Goal: Task Accomplishment & Management: Manage account settings

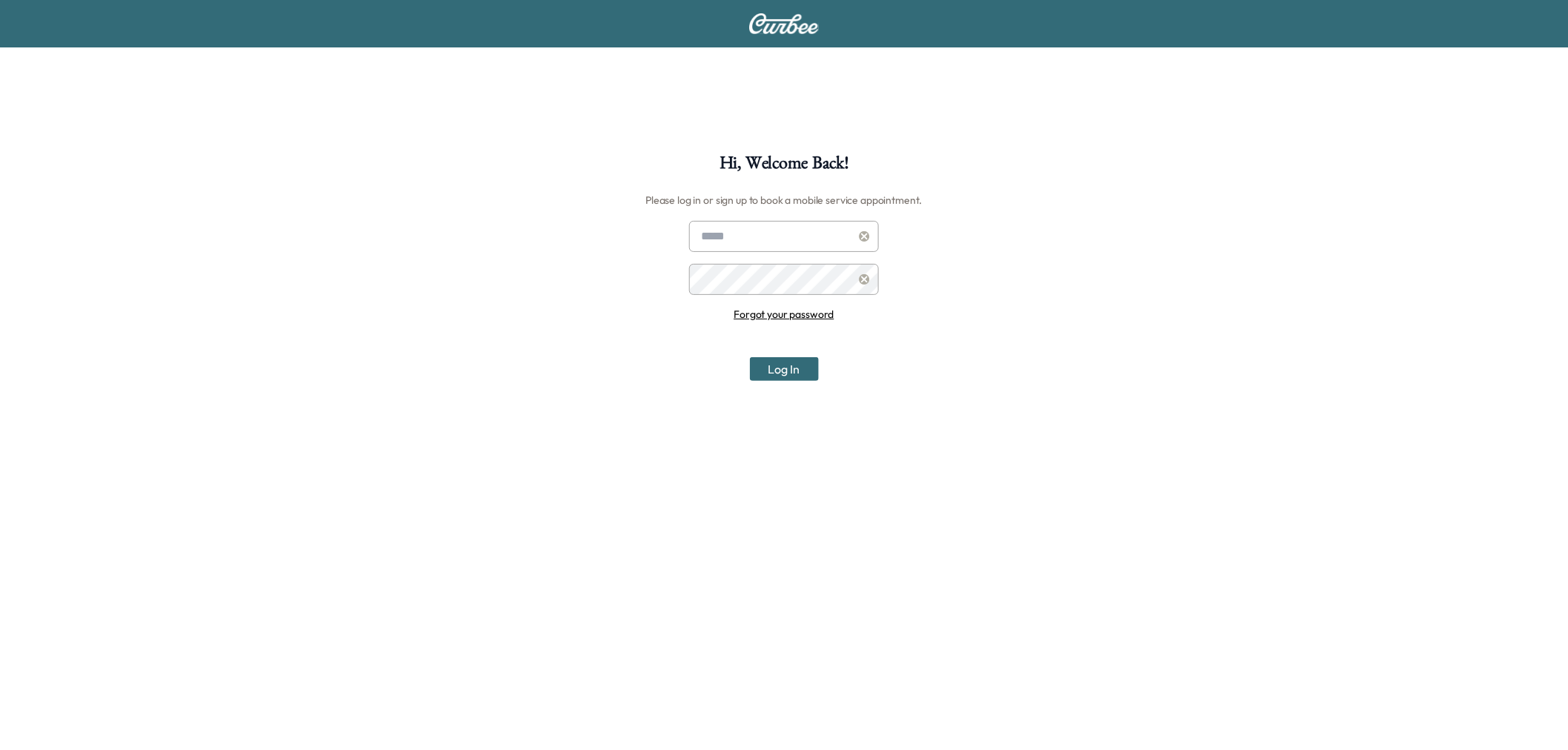
type input "**********"
click at [775, 366] on button "Log In" at bounding box center [784, 369] width 69 height 23
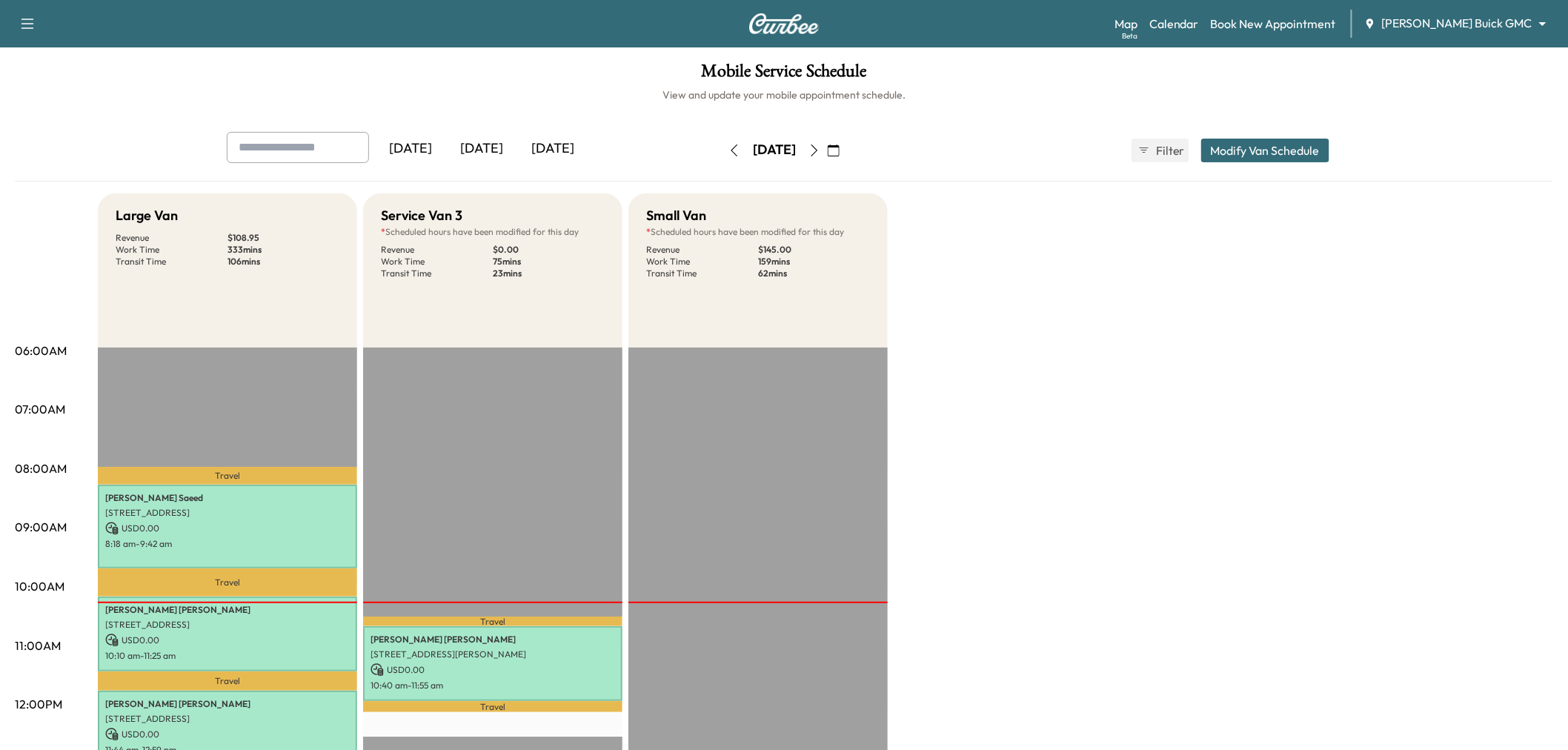
scroll to position [493, 0]
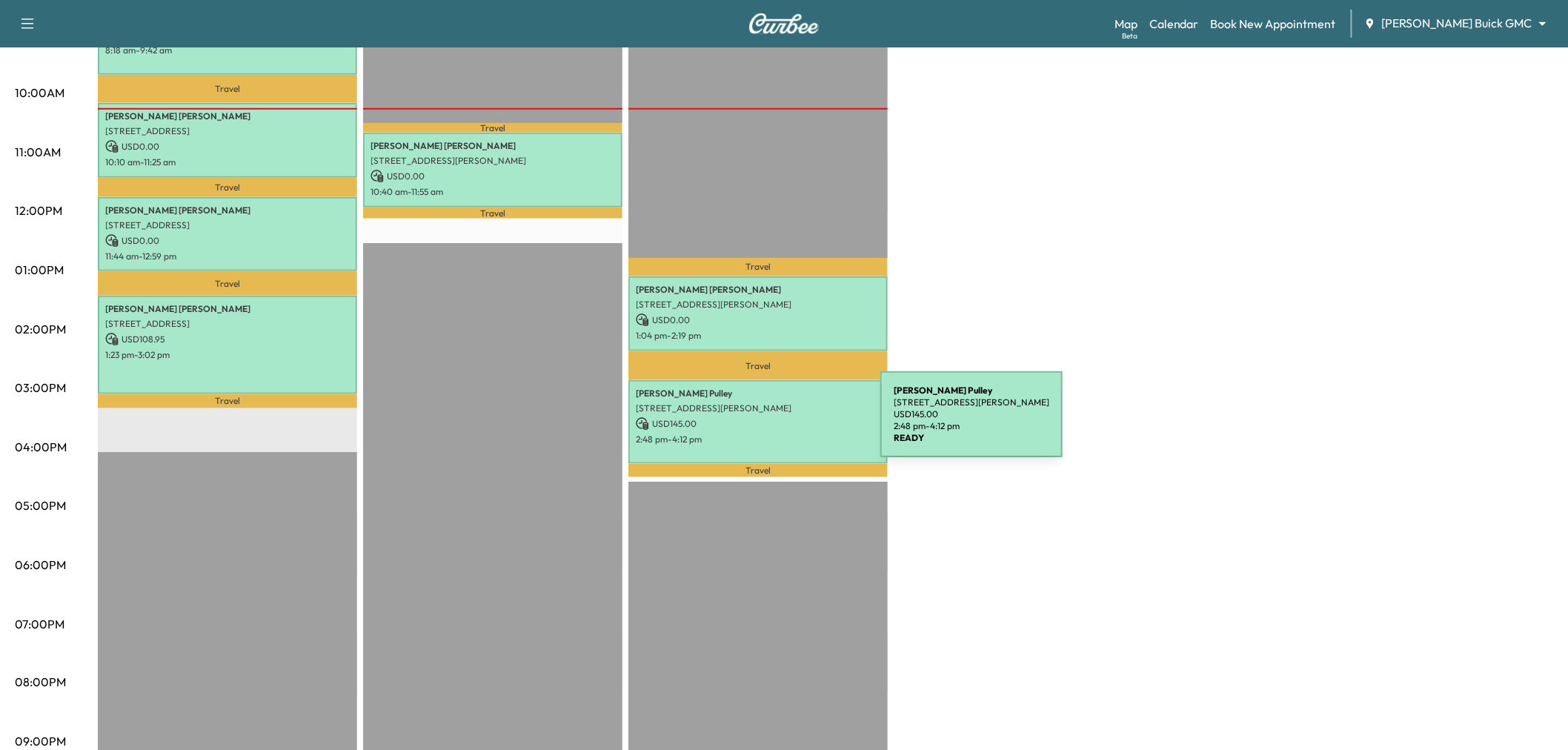
click at [769, 423] on div "[PERSON_NAME] [STREET_ADDRESS][PERSON_NAME] USD 145.00 2:48 pm - 4:12 pm" at bounding box center [758, 421] width 260 height 83
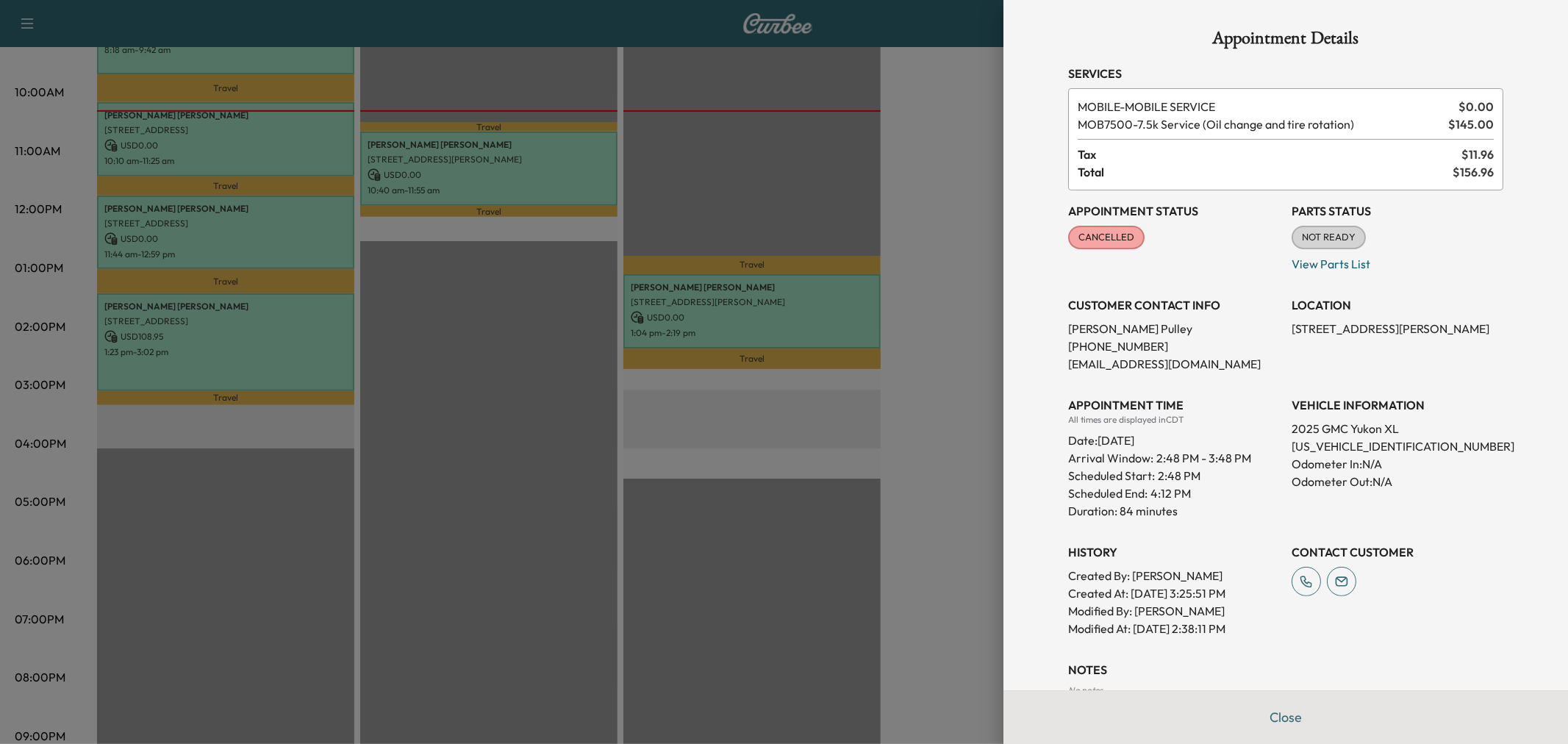
click at [961, 169] on div at bounding box center [784, 372] width 1568 height 744
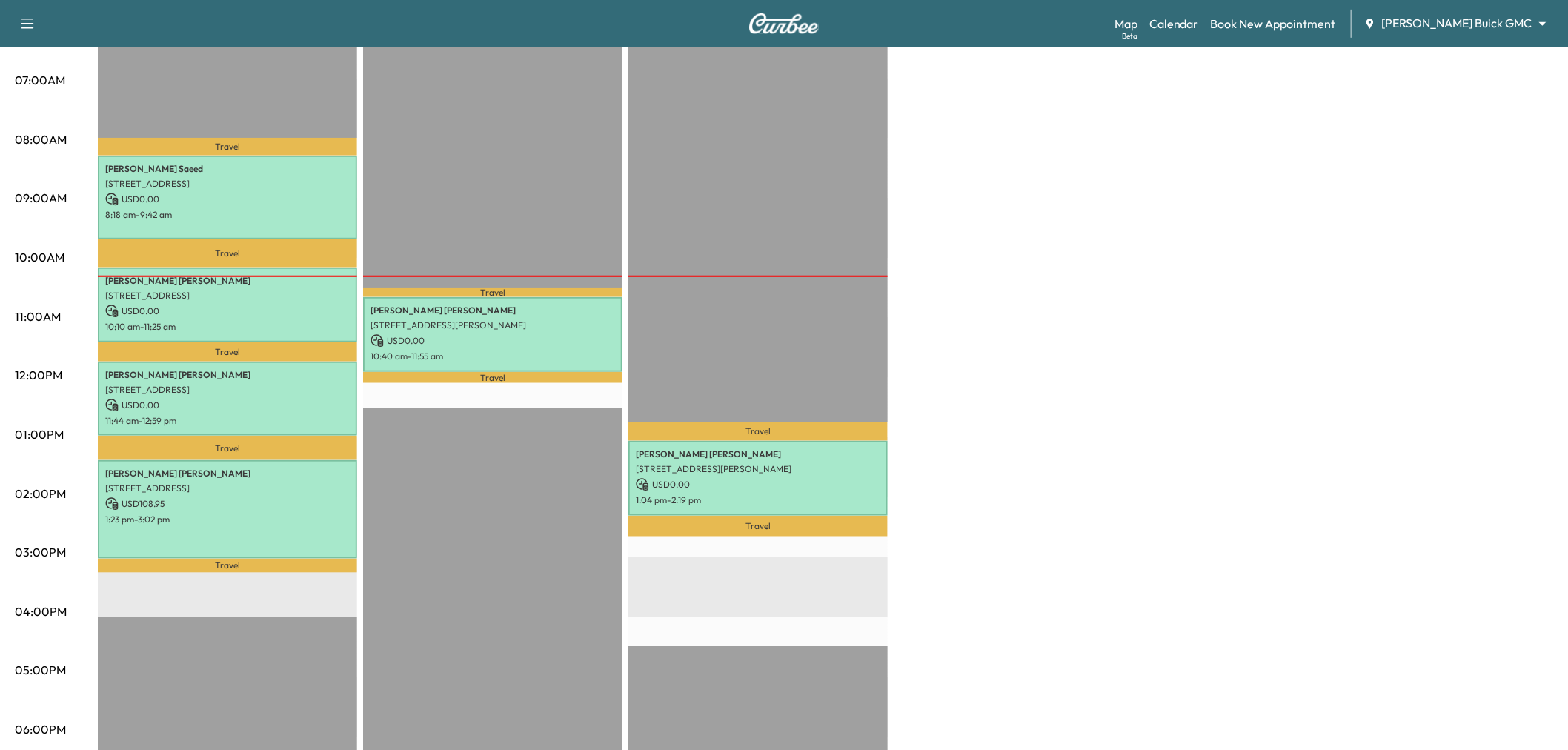
scroll to position [164, 0]
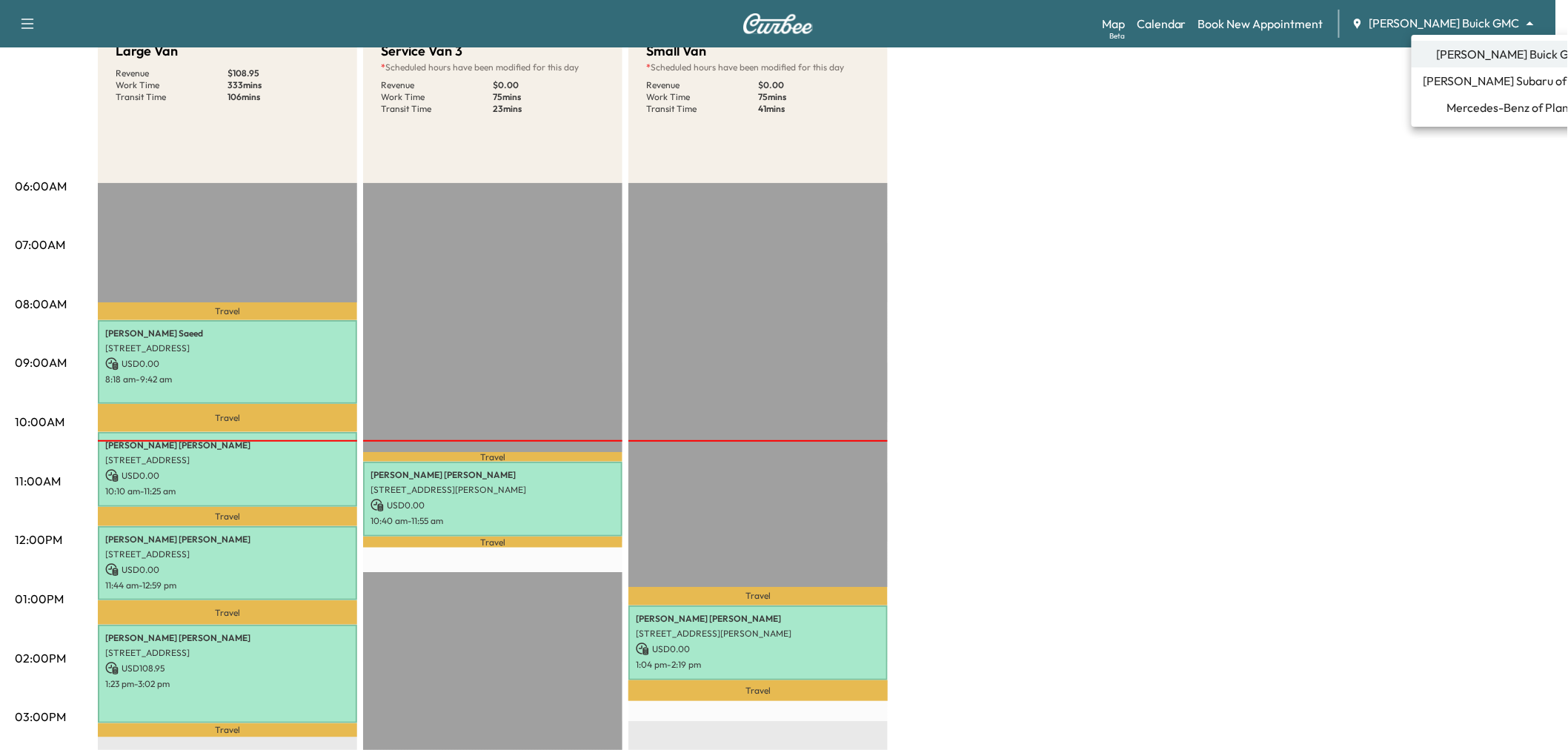
click at [1450, 24] on body "Support Log Out Map Beta Calendar Book New Appointment [PERSON_NAME] Buick GMC …" at bounding box center [784, 210] width 1568 height 750
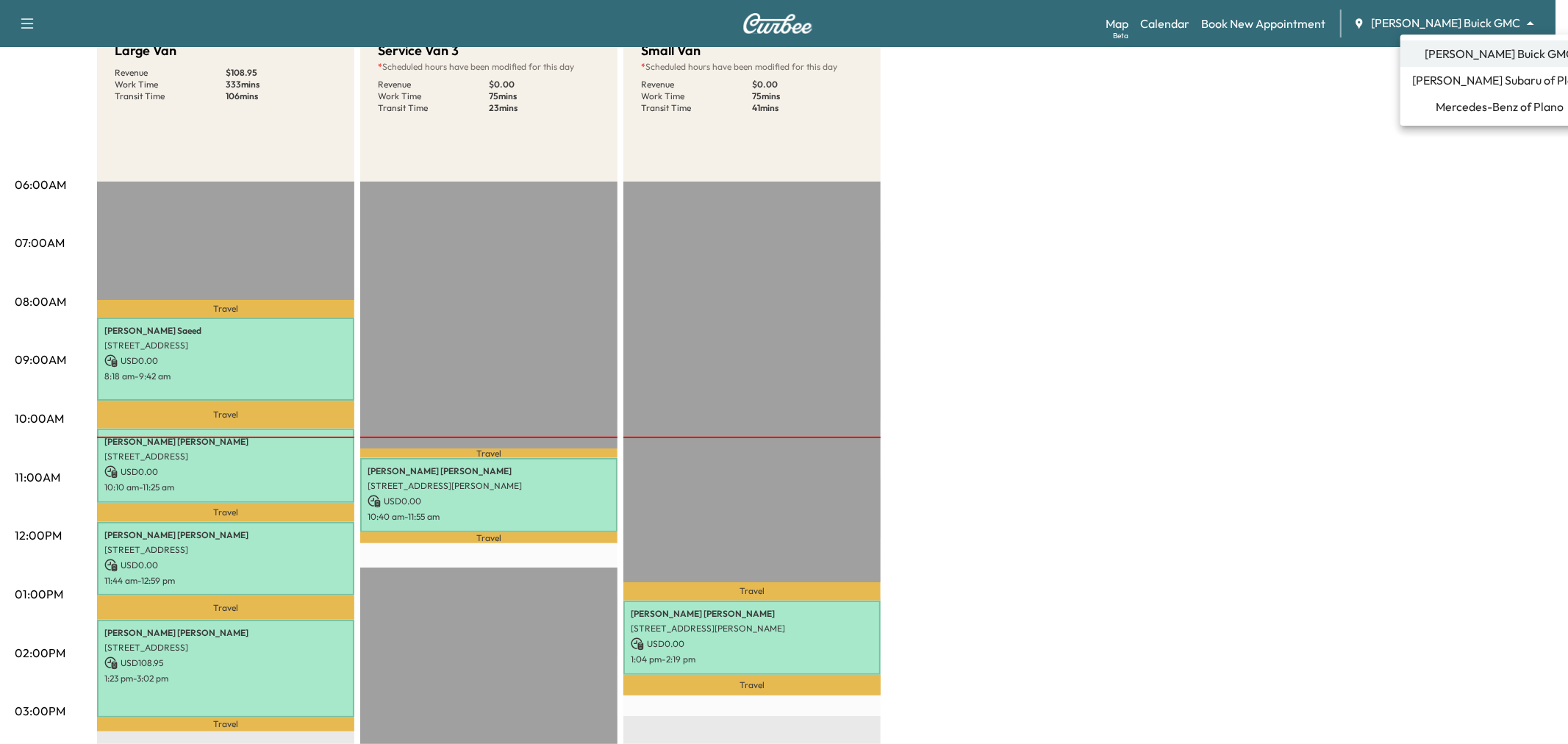
click at [1445, 81] on span "[PERSON_NAME] Subaru of Plano" at bounding box center [1499, 79] width 175 height 17
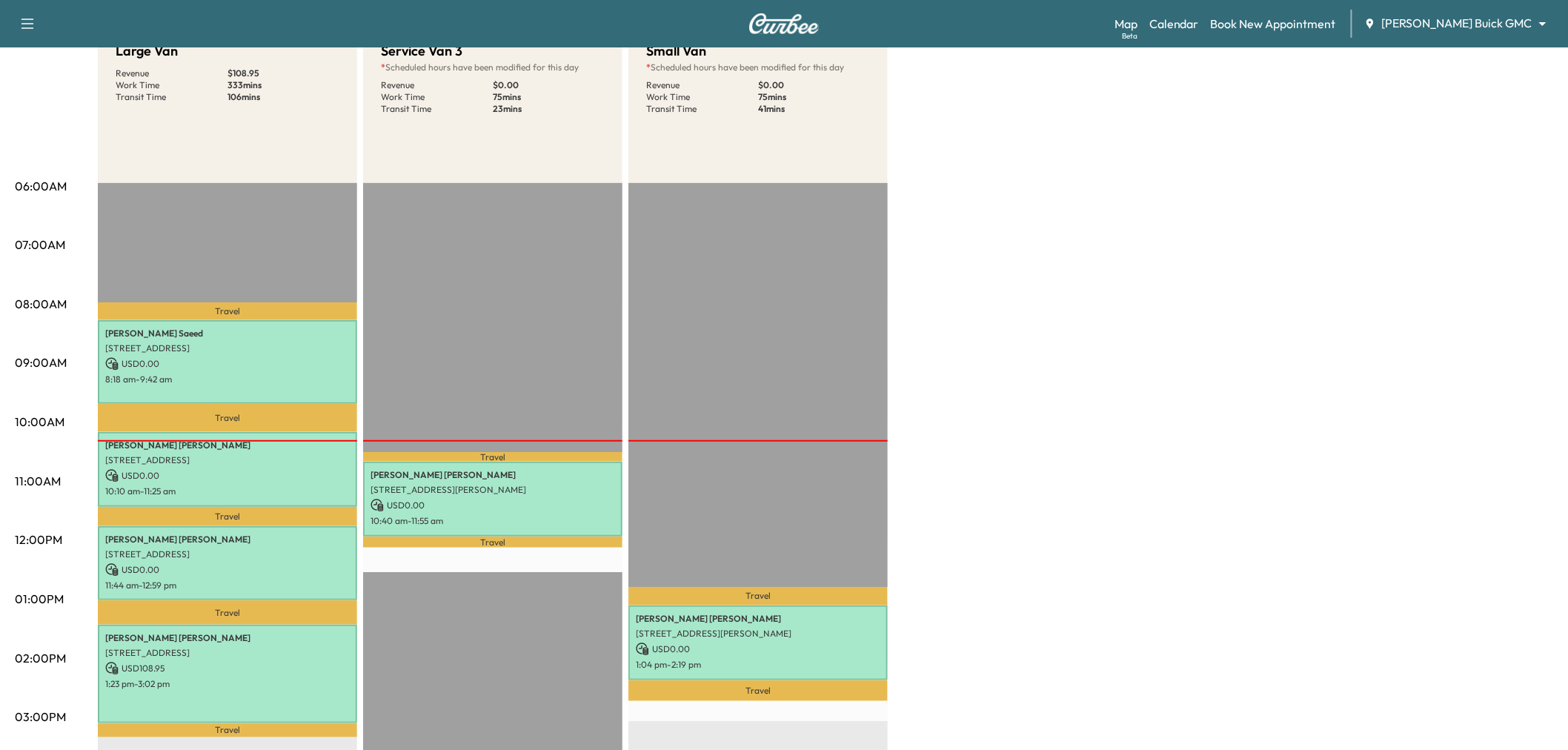
scroll to position [0, 0]
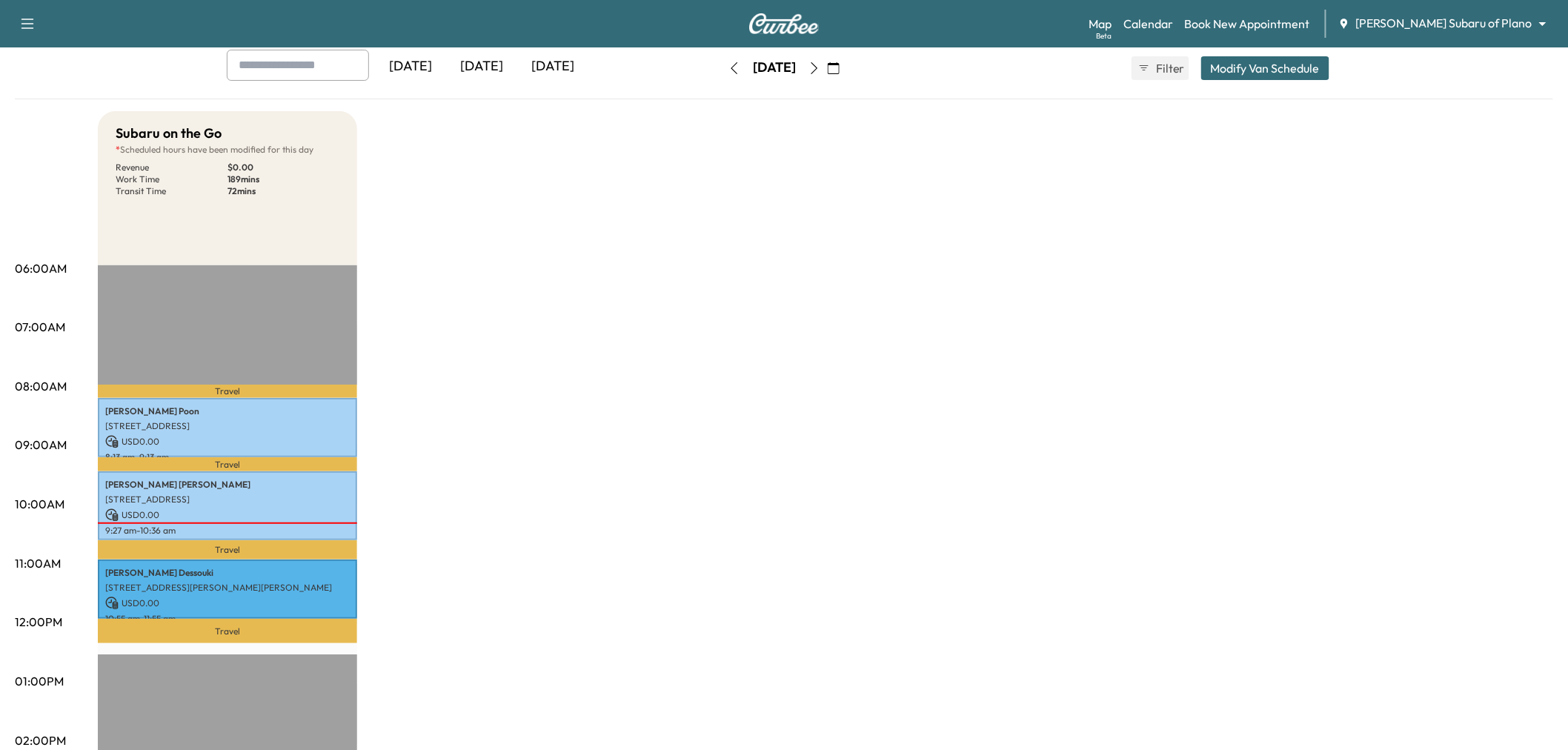
scroll to position [164, 0]
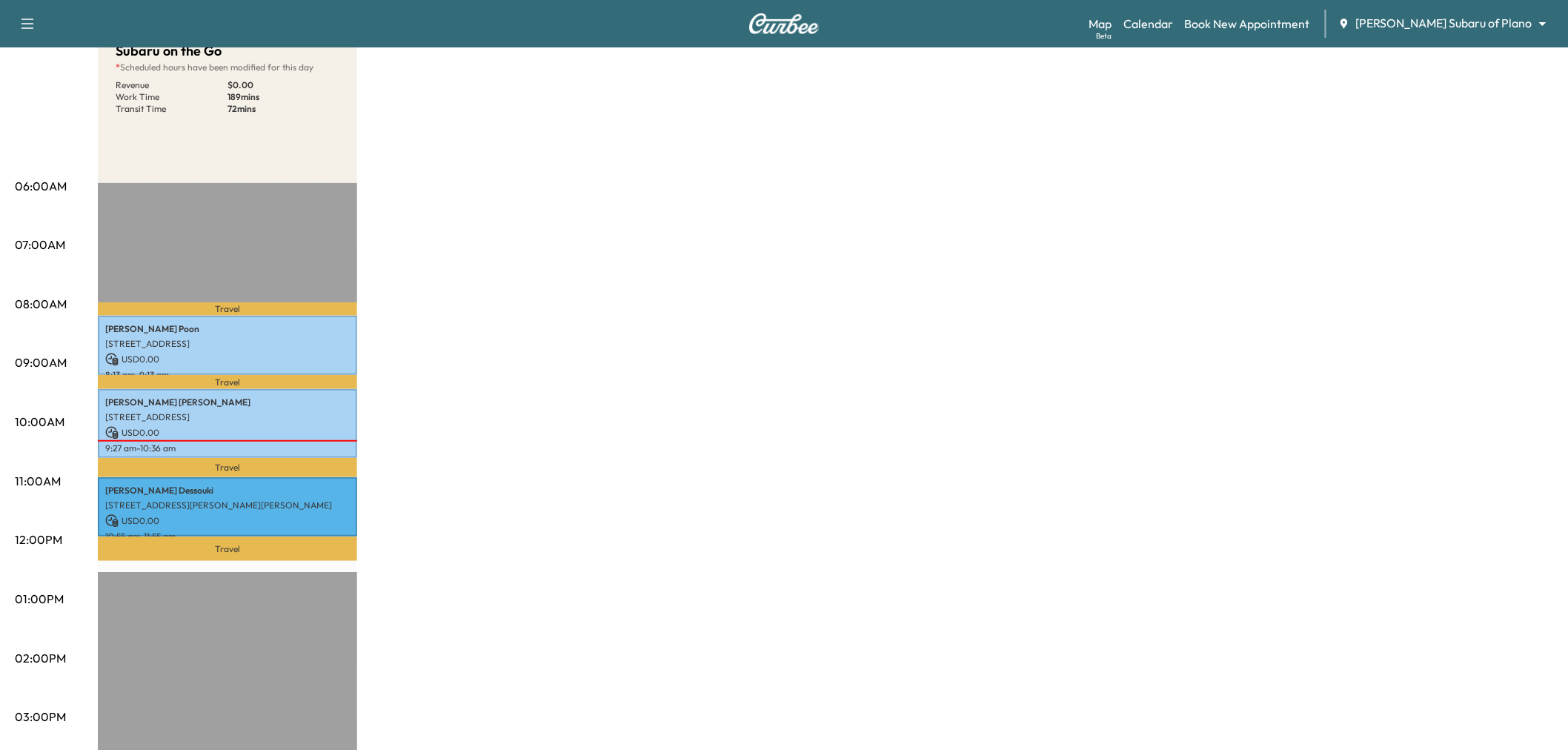
click at [587, 430] on div "Subaru on the Go * Scheduled hours have been modified for this day Revenue $ 0.…" at bounding box center [825, 585] width 1455 height 1111
click at [587, 430] on div "Subaru on the Go * Scheduled hours have been modified for this day Revenue $ 0.…" at bounding box center [825, 585] width 1455 height 1111
click at [704, 453] on div "Subaru on the Go * Scheduled hours have been modified for this day Revenue $ 0.…" at bounding box center [825, 585] width 1455 height 1111
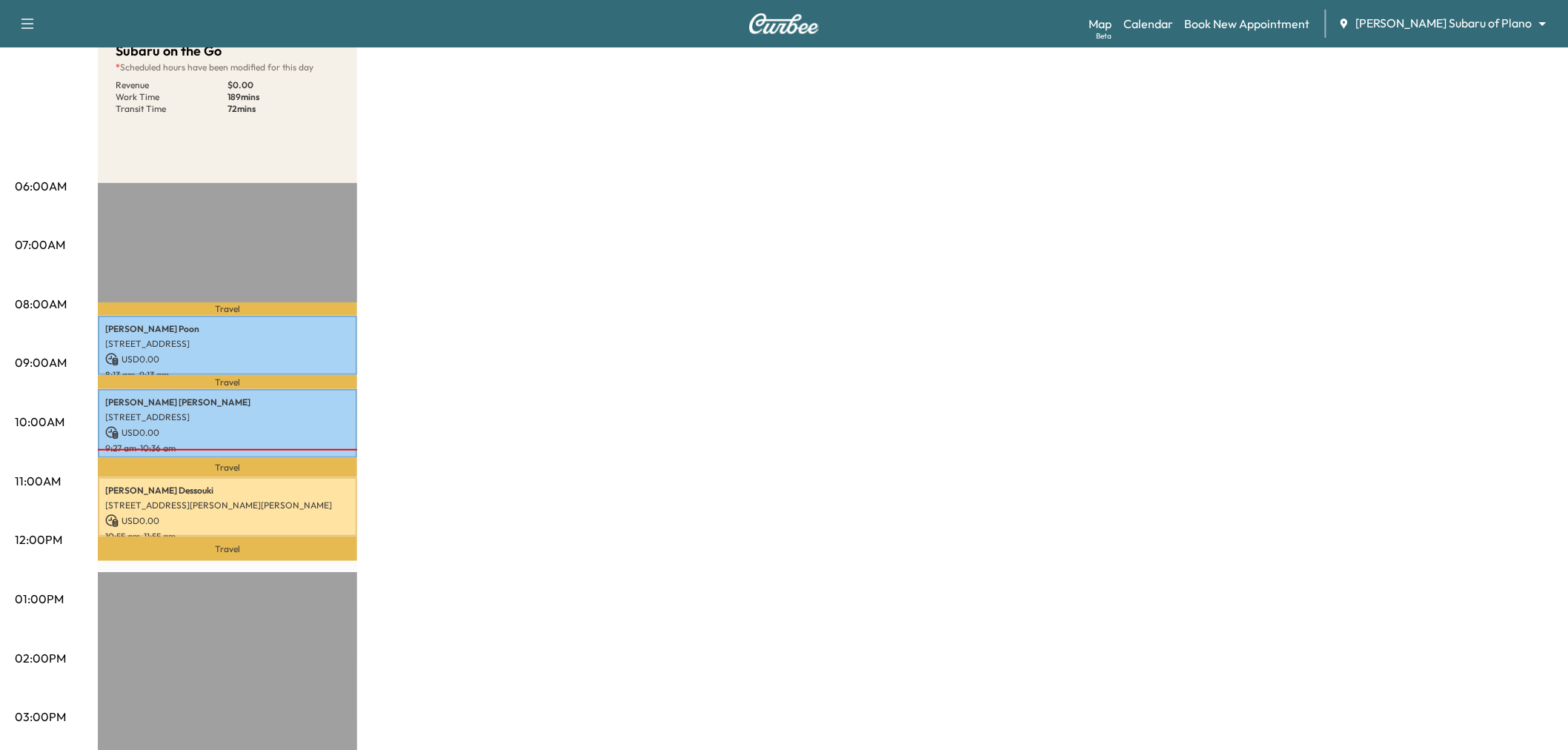
scroll to position [0, 0]
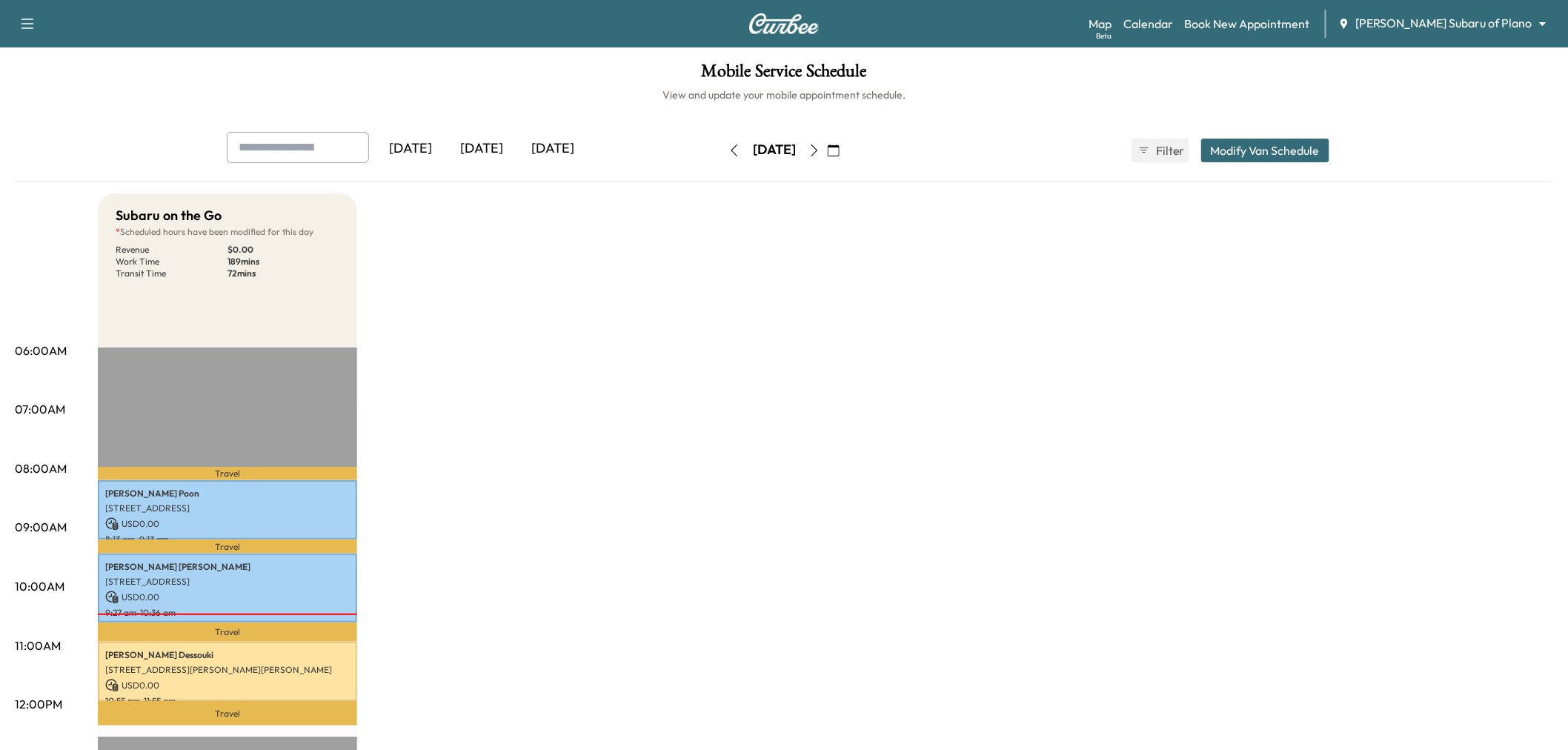
click at [530, 148] on div "[DATE]" at bounding box center [552, 148] width 71 height 34
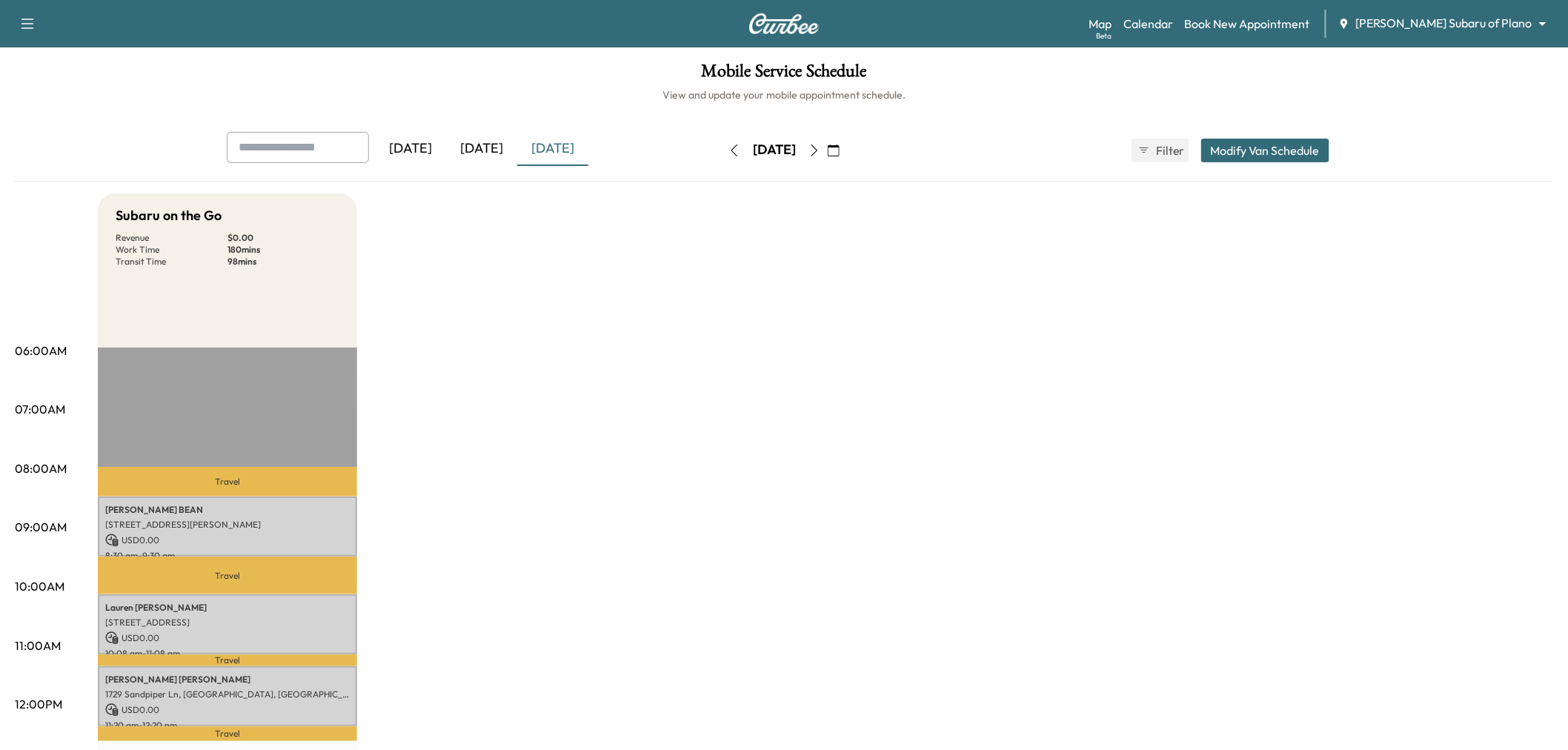
click at [492, 159] on div "[DATE]" at bounding box center [481, 148] width 71 height 34
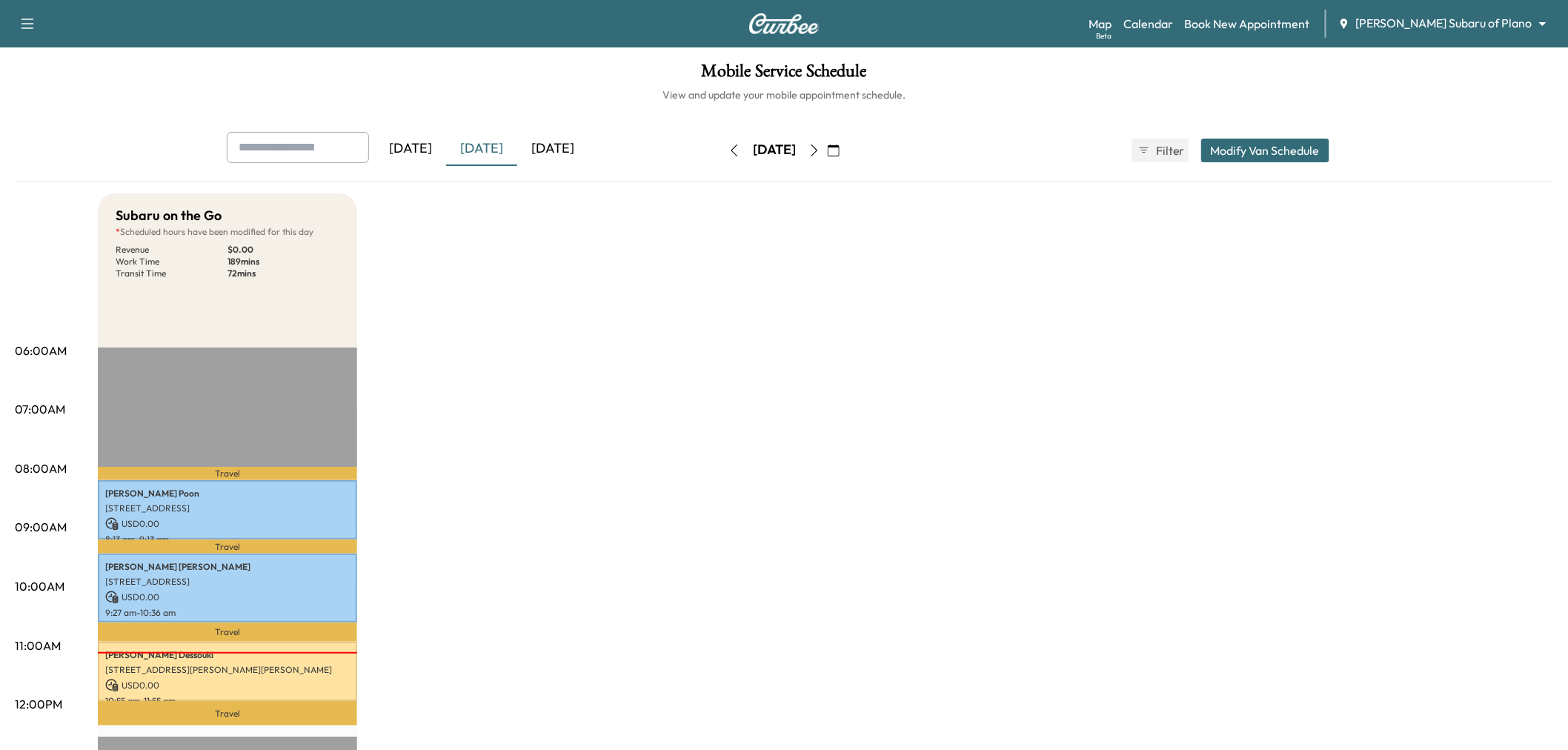
click at [552, 148] on div "[DATE]" at bounding box center [552, 148] width 71 height 34
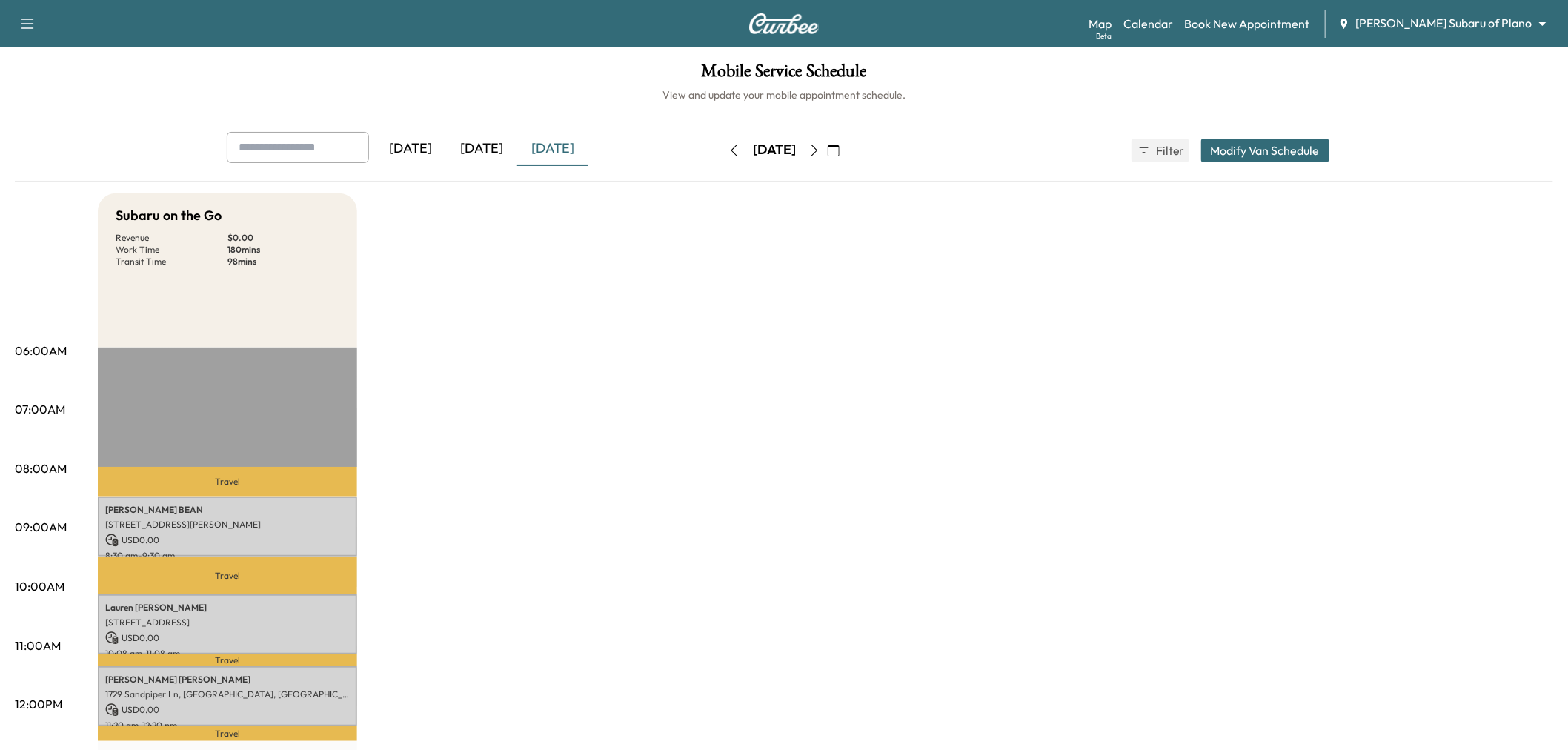
click at [500, 148] on div "[DATE]" at bounding box center [481, 148] width 71 height 34
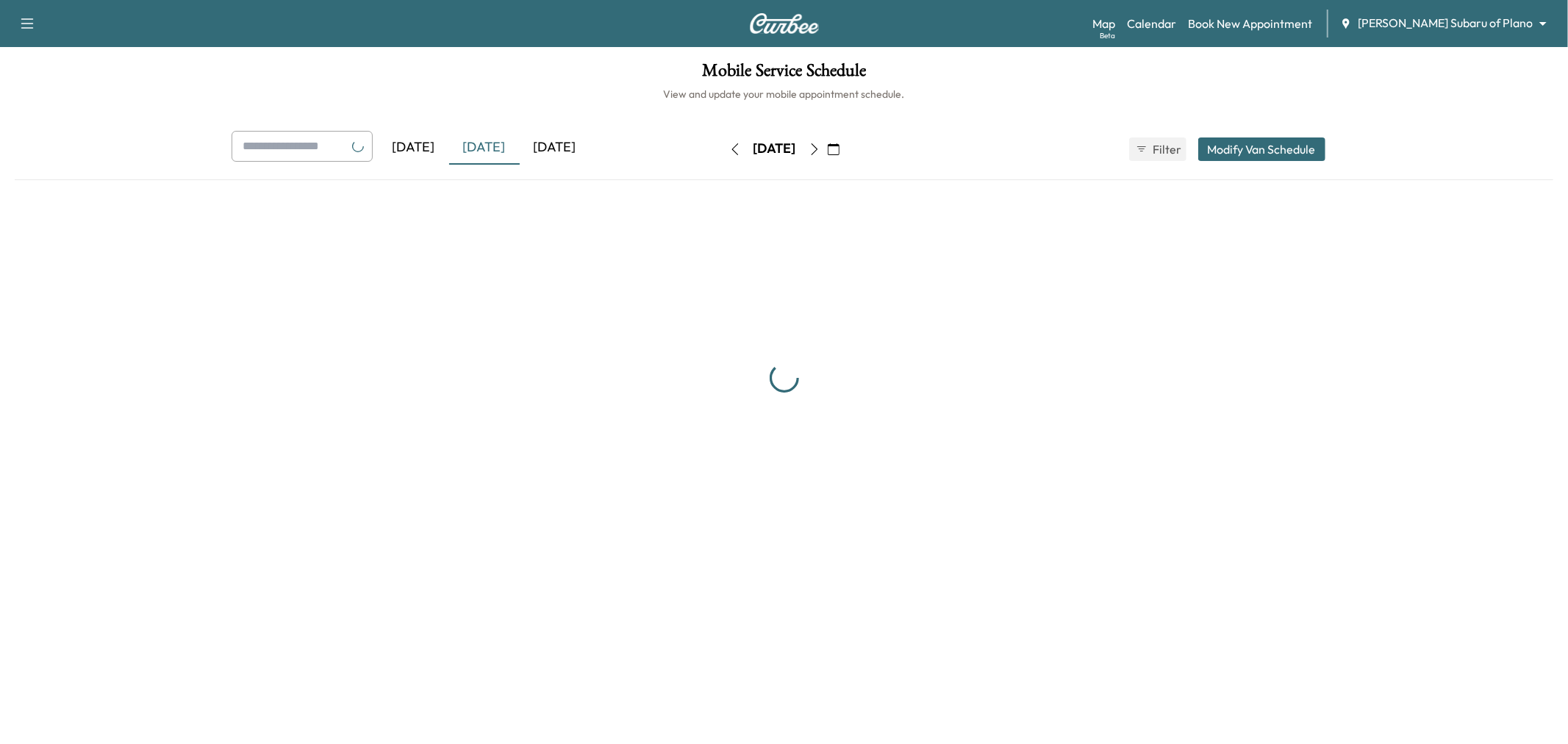
click at [549, 147] on div "[DATE]" at bounding box center [555, 147] width 70 height 34
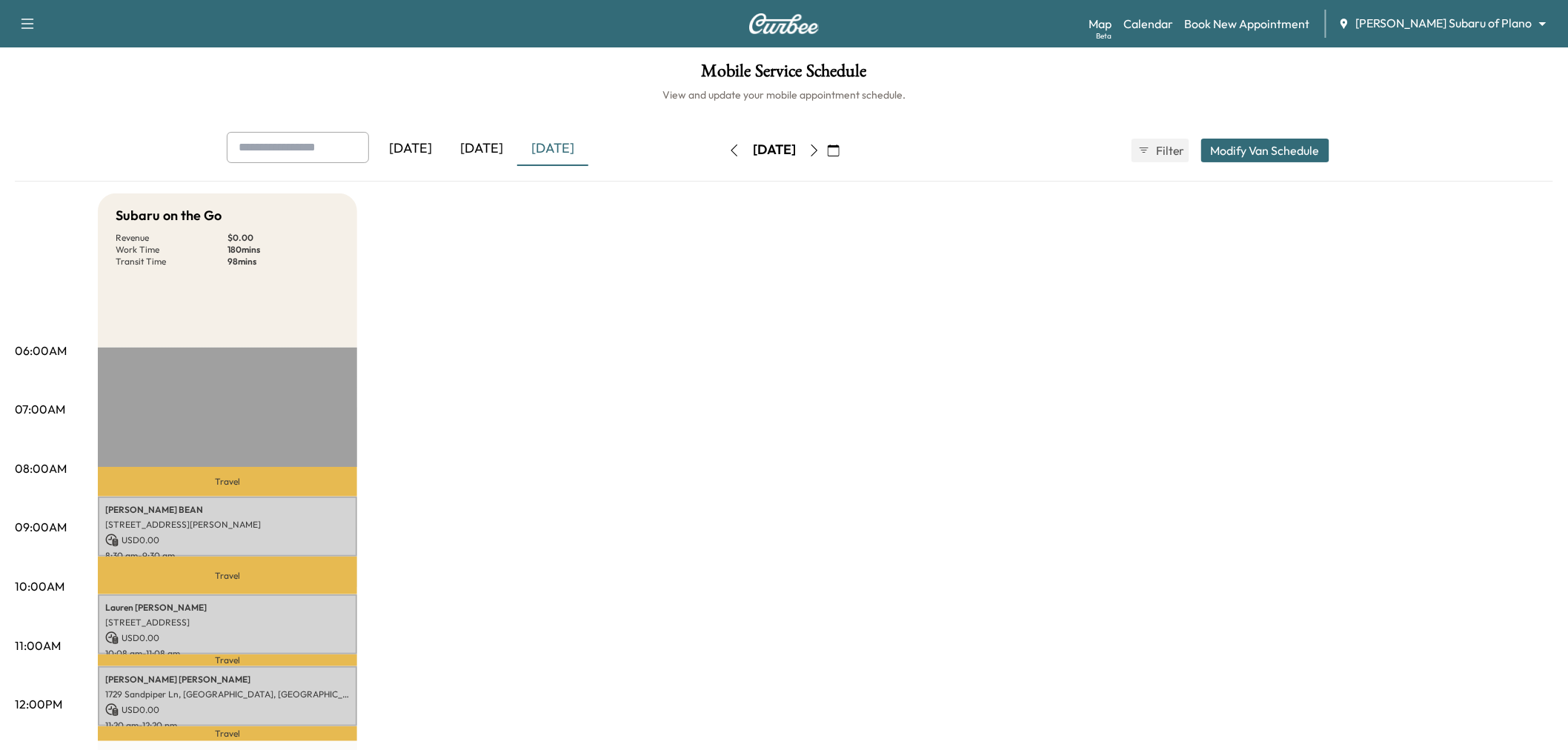
click at [1299, 154] on button "Modify Van Schedule" at bounding box center [1265, 150] width 129 height 23
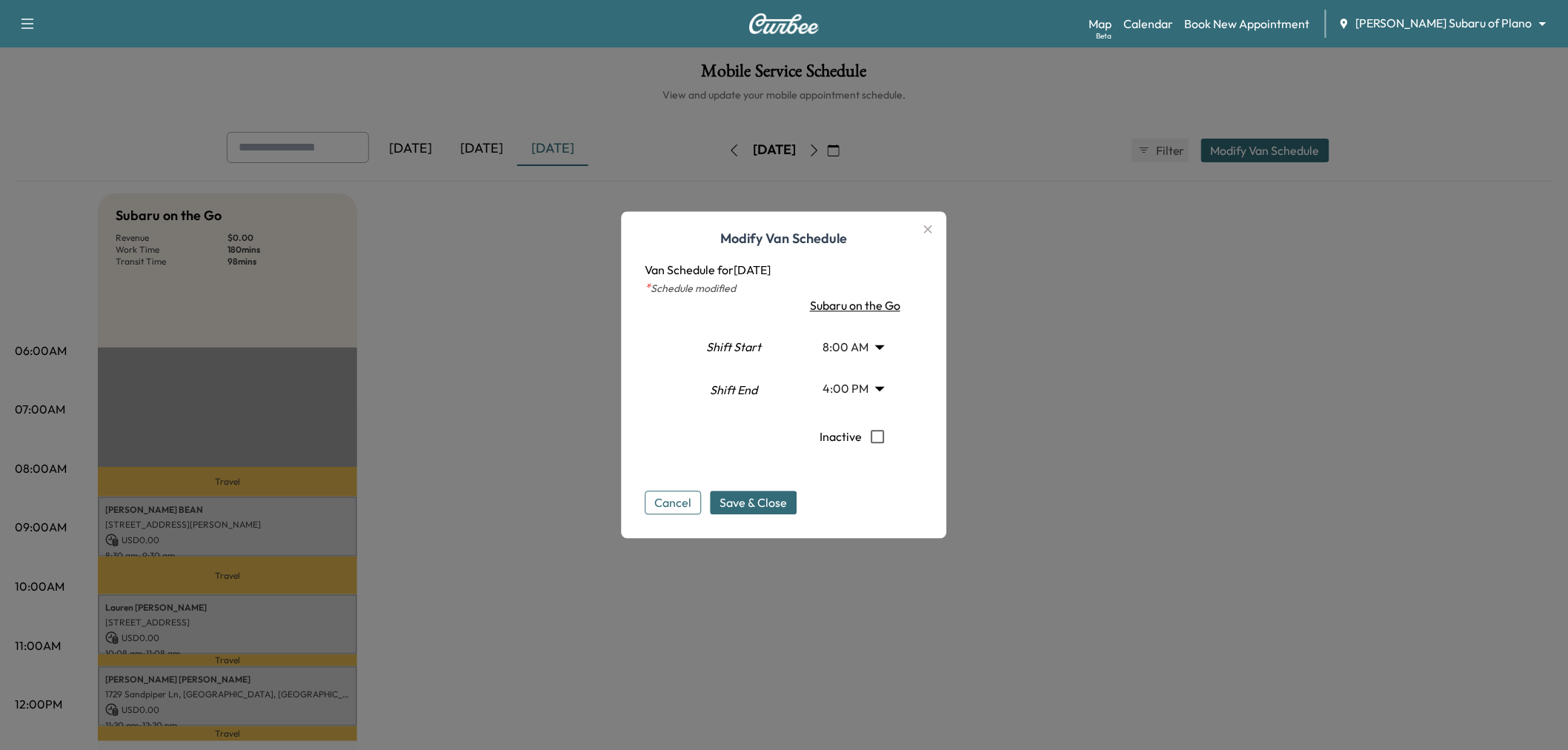
click at [868, 376] on body "Support Log Out Map Beta Calendar Book New Appointment [PERSON_NAME] Subaru of …" at bounding box center [784, 375] width 1568 height 750
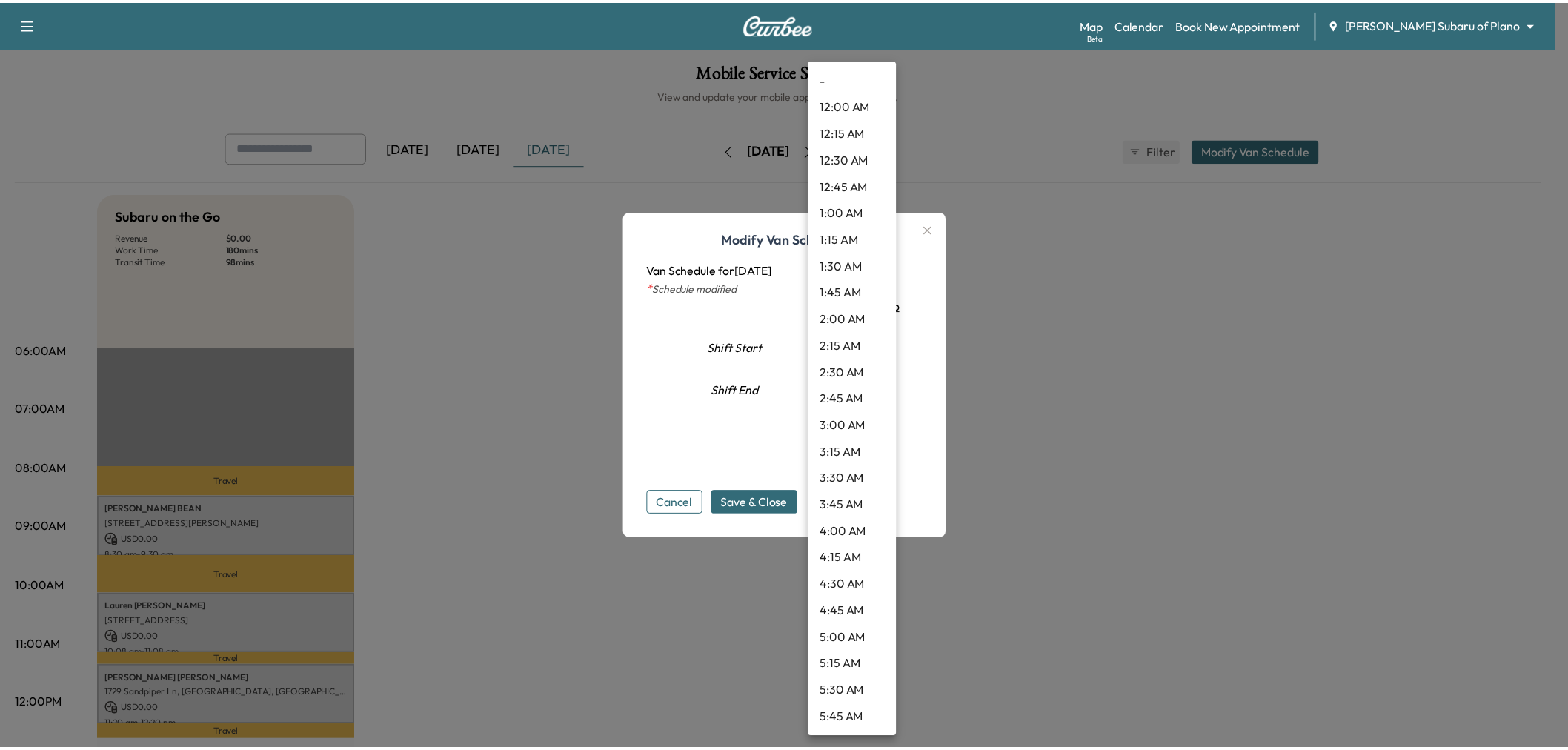
scroll to position [1412, 0]
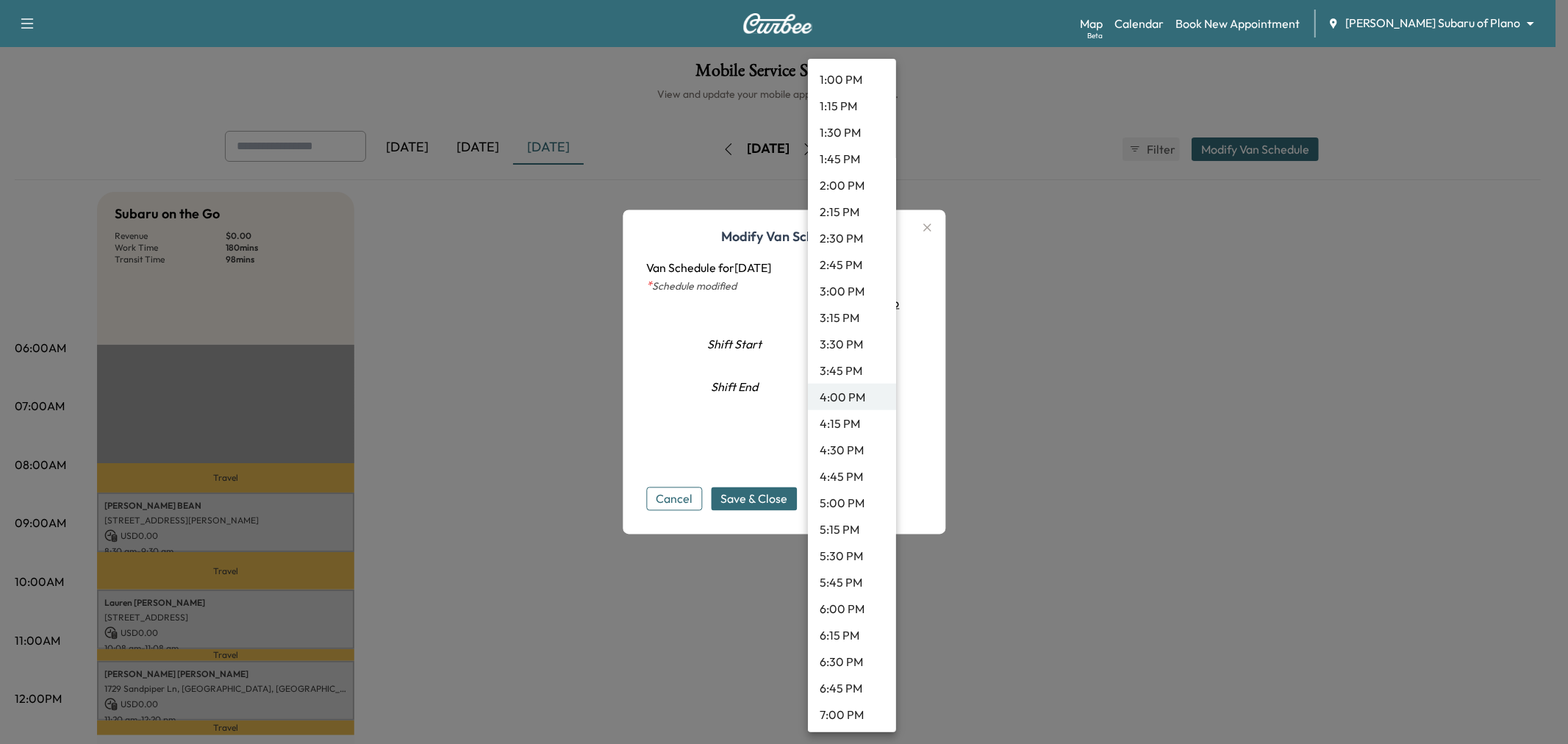
click at [849, 79] on li "1:00 PM" at bounding box center [852, 79] width 89 height 26
type input "**"
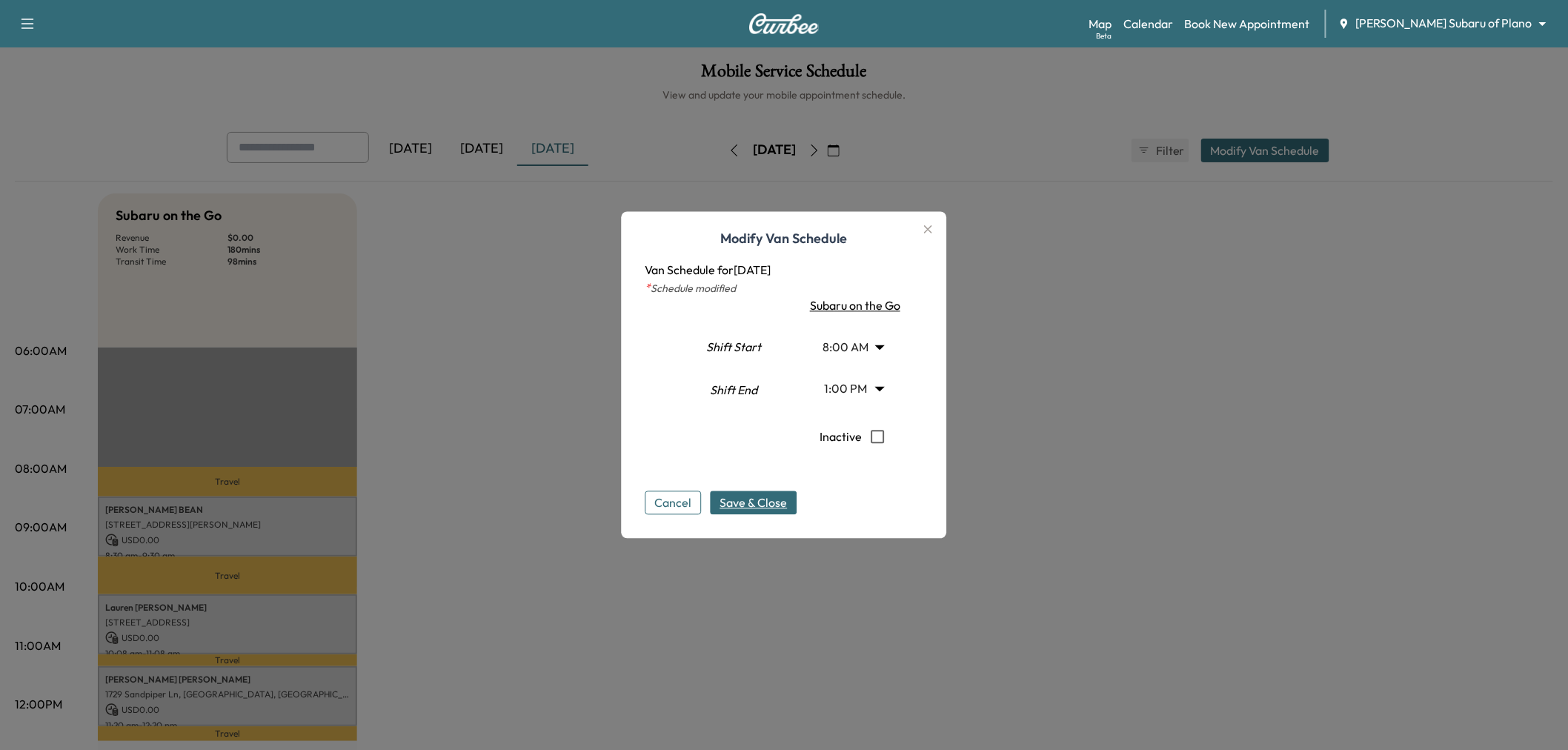
click at [757, 505] on span "Save & Close" at bounding box center [754, 502] width 68 height 18
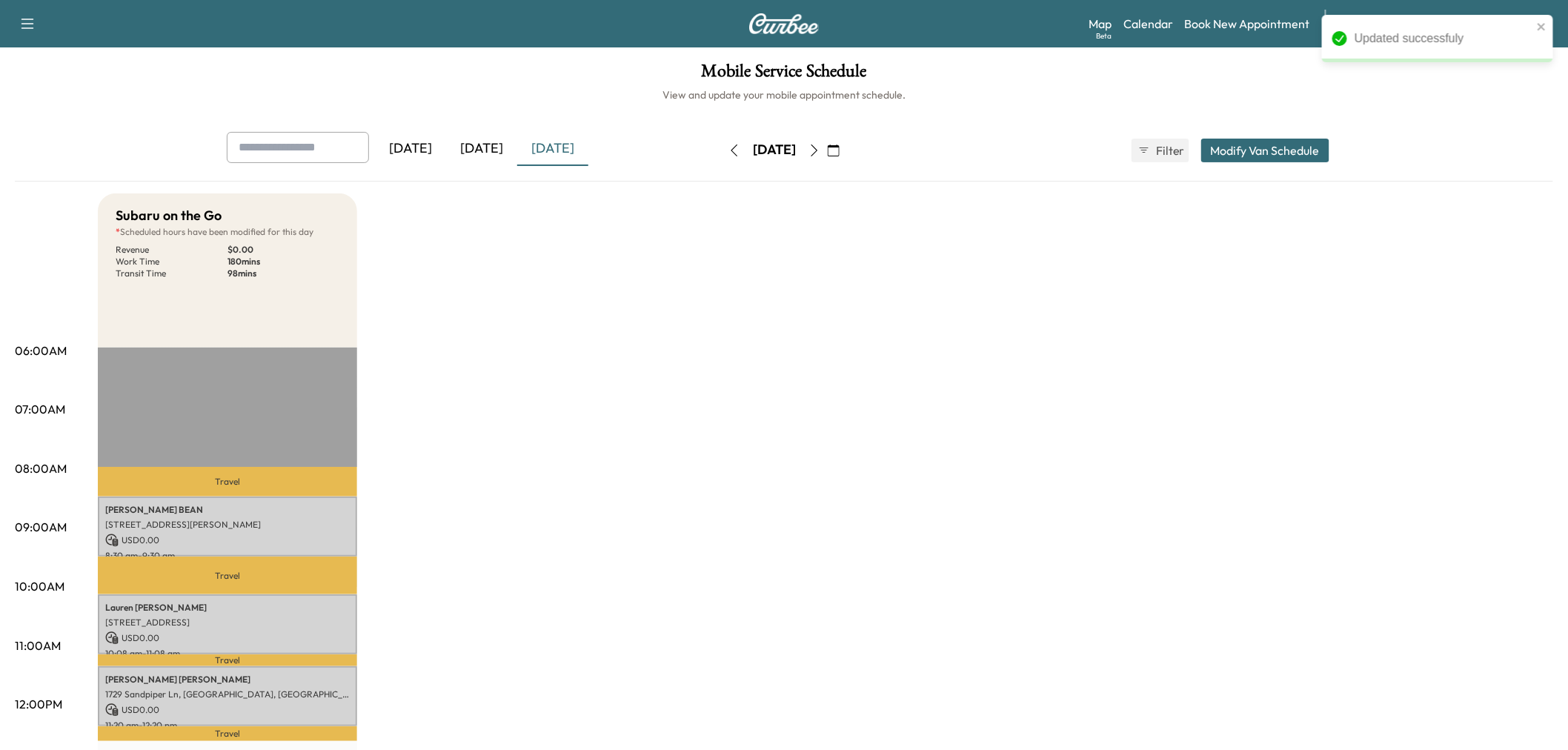
click at [534, 550] on div "Subaru on the Go * Scheduled hours have been modified for this day Revenue $ 0.…" at bounding box center [825, 749] width 1455 height 1111
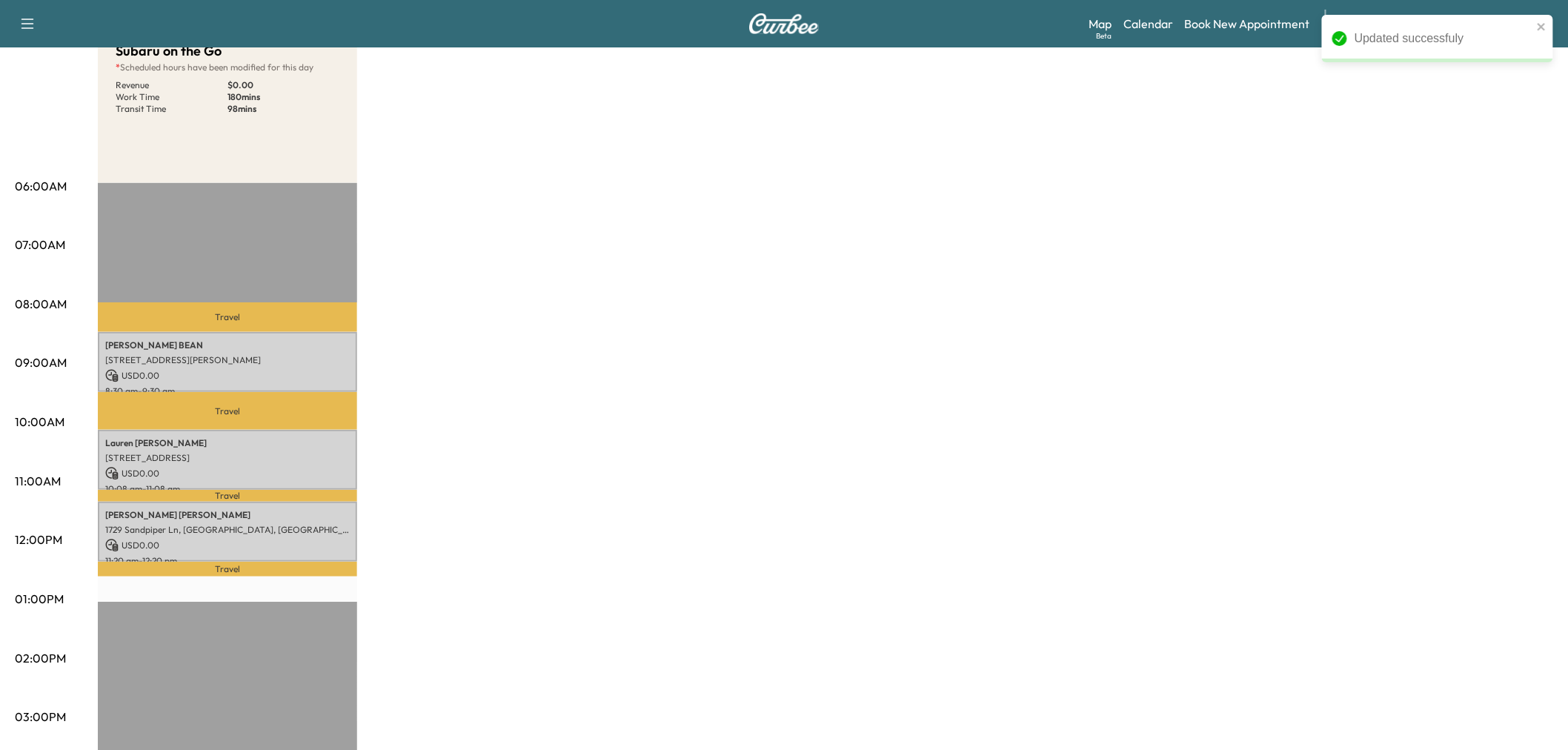
scroll to position [0, 0]
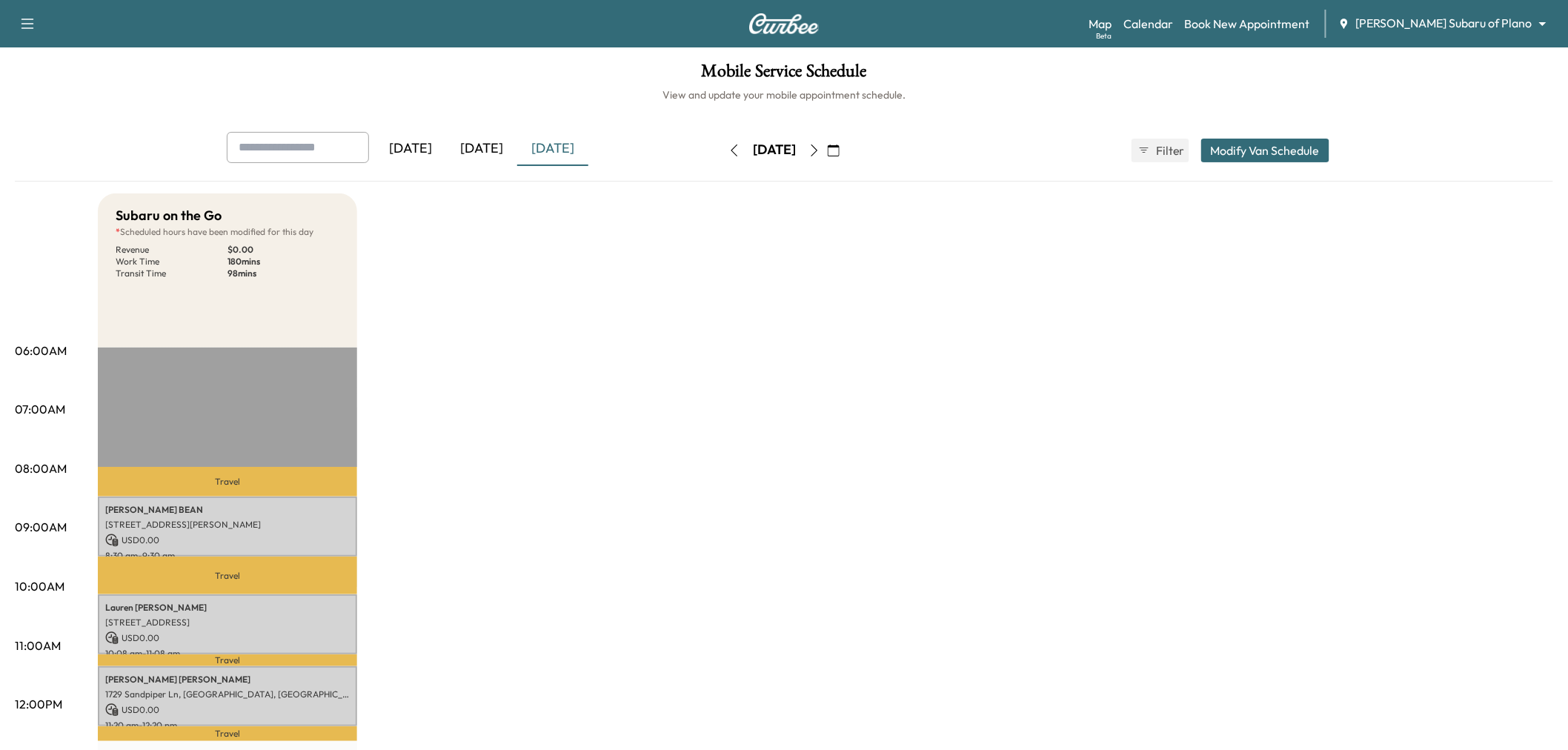
click at [827, 142] on button "button" at bounding box center [814, 150] width 25 height 23
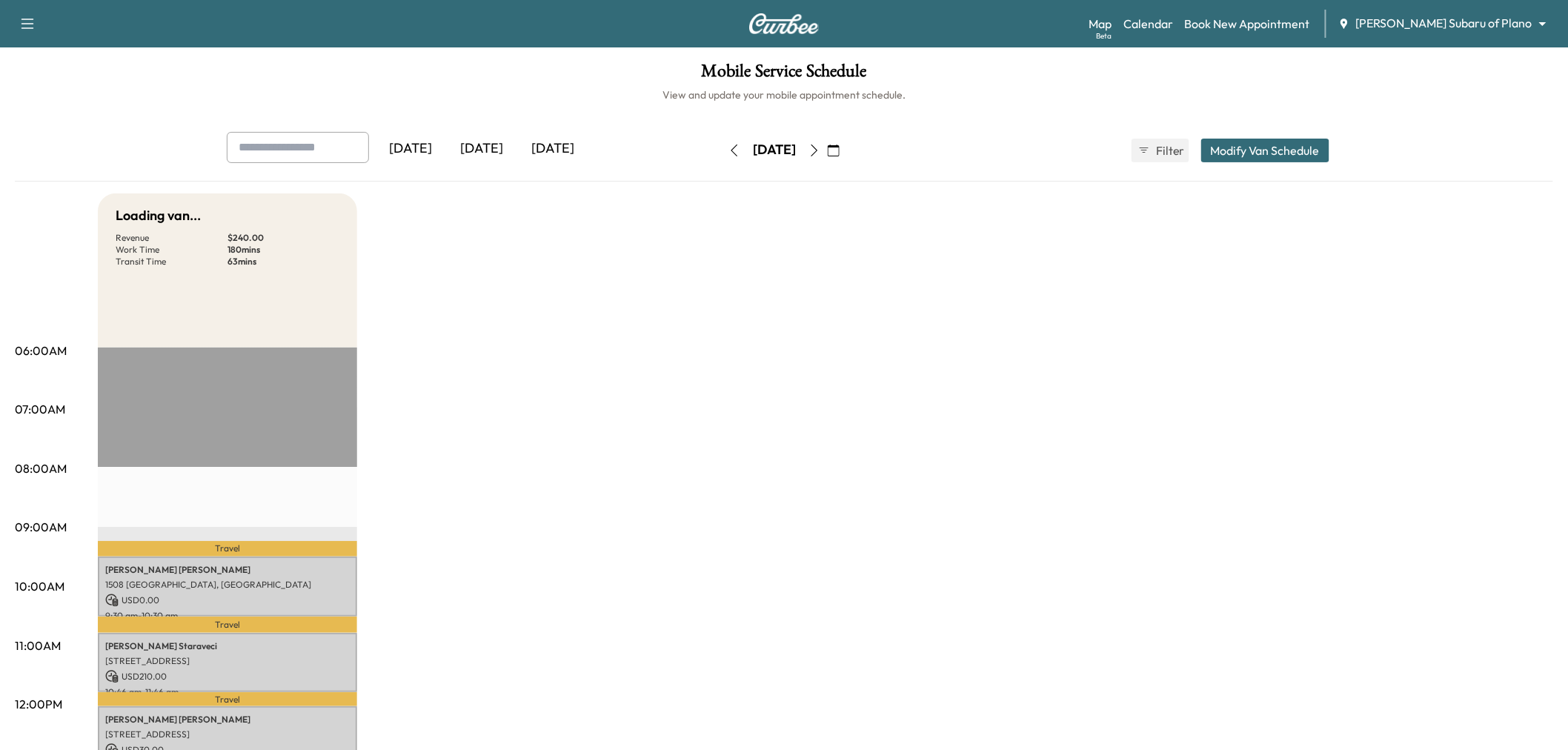
scroll to position [247, 0]
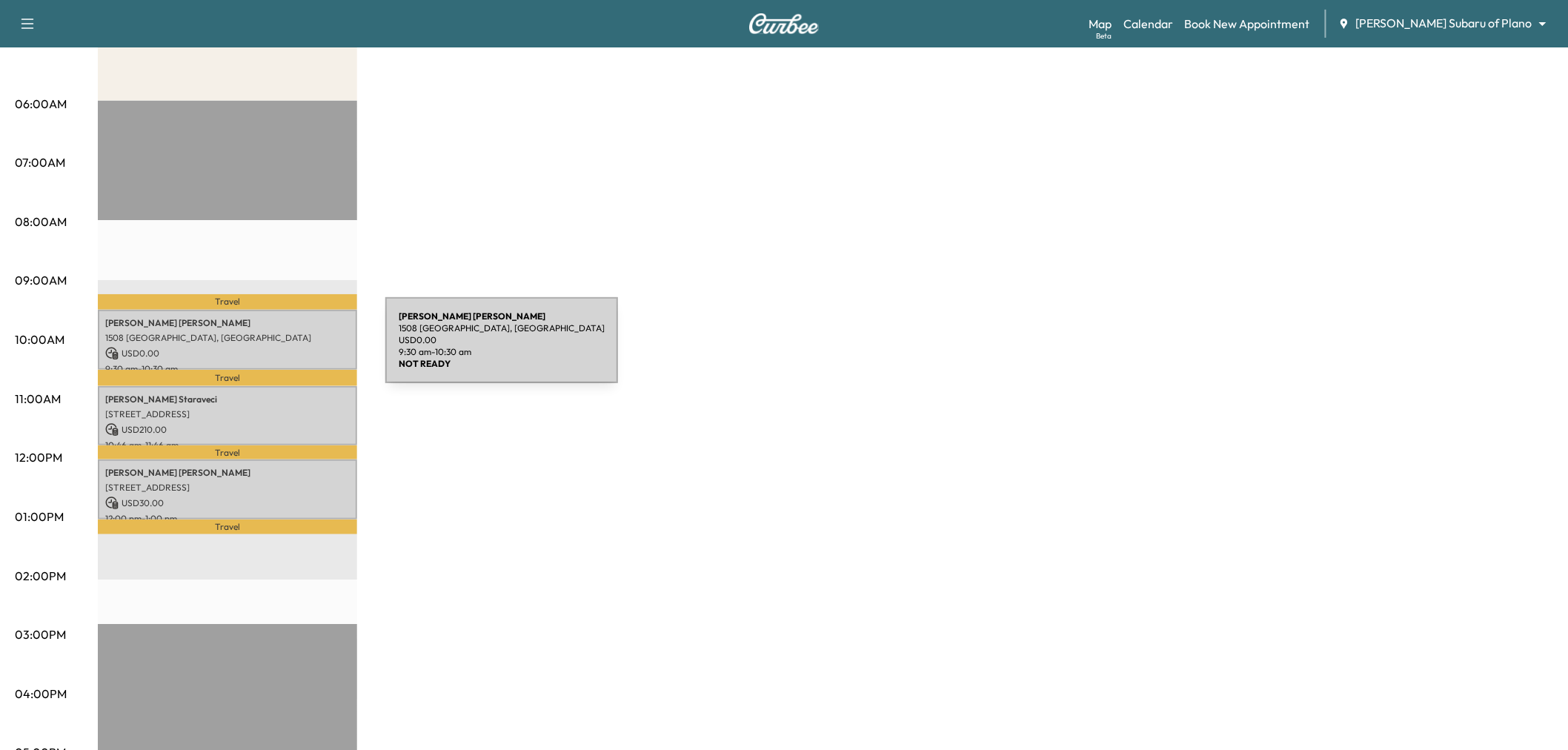
click at [275, 349] on p "USD 0.00" at bounding box center [227, 354] width 245 height 13
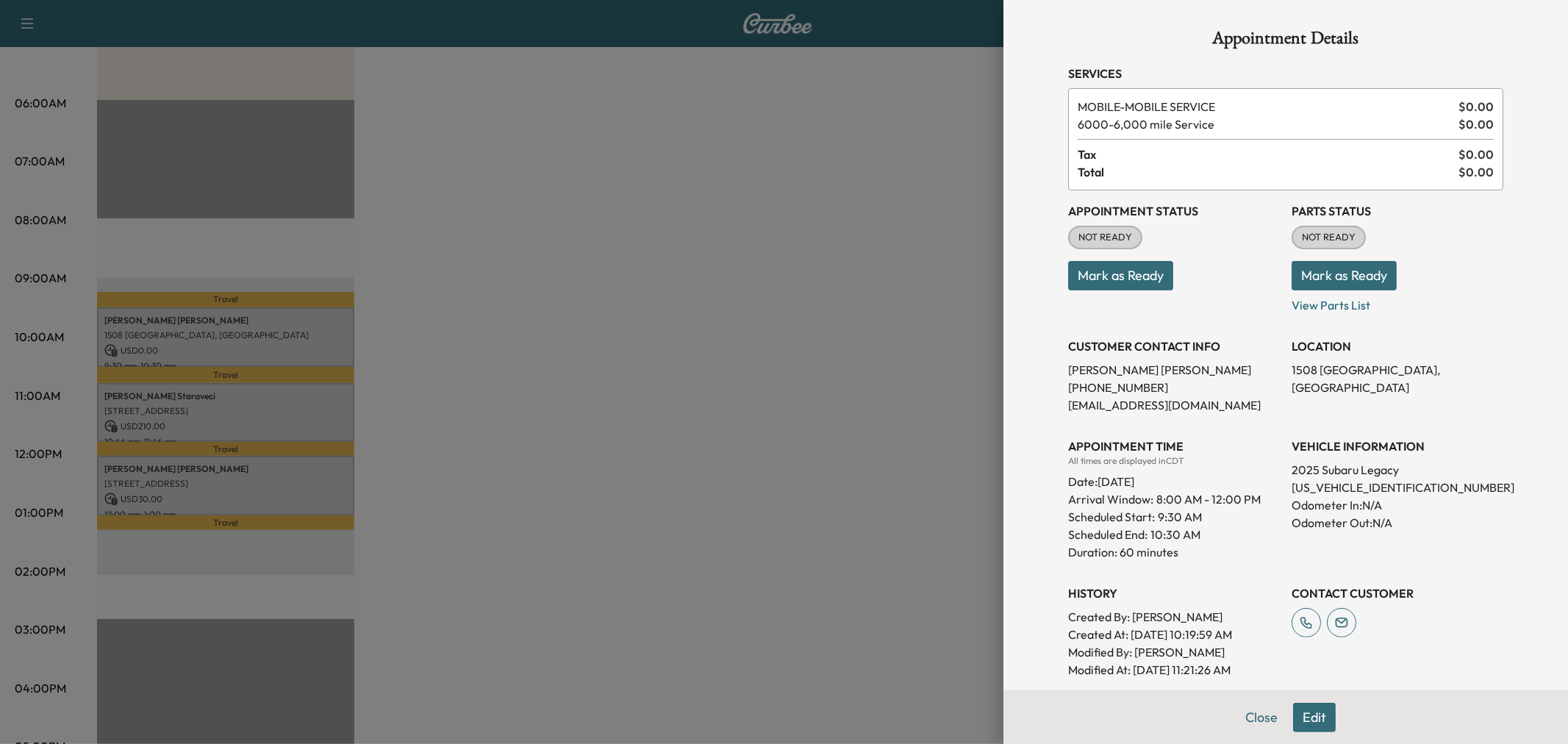
click at [272, 417] on div at bounding box center [784, 372] width 1568 height 744
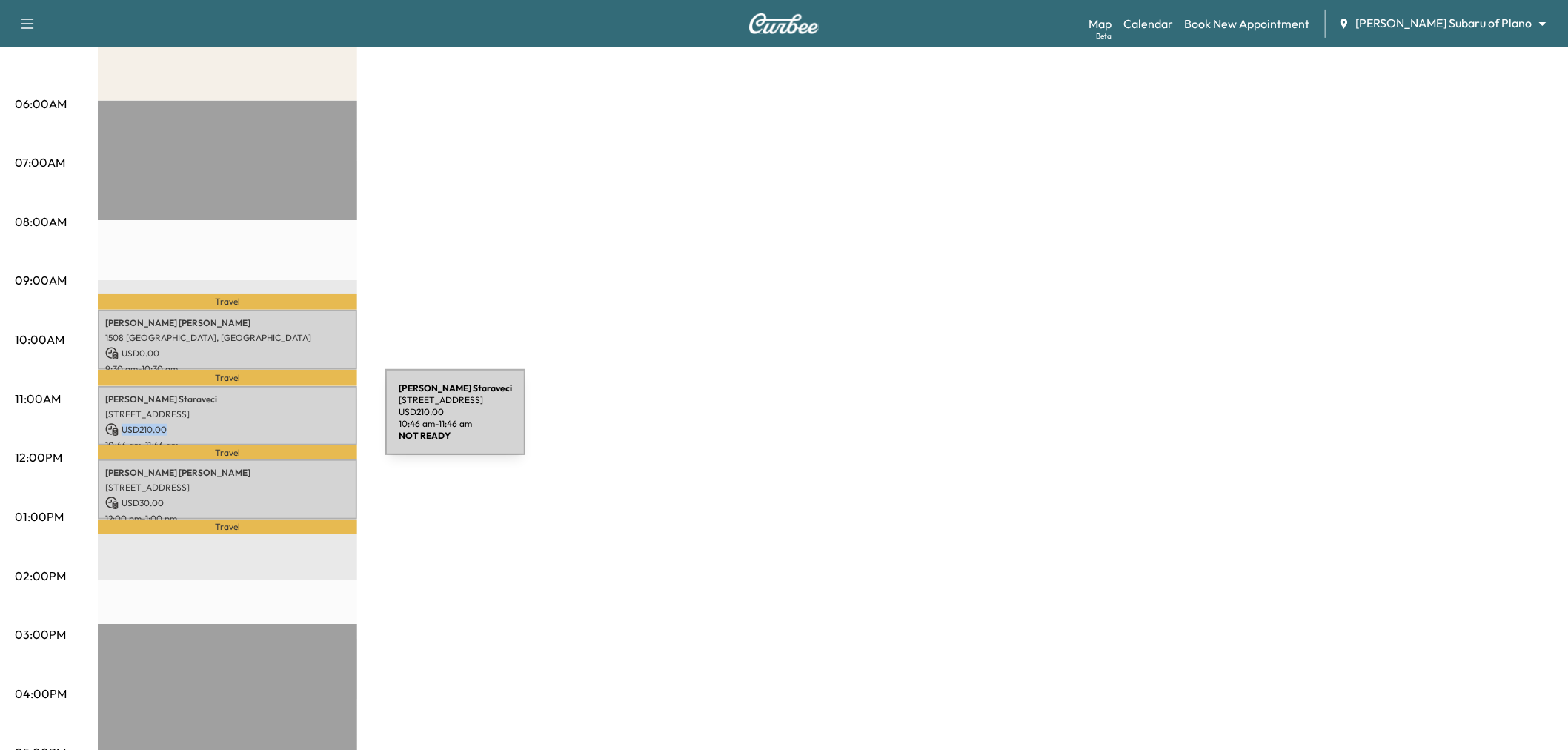
click at [275, 423] on p "USD 210.00" at bounding box center [227, 430] width 245 height 13
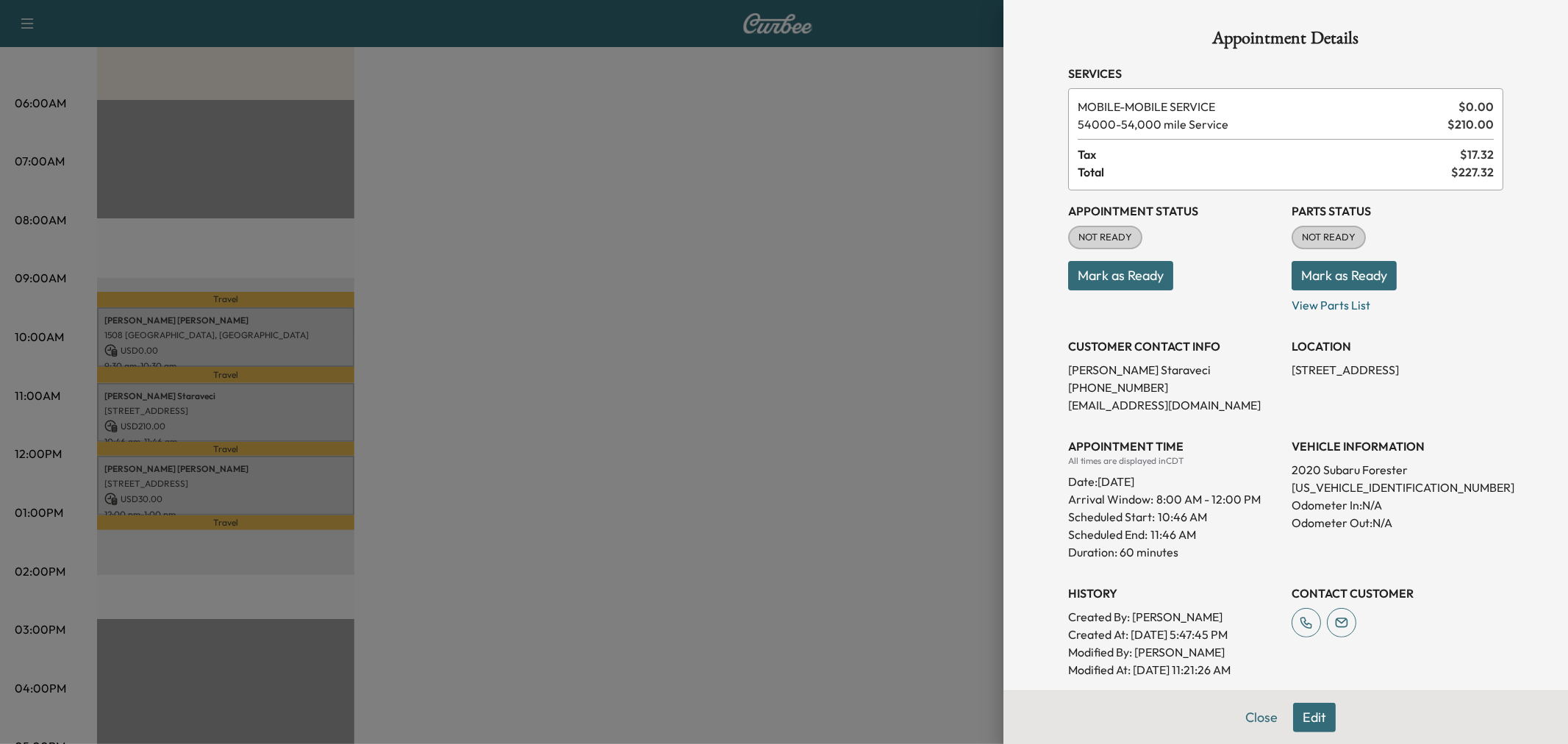
click at [272, 417] on div at bounding box center [784, 372] width 1568 height 744
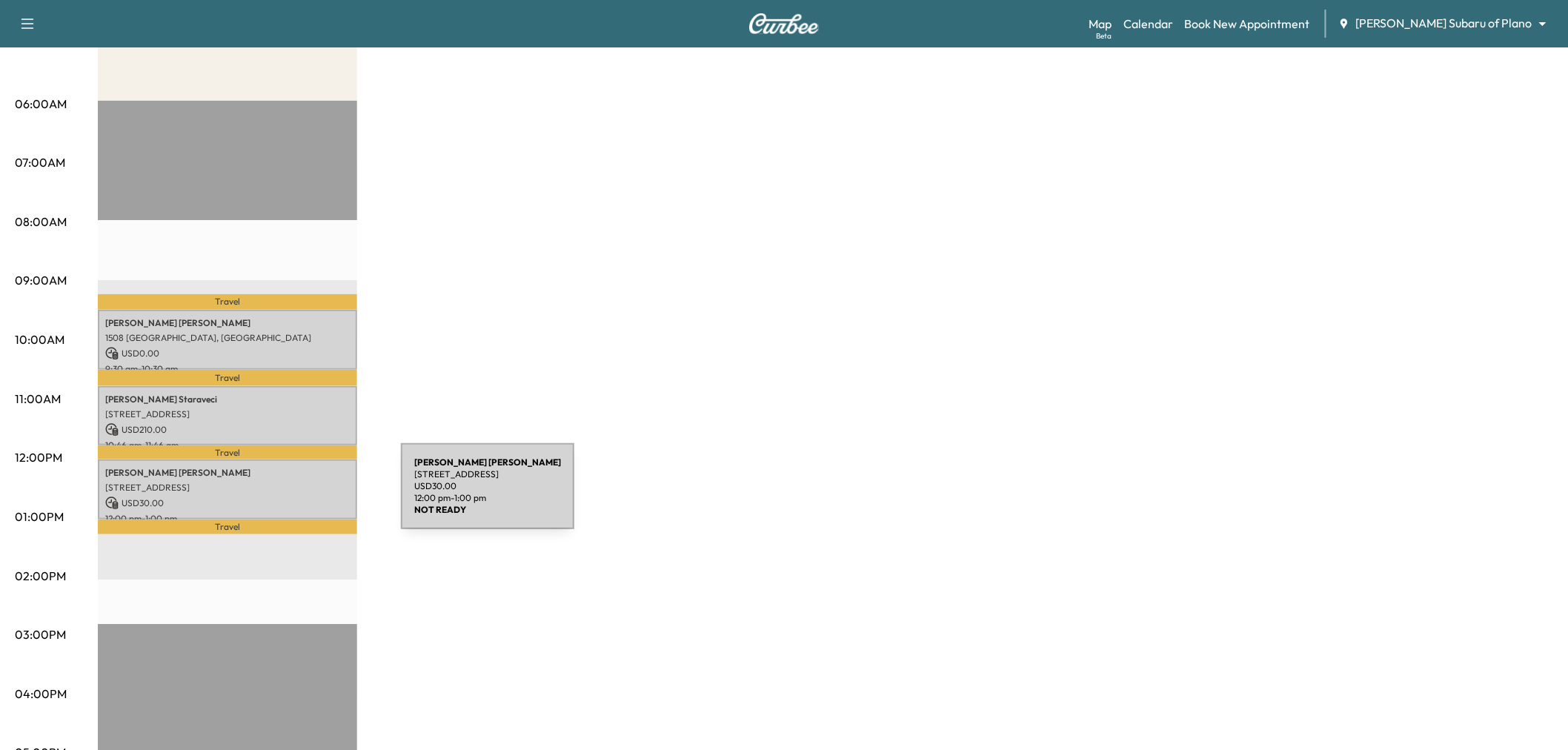
click at [290, 496] on p "USD 30.00" at bounding box center [227, 503] width 245 height 13
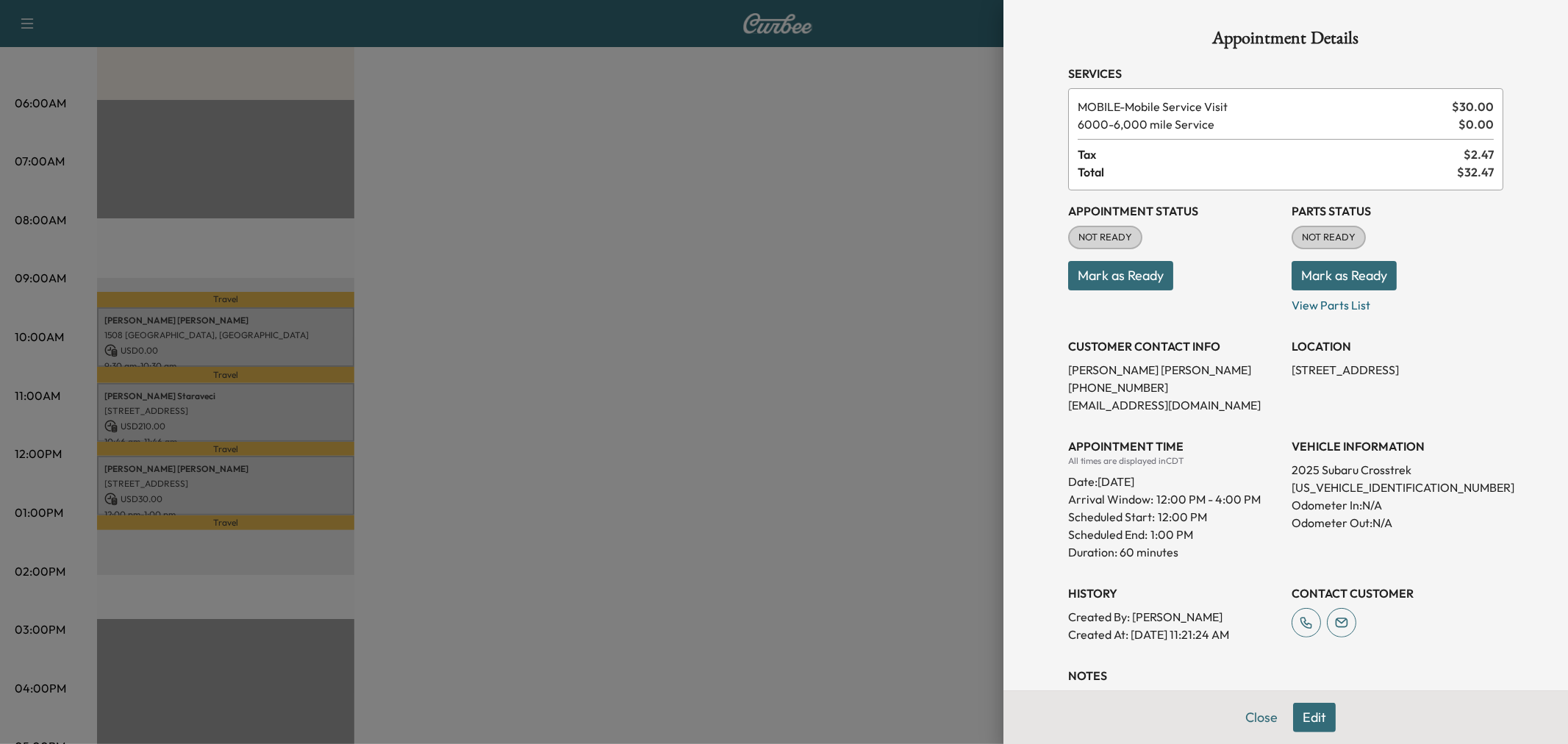
click at [287, 491] on div at bounding box center [784, 372] width 1568 height 744
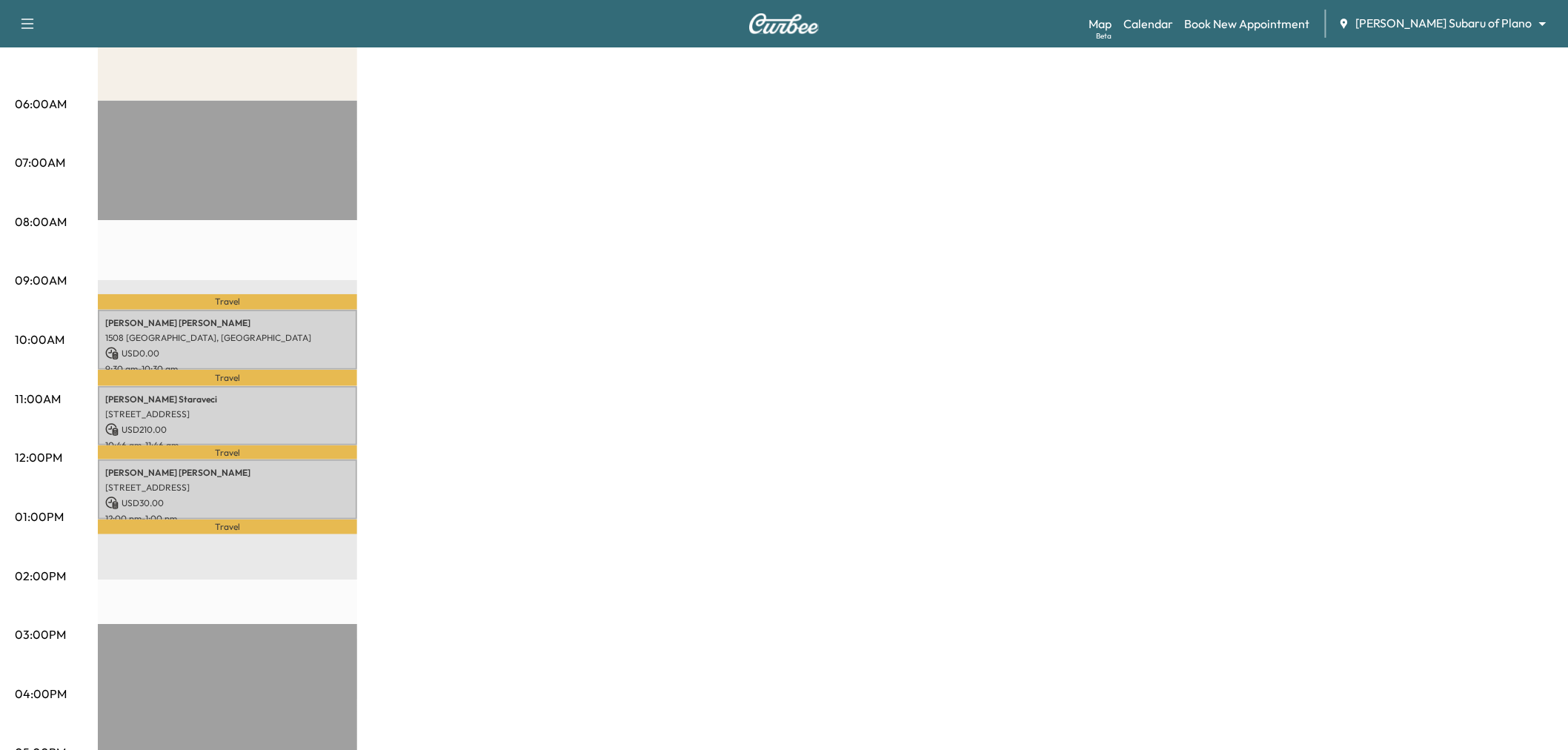
click at [425, 340] on div "Subaru on the Go * Scheduled hours have been modified for this day Revenue $ 24…" at bounding box center [825, 502] width 1455 height 1111
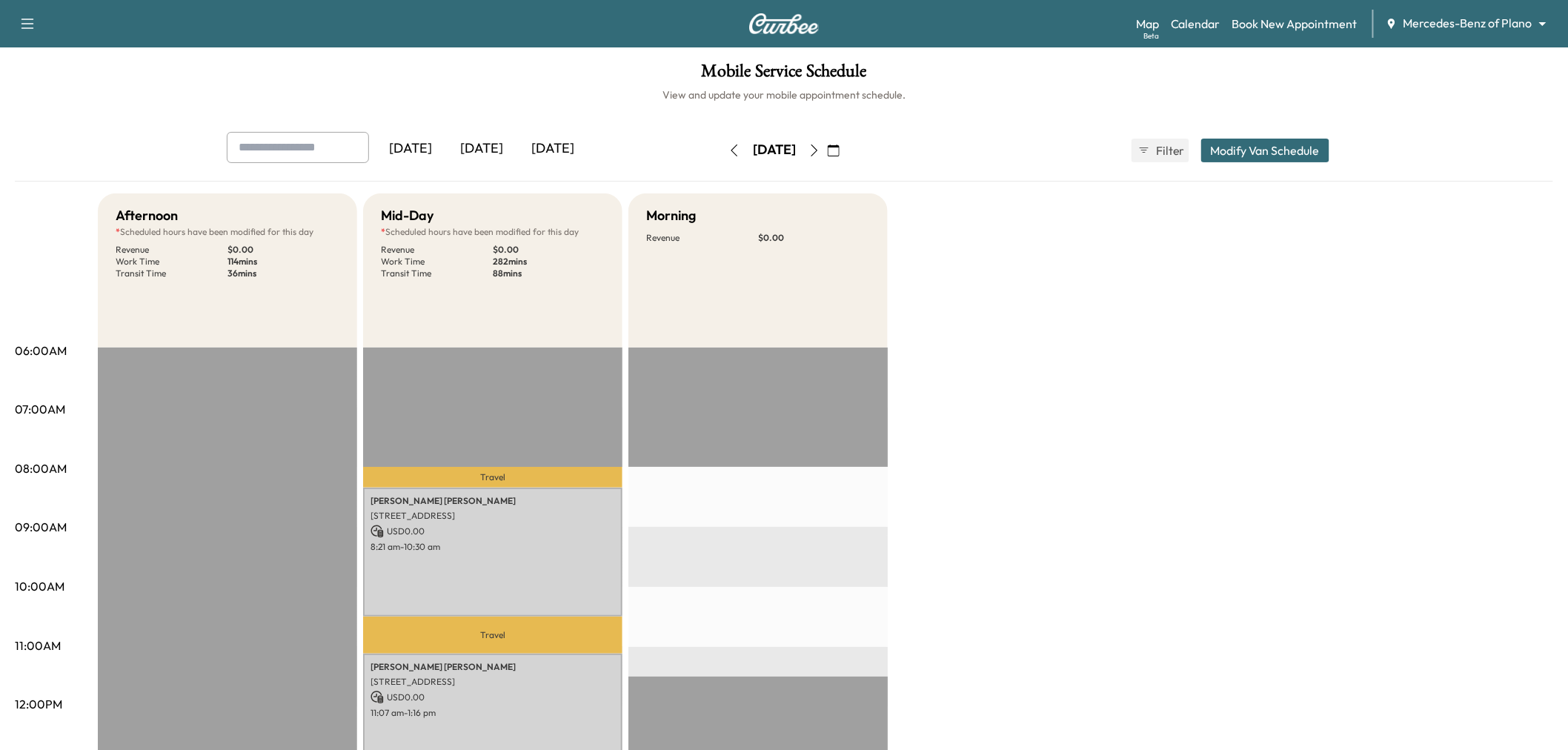
click at [262, 134] on input "text" at bounding box center [298, 147] width 142 height 31
type input "*****"
click at [820, 154] on icon "button" at bounding box center [814, 150] width 12 height 12
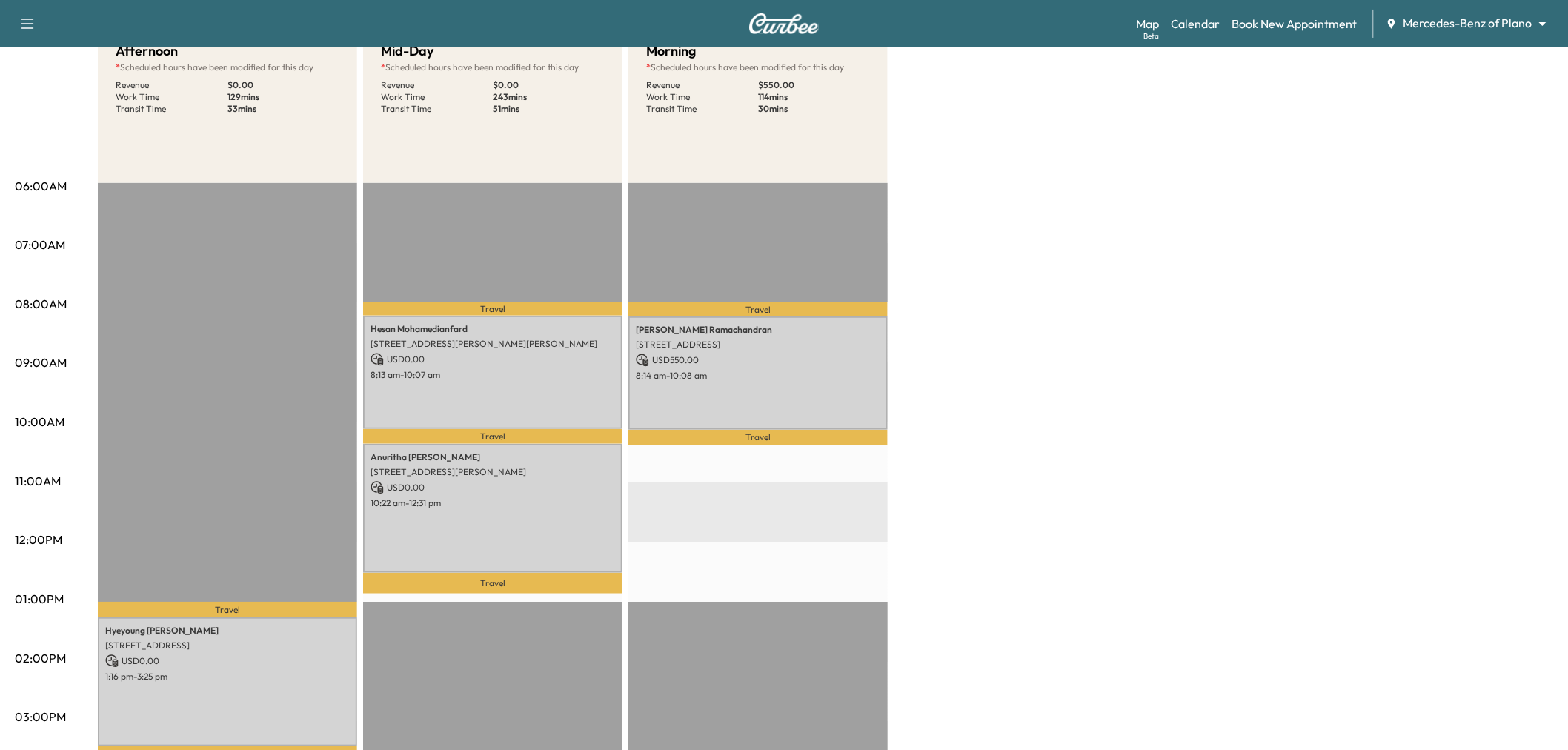
scroll to position [83, 0]
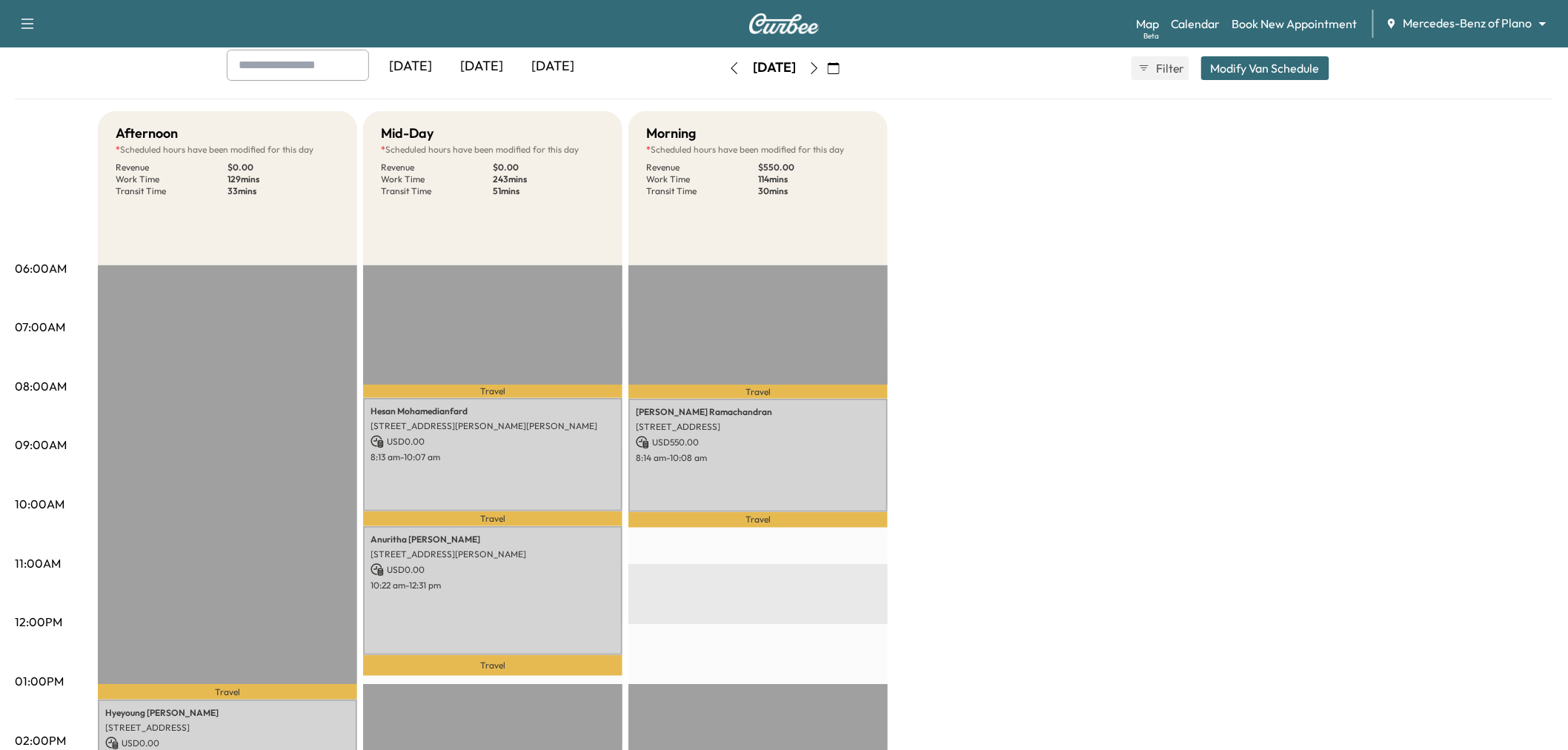
click at [820, 65] on icon "button" at bounding box center [814, 68] width 12 height 12
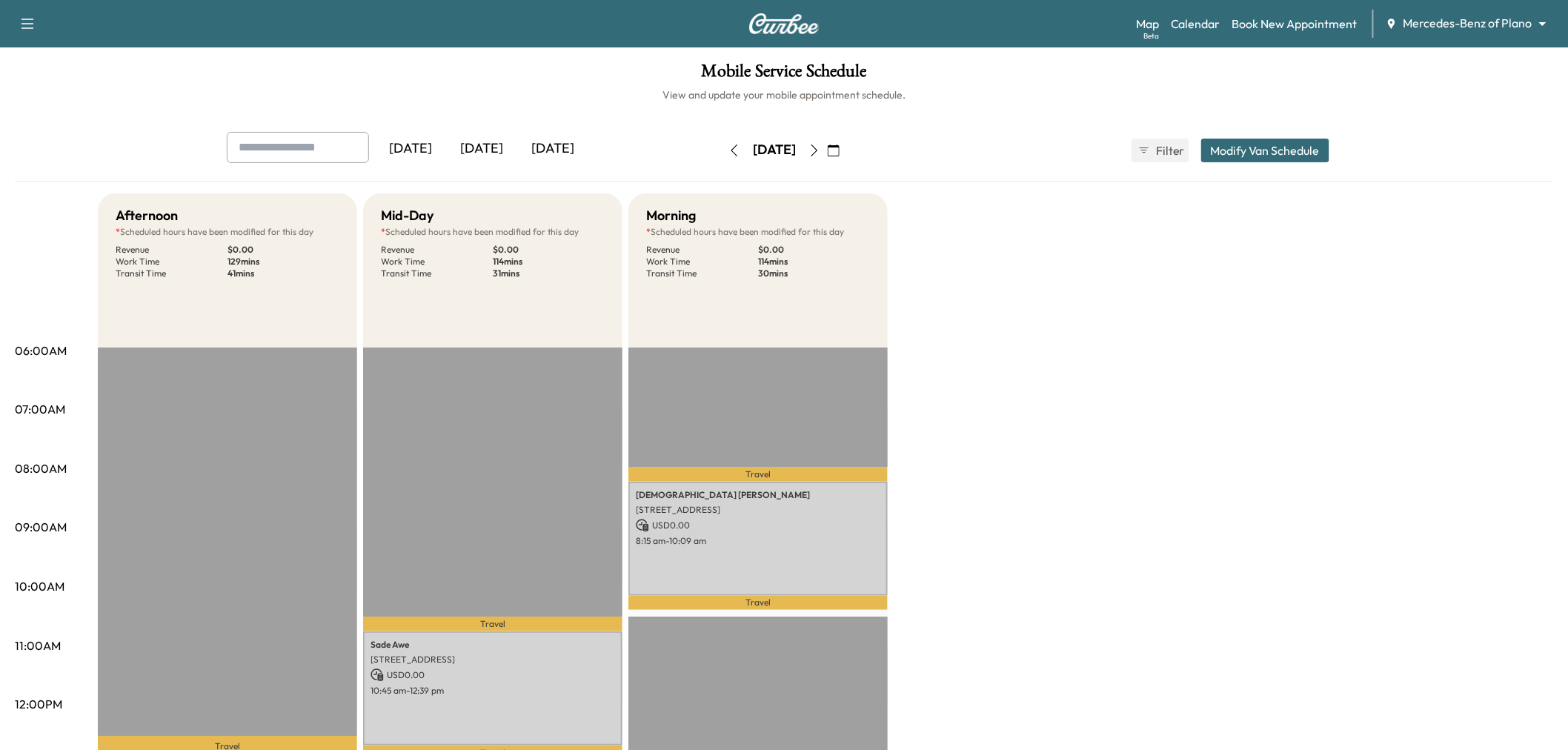
click at [820, 150] on icon "button" at bounding box center [814, 150] width 12 height 12
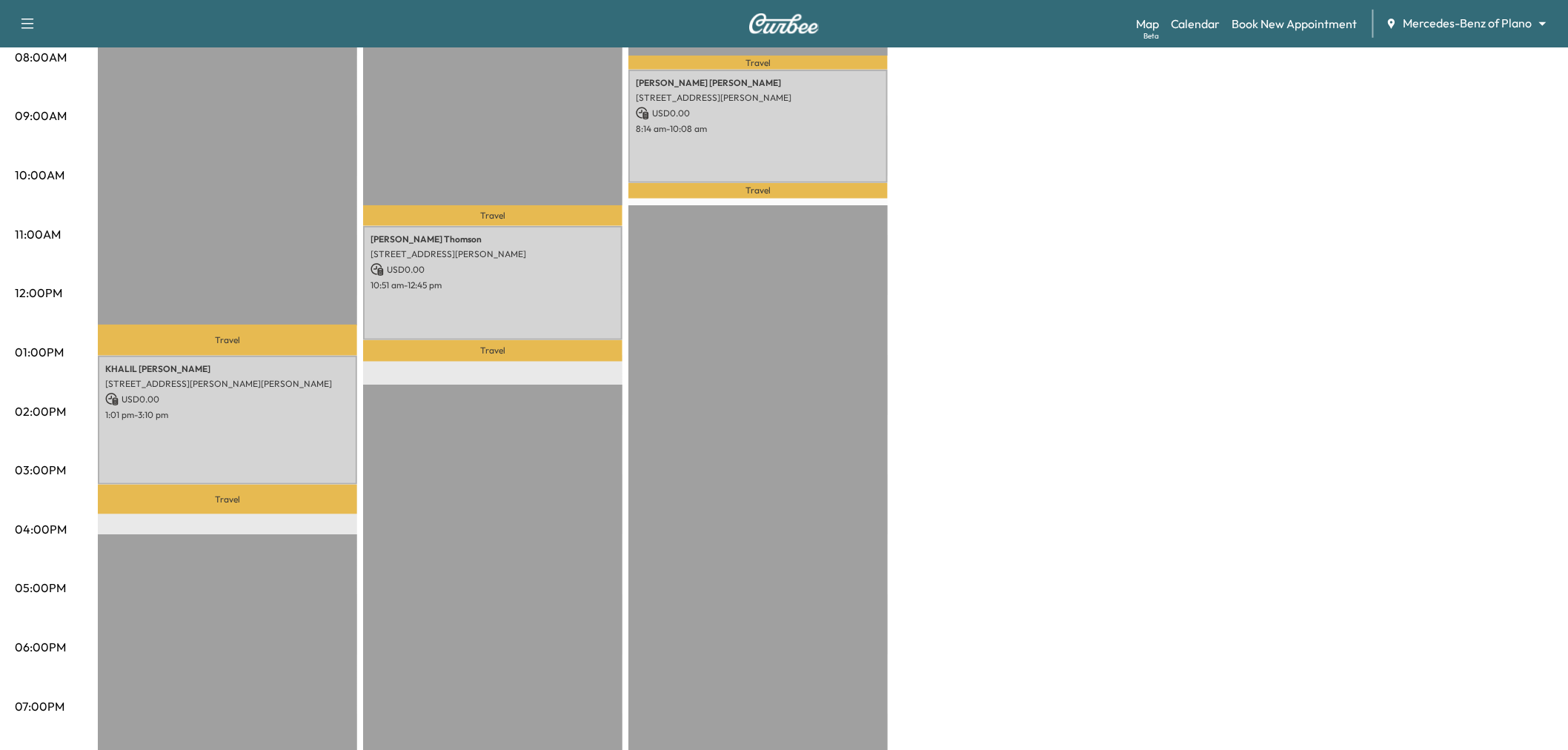
scroll to position [83, 0]
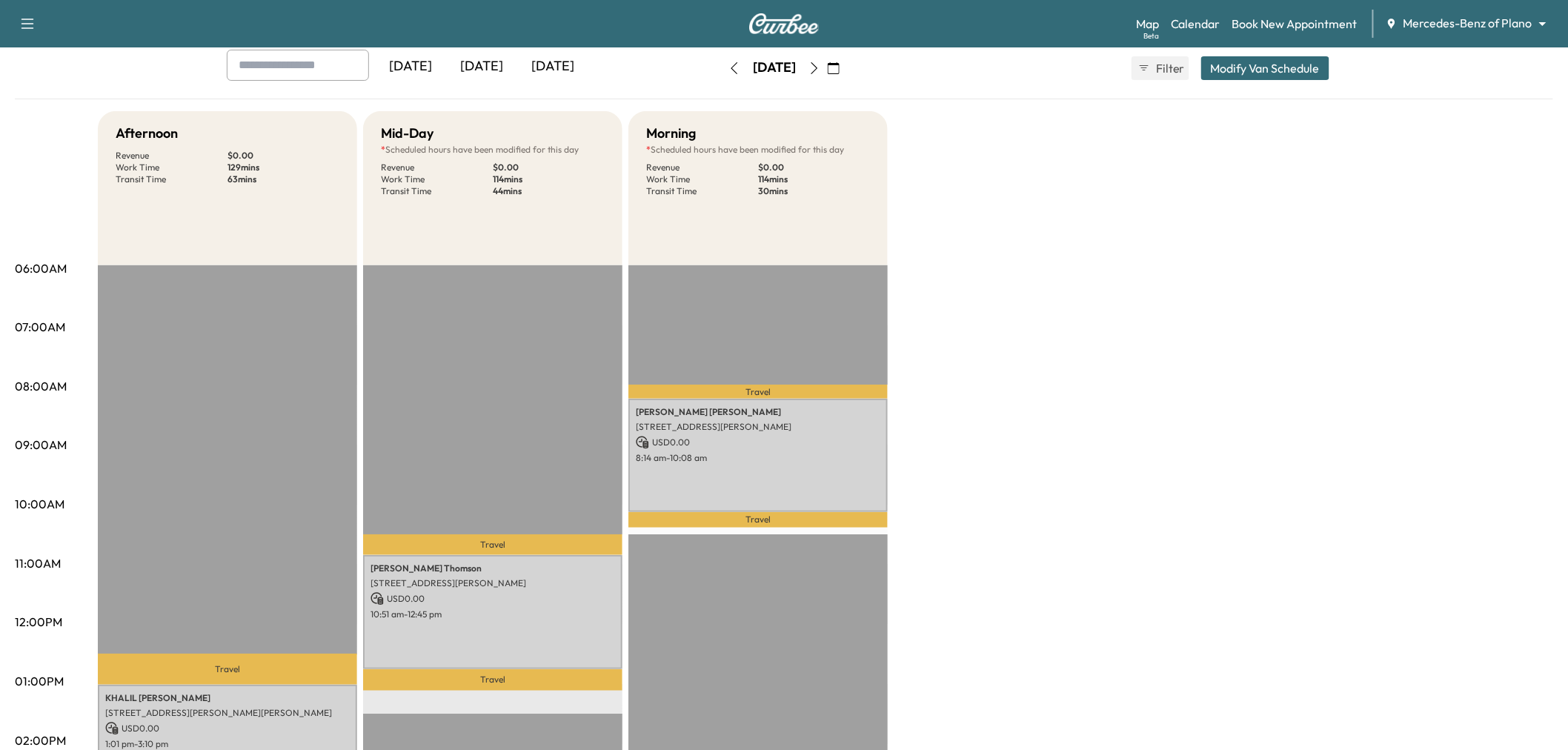
click at [839, 68] on icon "button" at bounding box center [834, 68] width 12 height 12
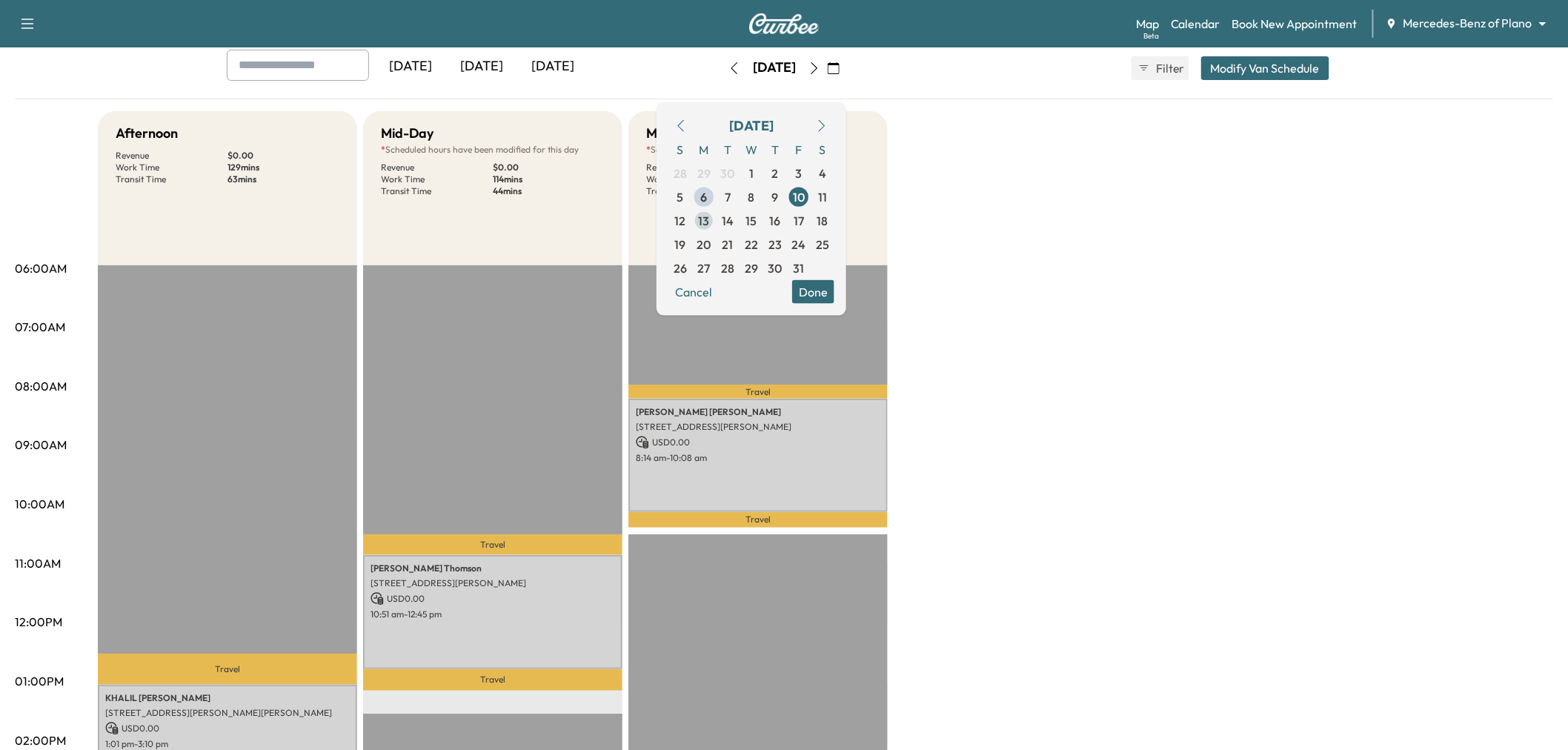
click at [710, 214] on span "13" at bounding box center [703, 219] width 11 height 18
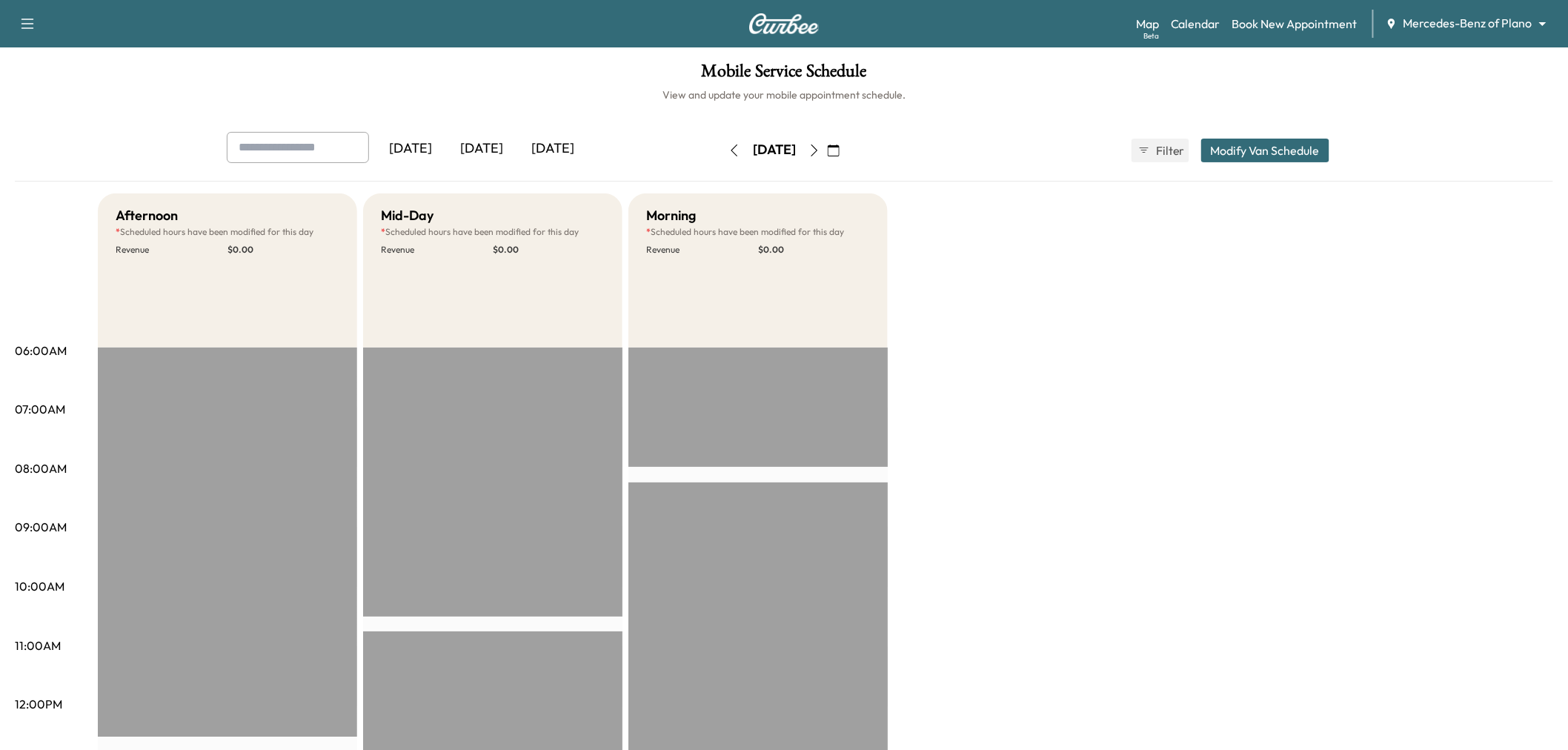
click at [808, 300] on div "Morning * Scheduled hours have been modified for this day Revenue $ 0.00" at bounding box center [758, 270] width 260 height 154
click at [820, 144] on icon "button" at bounding box center [814, 150] width 12 height 12
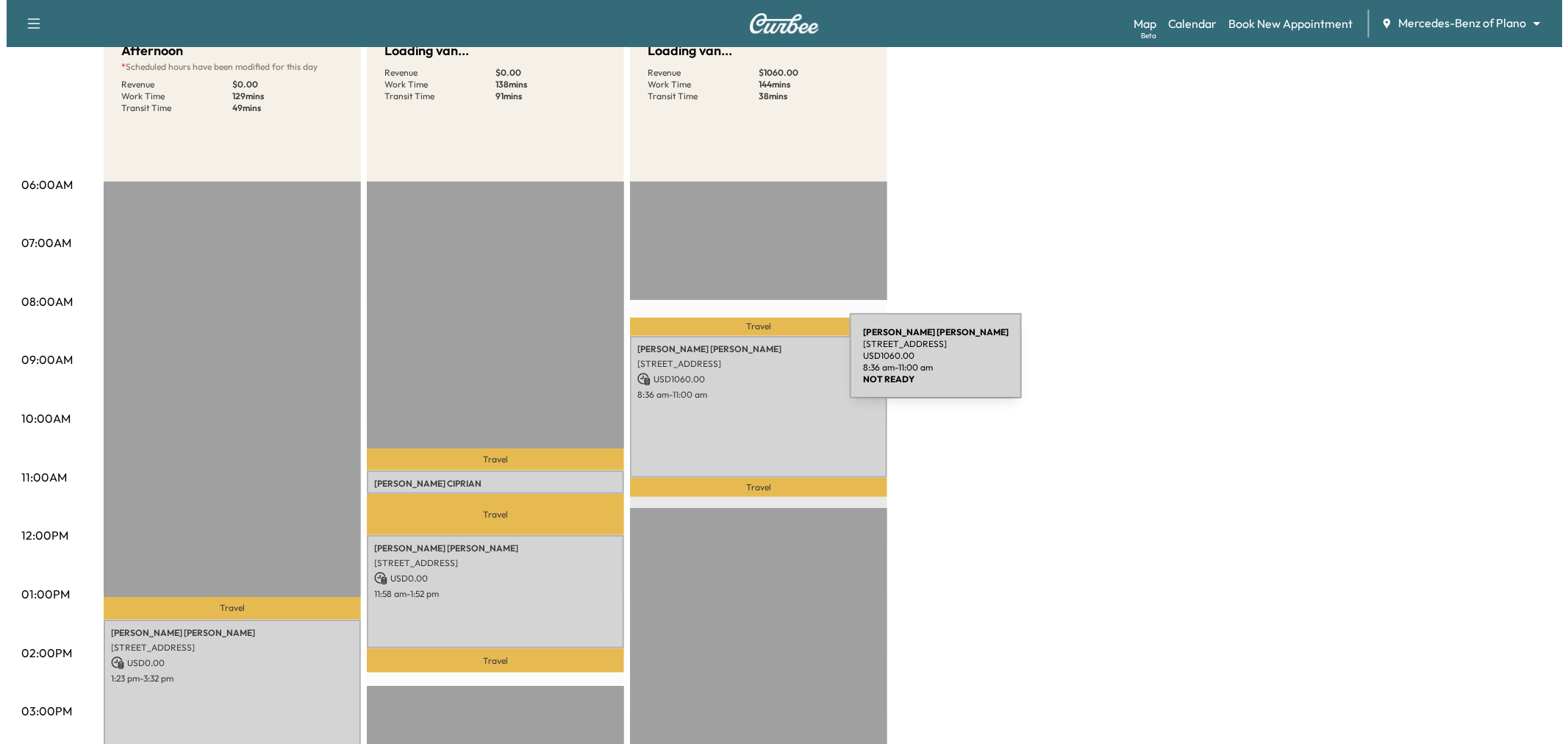
scroll to position [245, 0]
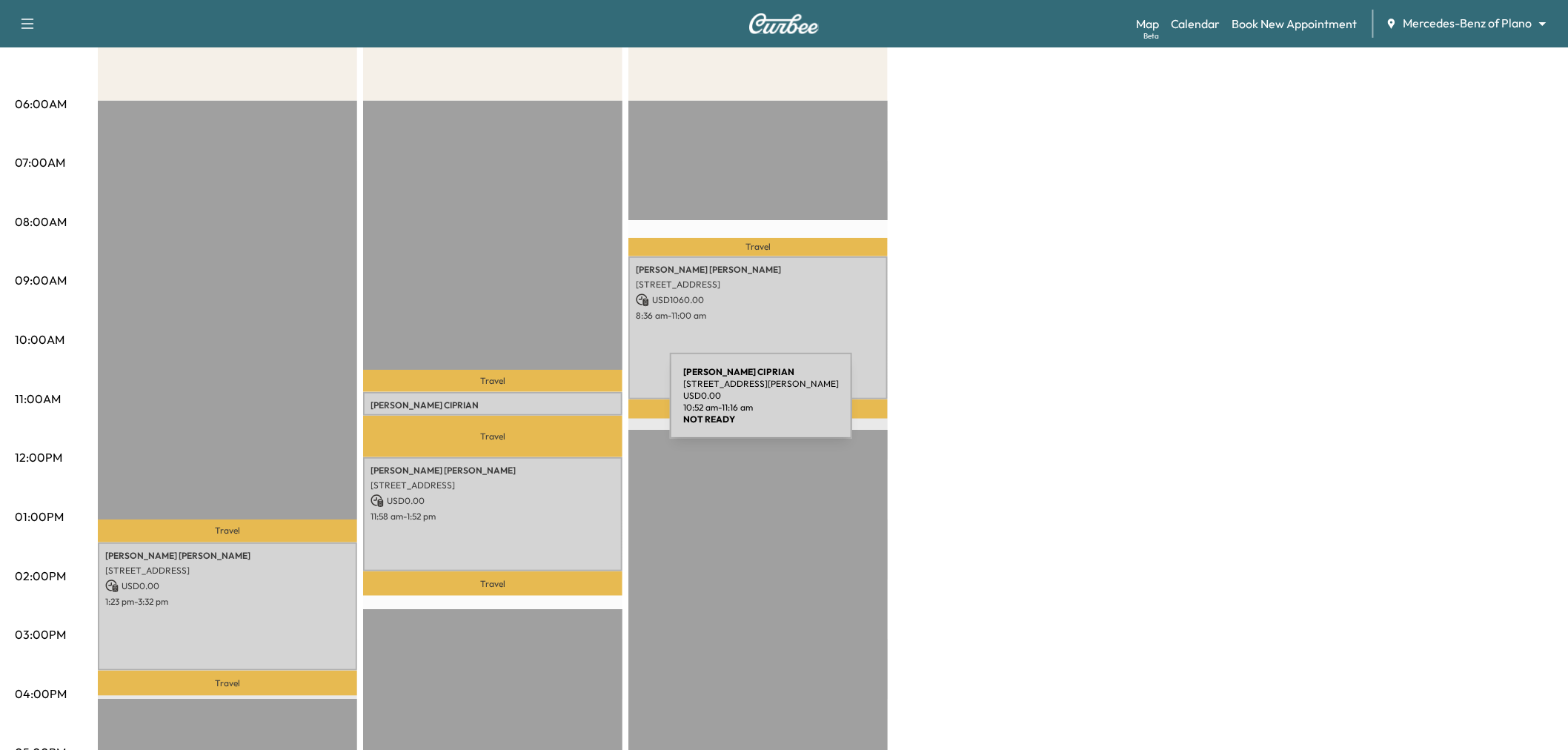
click at [558, 405] on p "WILSON CIPRIAN" at bounding box center [492, 405] width 245 height 12
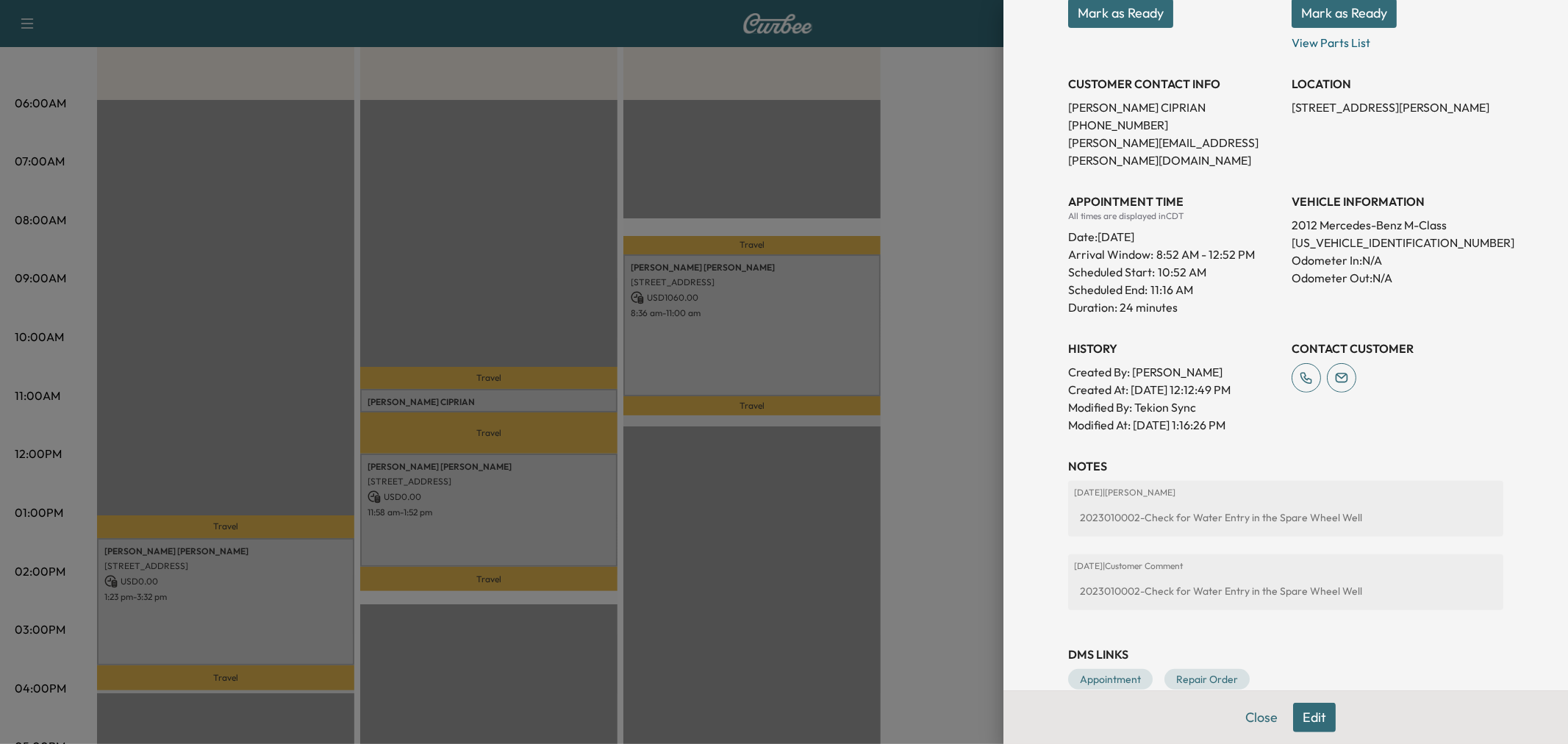
click at [915, 538] on div at bounding box center [784, 372] width 1568 height 744
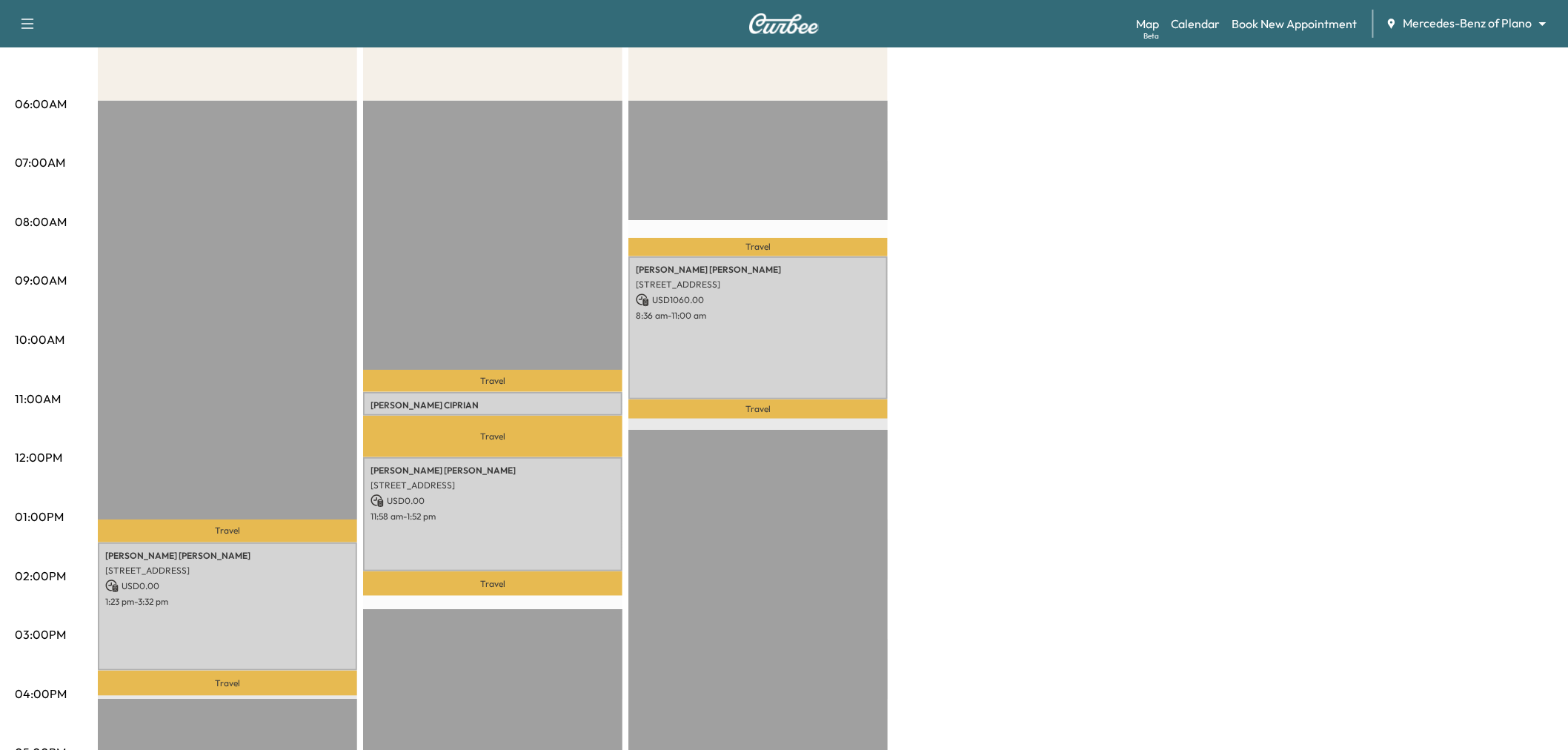
scroll to position [164, 0]
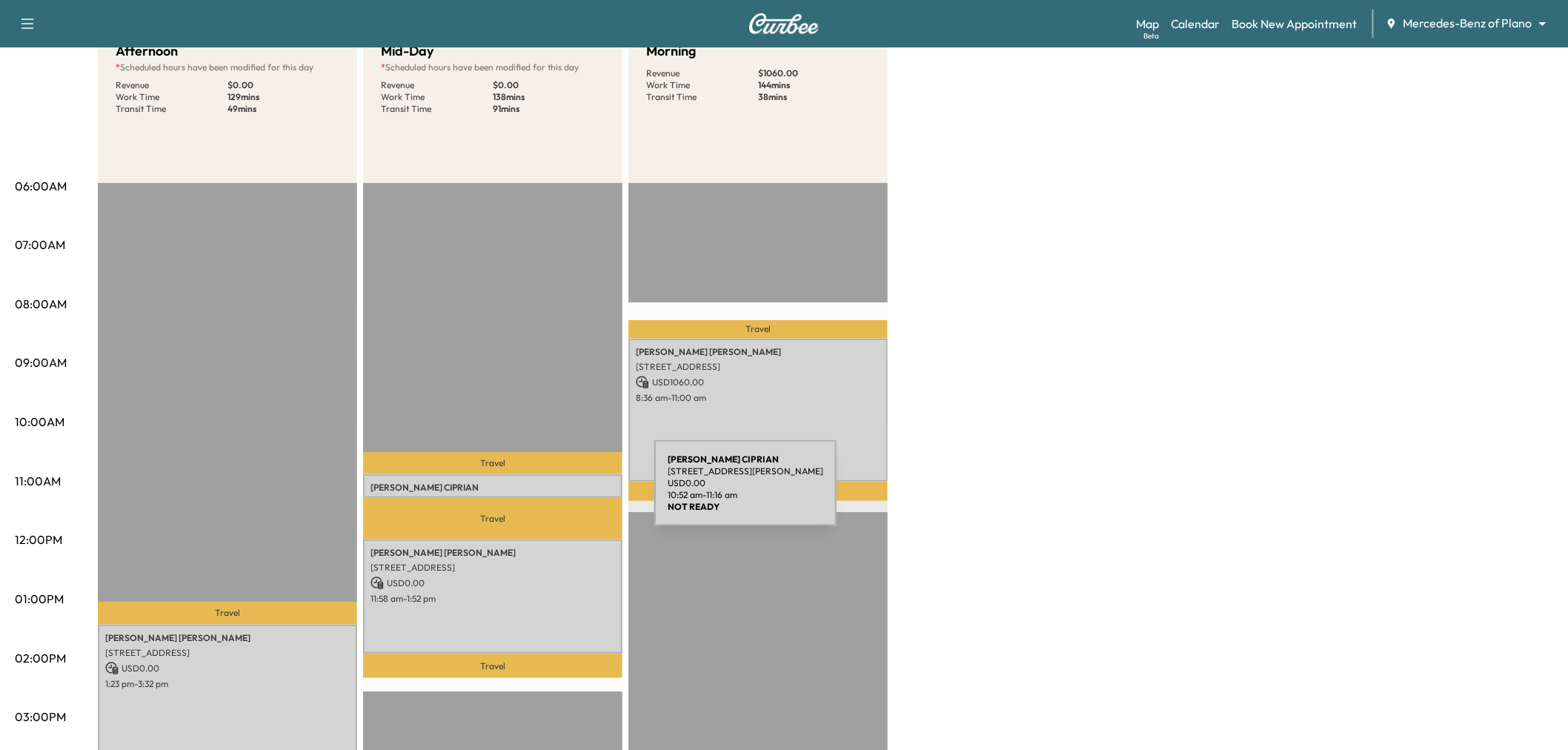
click at [543, 496] on p "2821 Lancer Ln, Garland, TX 75044, USA" at bounding box center [492, 502] width 245 height 12
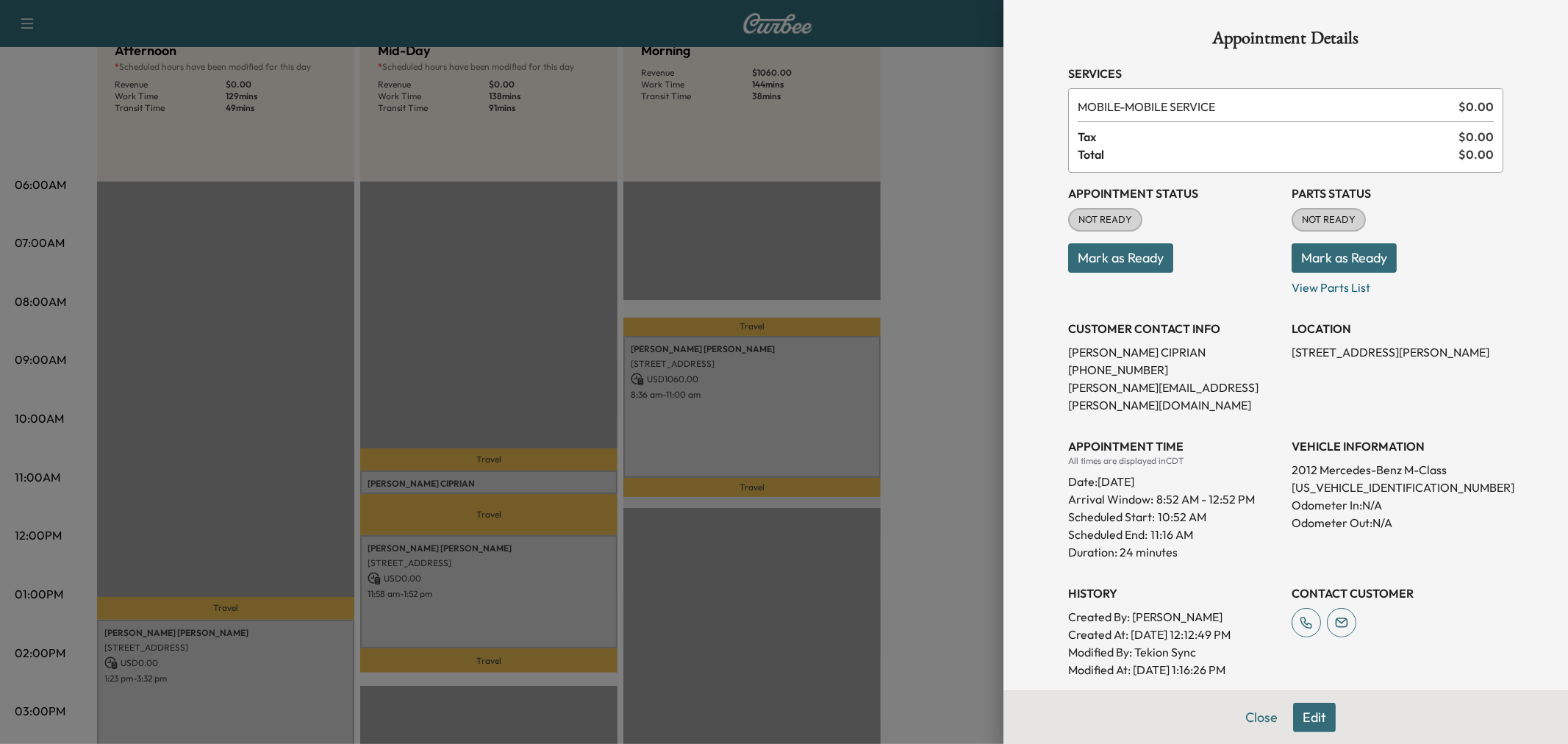
click at [547, 482] on div at bounding box center [784, 372] width 1568 height 744
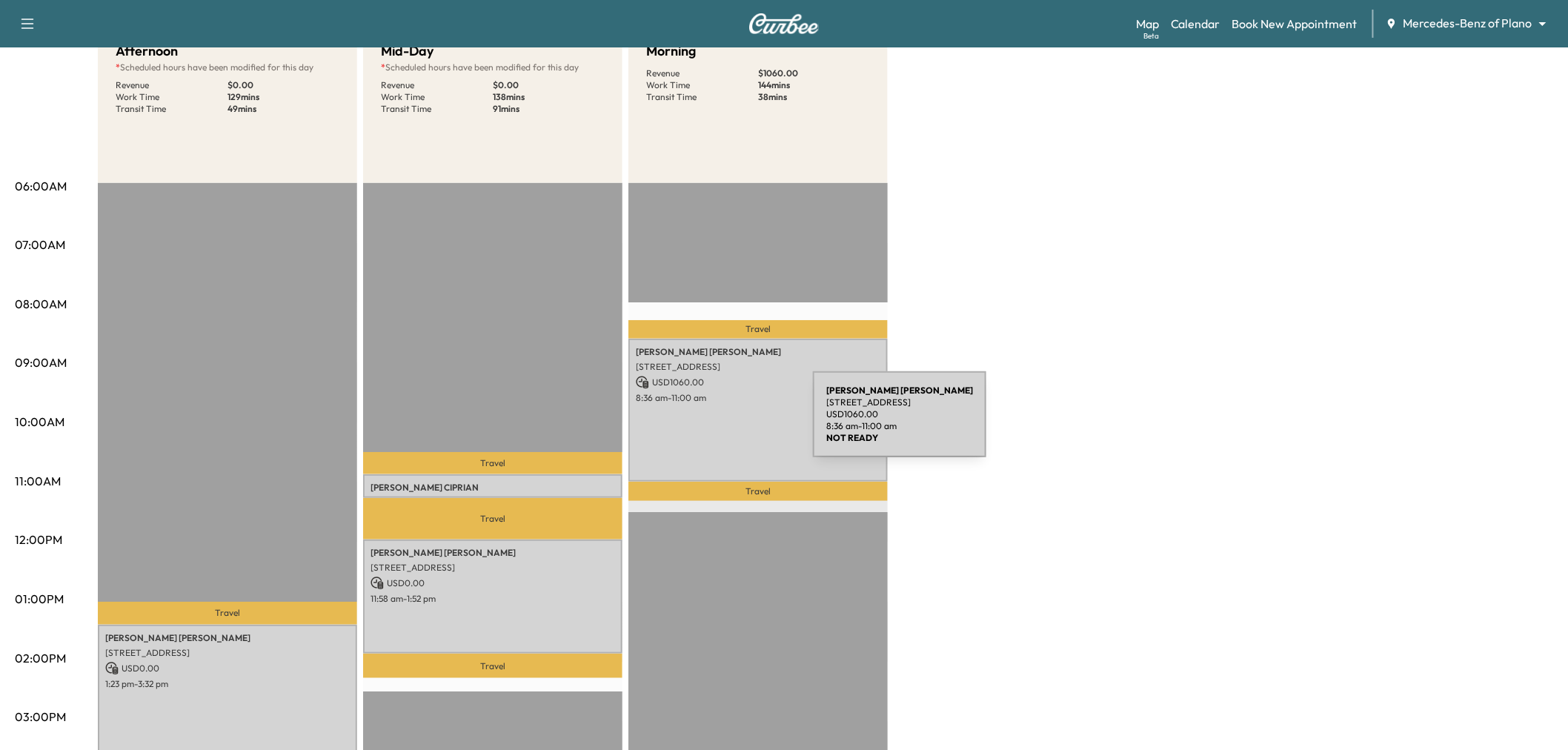
click at [702, 423] on div "Susan Boucher 6025 Preston Haven Drive, Dallas, TX 75230, United States of Amer…" at bounding box center [758, 410] width 260 height 143
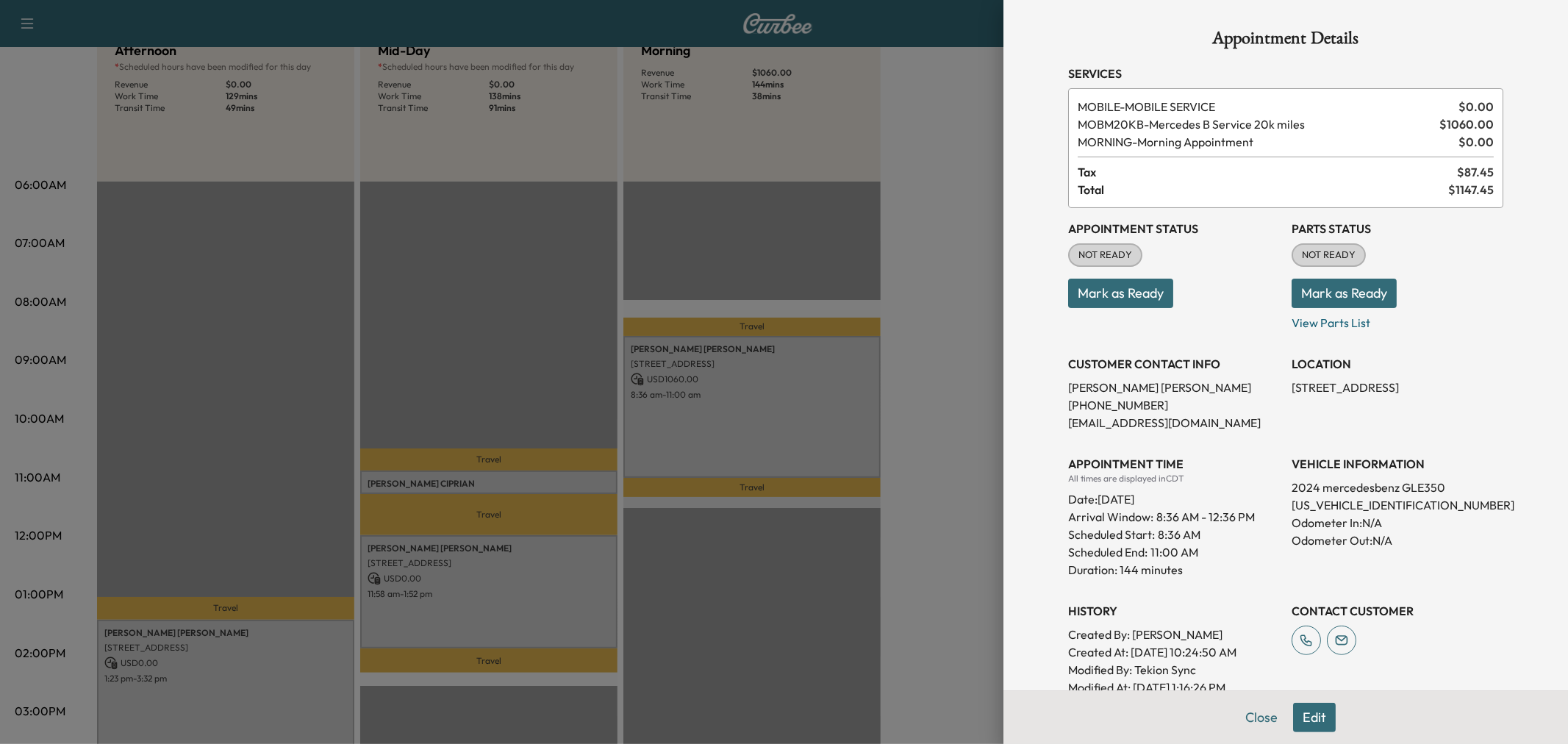
click at [697, 419] on div at bounding box center [784, 372] width 1568 height 744
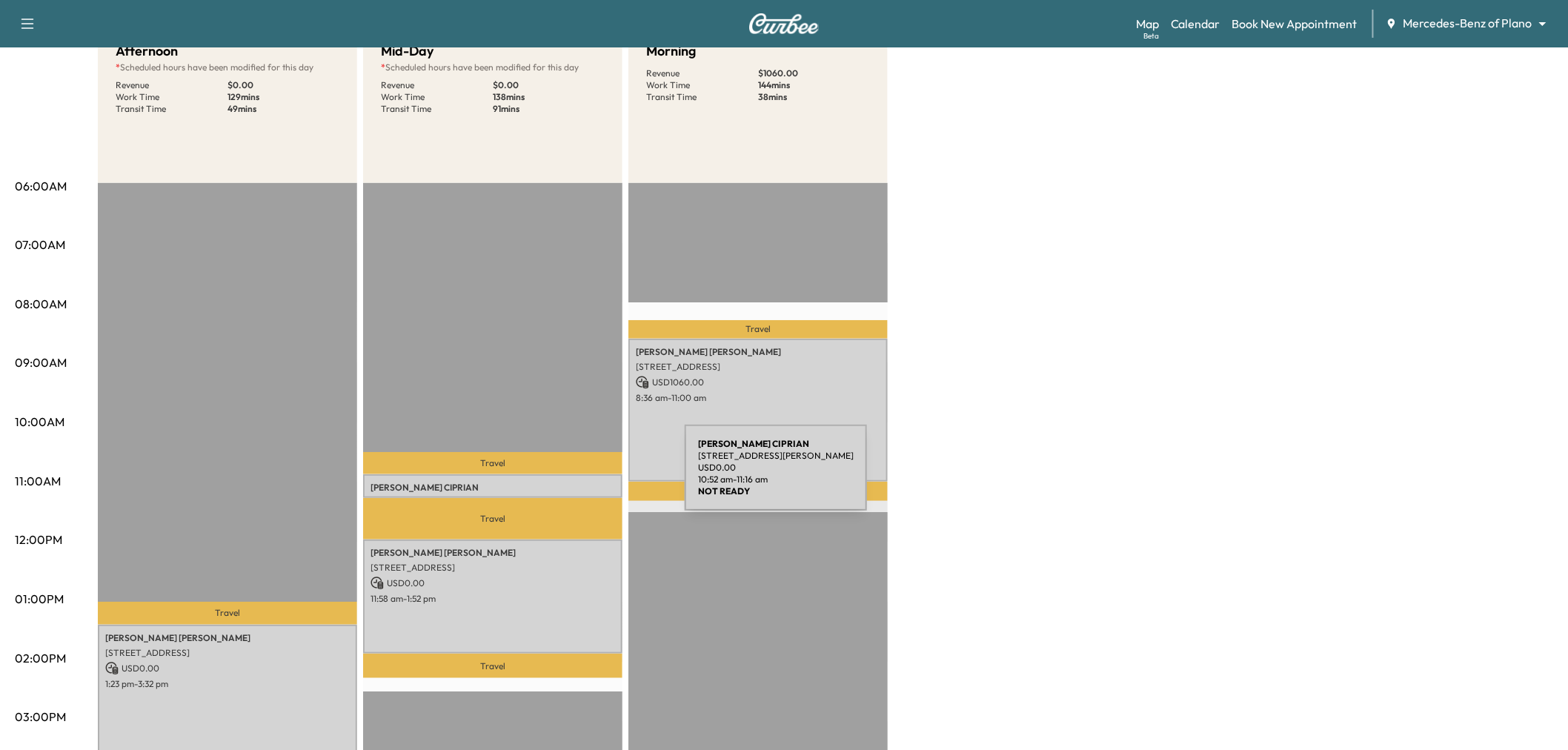
click at [573, 481] on p "WILSON CIPRIAN" at bounding box center [492, 487] width 245 height 12
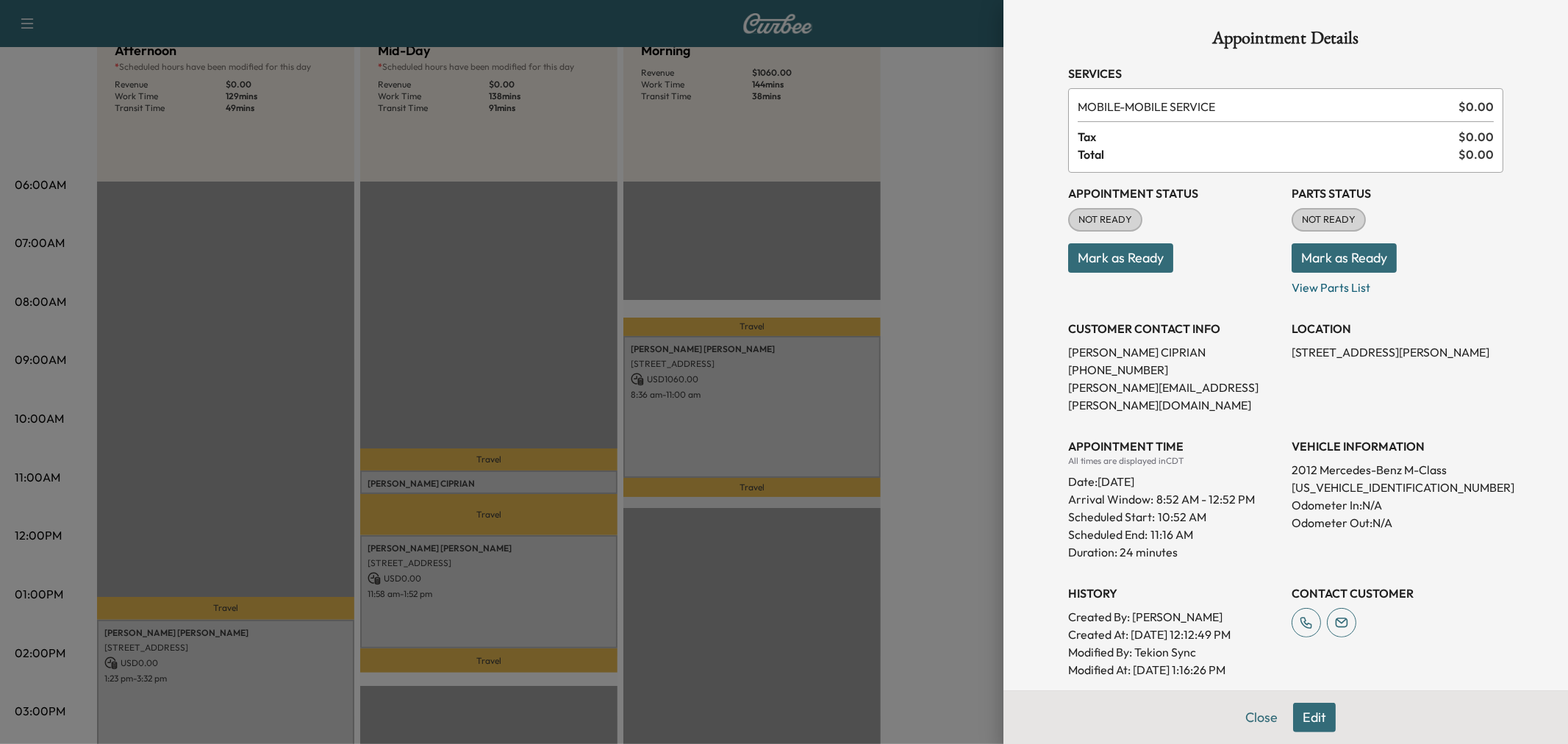
click at [569, 473] on div at bounding box center [784, 372] width 1568 height 744
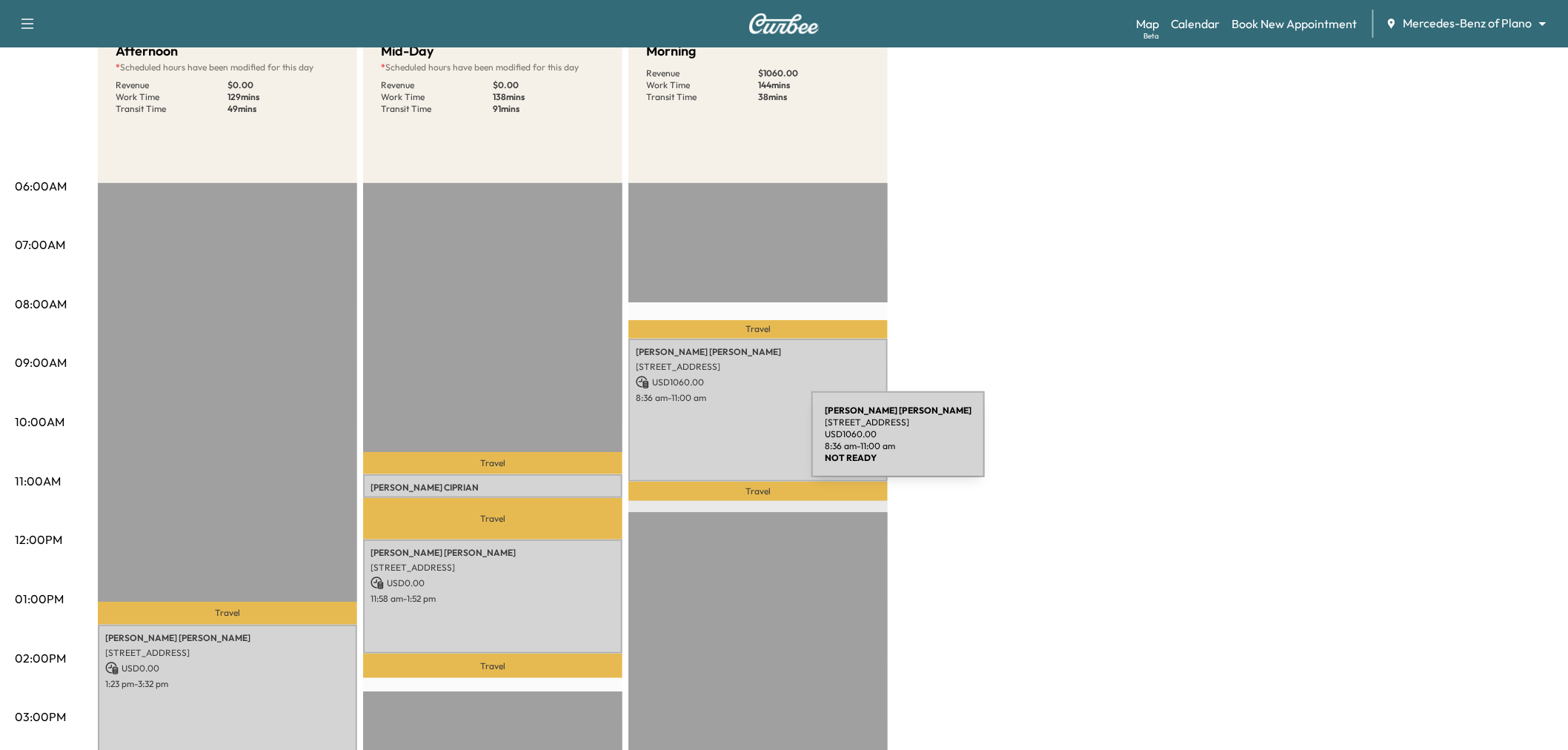
click at [702, 443] on div "Susan Boucher 6025 Preston Haven Drive, Dallas, TX 75230, United States of Amer…" at bounding box center [758, 410] width 260 height 143
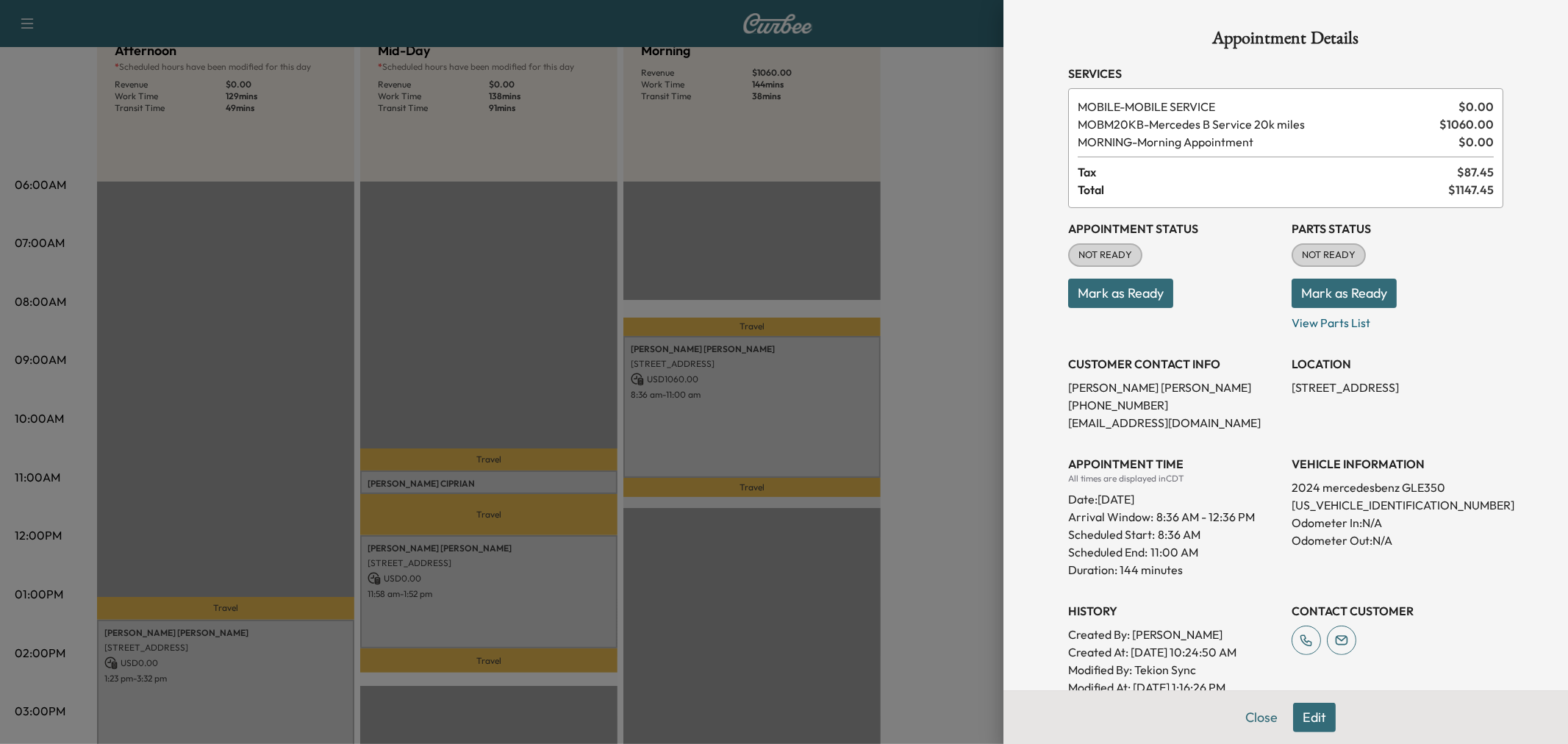
click at [695, 439] on div at bounding box center [784, 372] width 1568 height 744
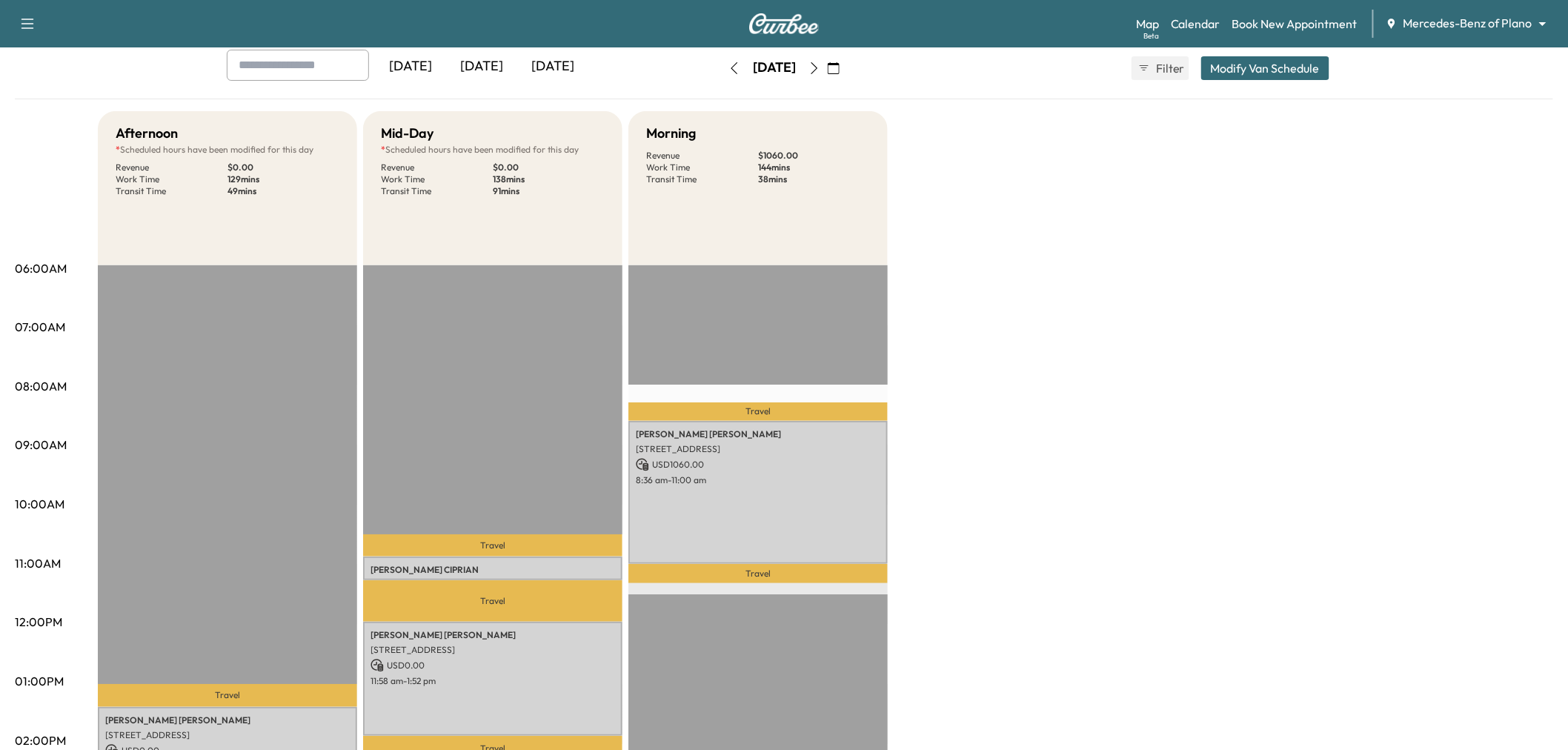
scroll to position [0, 0]
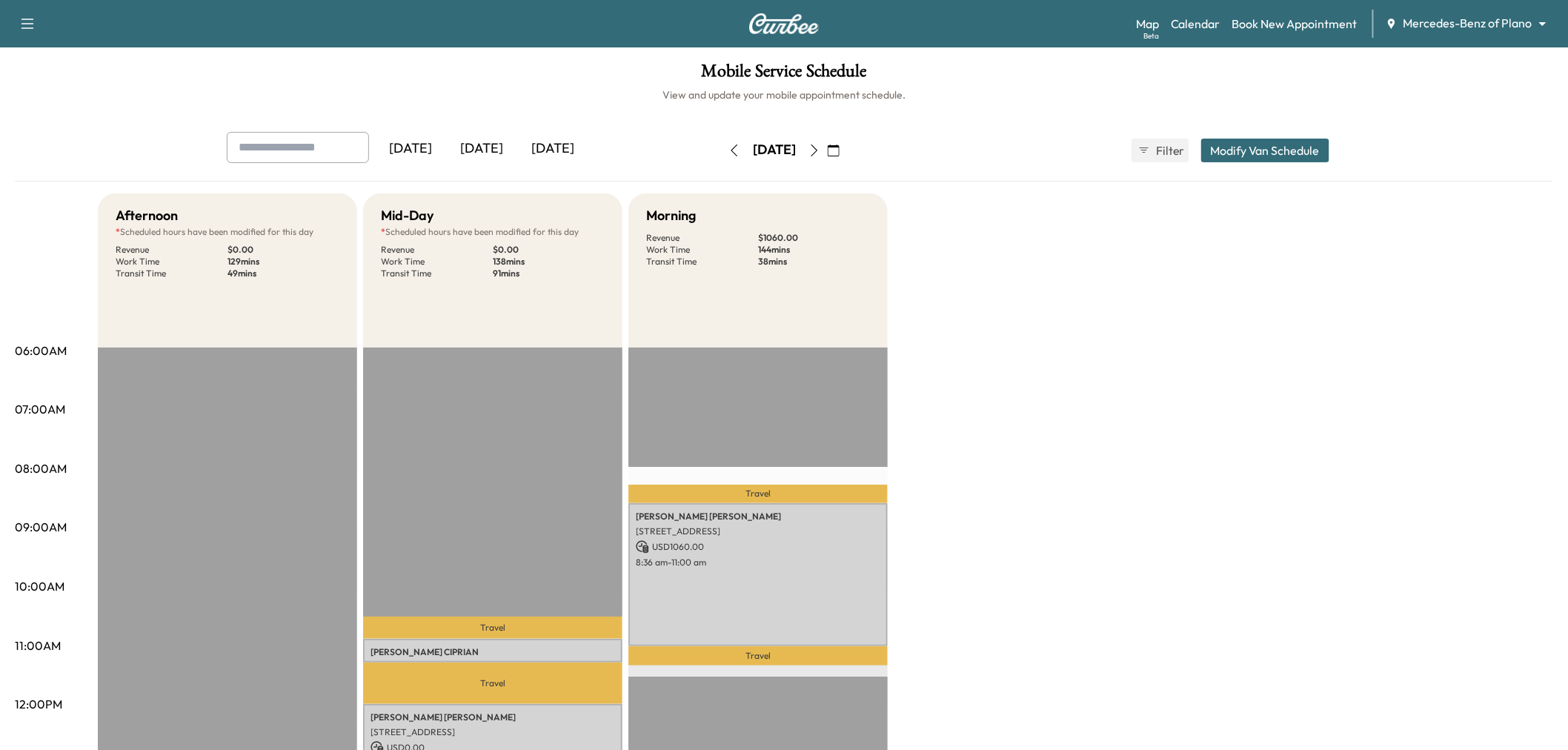
click at [28, 24] on icon "button" at bounding box center [27, 23] width 18 height 18
click at [1238, 156] on button "Modify Van Schedule" at bounding box center [1265, 150] width 129 height 23
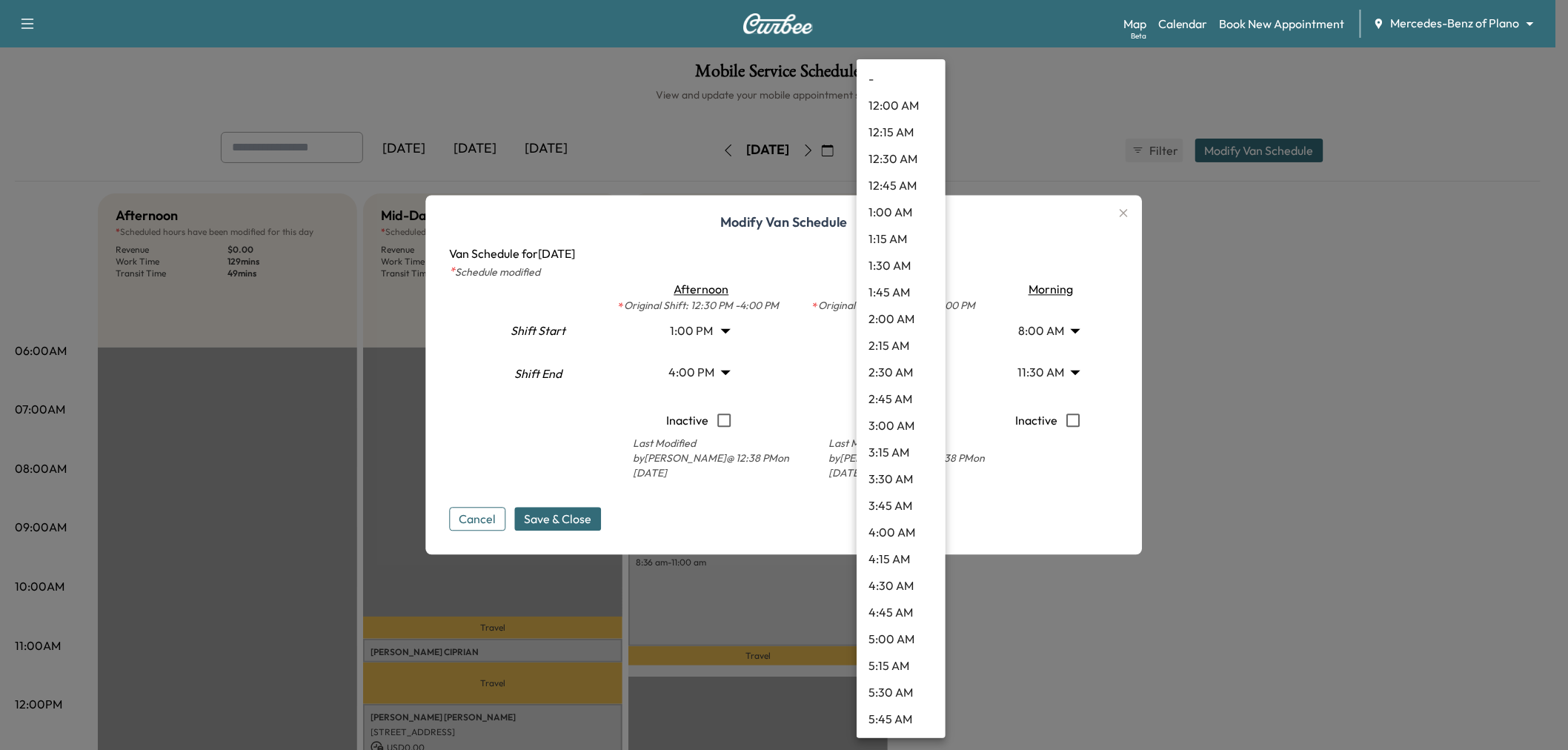
click at [902, 324] on body "Support Log Out Map Beta Calendar Book New Appointment Mercedes-Benz of Plano *…" at bounding box center [784, 375] width 1568 height 750
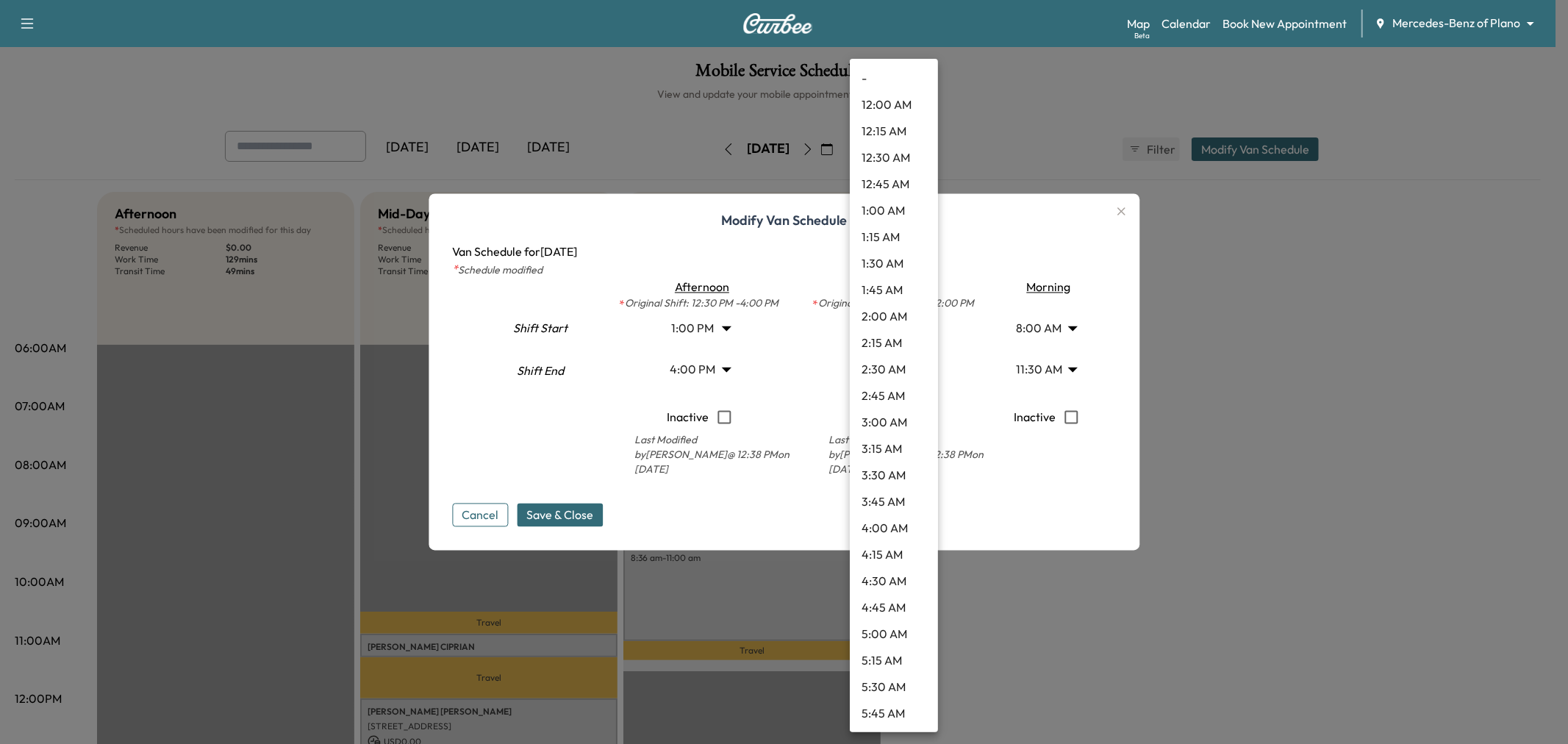
scroll to position [819, 0]
click at [881, 131] on li "8:00 AM" at bounding box center [893, 132] width 89 height 26
type input "*"
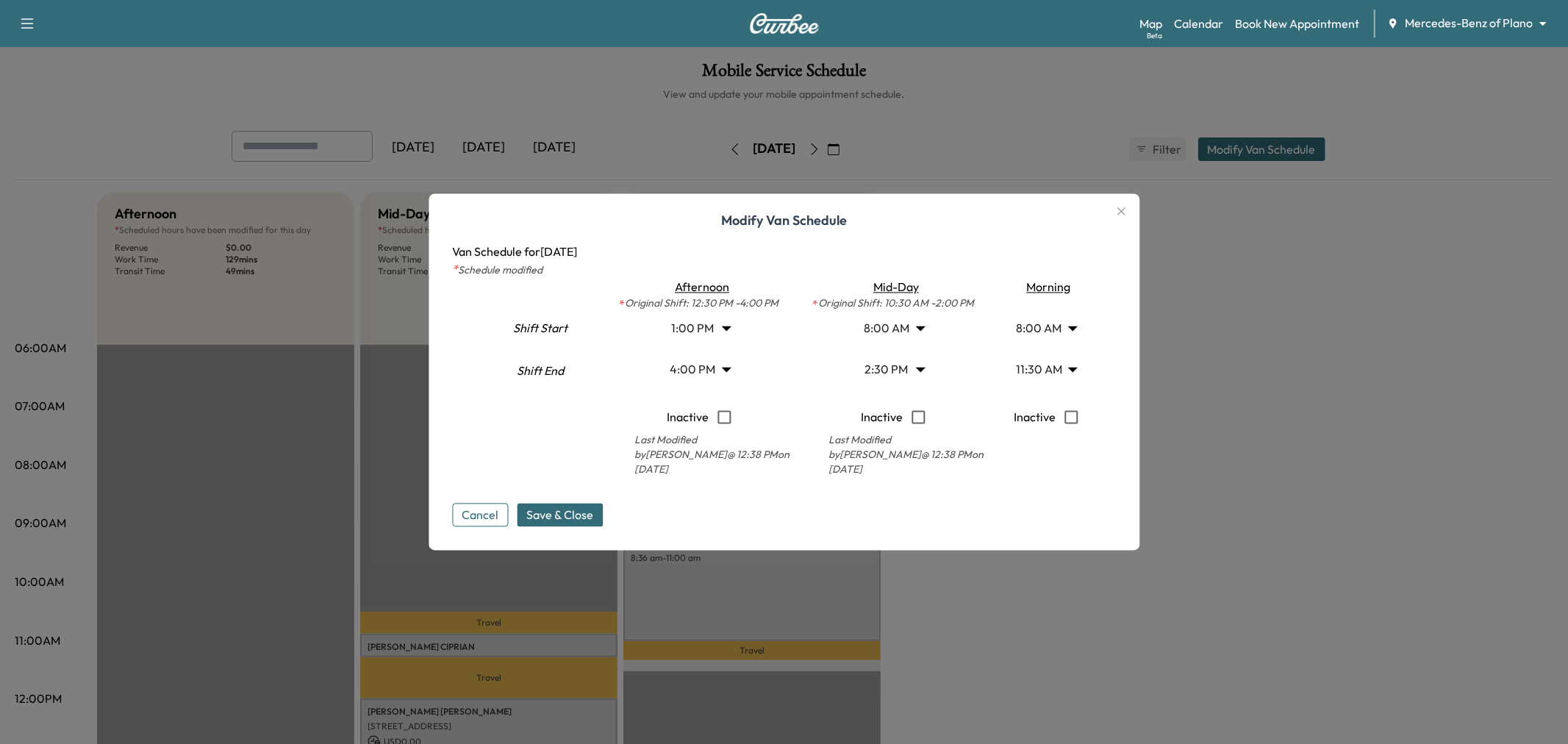
click at [870, 360] on body "Support Log Out Map Beta Calendar Book New Appointment Mercedes-Benz of Plano *…" at bounding box center [784, 372] width 1568 height 744
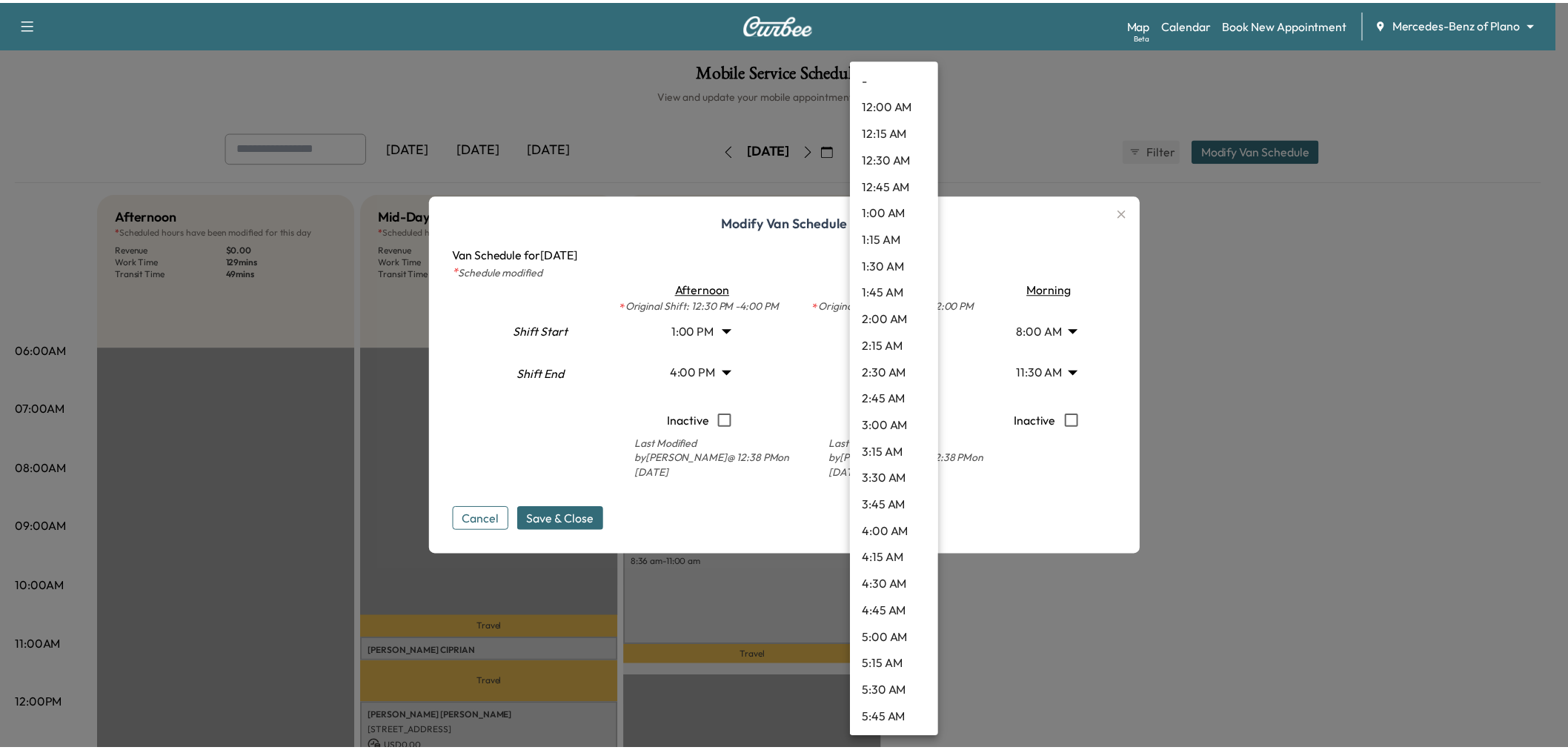
scroll to position [1252, 0]
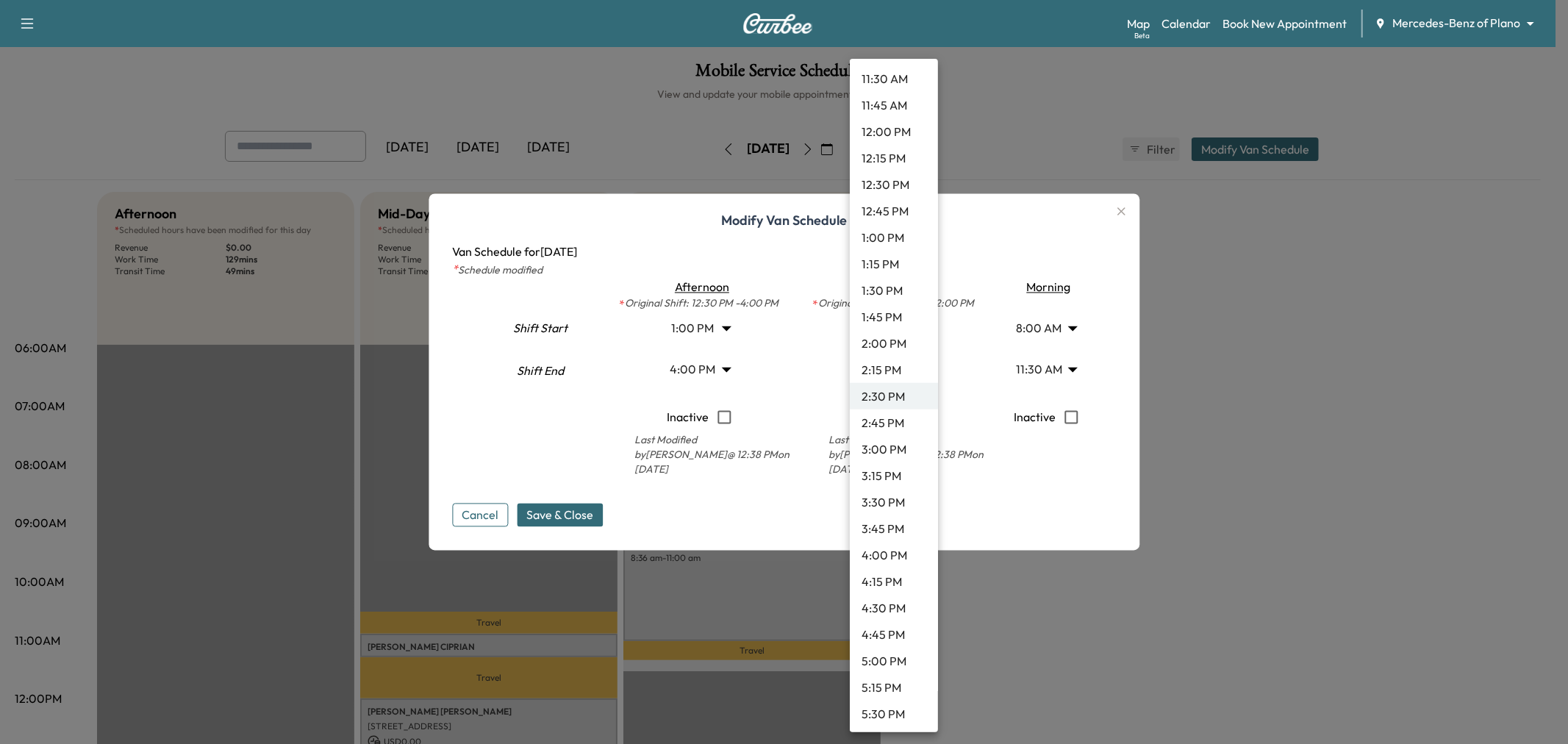
click at [897, 439] on li "3:00 PM" at bounding box center [893, 449] width 89 height 26
type input "**"
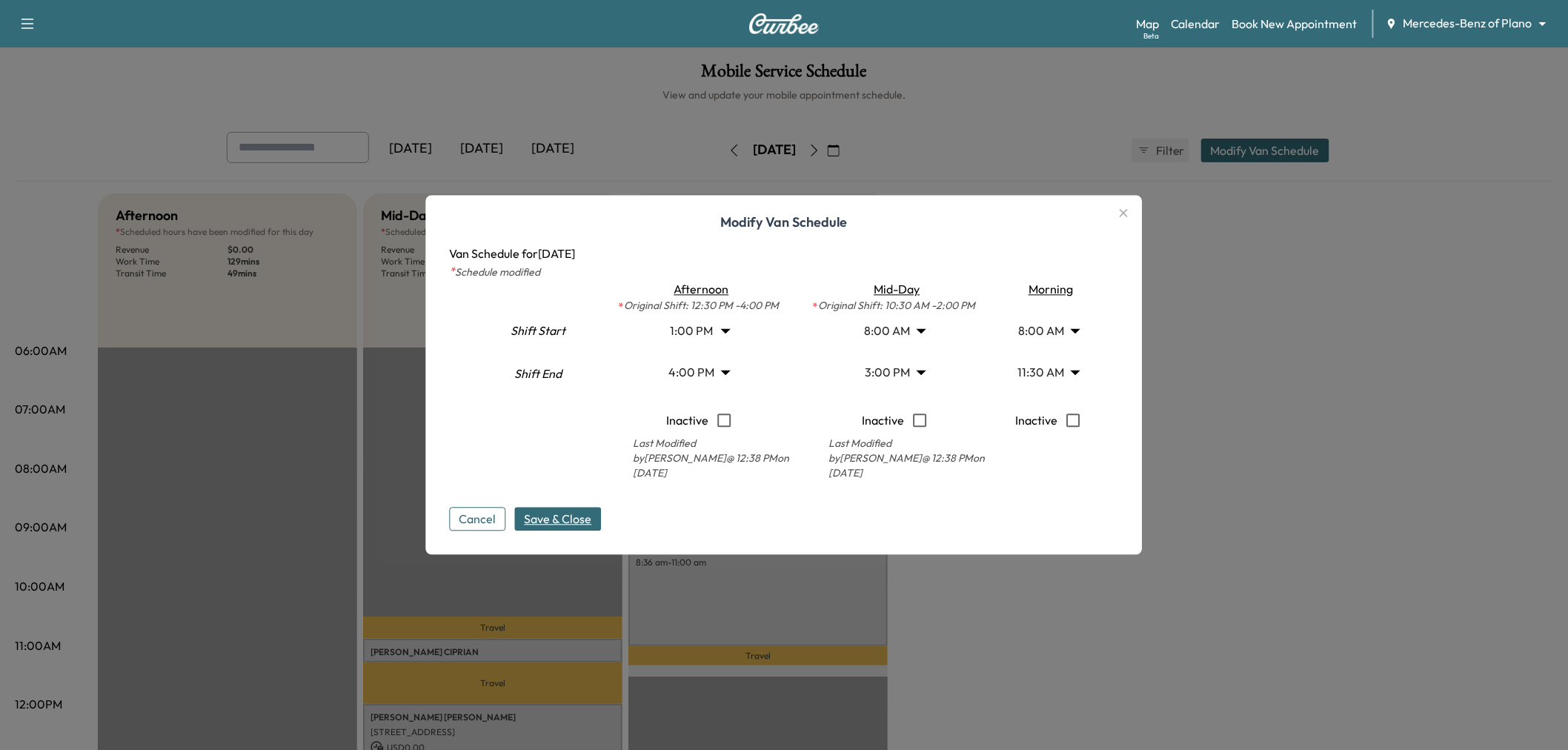
click at [576, 522] on span "Save & Close" at bounding box center [558, 519] width 68 height 18
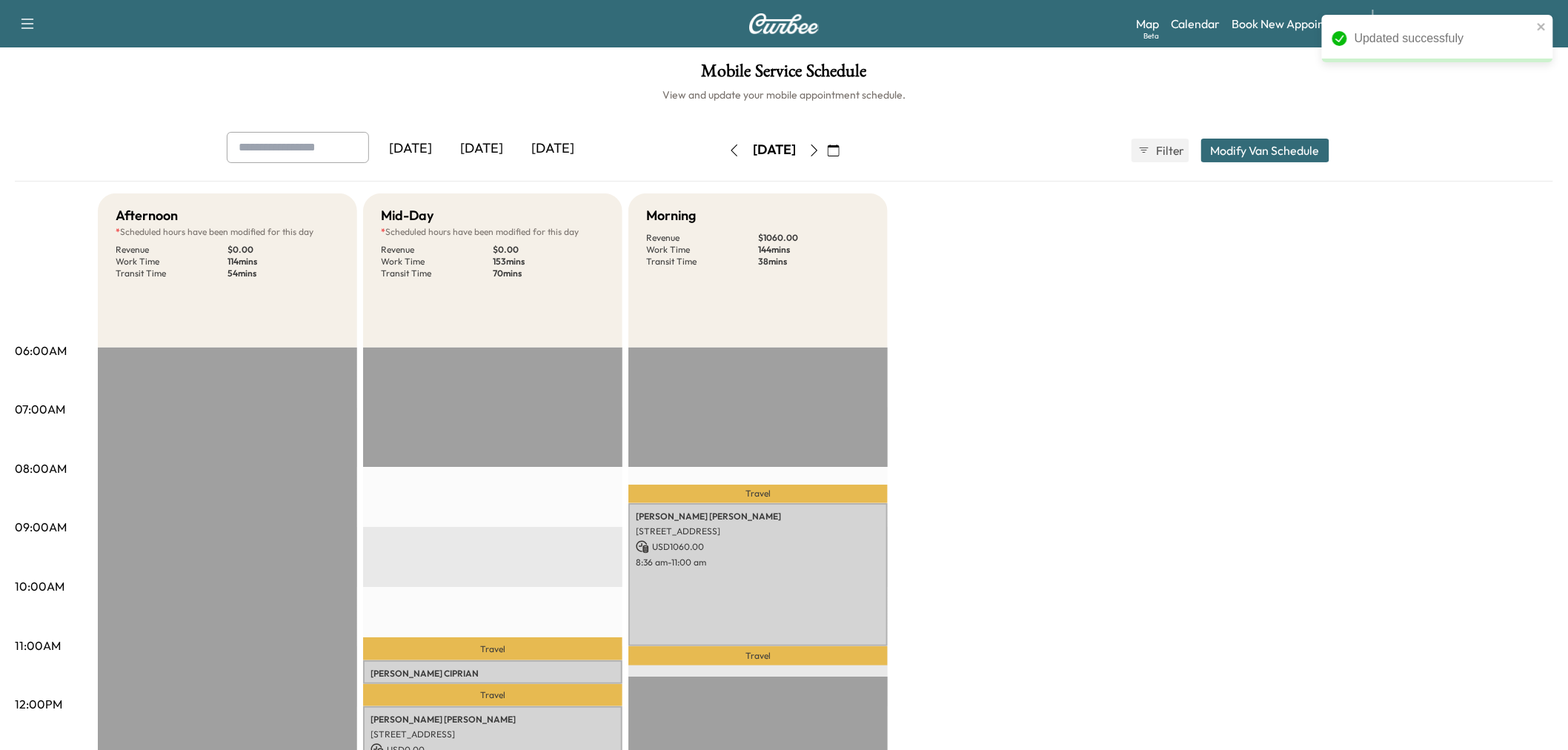
click at [999, 592] on div "Afternoon * Scheduled hours have been modified for this day Revenue $ 0.00 Work…" at bounding box center [825, 749] width 1455 height 1111
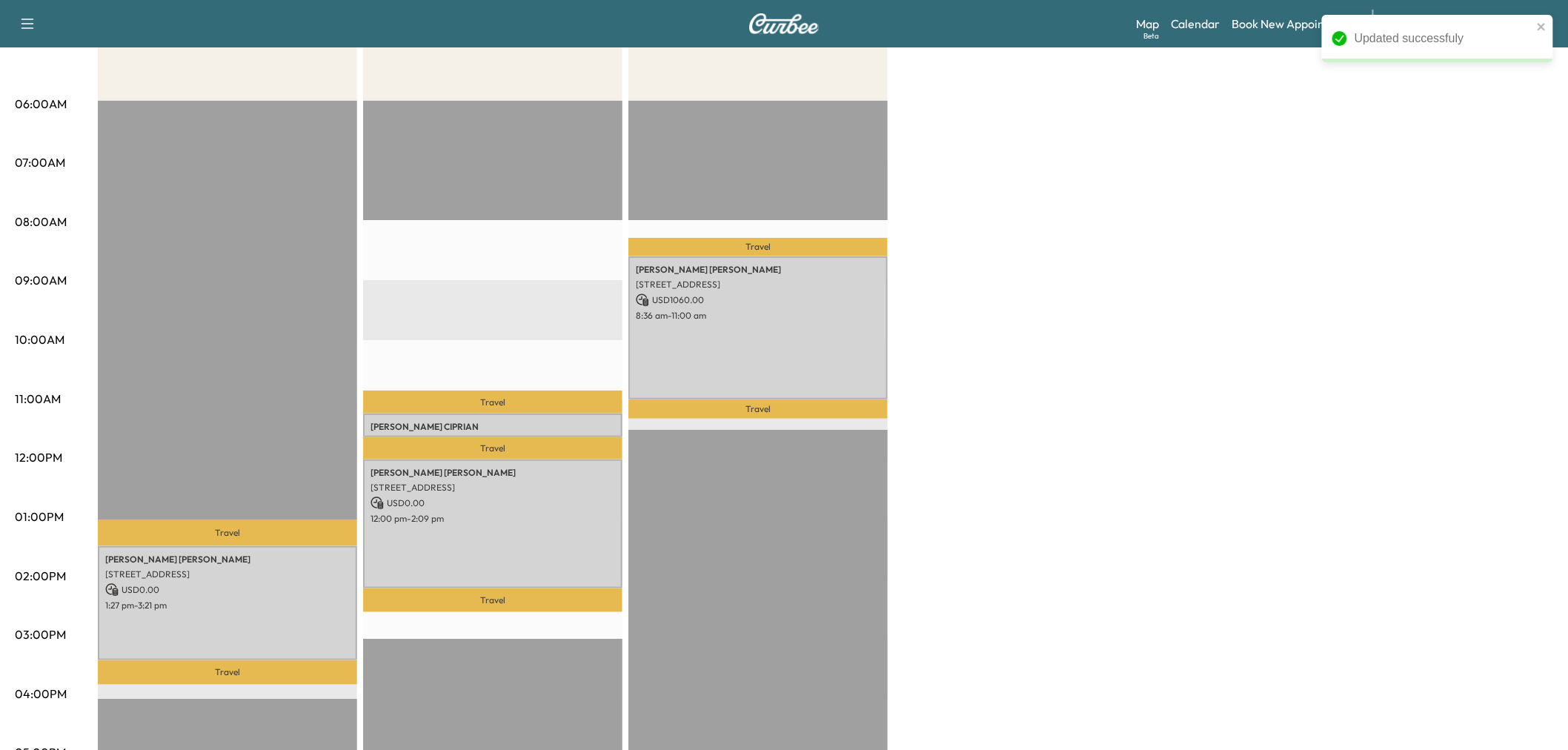
scroll to position [164, 0]
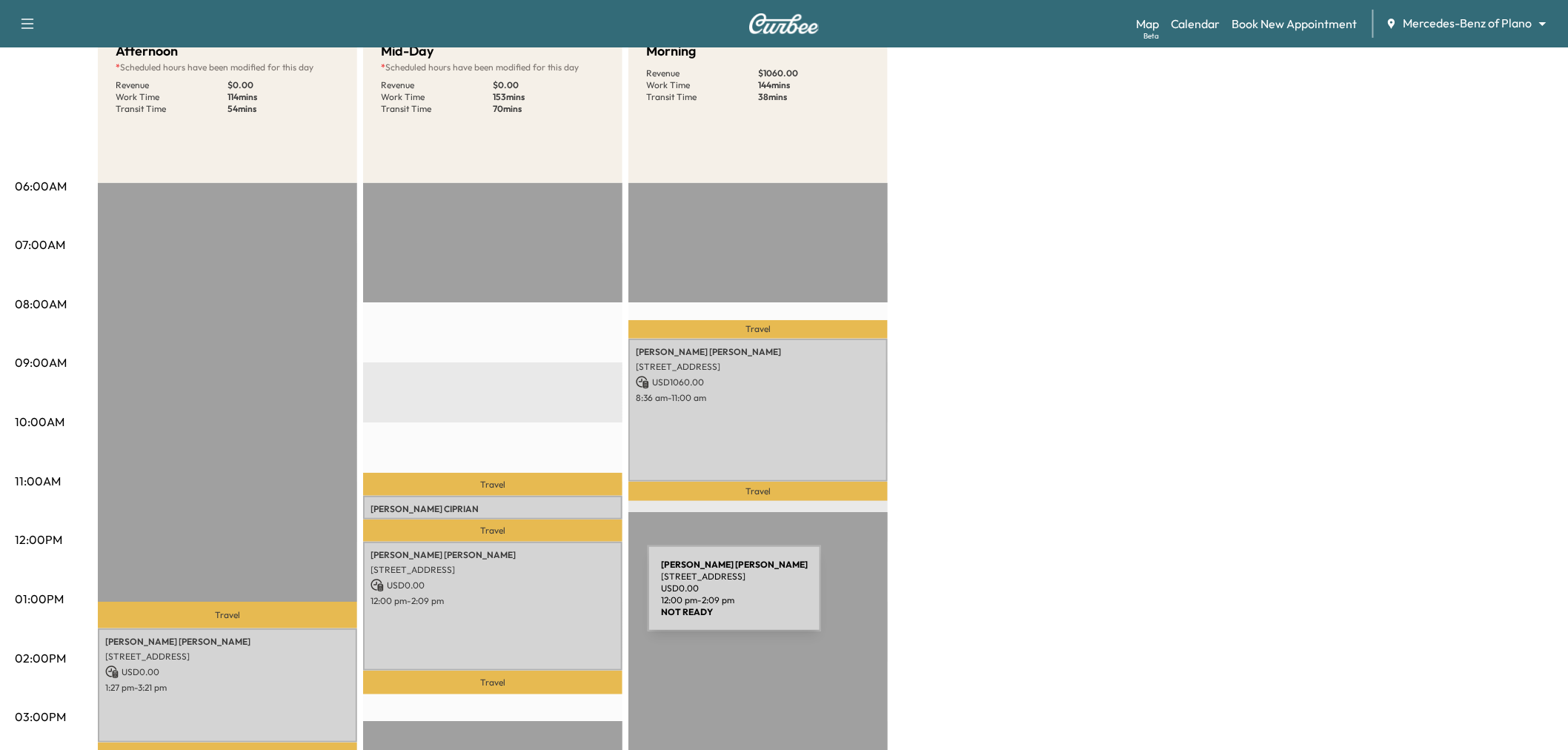
click at [537, 597] on p "12:00 pm - 2:09 pm" at bounding box center [492, 601] width 245 height 12
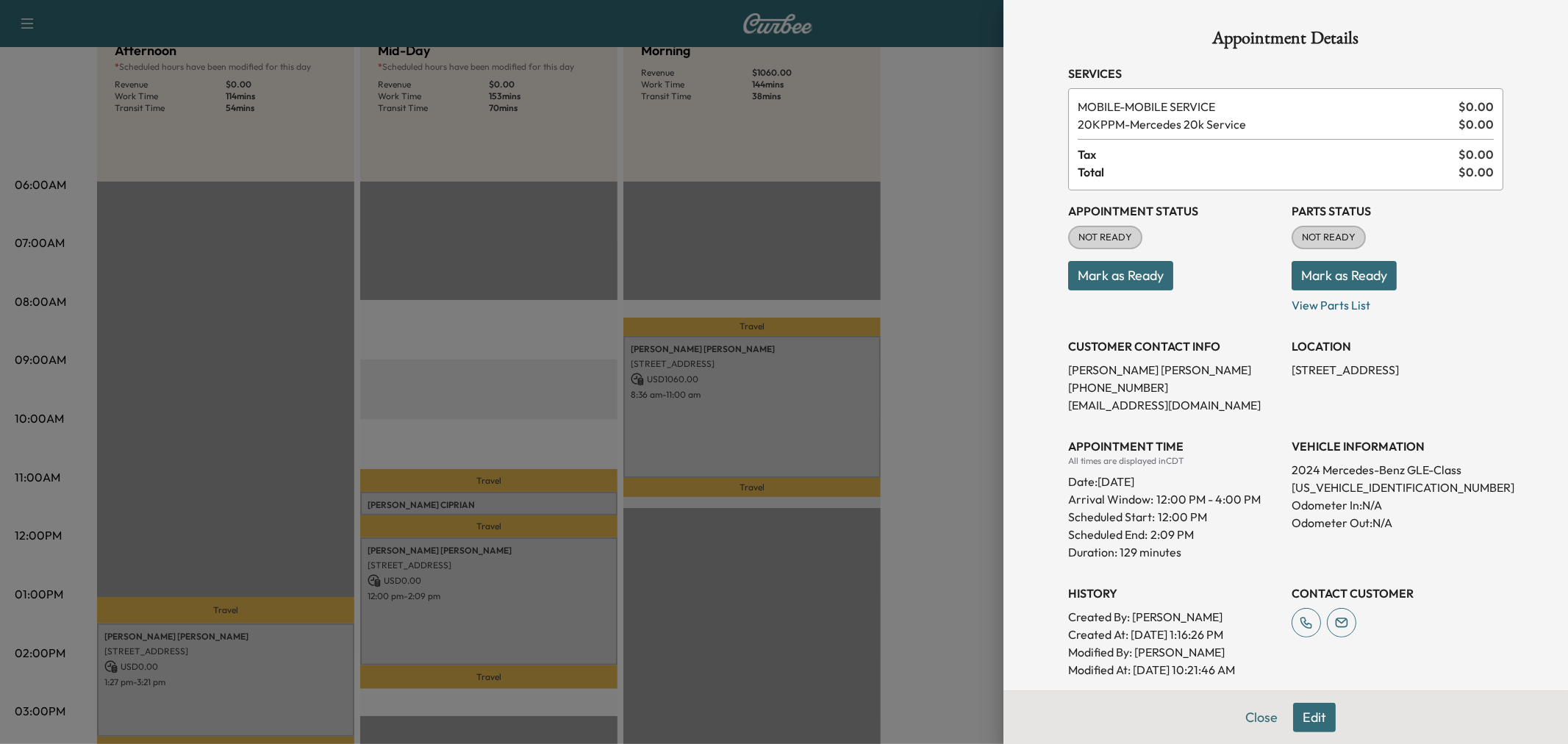
click at [532, 593] on div at bounding box center [784, 372] width 1568 height 744
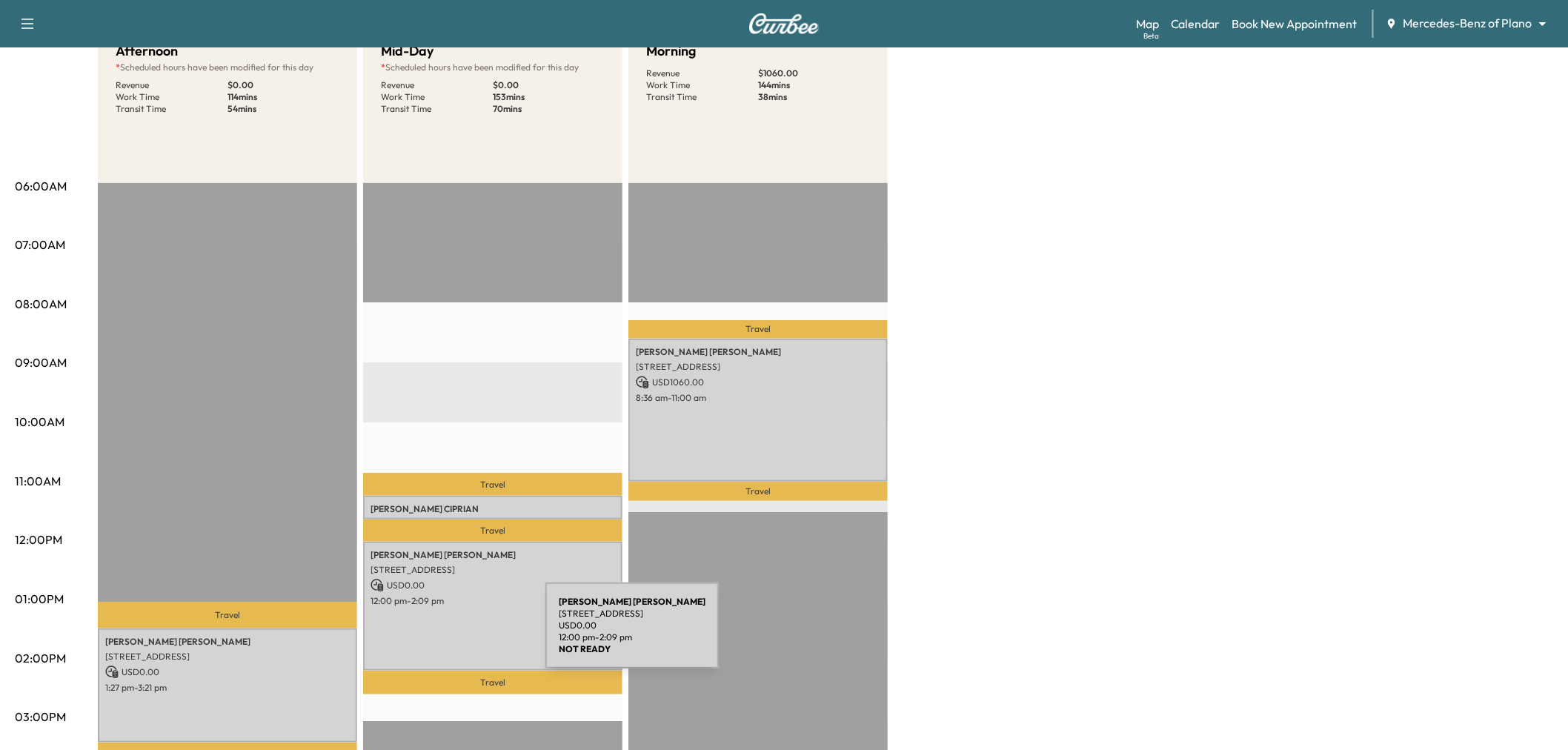
click at [335, 682] on p "1:27 pm - 3:21 pm" at bounding box center [227, 687] width 245 height 12
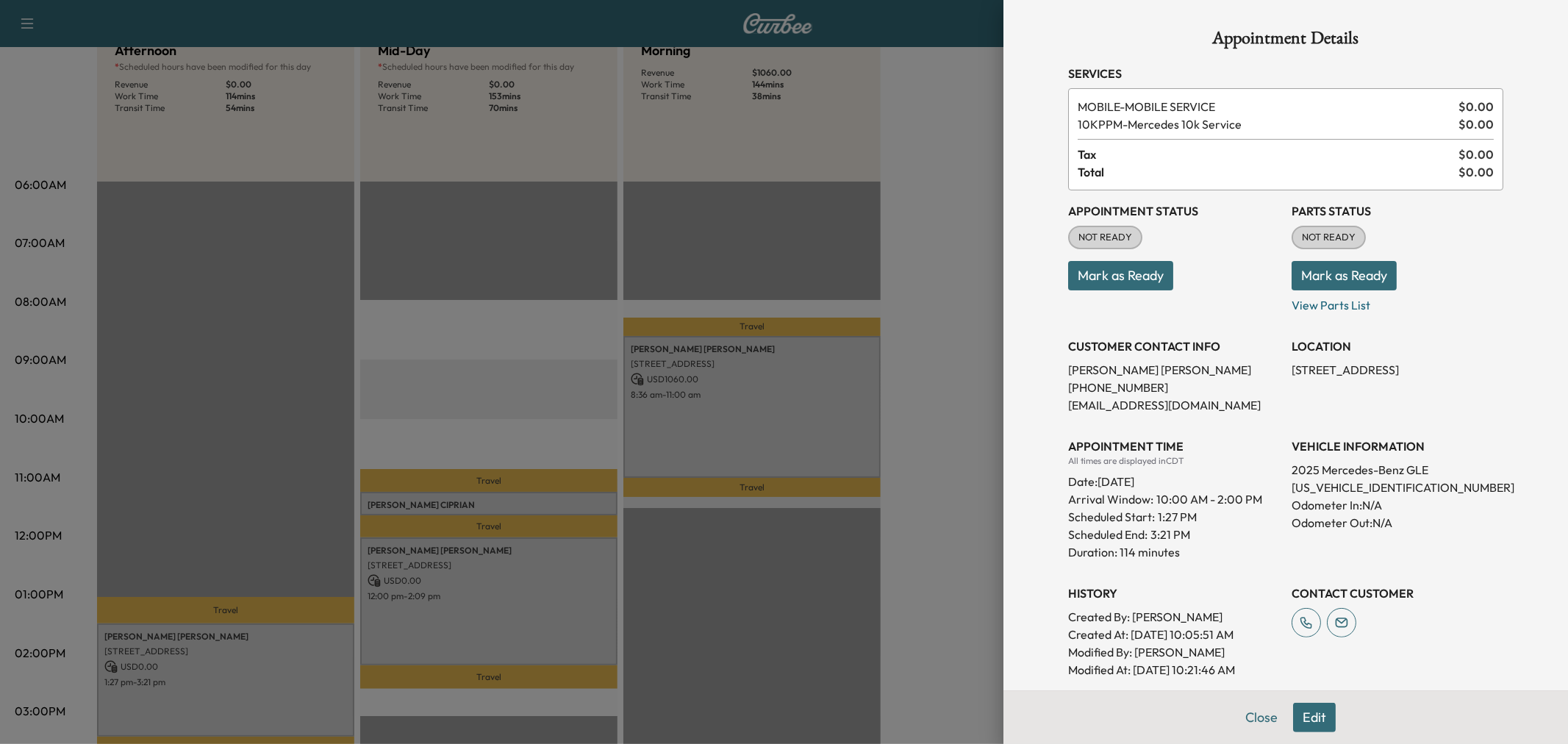
click at [333, 673] on div at bounding box center [784, 372] width 1568 height 744
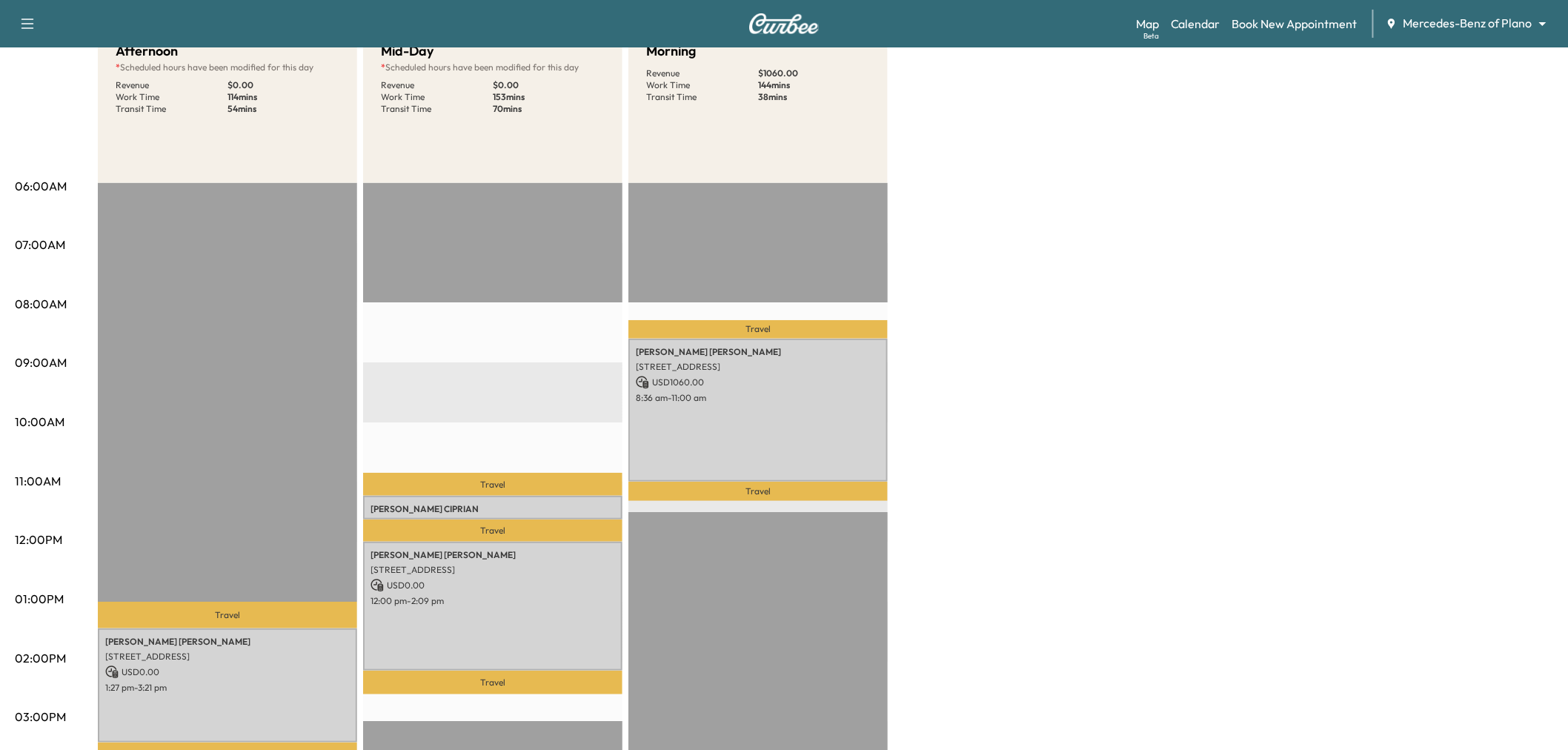
scroll to position [411, 0]
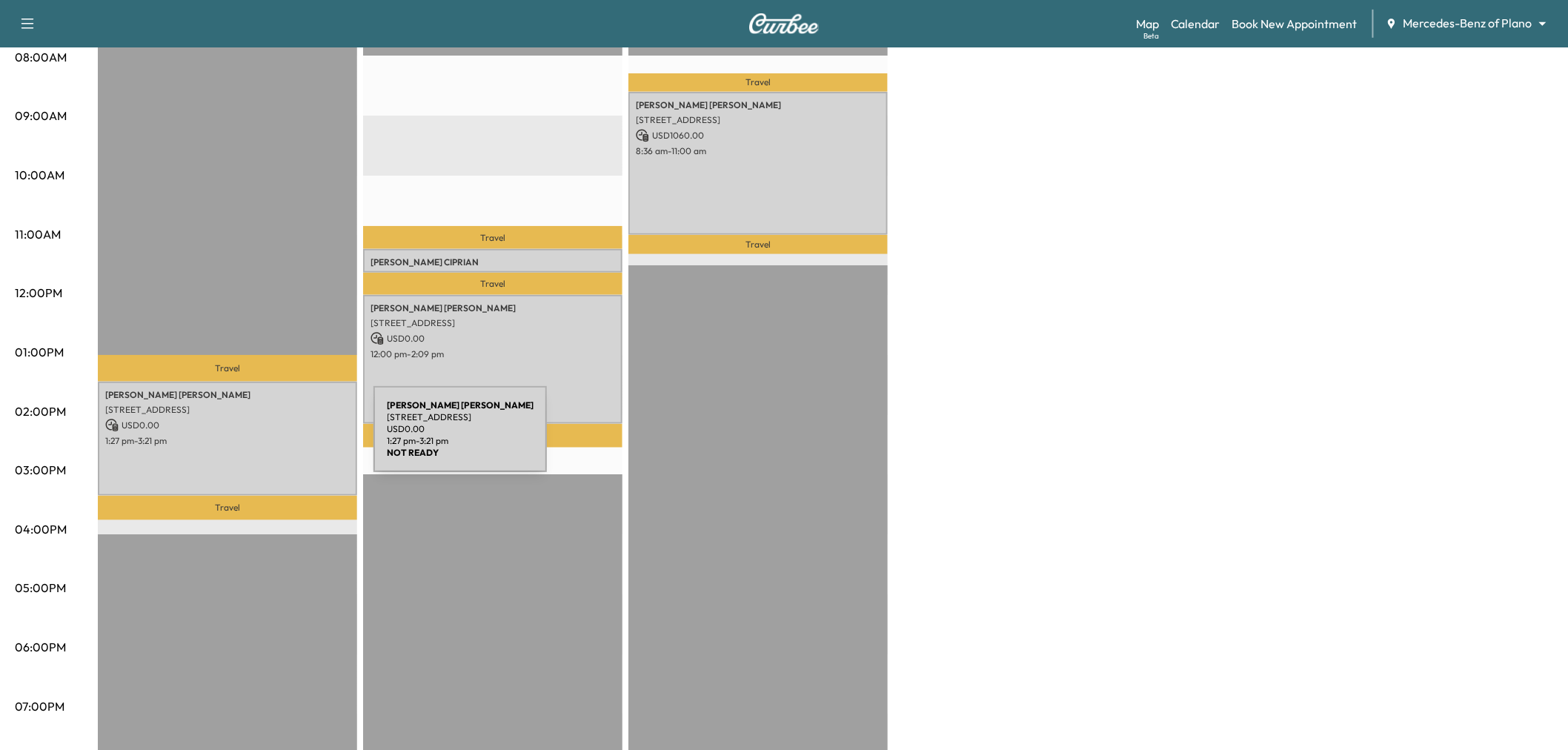
click at [253, 440] on div "NATHAN MALONE 4000 Heritage Trail, Celina, TX 75009, US USD 0.00 1:27 pm - 3:21…" at bounding box center [227, 438] width 260 height 113
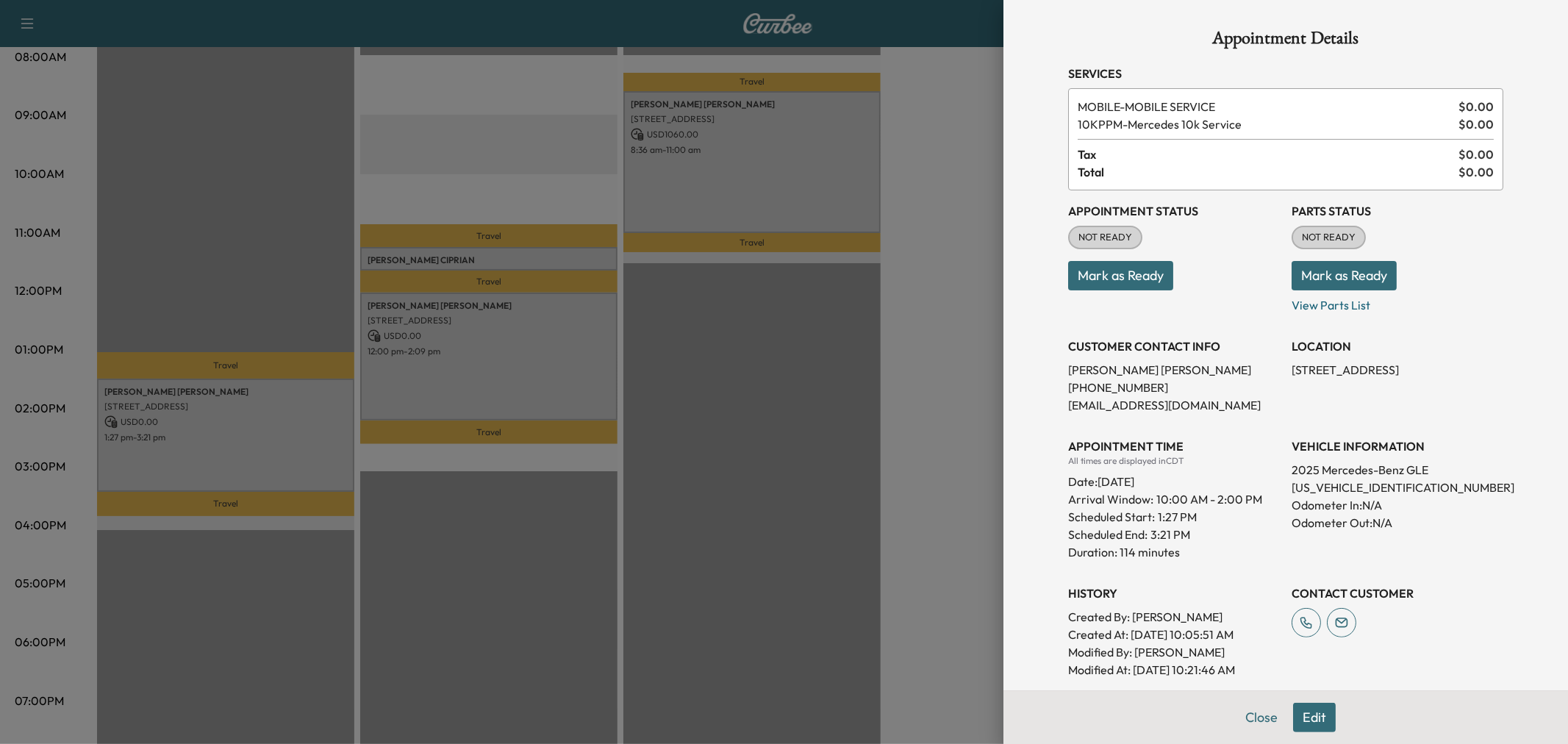
click at [1300, 710] on button "Edit" at bounding box center [1314, 718] width 42 height 30
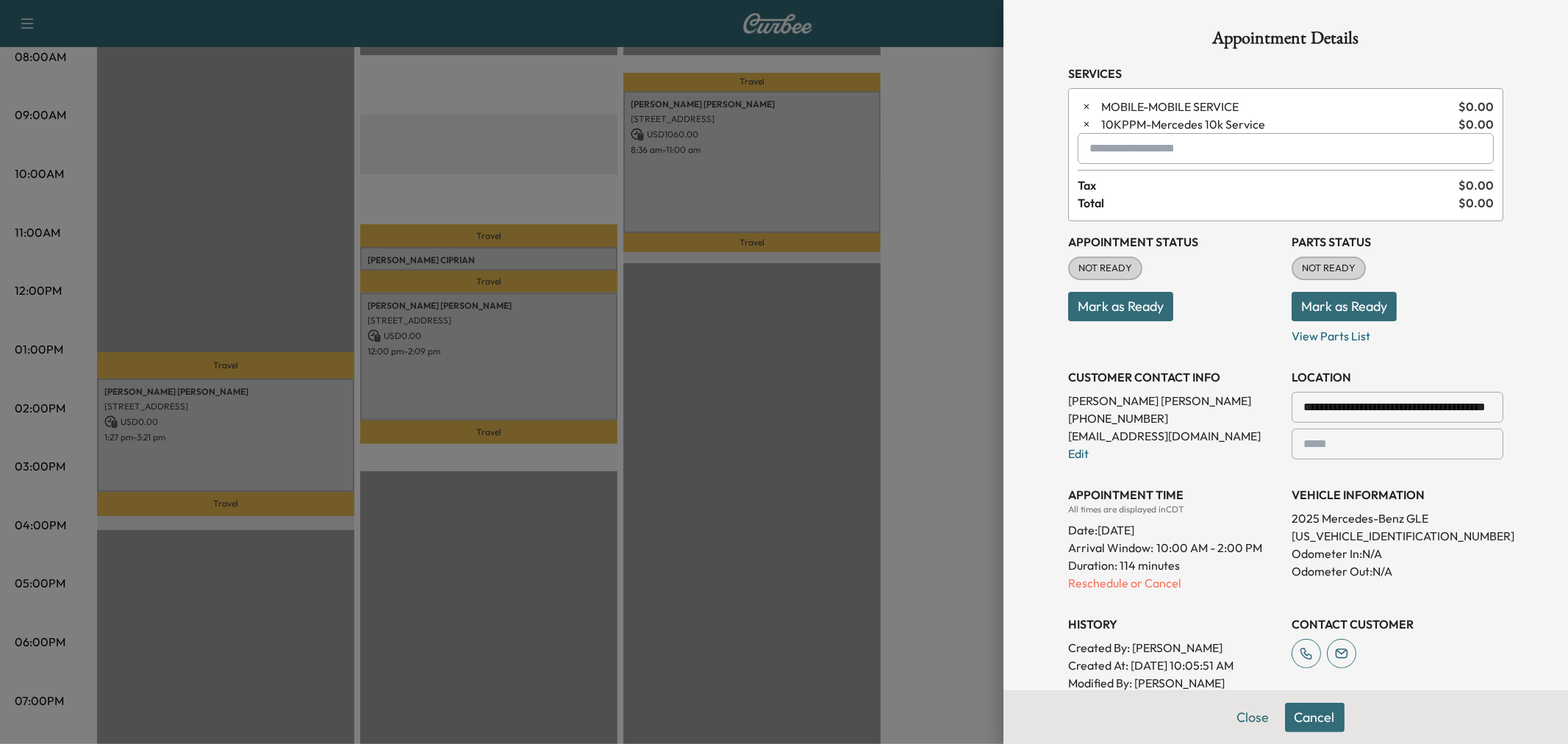
click at [1139, 147] on input "text" at bounding box center [1286, 148] width 416 height 31
click at [1183, 181] on p "MIDDAY - Mid-Day Appointment" at bounding box center [1232, 187] width 320 height 21
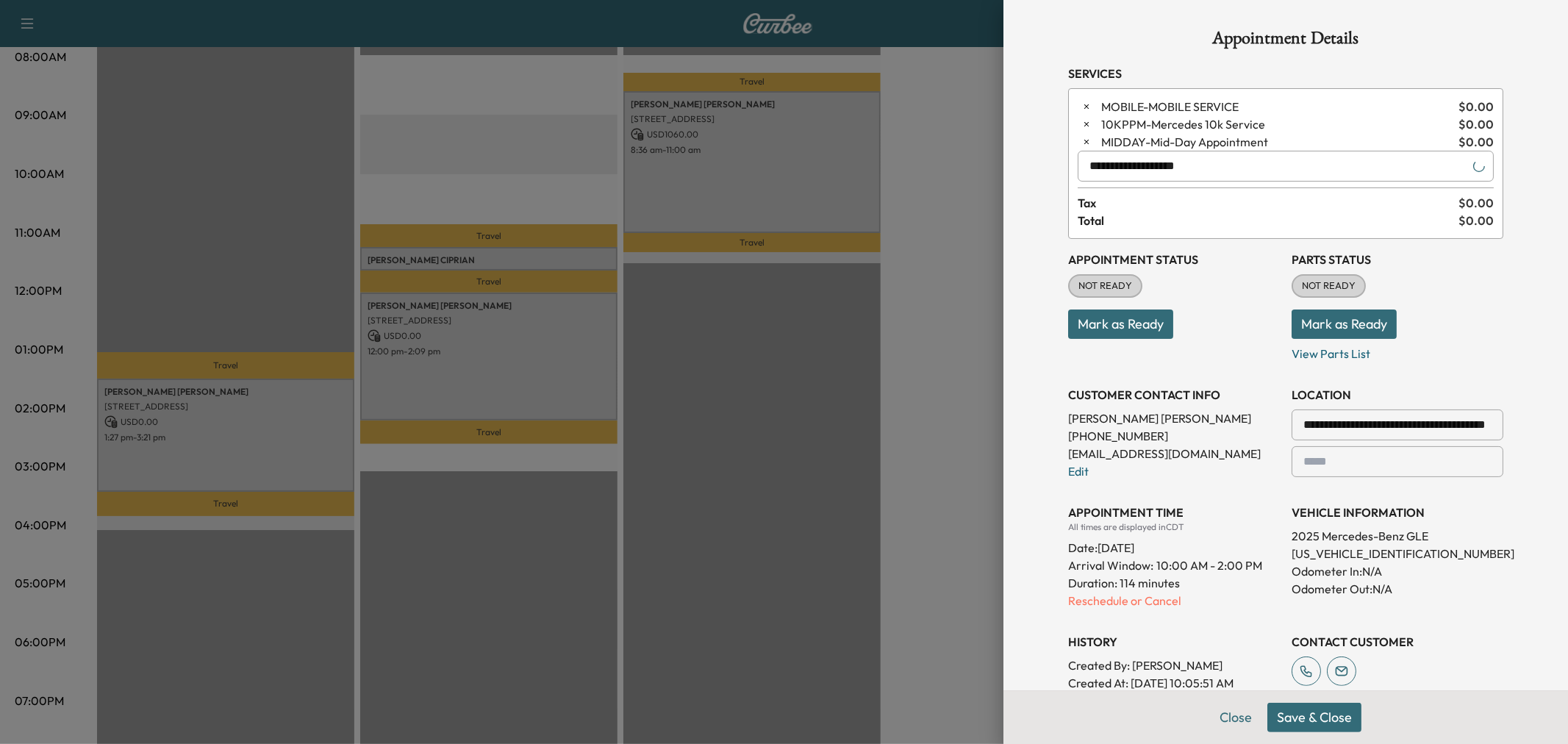
type input "**********"
click at [1306, 717] on button "Save & Close" at bounding box center [1315, 718] width 94 height 30
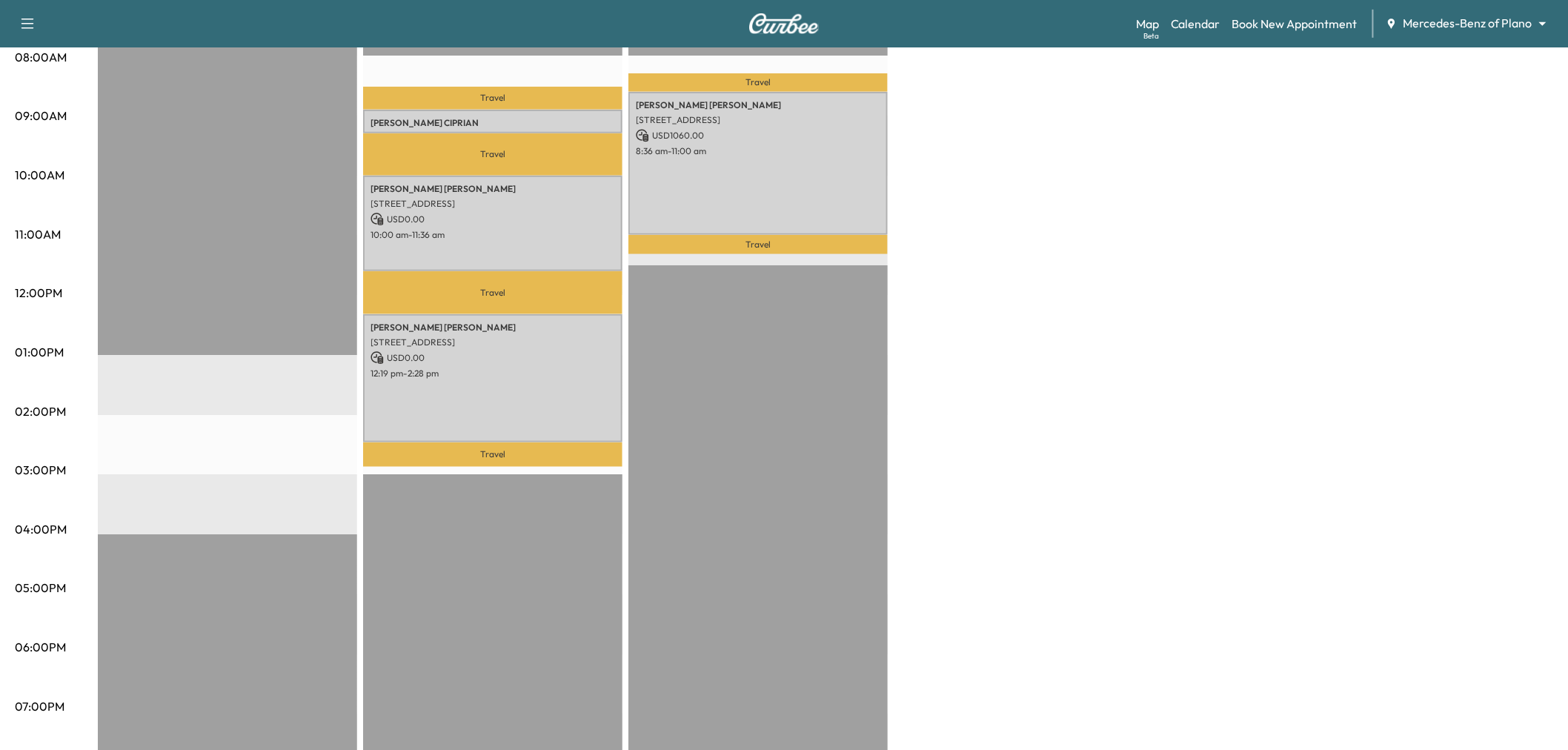
scroll to position [329, 0]
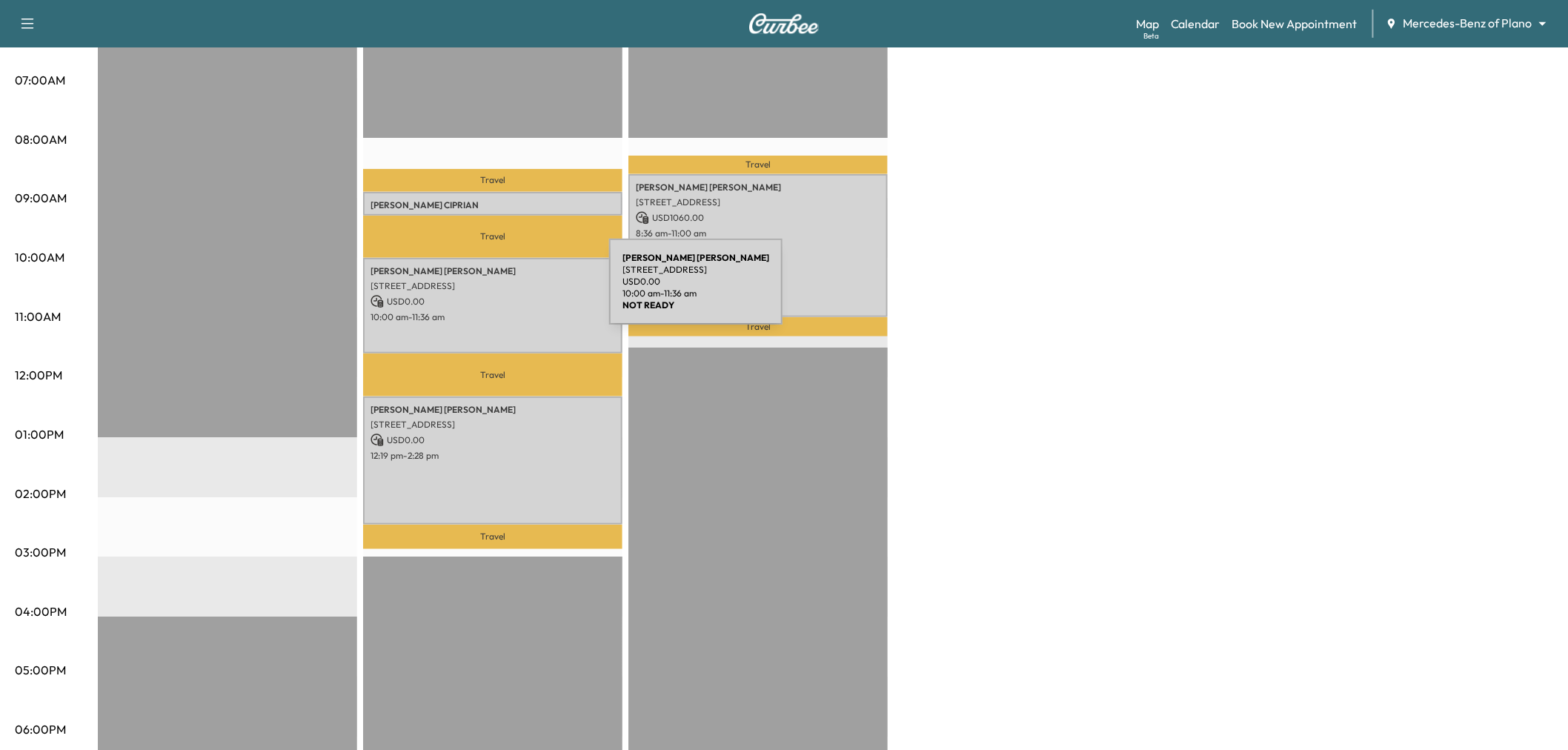
click at [498, 294] on p "USD 0.00" at bounding box center [492, 301] width 245 height 13
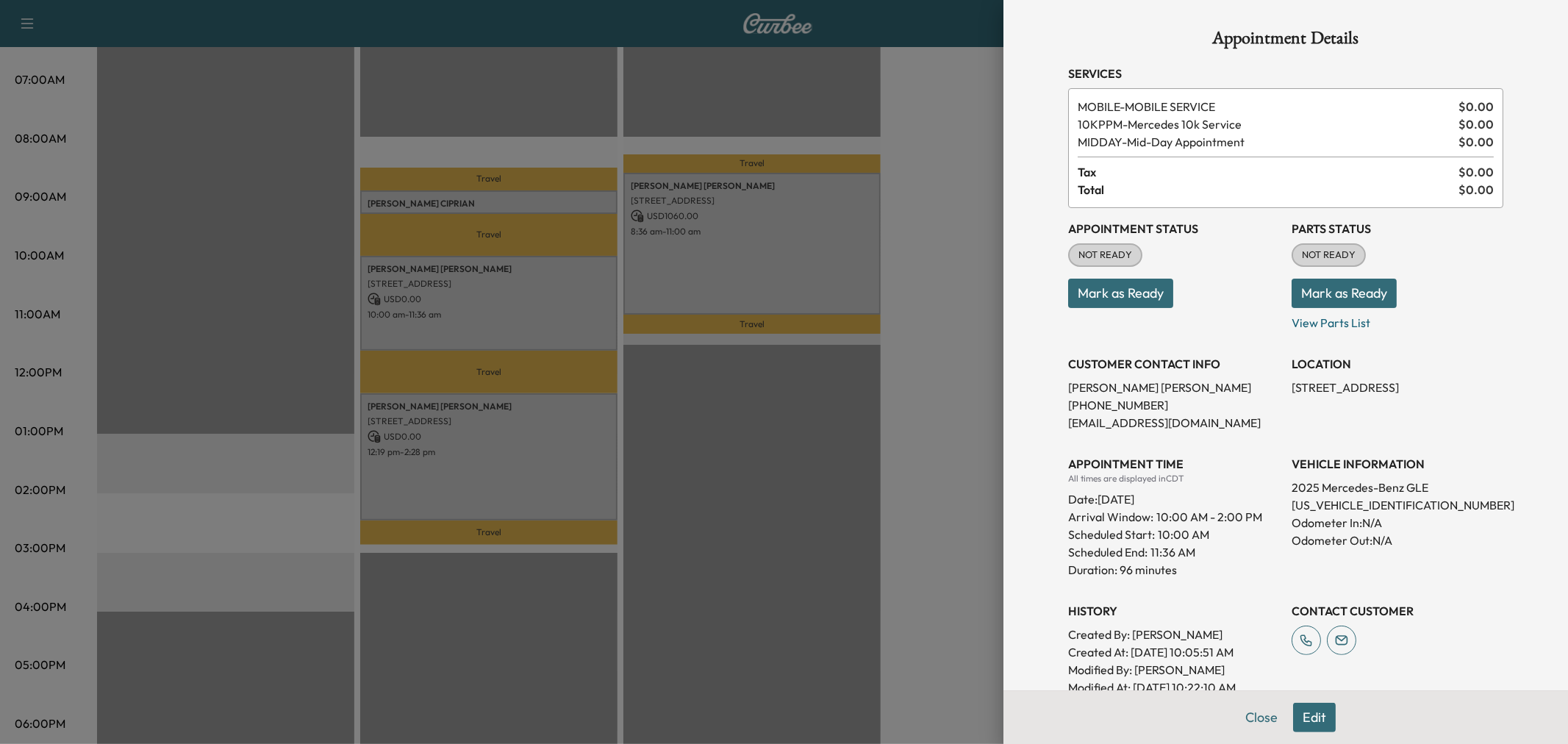
click at [478, 471] on div at bounding box center [784, 372] width 1568 height 744
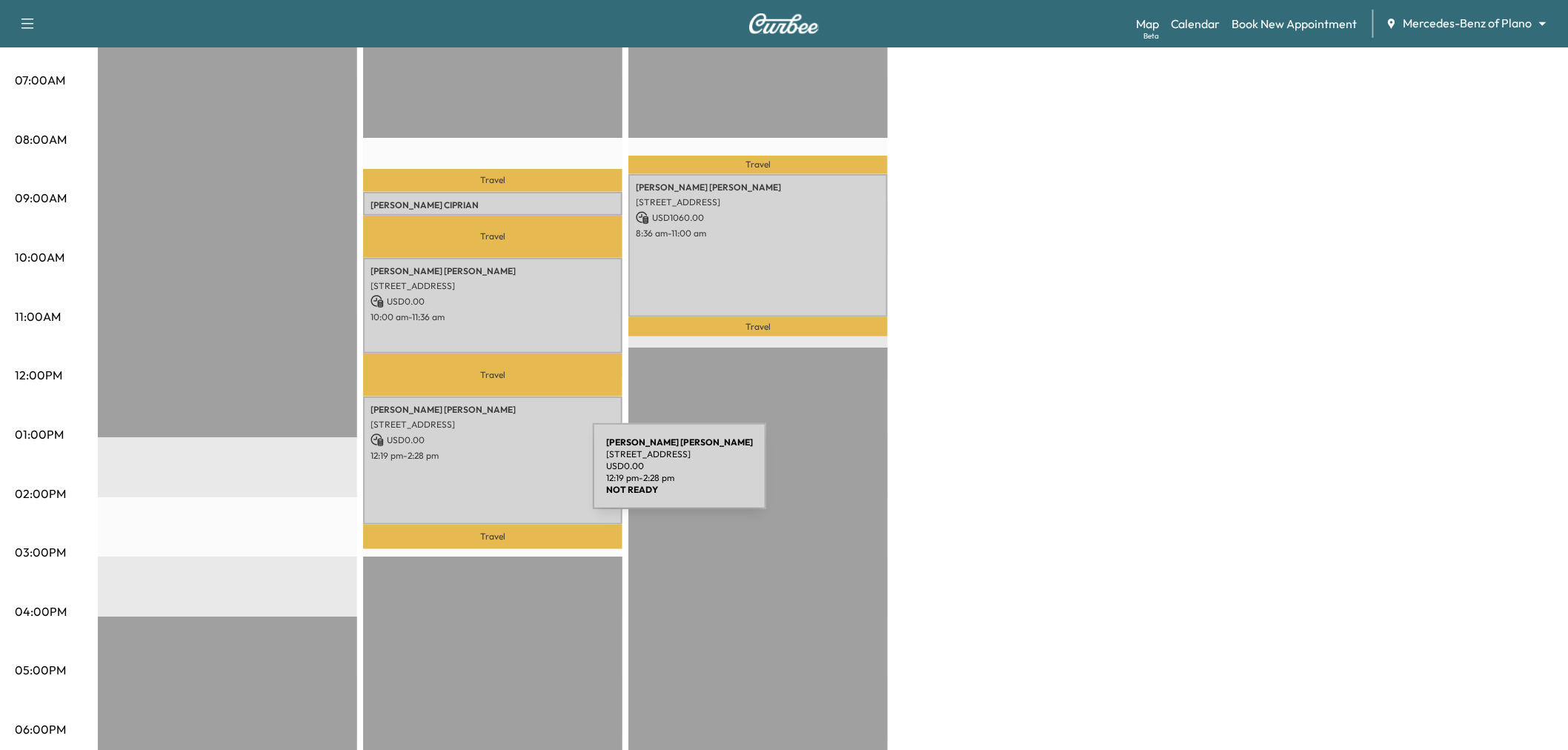
click at [481, 475] on div "Kaitlyn Cooper 3117 Greenbrier Dr, Dallas, TX 75225, USA USD 0.00 12:19 pm - 2:…" at bounding box center [492, 461] width 260 height 128
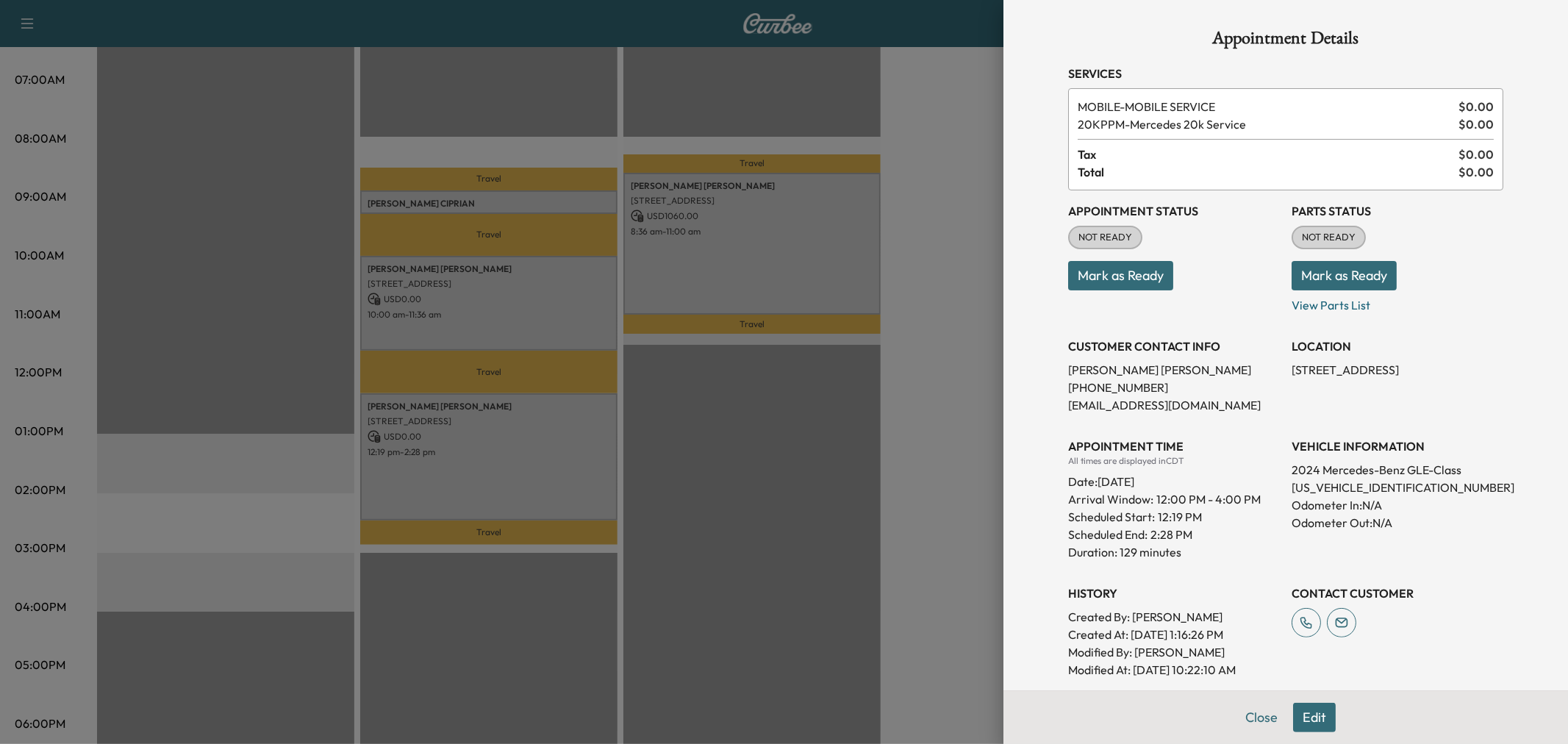
click at [478, 471] on div at bounding box center [784, 372] width 1568 height 744
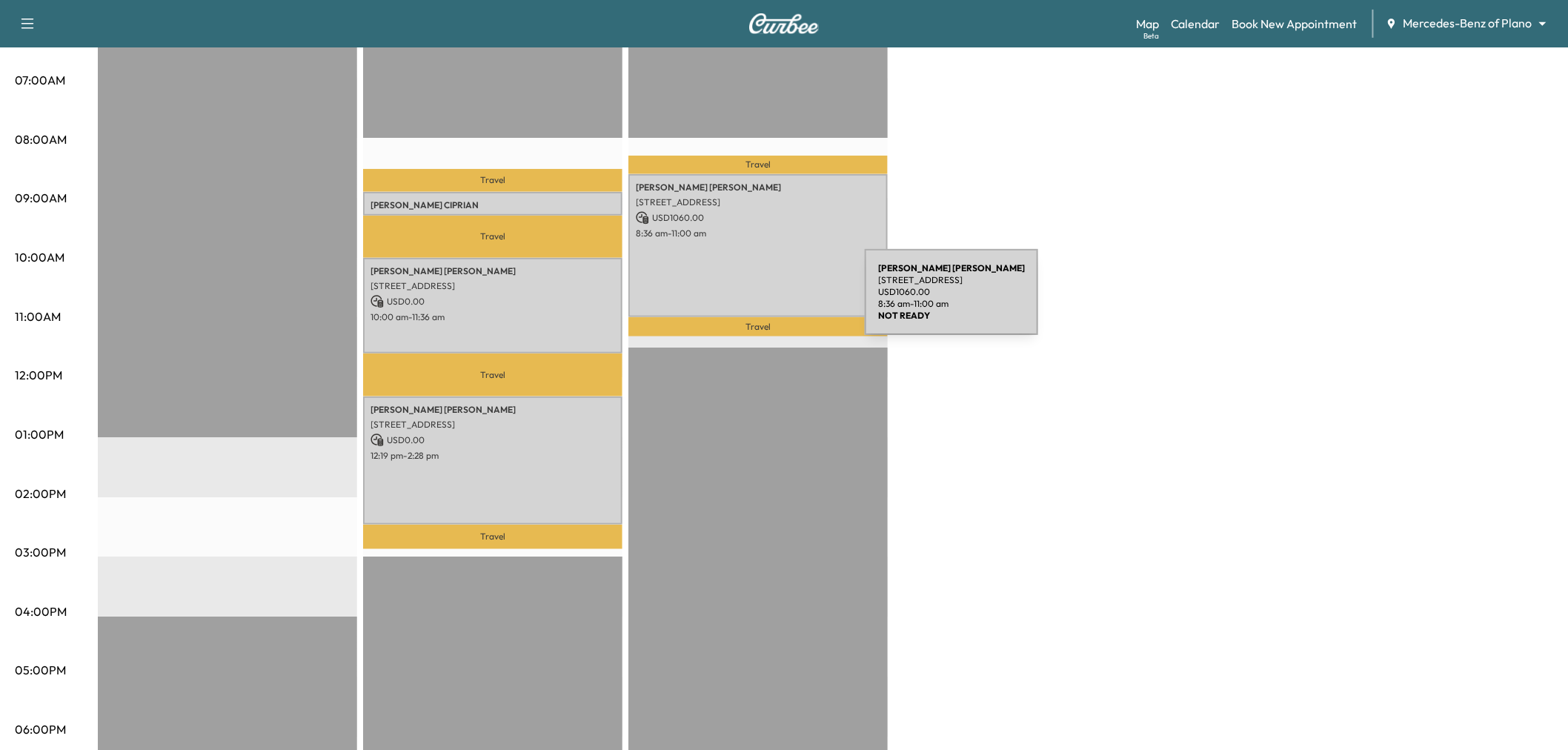
click at [754, 300] on div "Susan Boucher 6025 Preston Haven Drive, Dallas, TX 75230, United States of Amer…" at bounding box center [758, 246] width 260 height 143
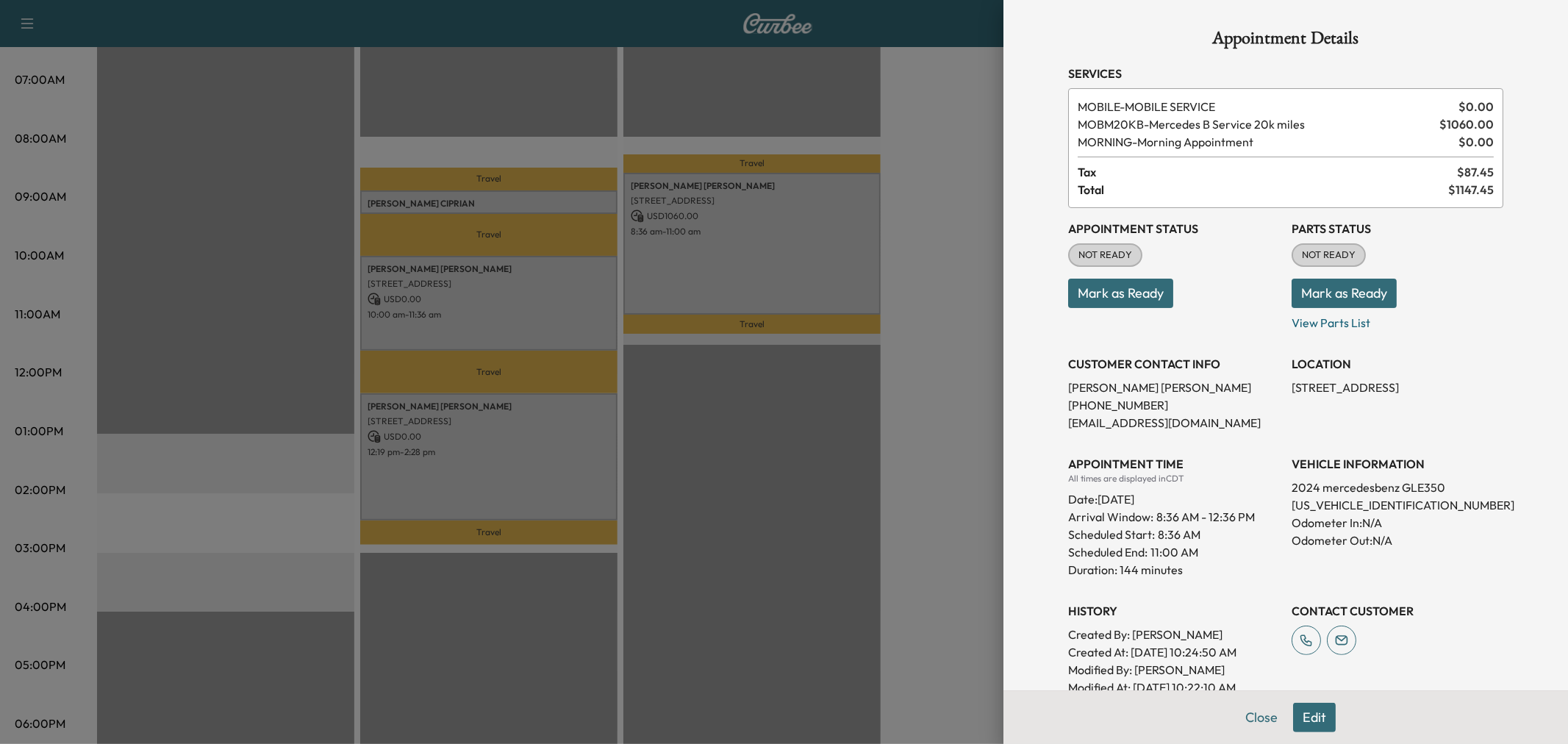
click at [1295, 723] on button "Edit" at bounding box center [1314, 718] width 42 height 30
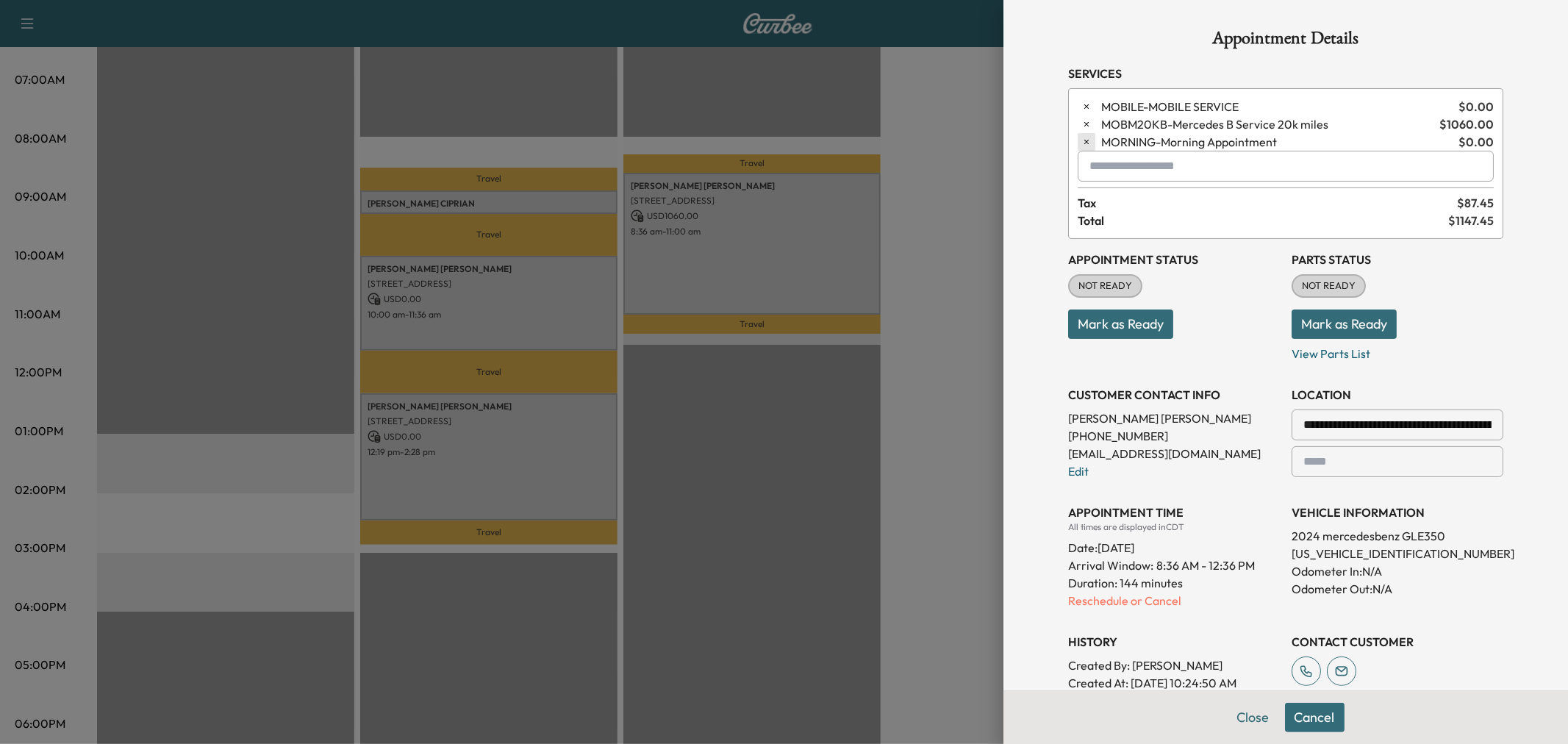
click at [1081, 141] on icon "button" at bounding box center [1086, 142] width 10 height 10
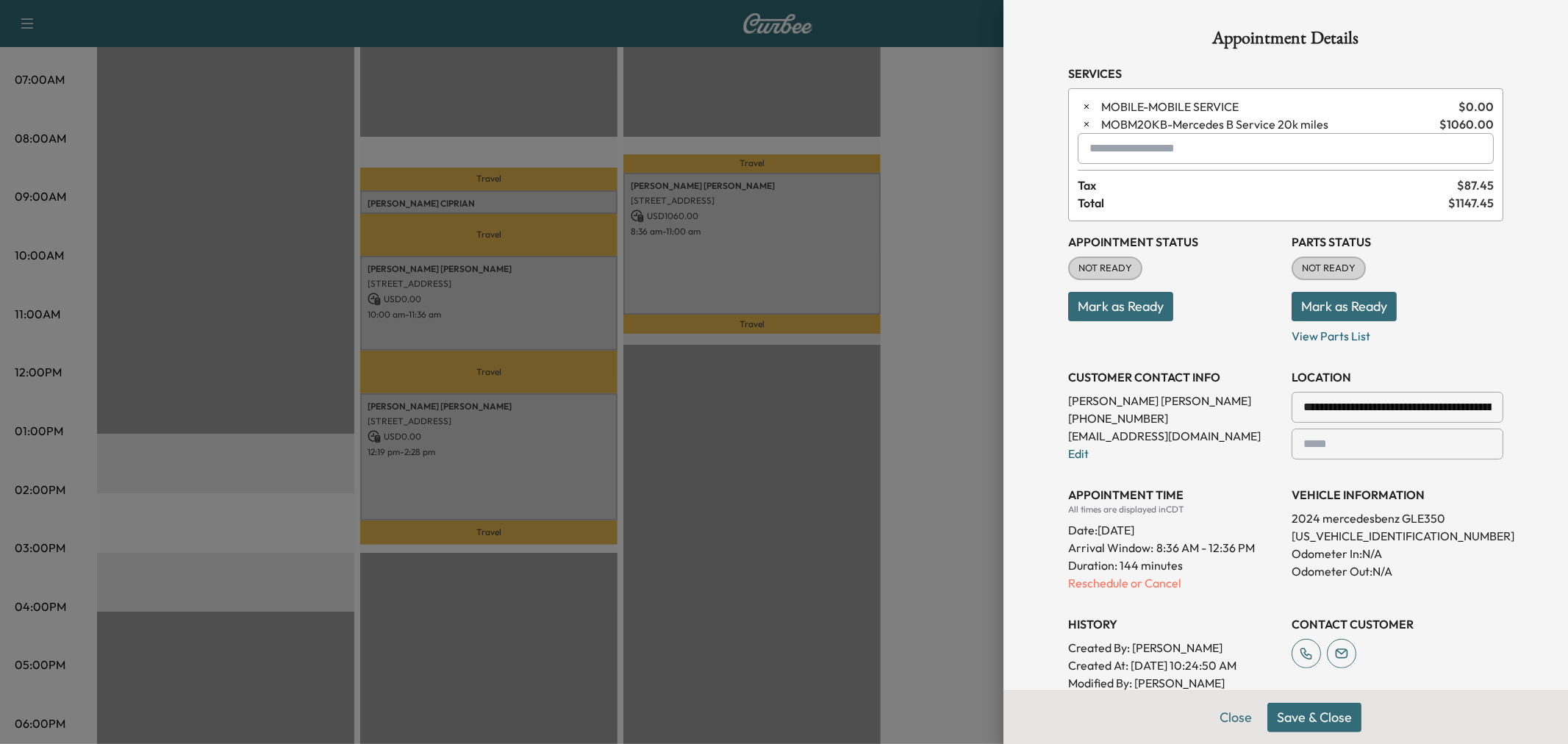
click at [1135, 156] on input "text" at bounding box center [1286, 148] width 416 height 31
click at [1150, 180] on p "MIDDAY - Mid-Day Appointment" at bounding box center [1232, 187] width 320 height 21
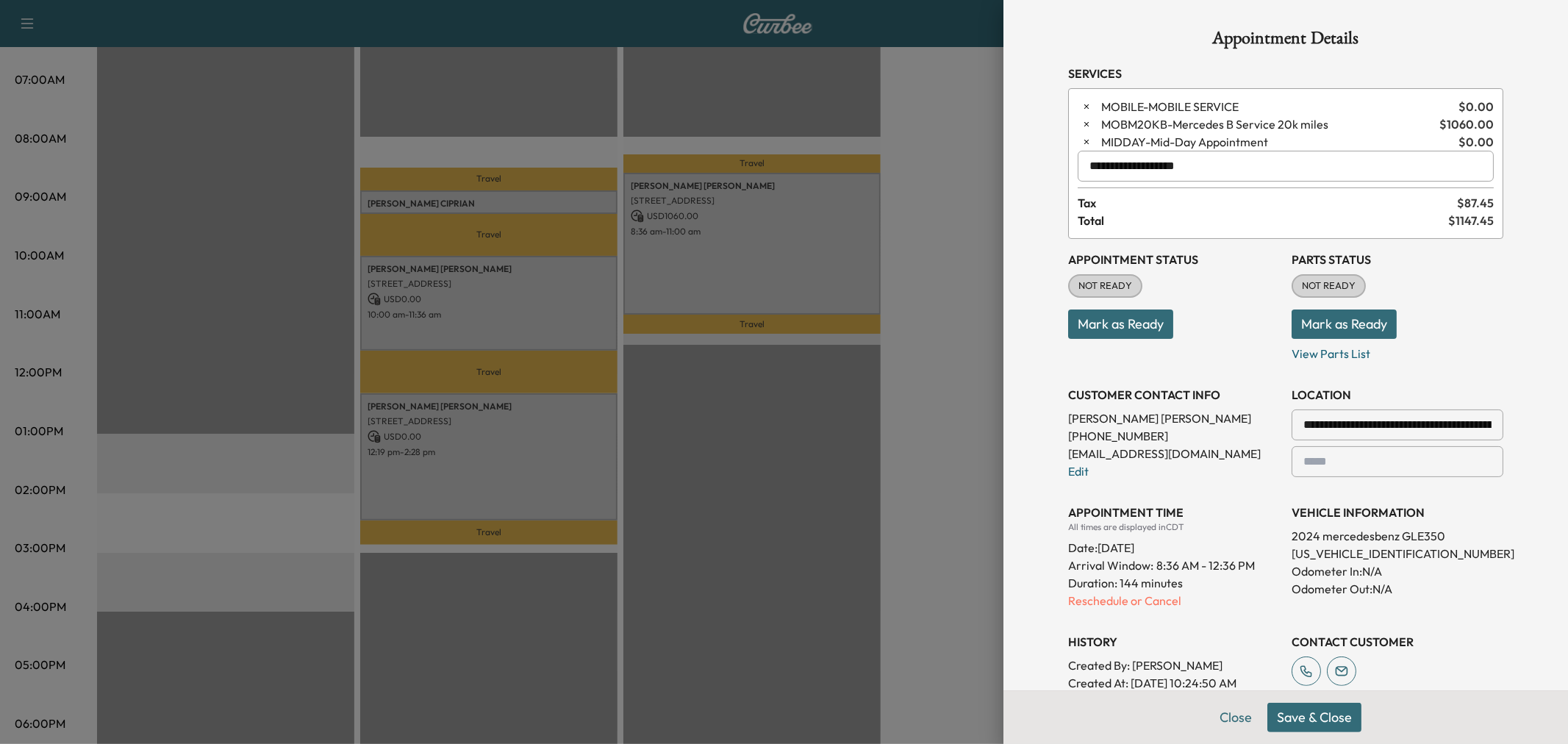
type input "**********"
click at [1325, 717] on button "Save & Close" at bounding box center [1315, 718] width 94 height 30
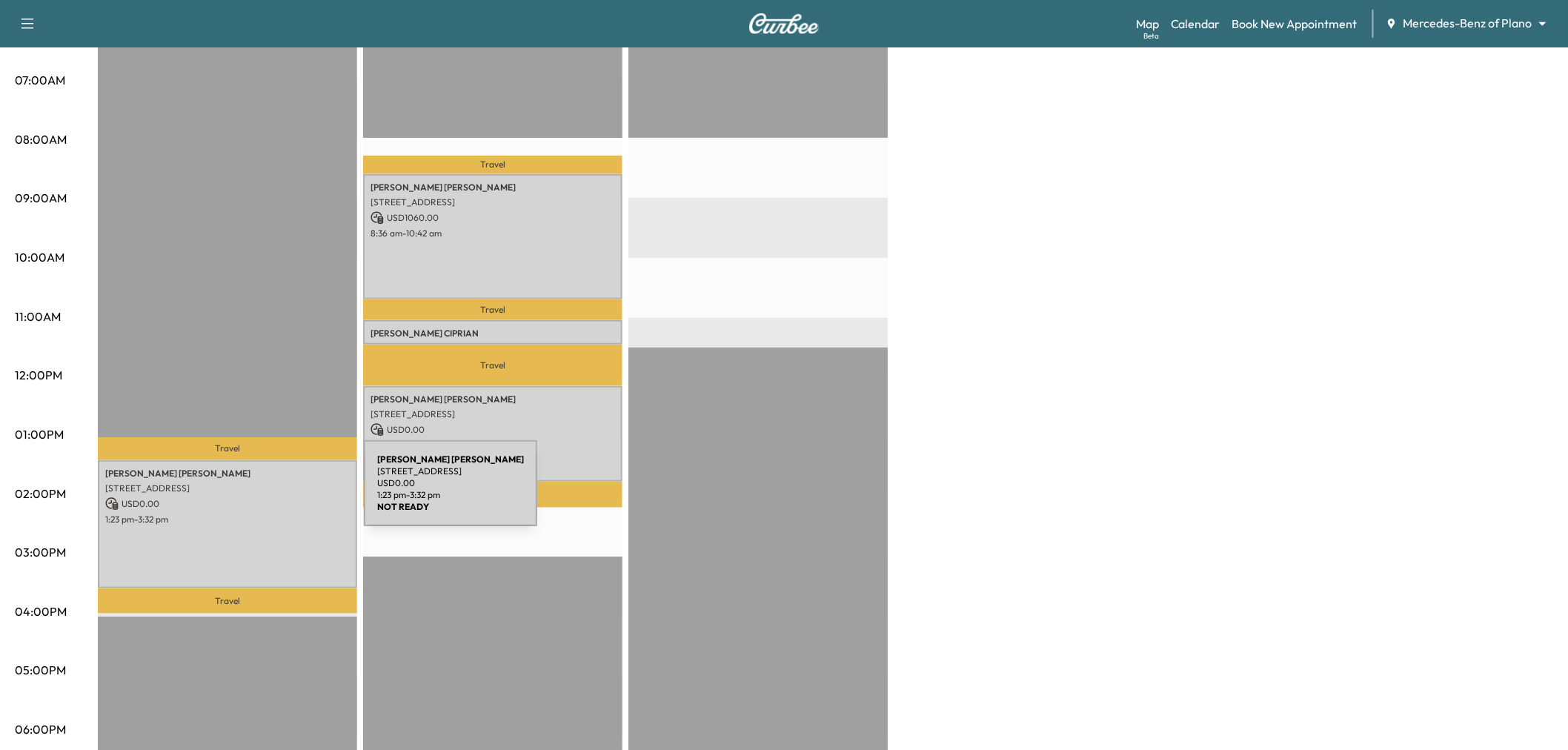
click at [255, 513] on p "1:23 pm - 3:32 pm" at bounding box center [227, 519] width 245 height 12
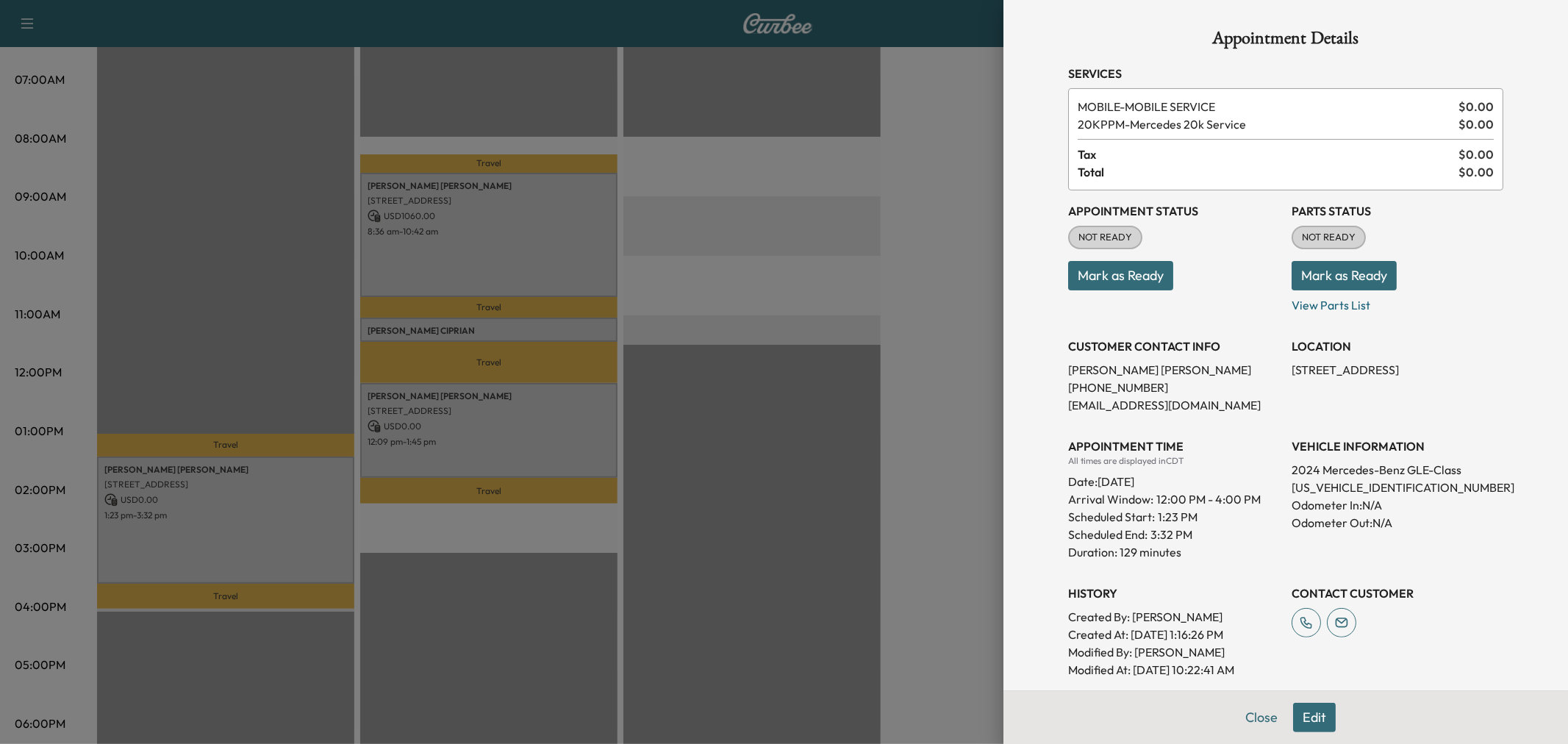
click at [253, 502] on div at bounding box center [784, 372] width 1568 height 744
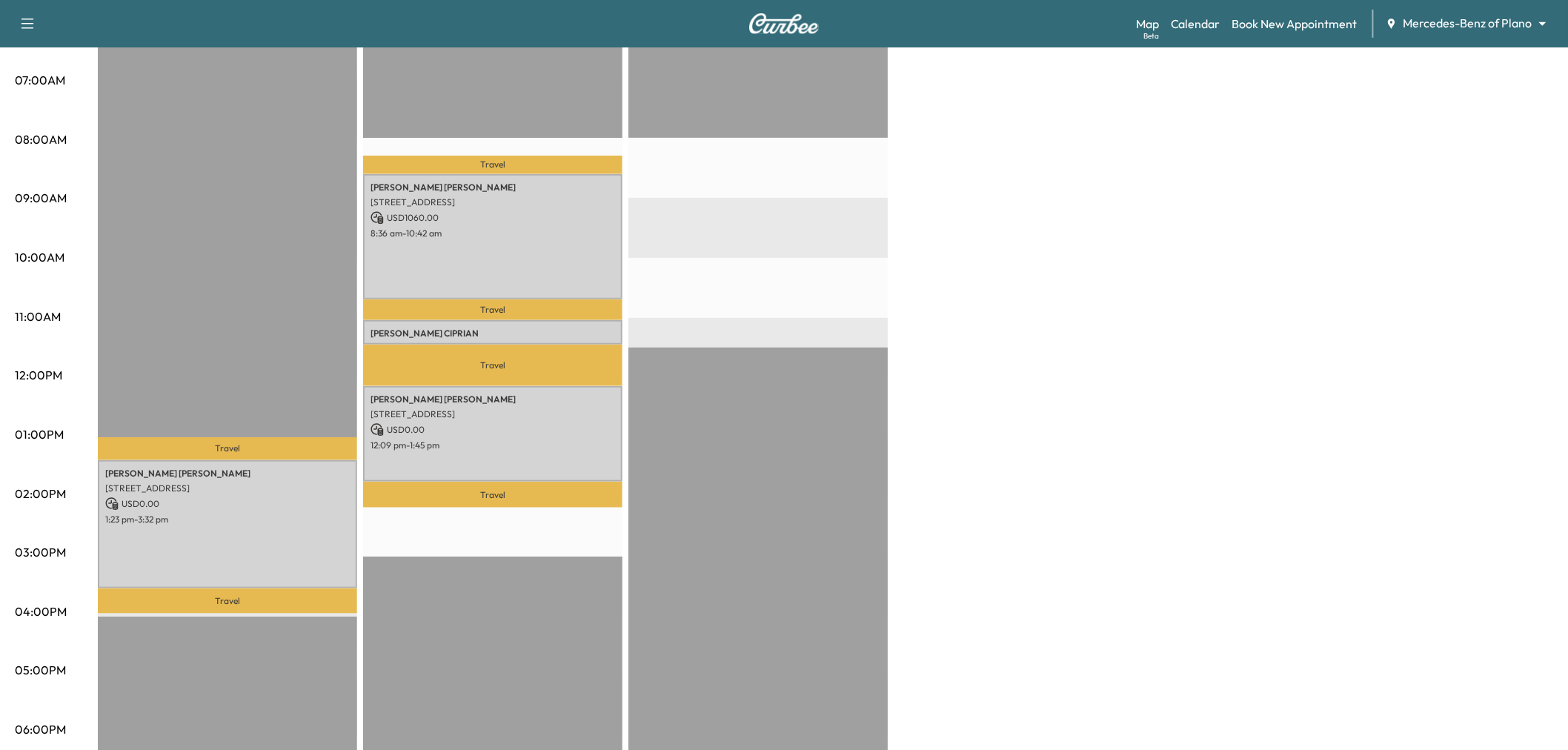
click at [517, 320] on div "WILSON CIPRIAN 2821 Lancer Ln, Garland, TX 75044, USA USD 0.00 11:03 am - 11:27…" at bounding box center [492, 332] width 260 height 23
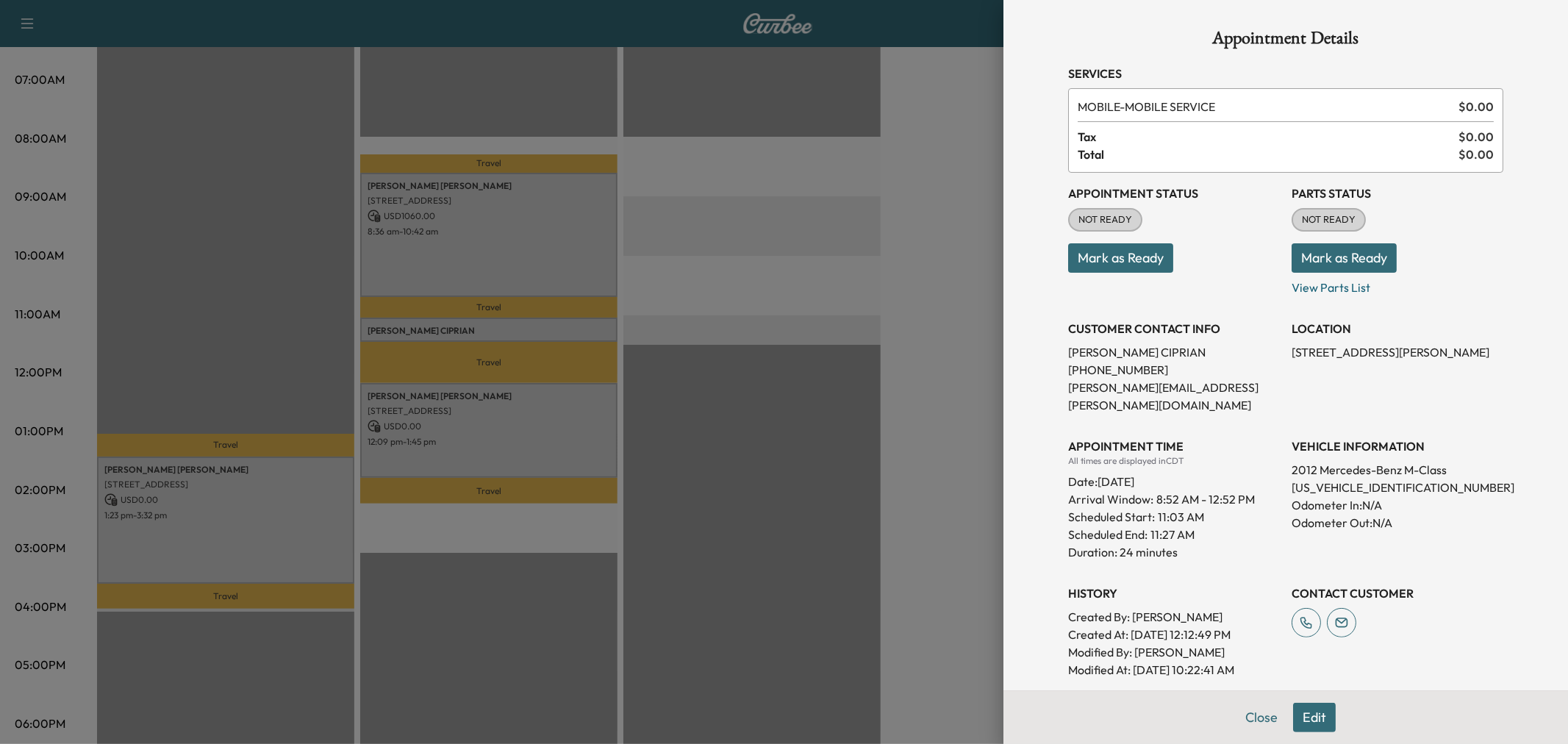
click at [519, 329] on div at bounding box center [784, 372] width 1568 height 744
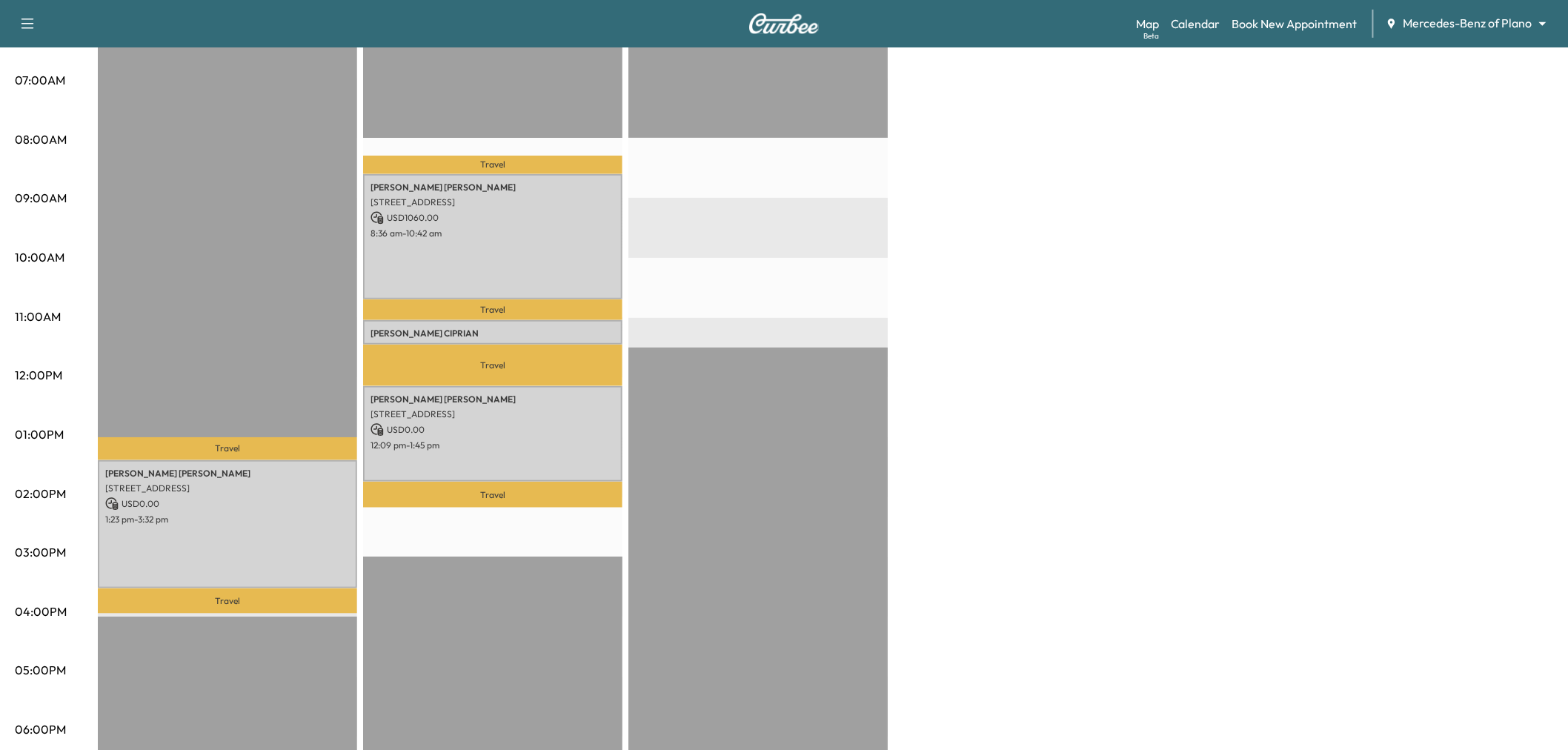
click at [522, 258] on div "Susan Boucher 6025 Preston Haven Drive, Dallas, TX 75230, United States of Amer…" at bounding box center [492, 237] width 260 height 126
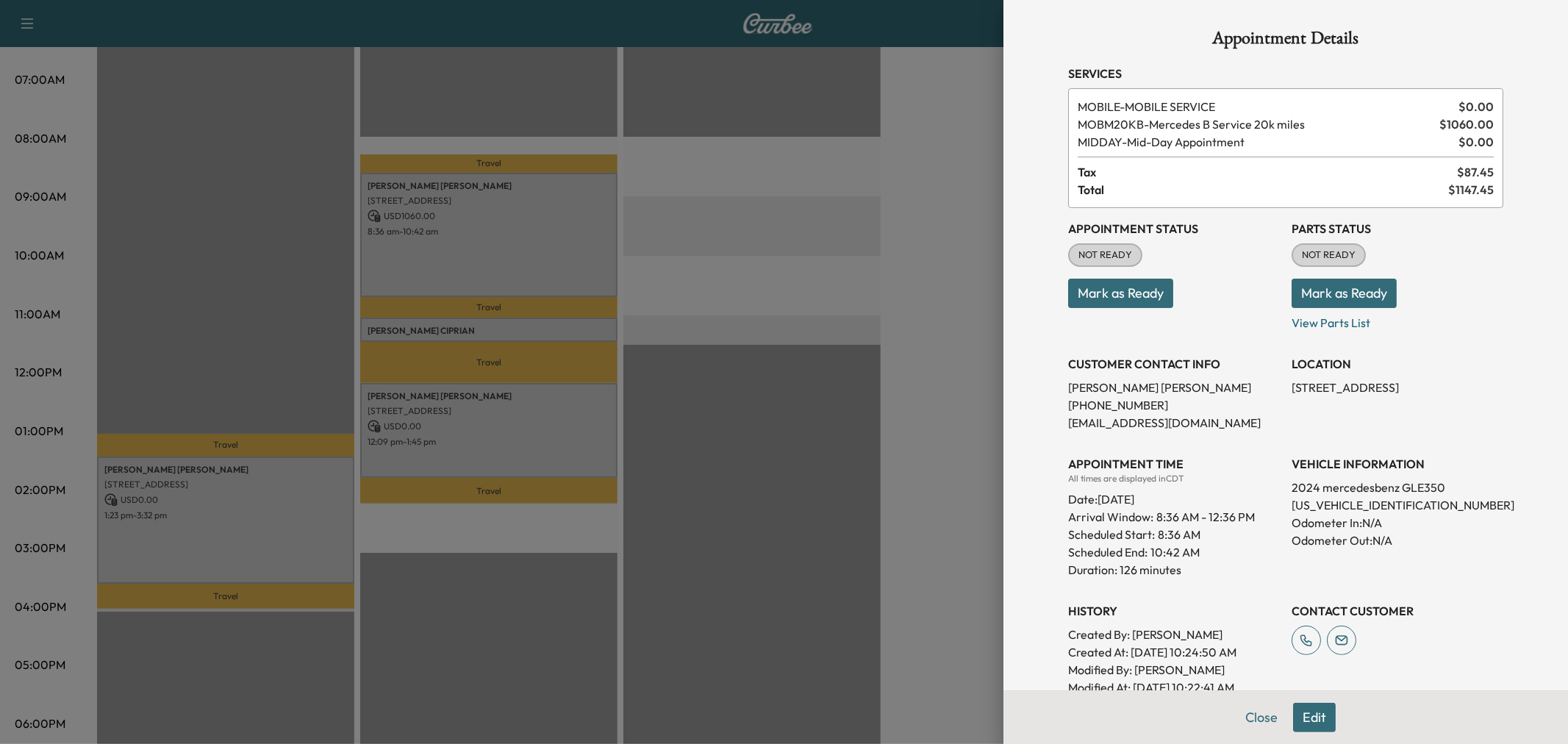
click at [527, 250] on div at bounding box center [784, 372] width 1568 height 744
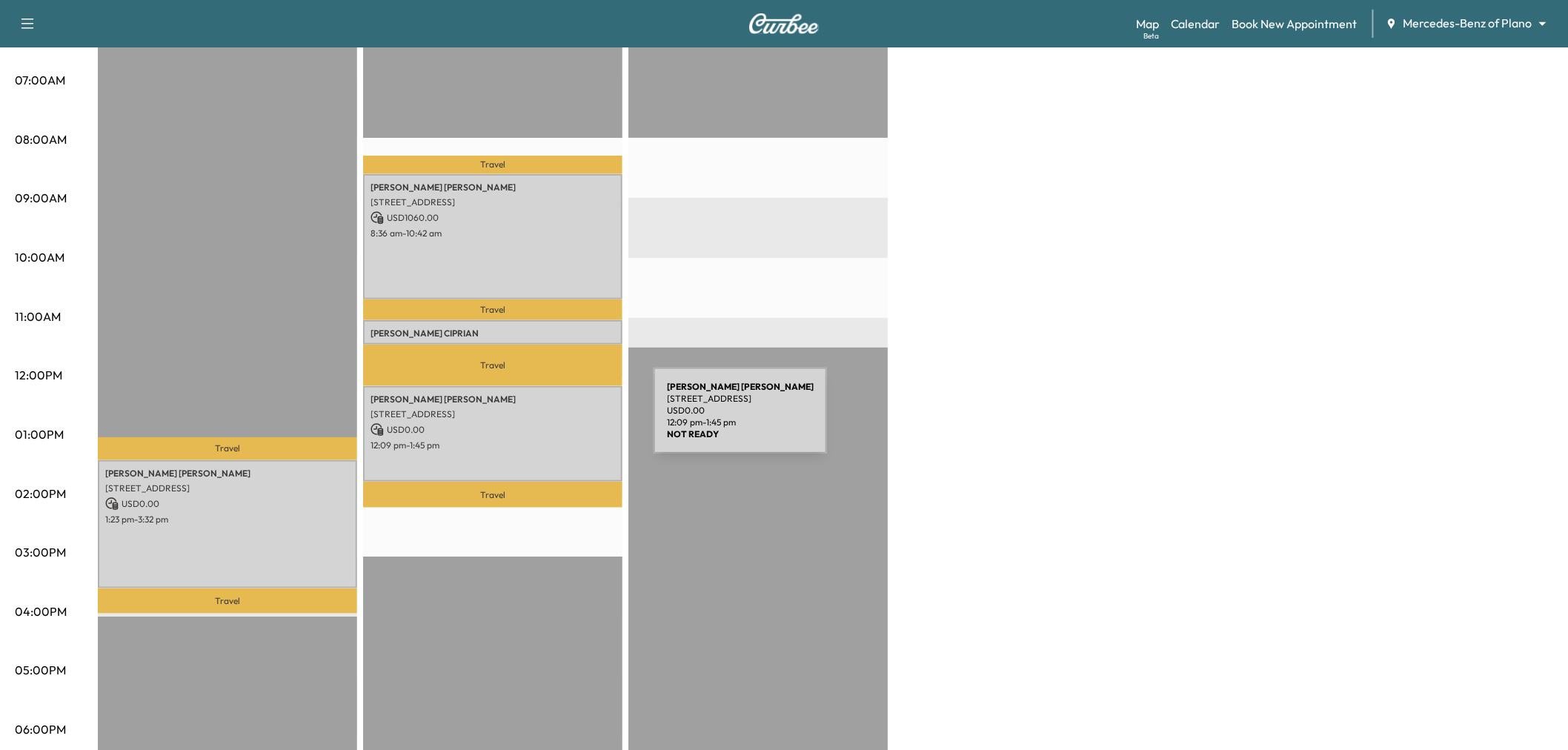
click at [538, 428] on p "USD 0.00" at bounding box center [492, 430] width 245 height 13
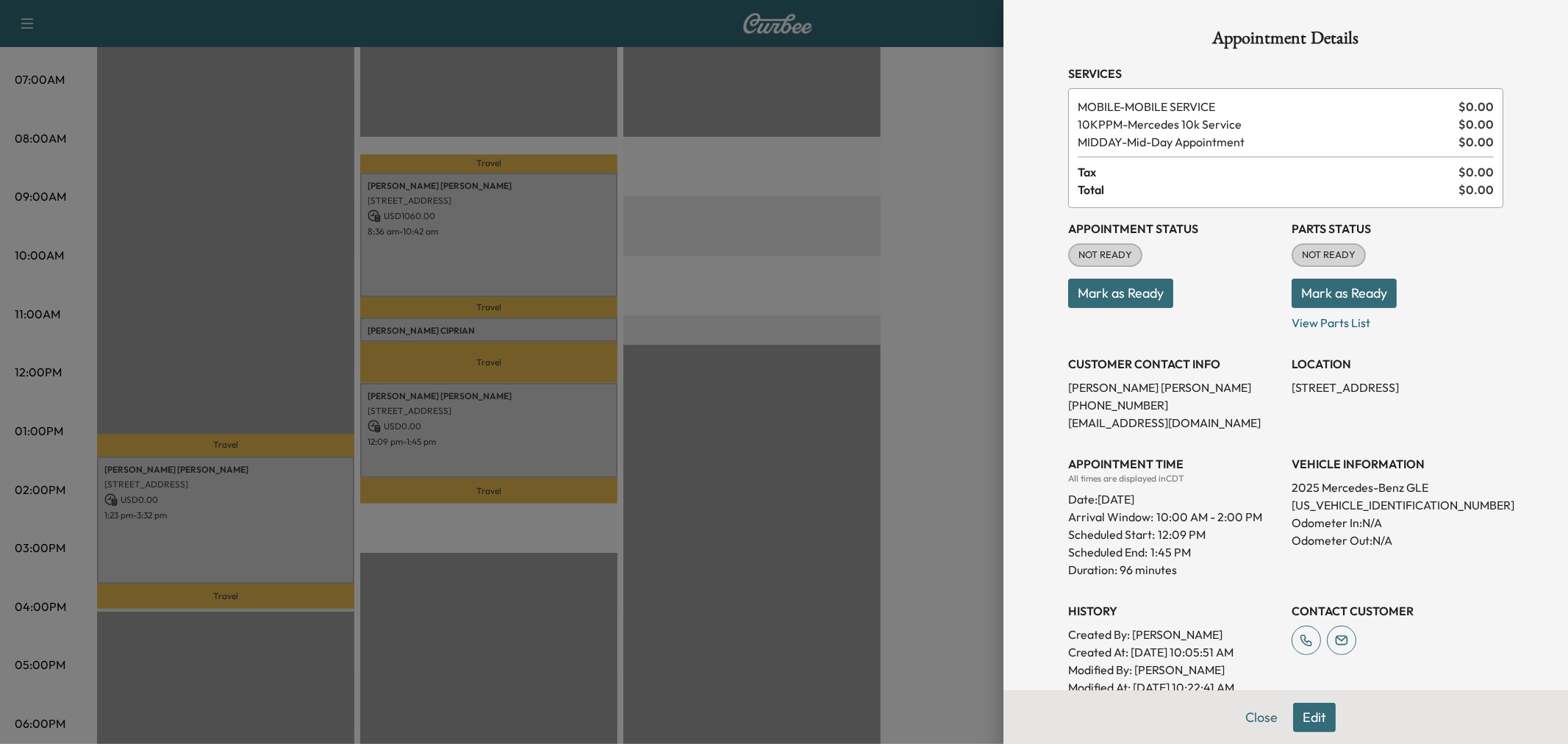
click at [534, 425] on div at bounding box center [784, 372] width 1568 height 744
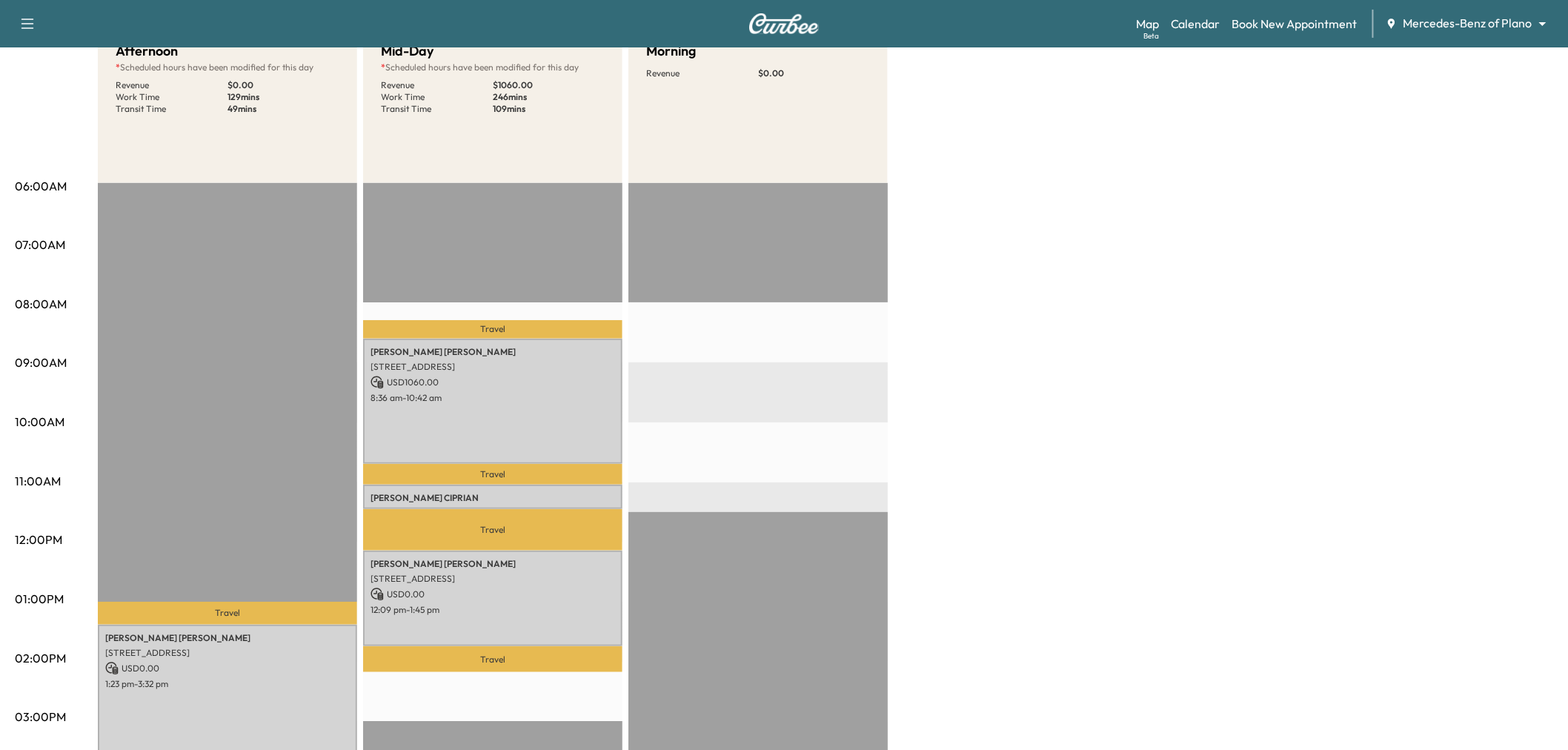
scroll to position [0, 0]
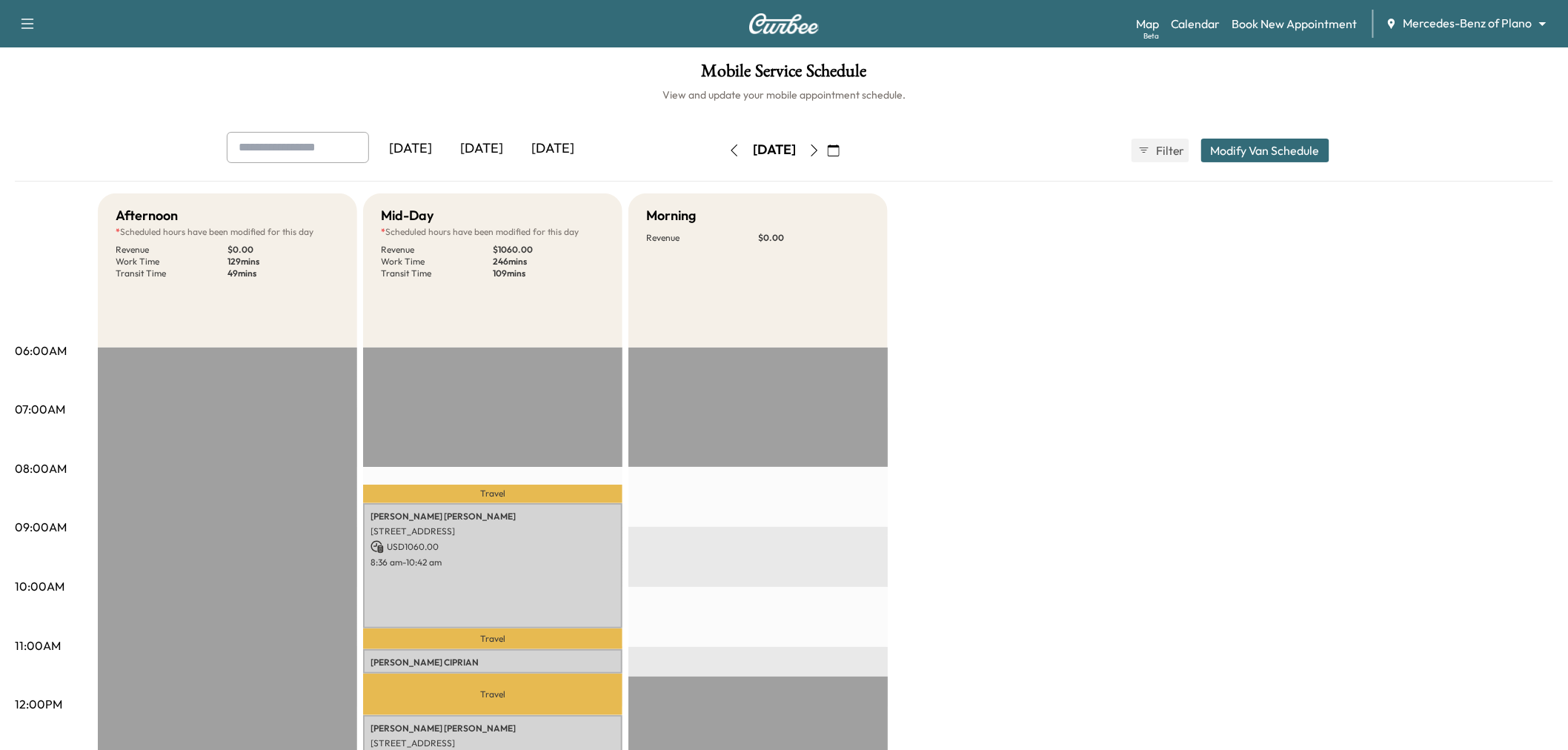
click at [27, 23] on icon "button" at bounding box center [27, 23] width 18 height 18
click at [63, 54] on link "Support" at bounding box center [52, 51] width 56 height 18
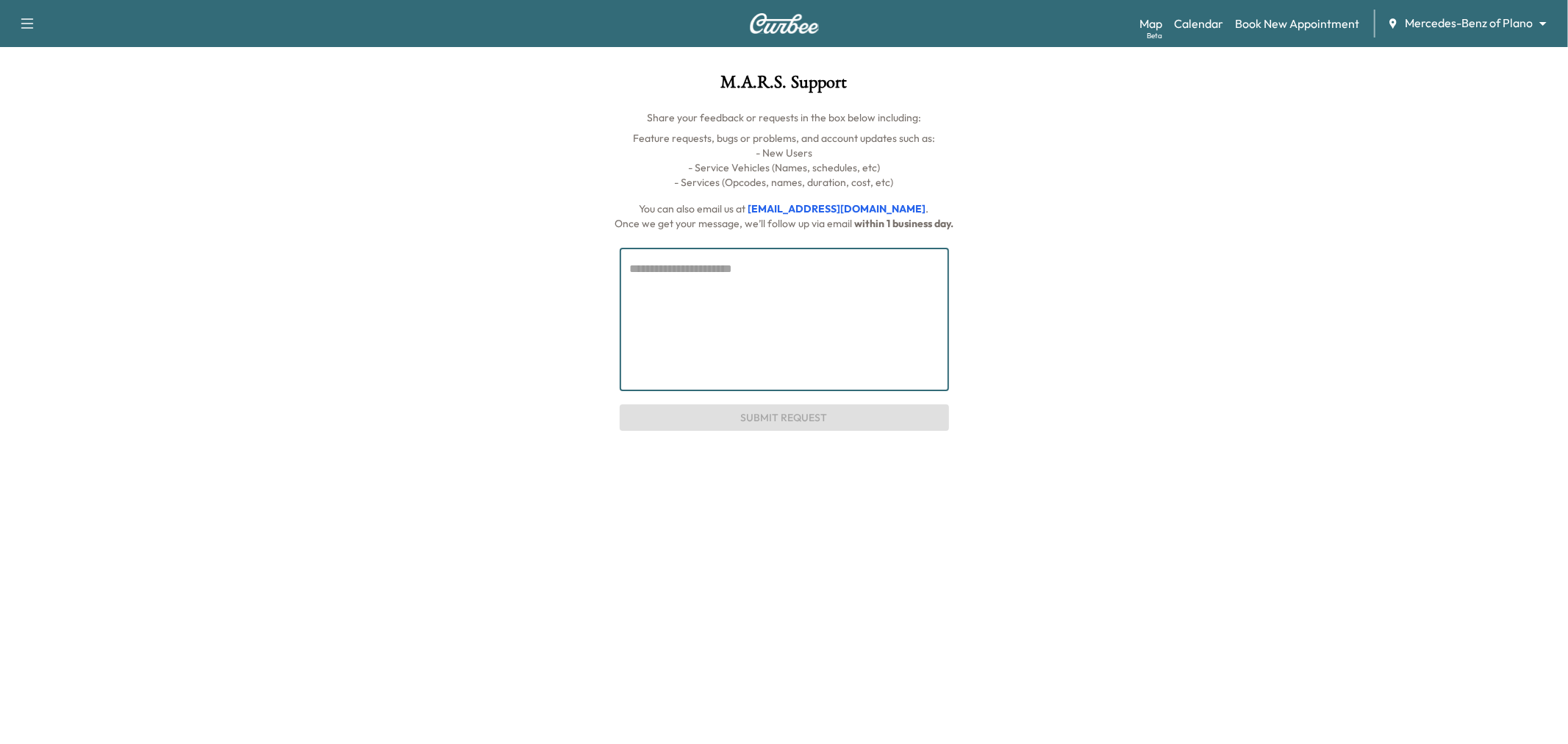
click at [711, 292] on textarea at bounding box center [784, 319] width 309 height 118
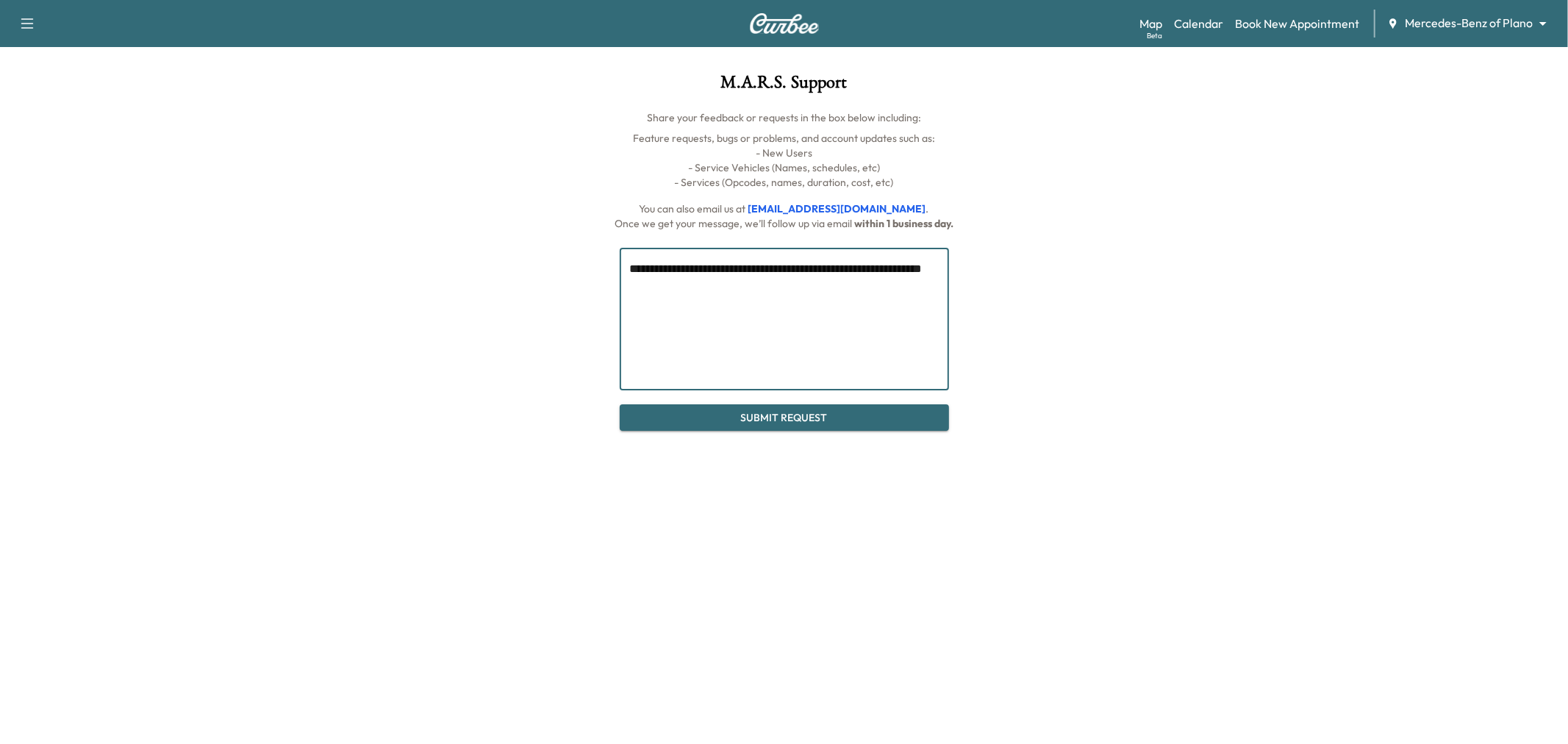
type textarea "**********"
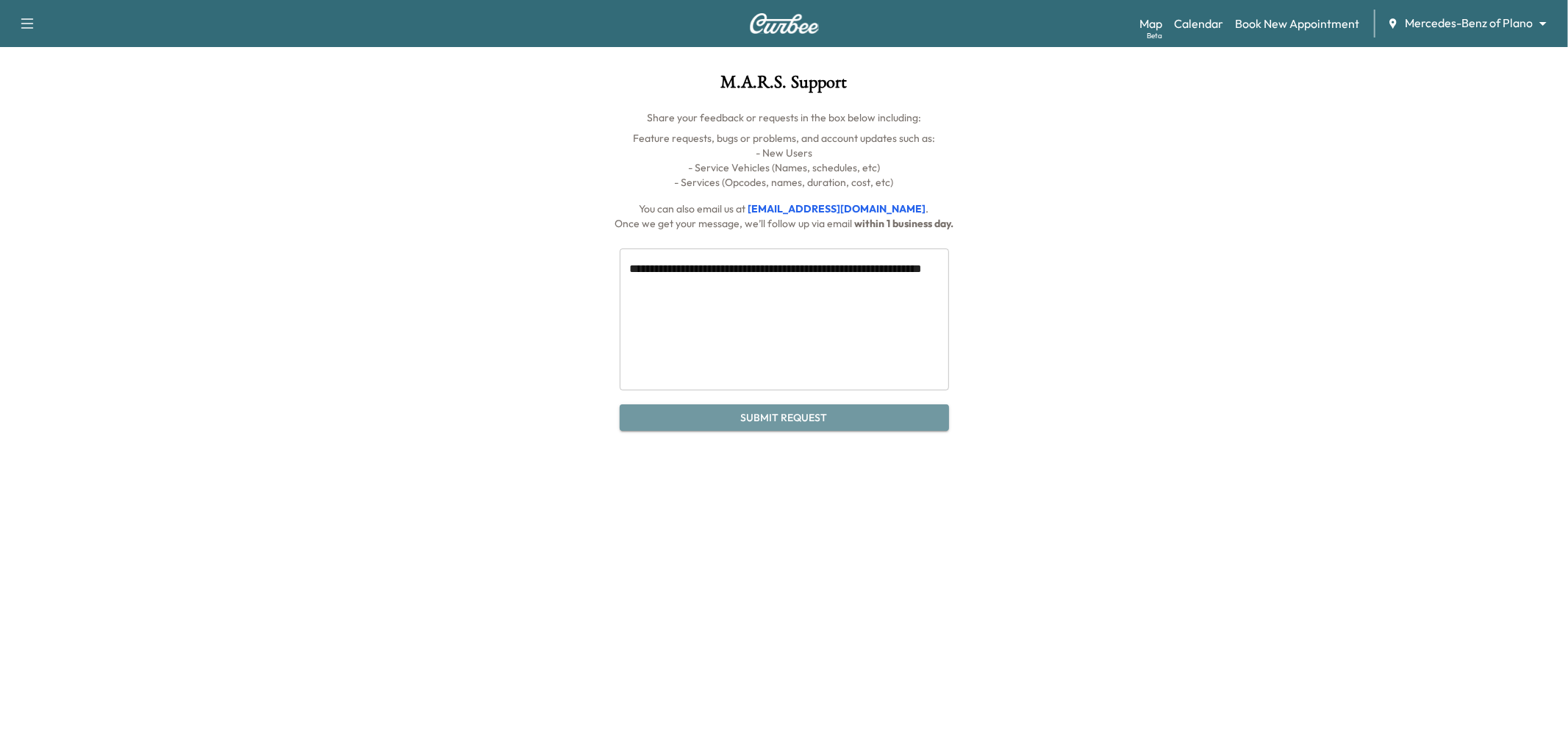
click at [759, 415] on button "Submit Request" at bounding box center [784, 417] width 329 height 27
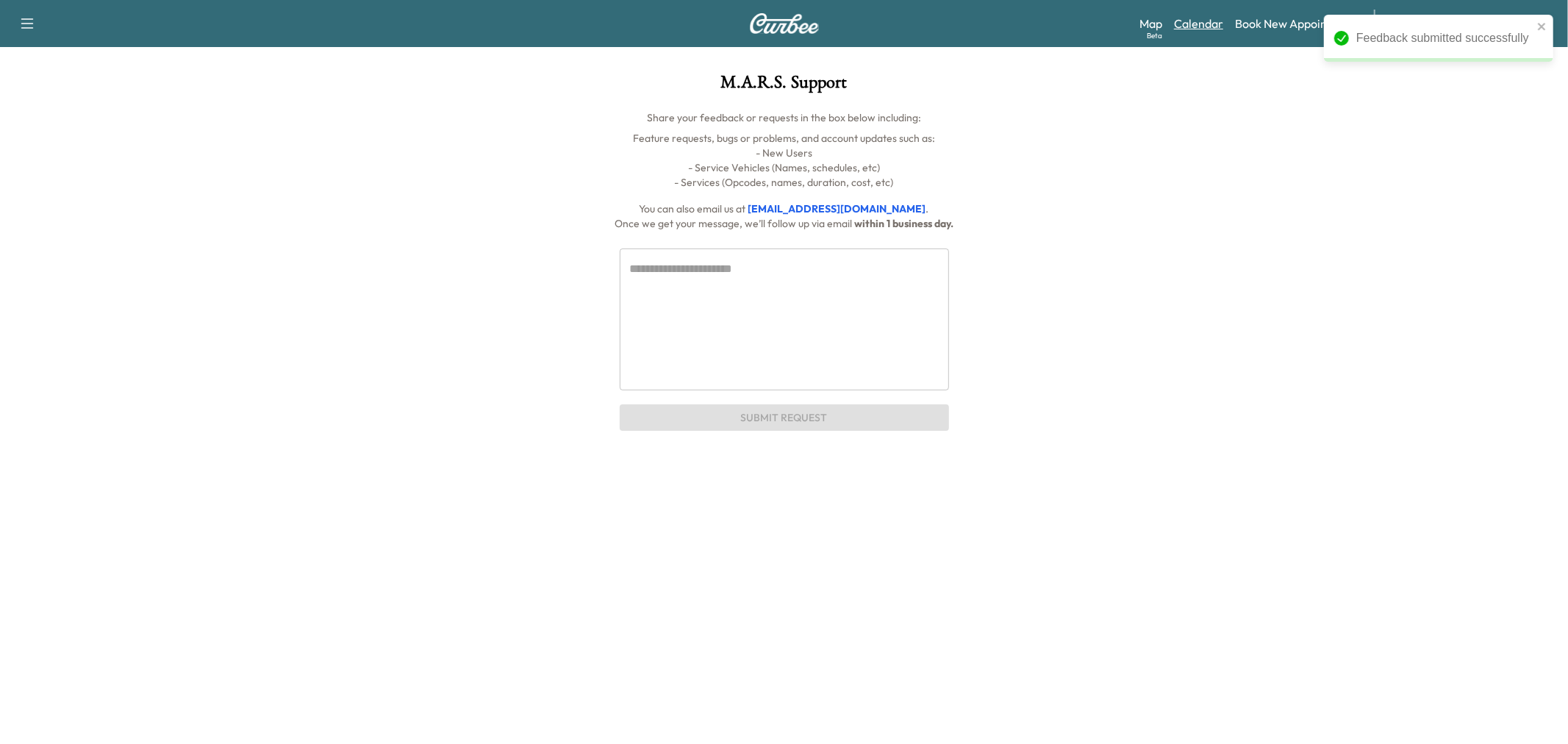
click at [1210, 23] on link "Calendar" at bounding box center [1198, 23] width 49 height 17
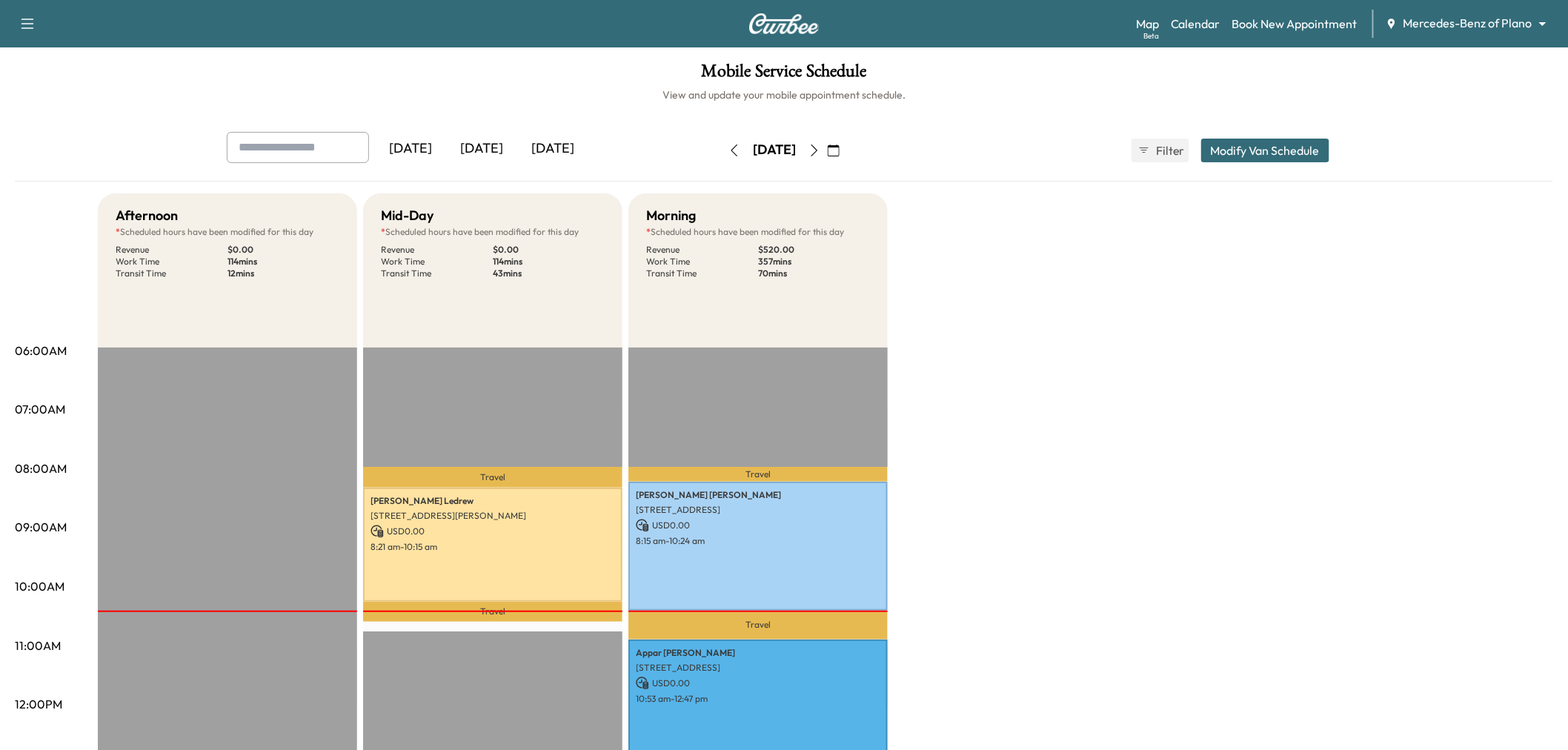
click at [846, 161] on button "button" at bounding box center [834, 150] width 25 height 23
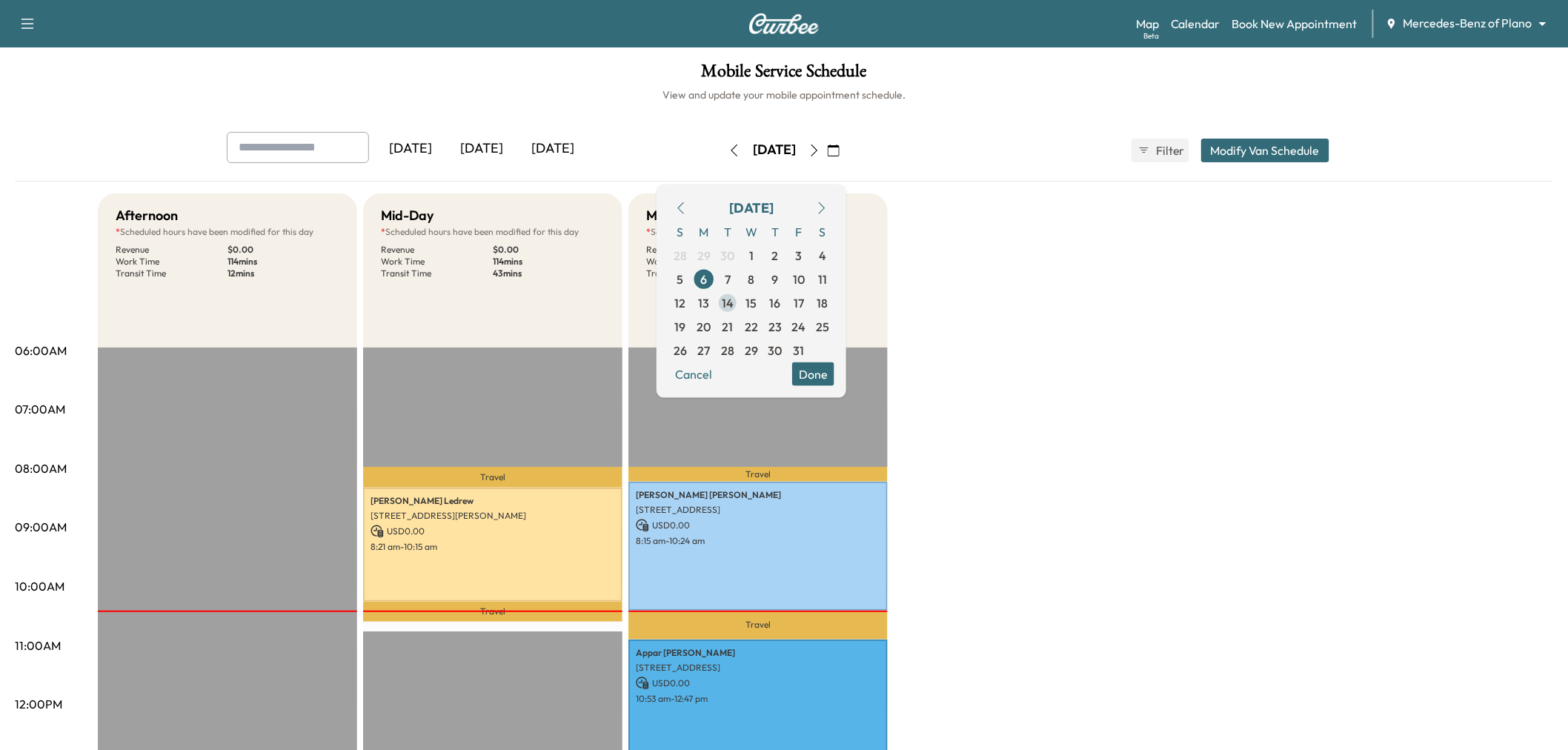
click at [734, 307] on span "14" at bounding box center [728, 302] width 12 height 18
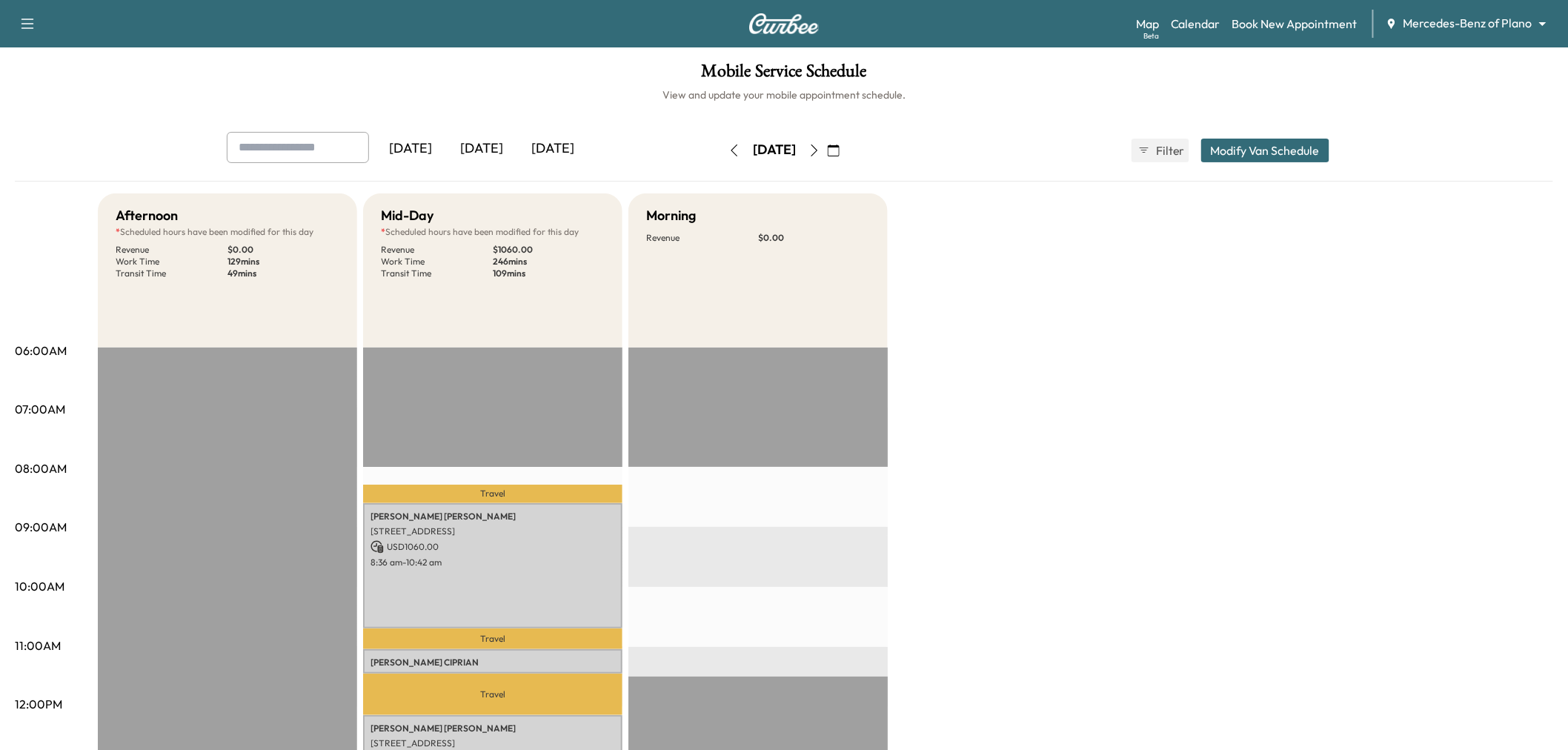
click at [1265, 142] on button "Modify Van Schedule" at bounding box center [1265, 150] width 129 height 23
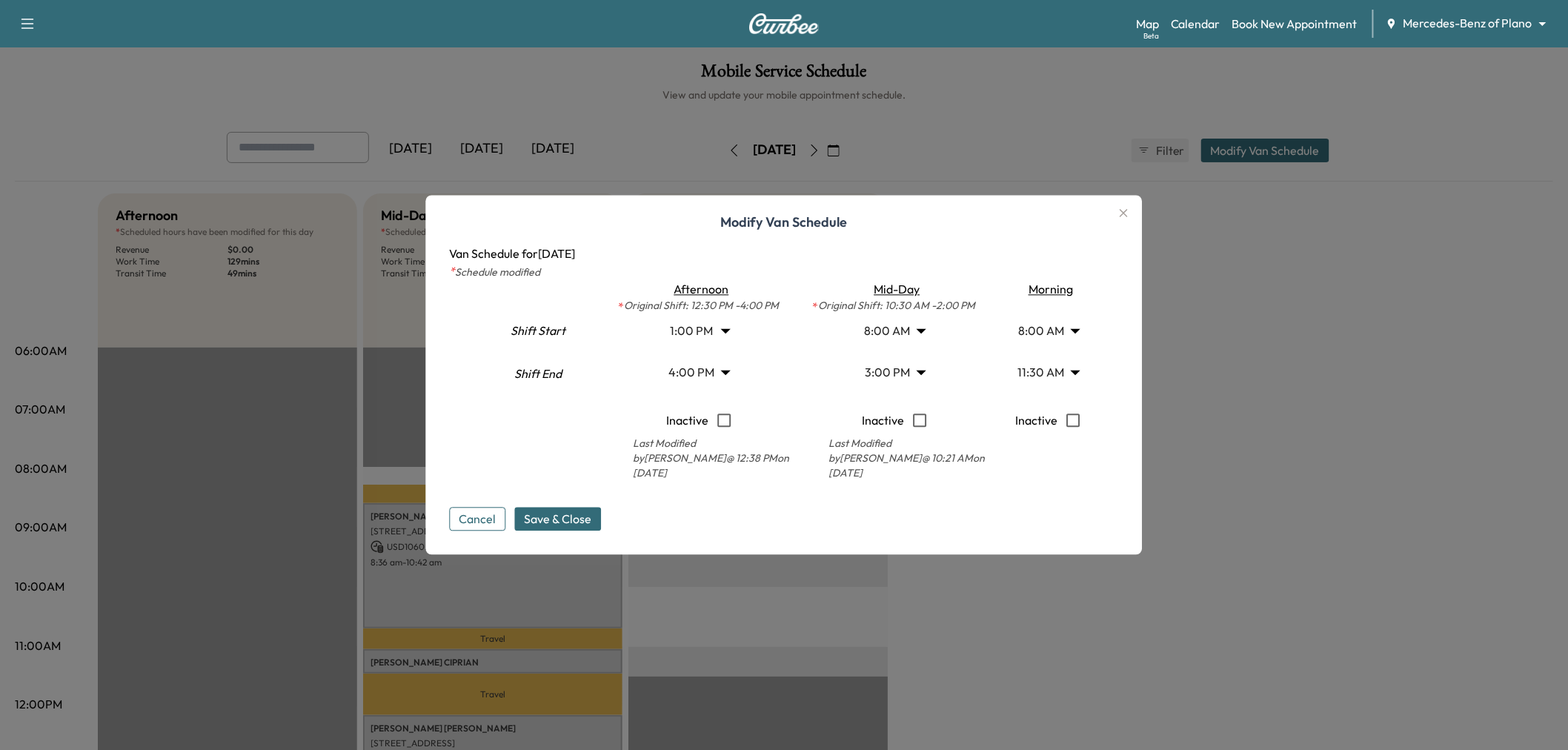
click at [1132, 210] on icon "button" at bounding box center [1123, 213] width 18 height 18
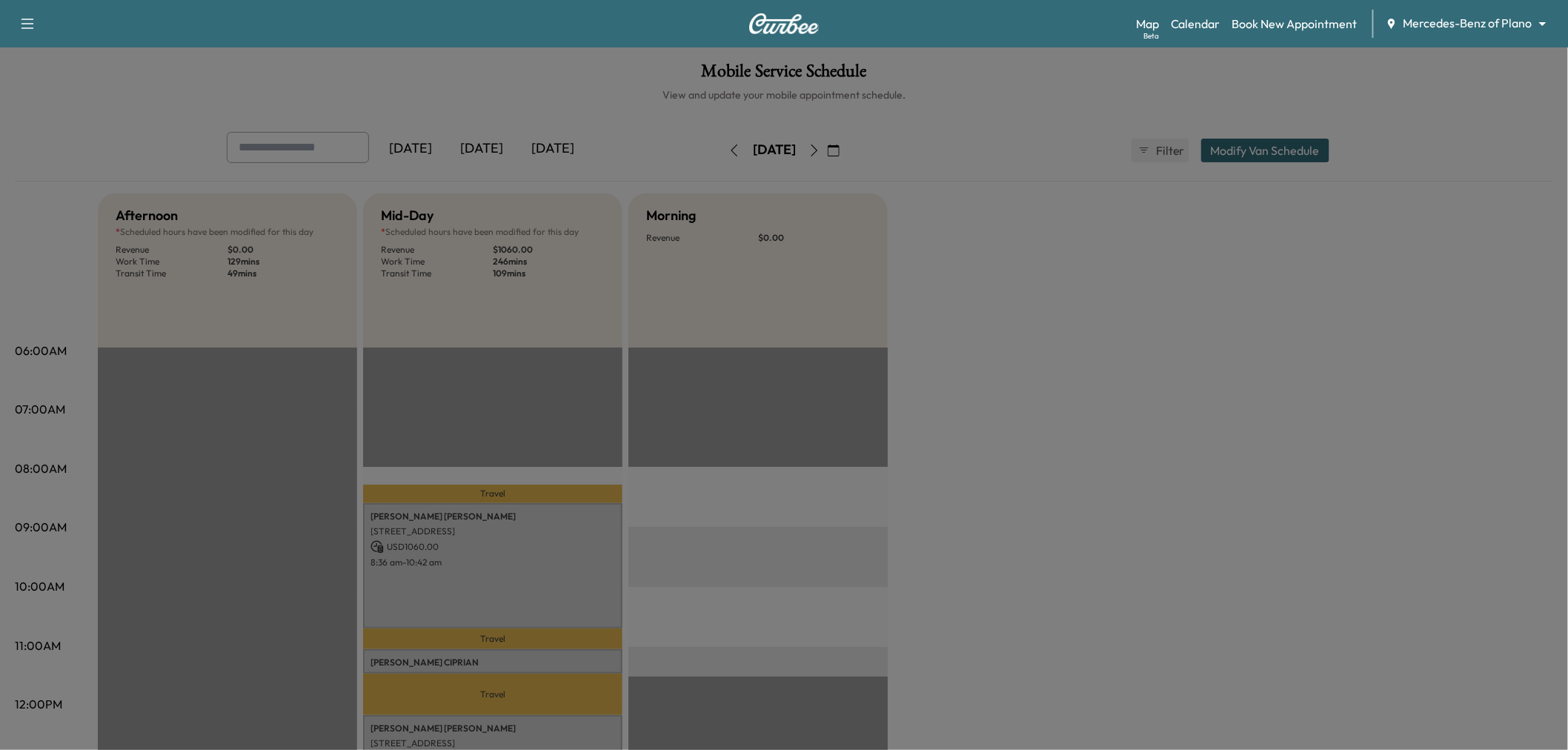
click at [1231, 275] on div "Afternoon * Scheduled hours have been modified for this day Revenue $ 0.00 Work…" at bounding box center [825, 749] width 1455 height 1111
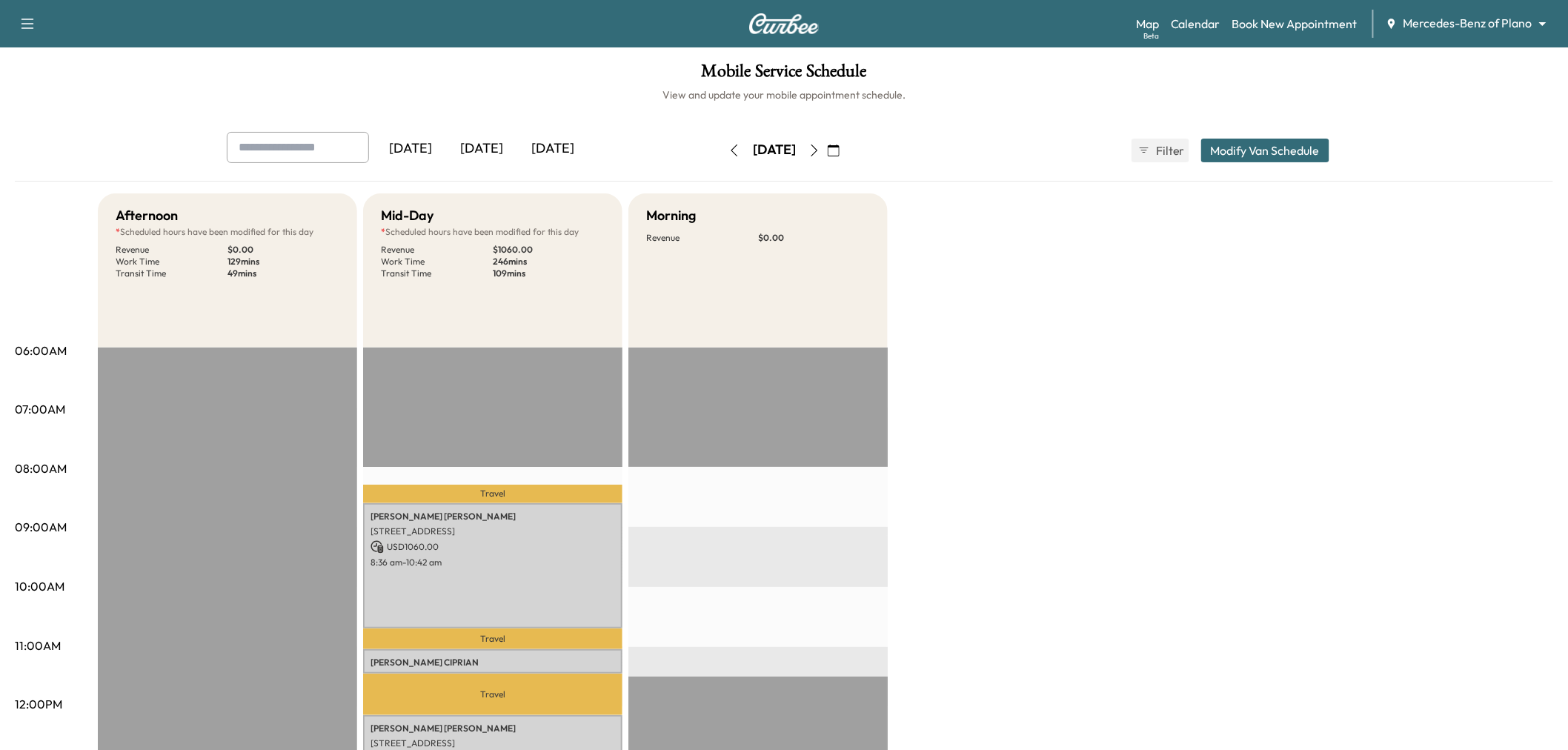
click at [839, 153] on icon "button" at bounding box center [834, 150] width 12 height 12
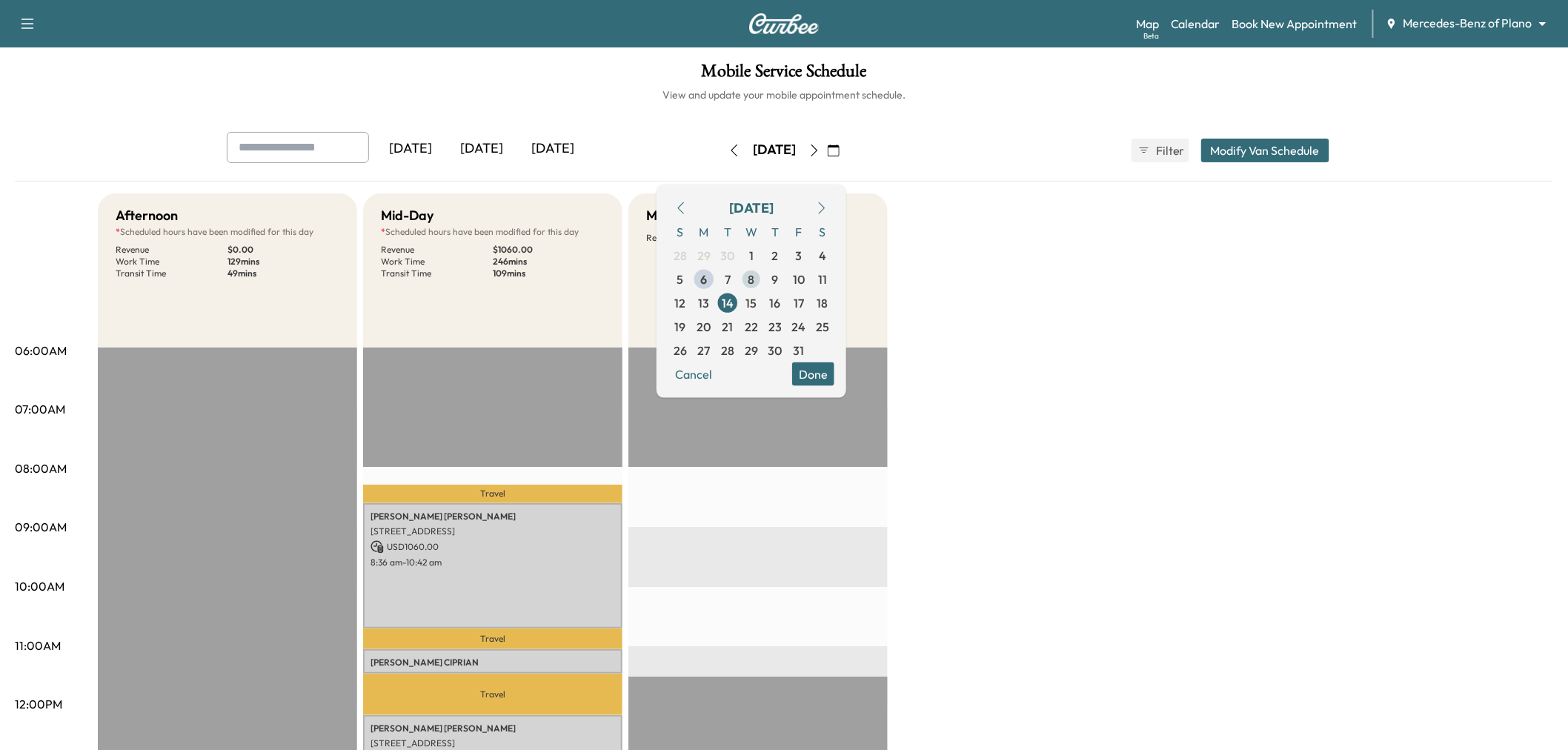
click at [755, 280] on span "8" at bounding box center [752, 278] width 7 height 18
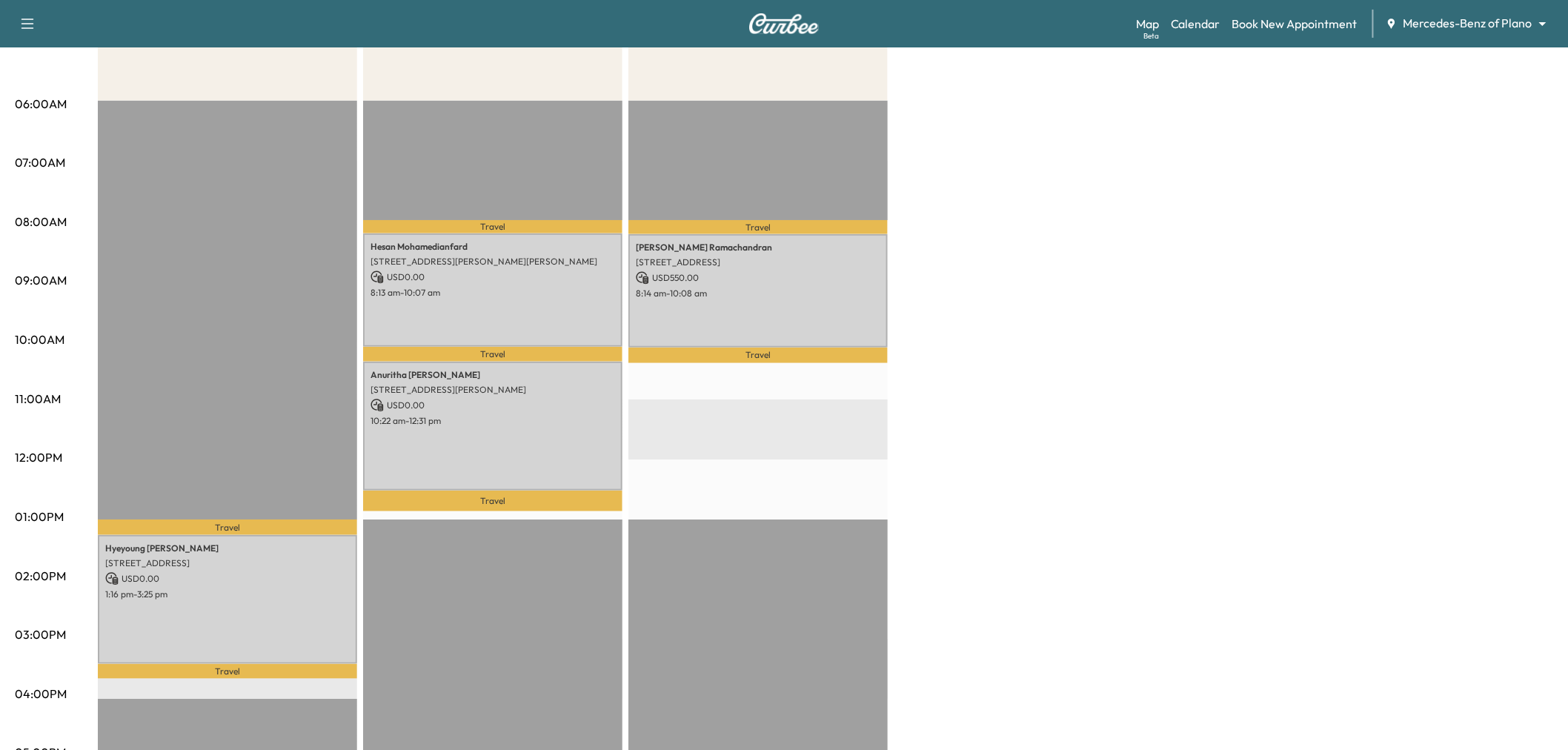
scroll to position [83, 0]
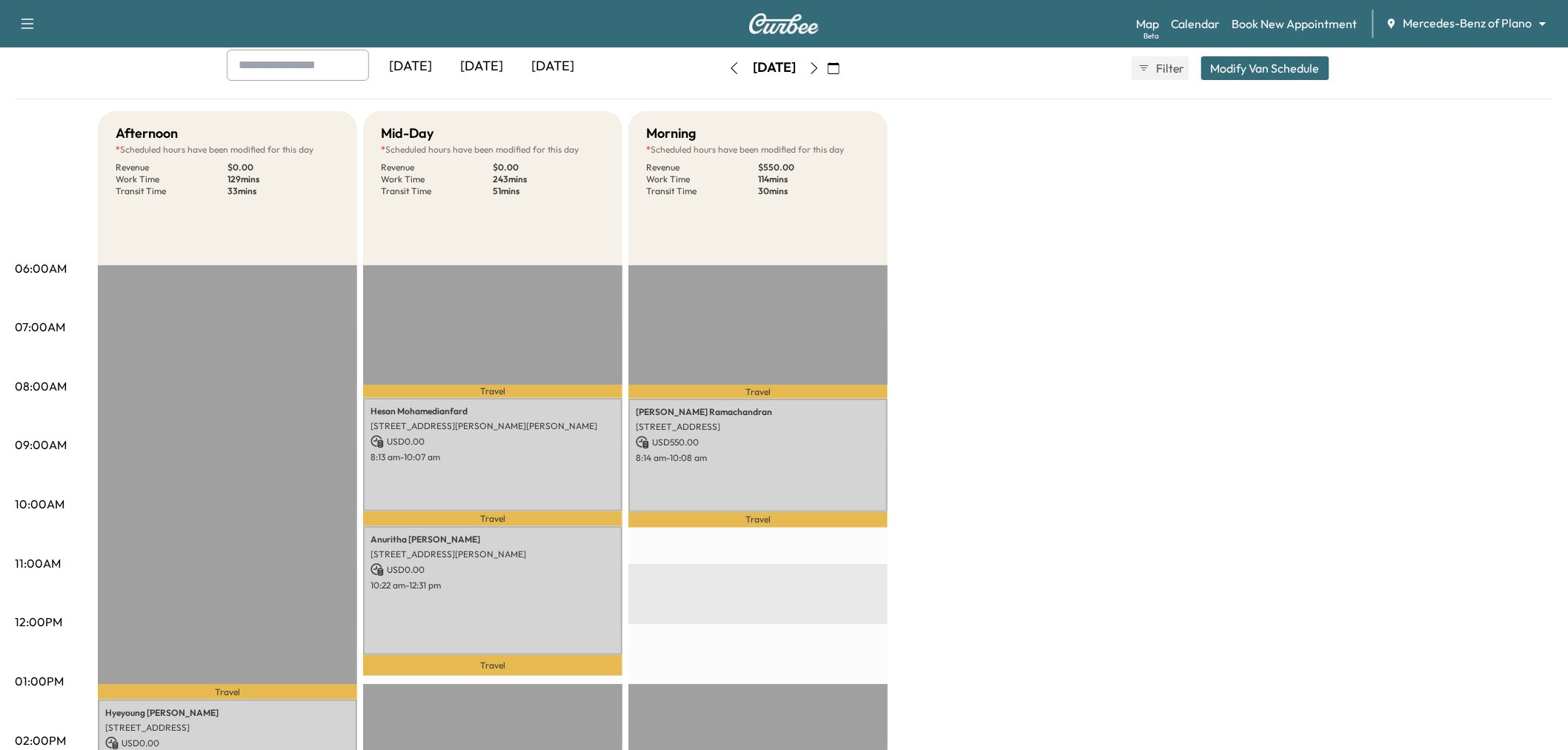
click at [820, 70] on icon "button" at bounding box center [814, 68] width 12 height 12
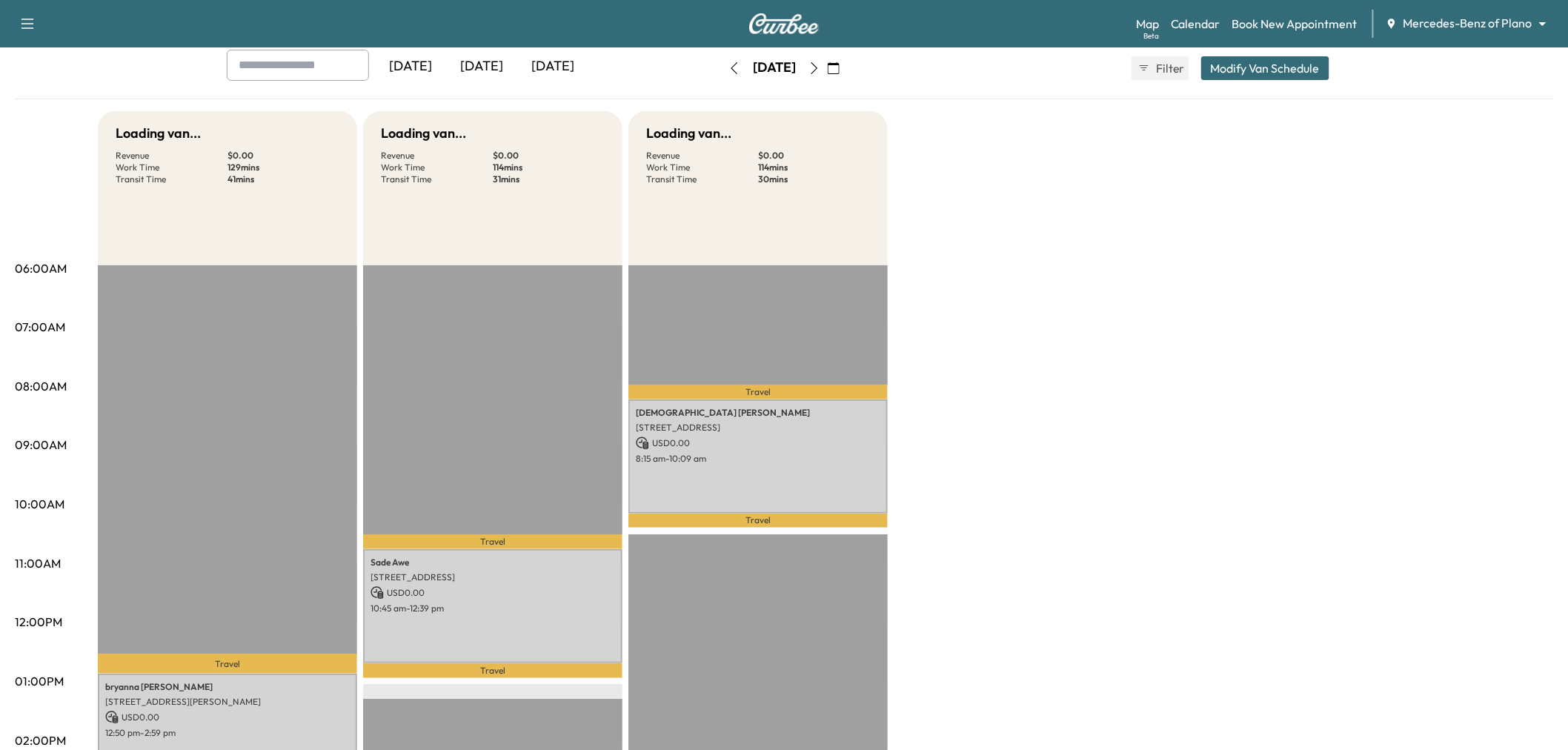
scroll to position [247, 0]
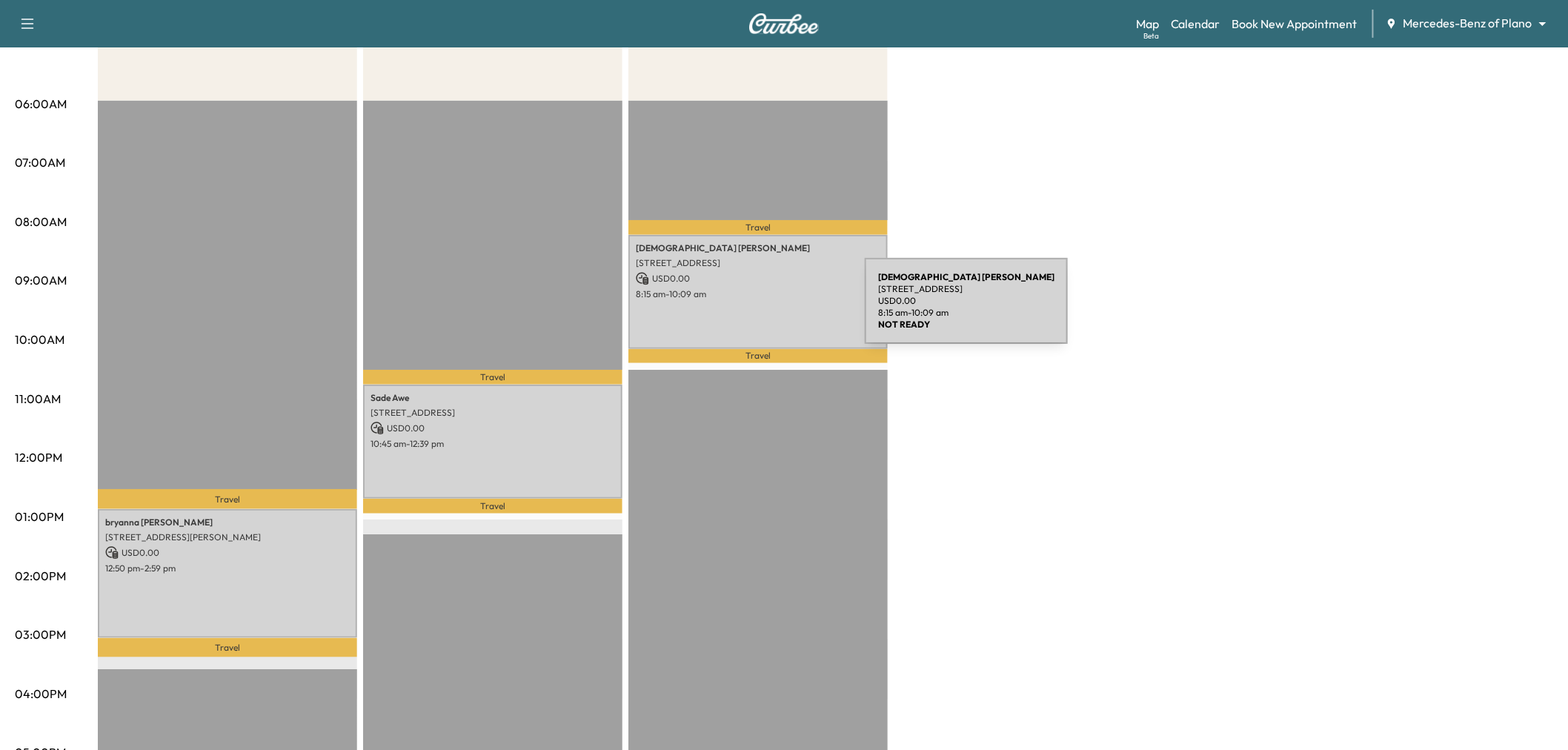
click at [754, 310] on div "Christian Barb 10241 BLACKENHURST LN, FRISCO, TX 75033, USA USD 0.00 8:15 am - …" at bounding box center [758, 291] width 260 height 113
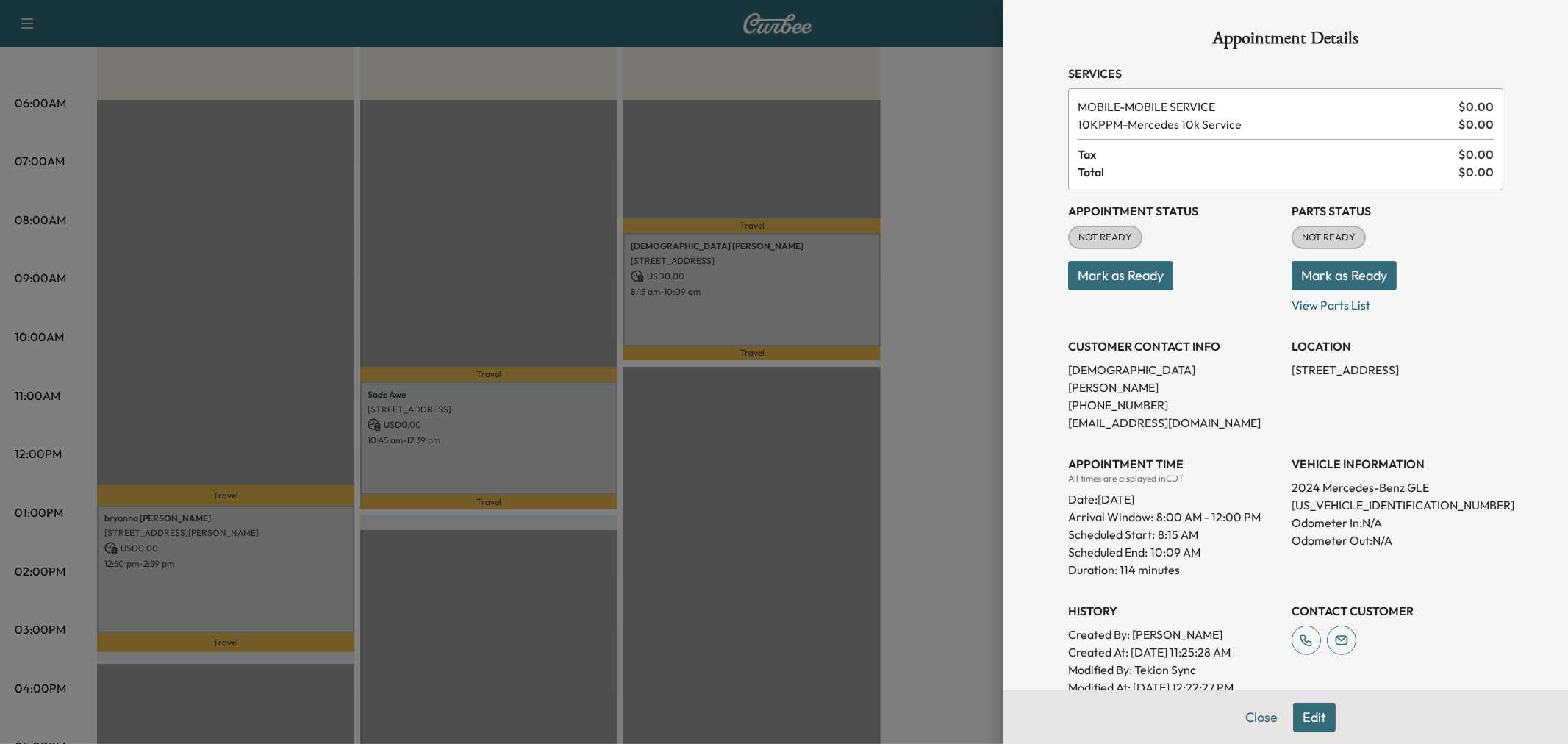
click at [551, 425] on div at bounding box center [784, 372] width 1568 height 744
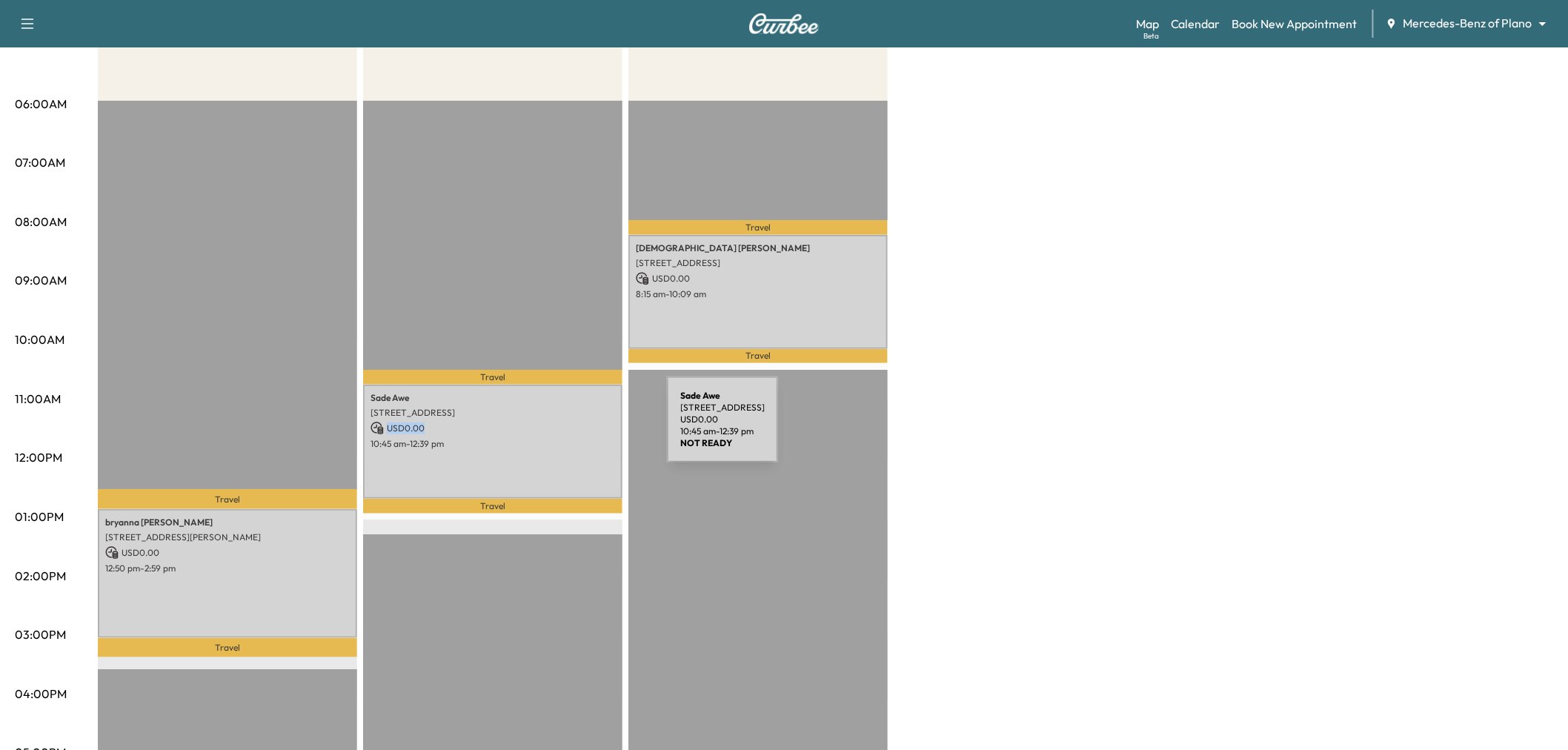
click at [556, 428] on p "USD 0.00" at bounding box center [492, 428] width 245 height 13
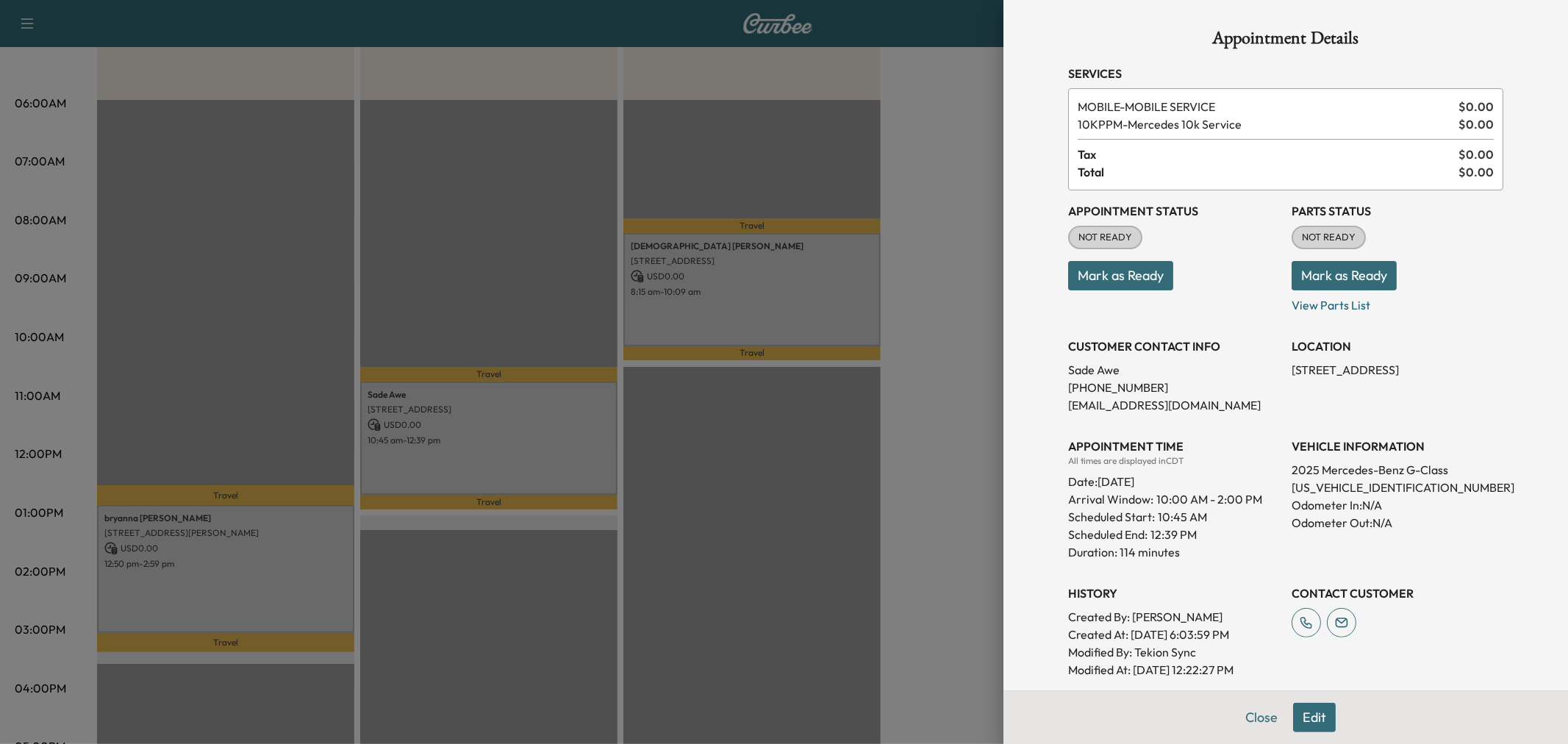
click at [551, 425] on div at bounding box center [784, 372] width 1568 height 744
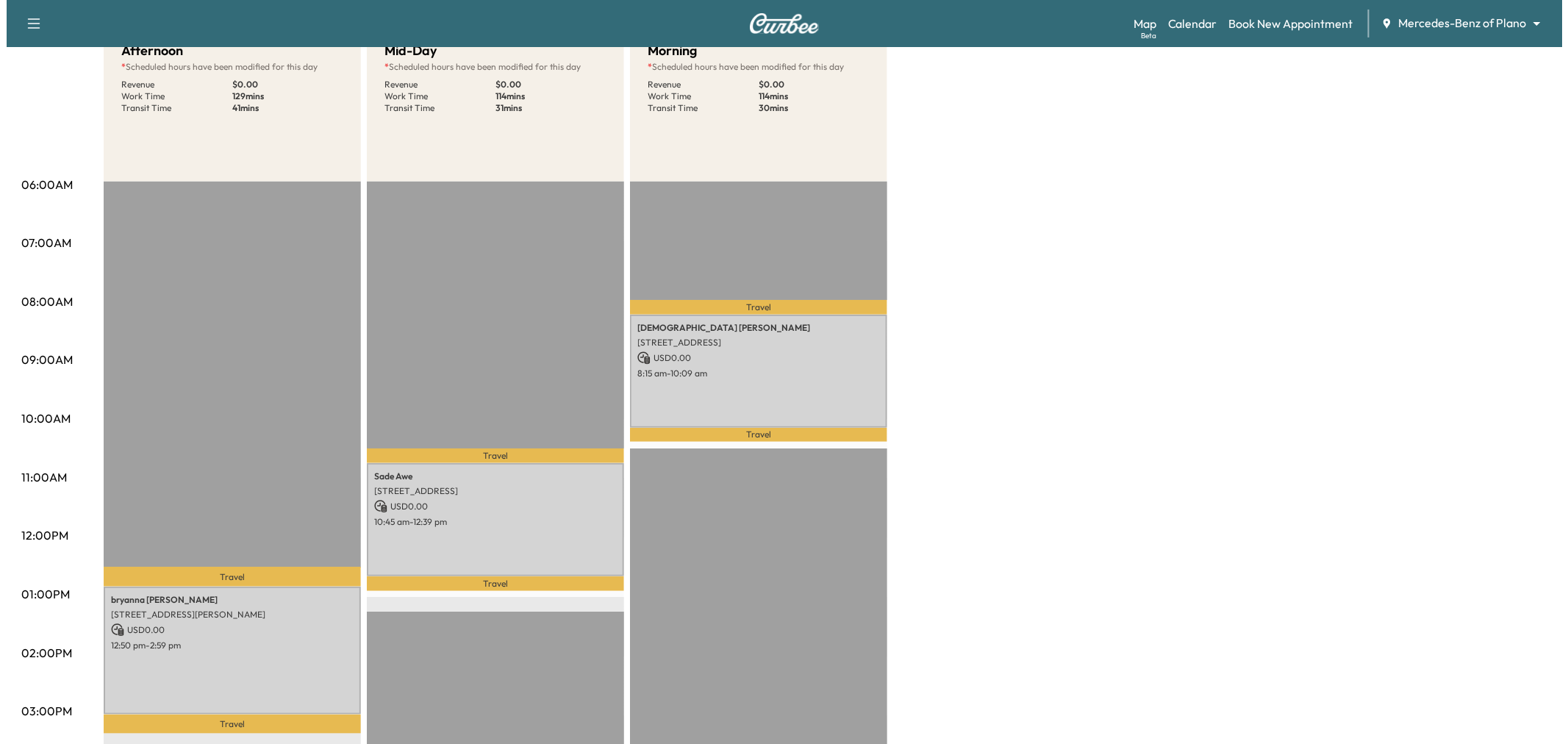
scroll to position [82, 0]
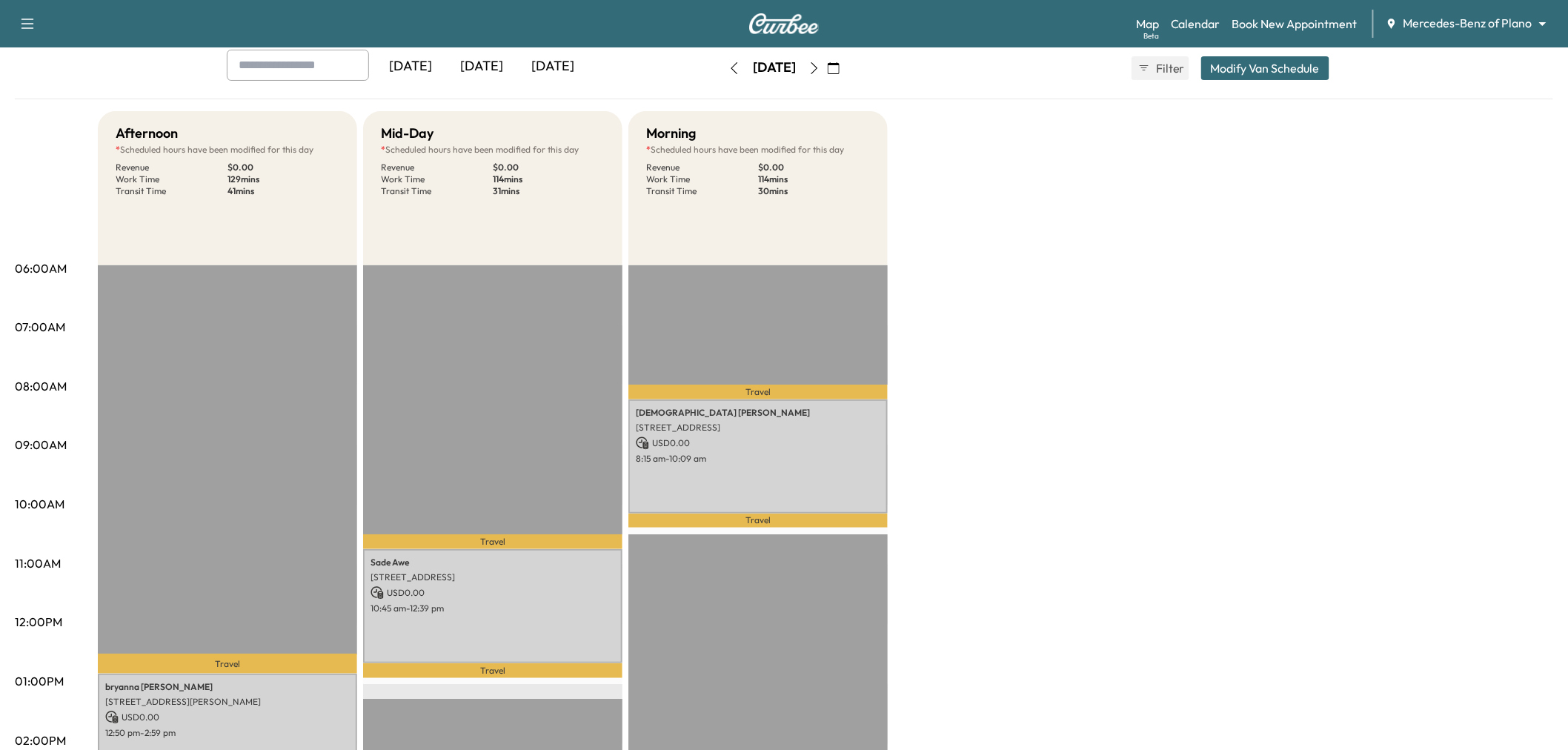
click at [1243, 65] on button "Modify Van Schedule" at bounding box center [1265, 68] width 129 height 23
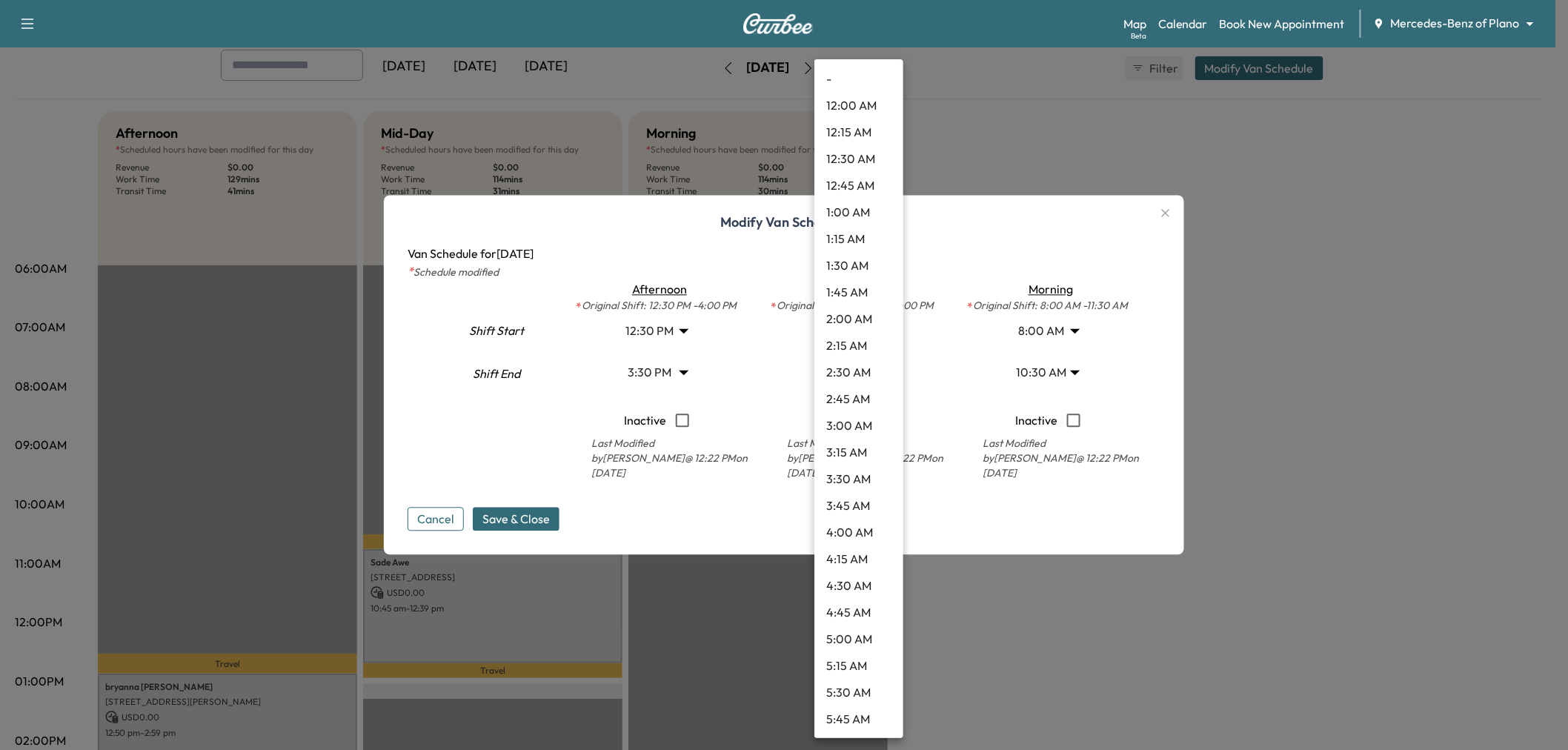
click at [870, 330] on body "Support Log Out Map Beta Calendar Book New Appointment Mercedes-Benz of Plano *…" at bounding box center [784, 292] width 1568 height 750
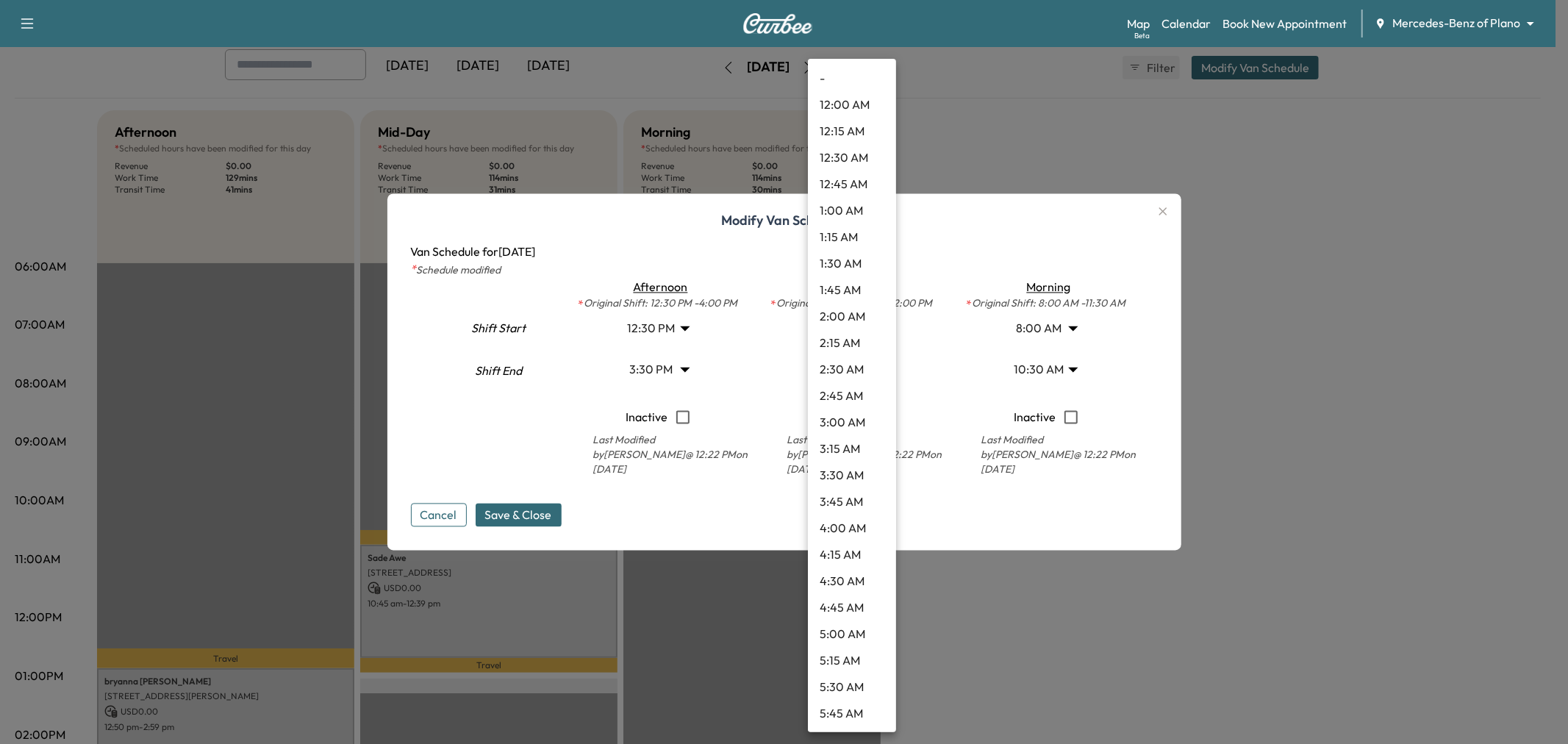
scroll to position [819, 0]
click at [854, 125] on li "8:00 AM" at bounding box center [852, 132] width 89 height 26
type input "*"
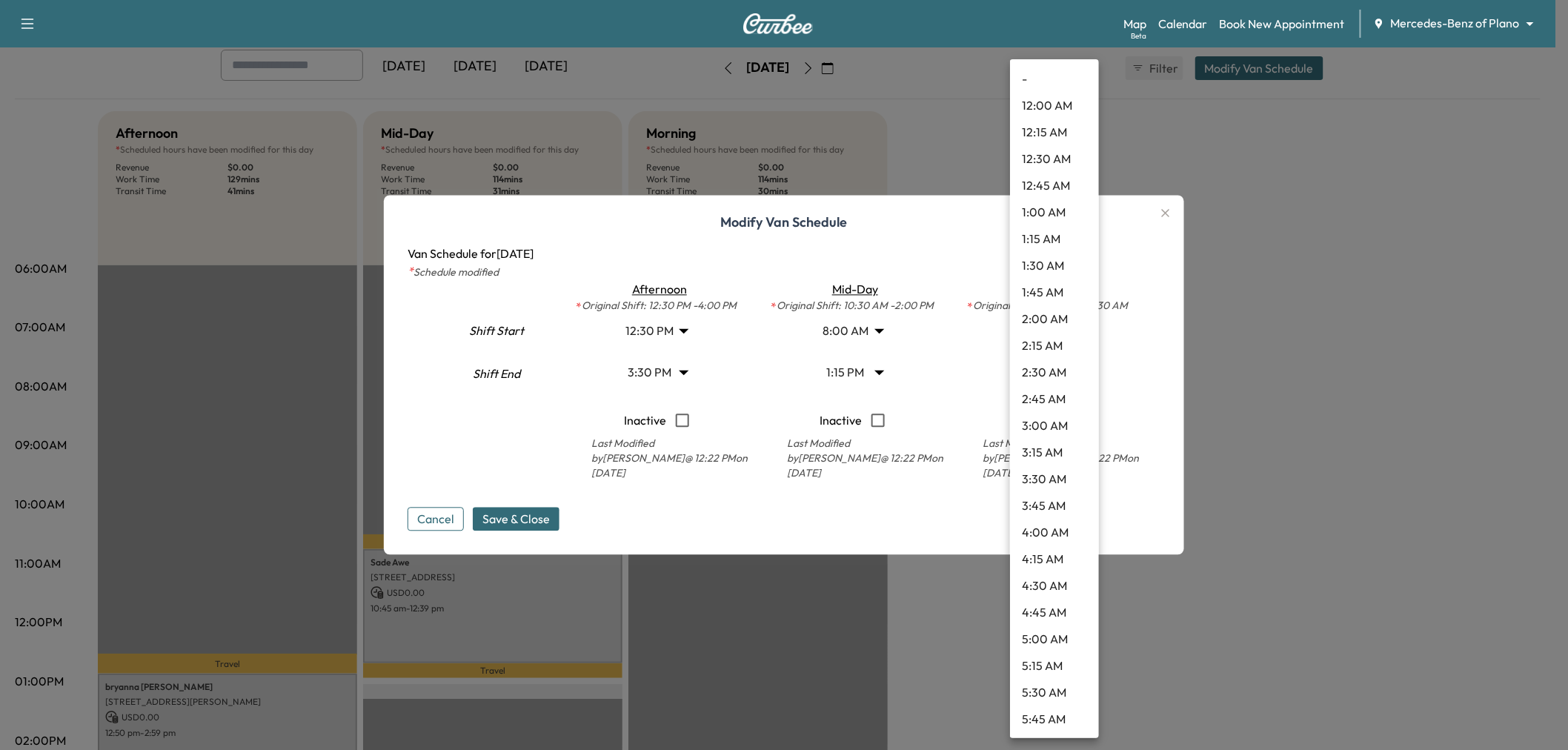
click at [1046, 370] on body "Support Log Out Map Beta Calendar Book New Appointment Mercedes-Benz of Plano *…" at bounding box center [784, 292] width 1568 height 750
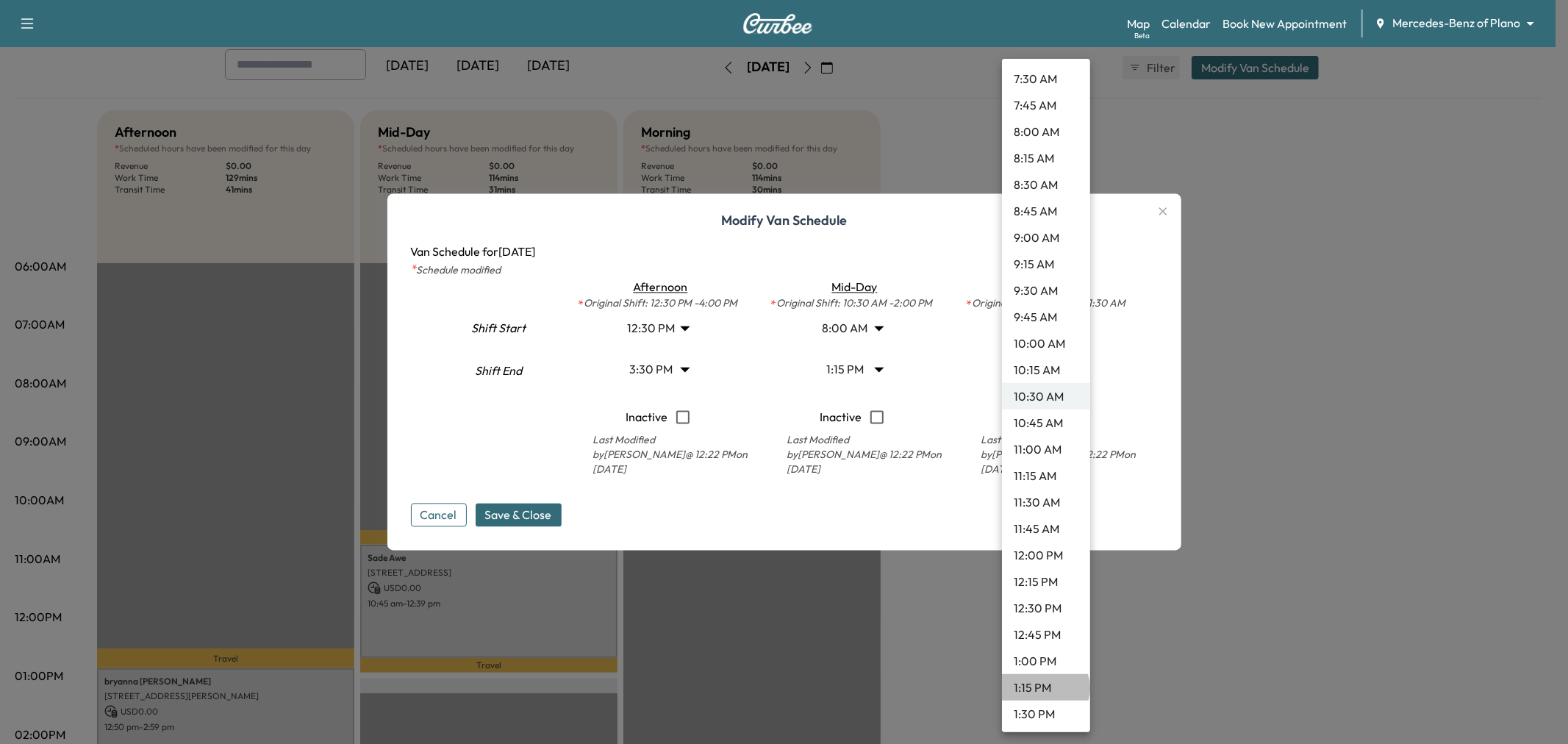
click at [1045, 687] on li "1:15 PM" at bounding box center [1046, 687] width 89 height 26
type input "*****"
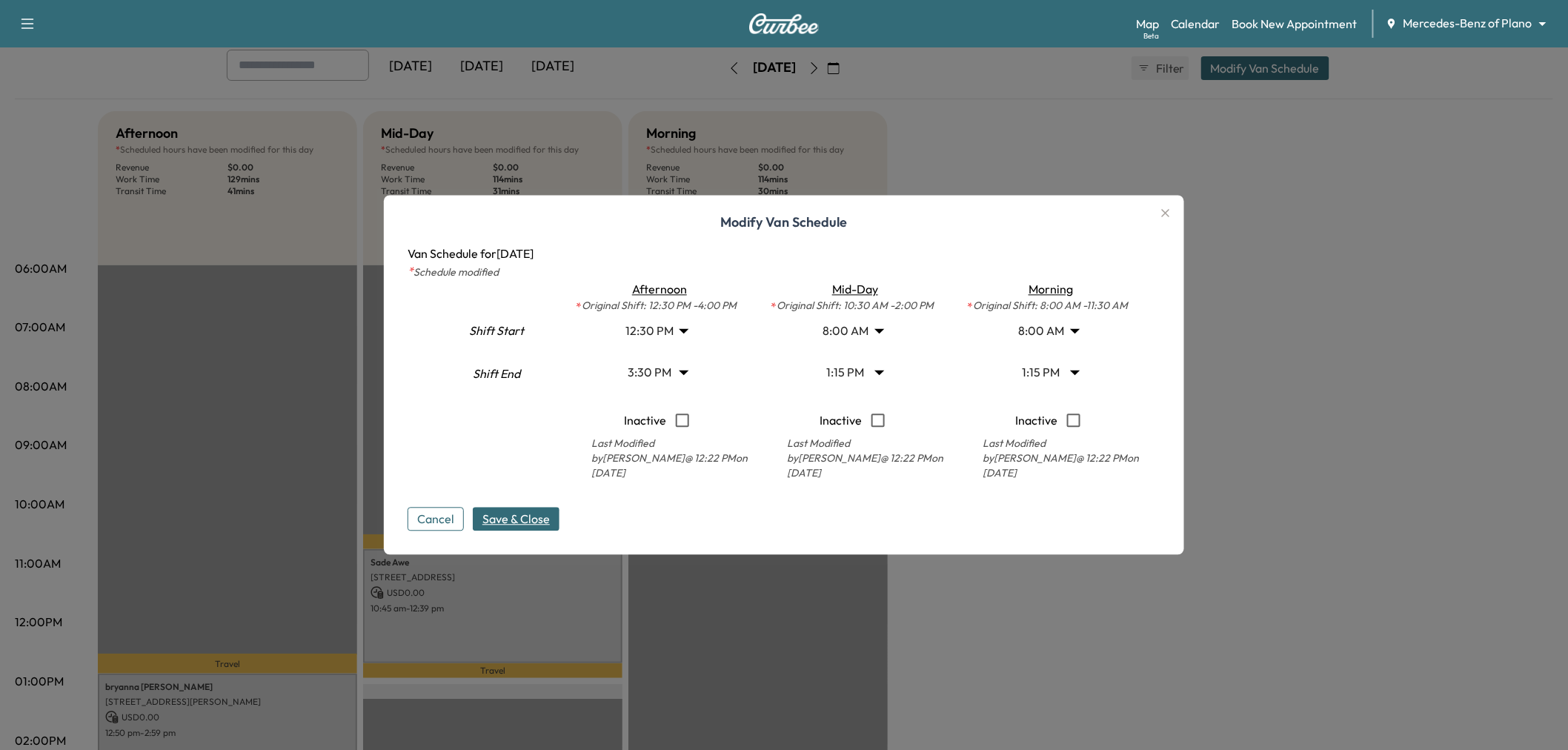
click at [559, 515] on button "Save & Close" at bounding box center [516, 519] width 87 height 23
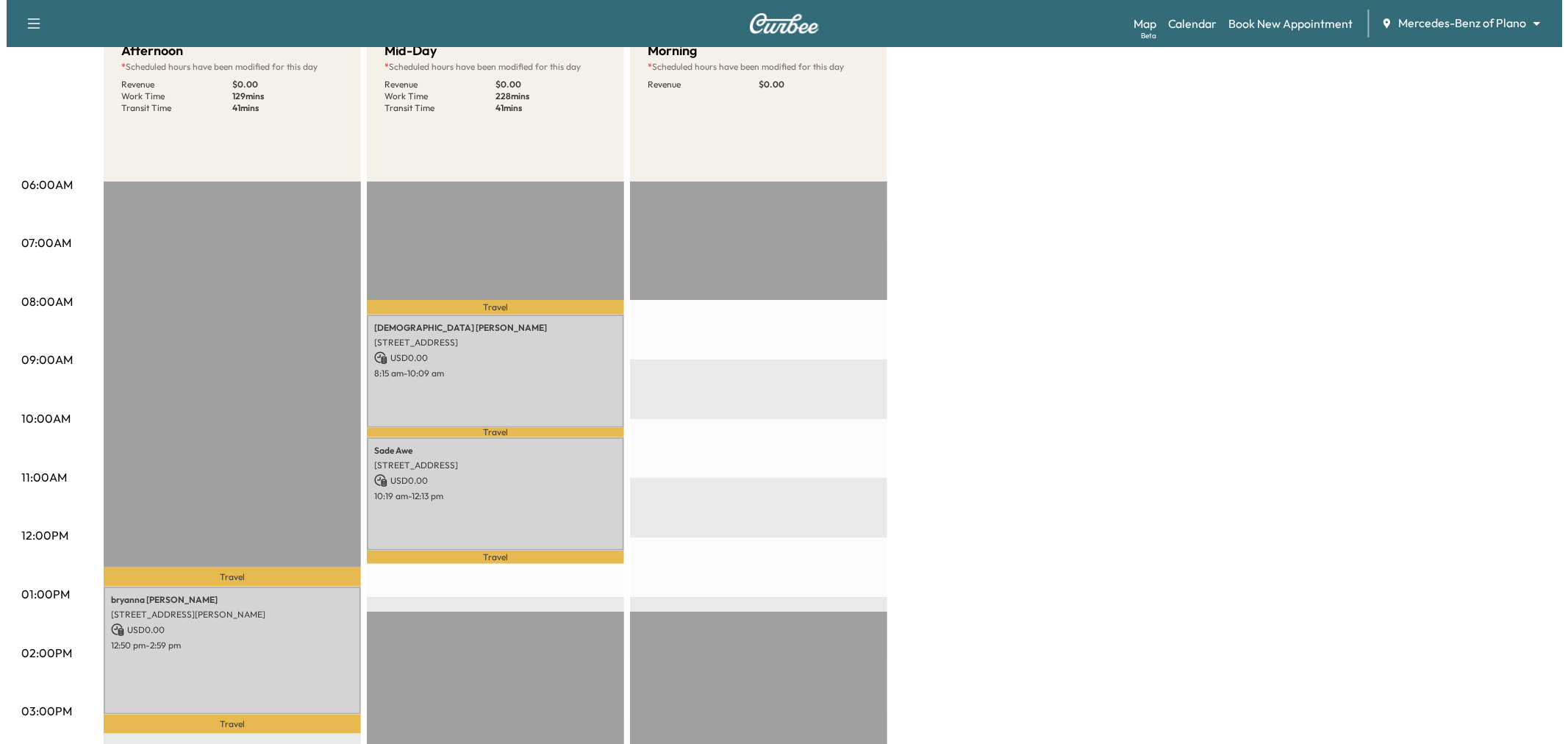
scroll to position [82, 0]
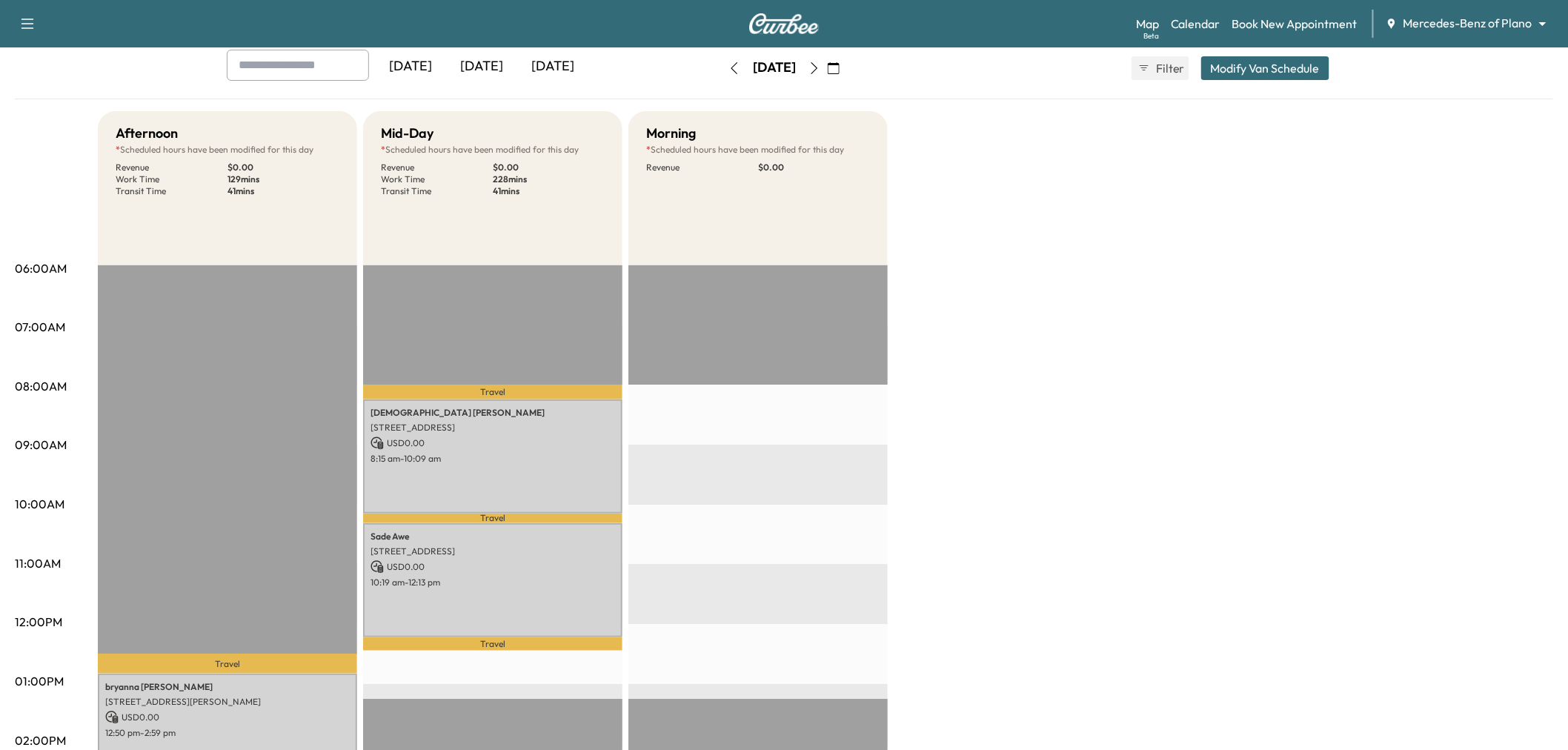
click at [1297, 69] on button "Modify Van Schedule" at bounding box center [1265, 68] width 129 height 23
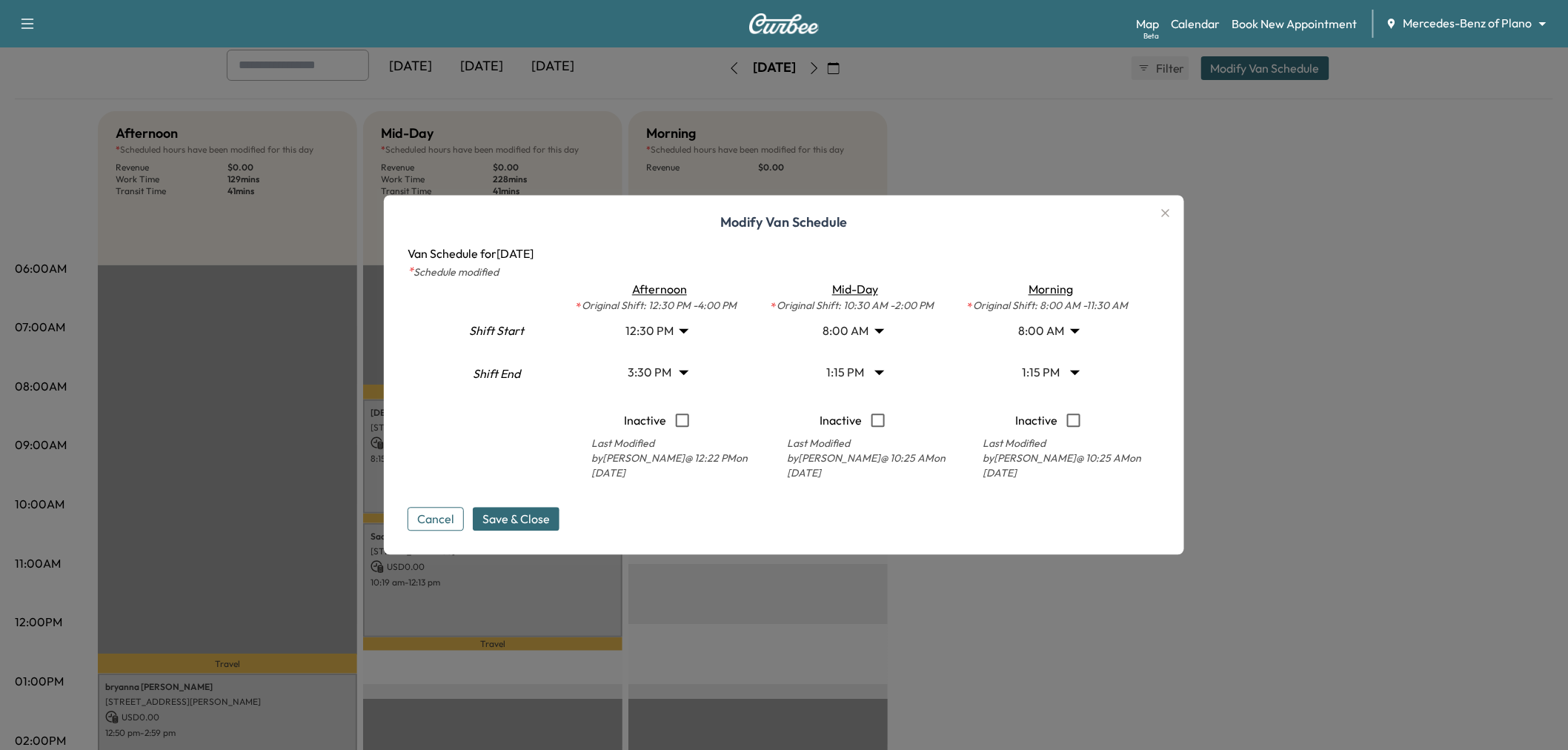
click at [861, 364] on body "Support Log Out Map Beta Calendar Book New Appointment Mercedes-Benz of Plano *…" at bounding box center [784, 292] width 1568 height 750
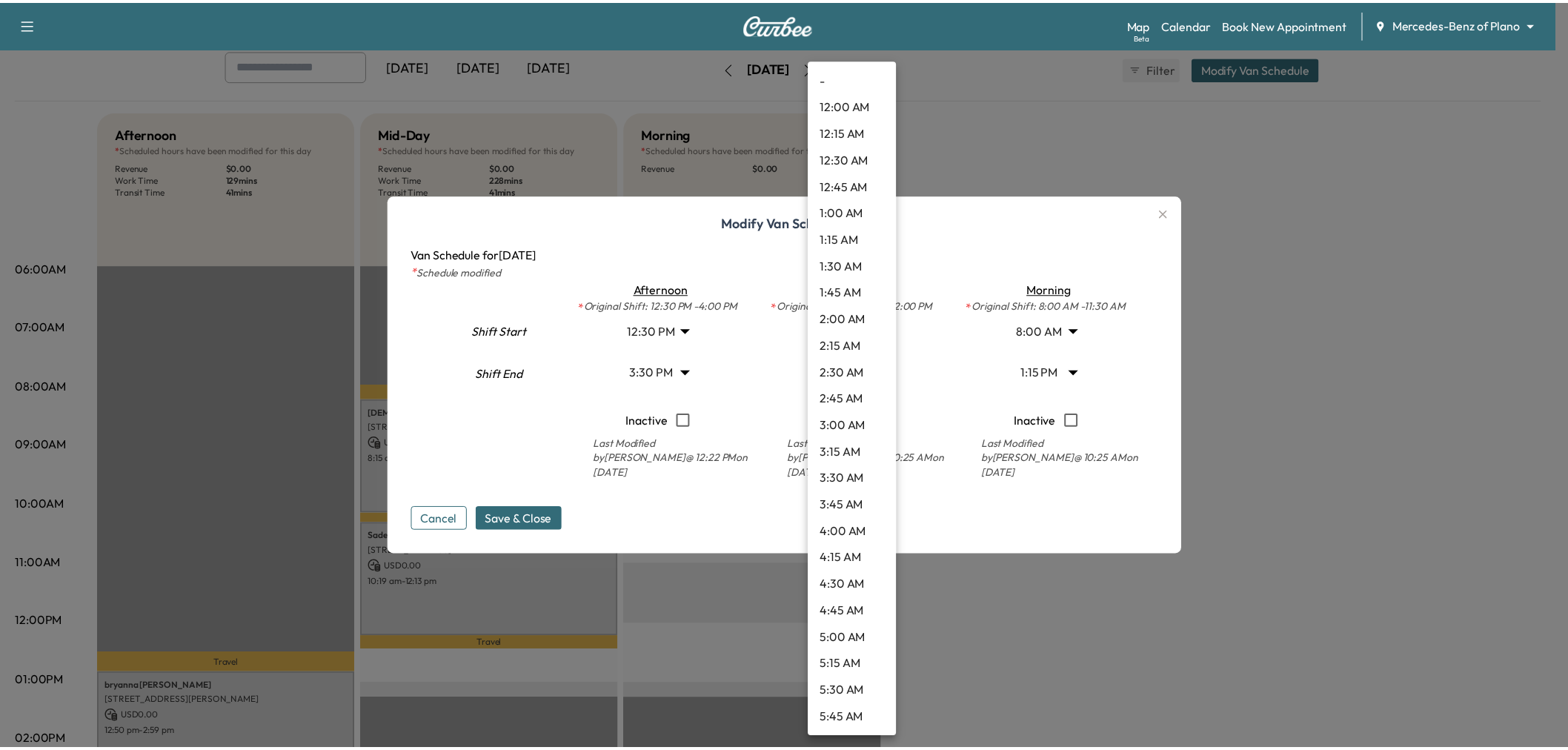
scroll to position [1120, 0]
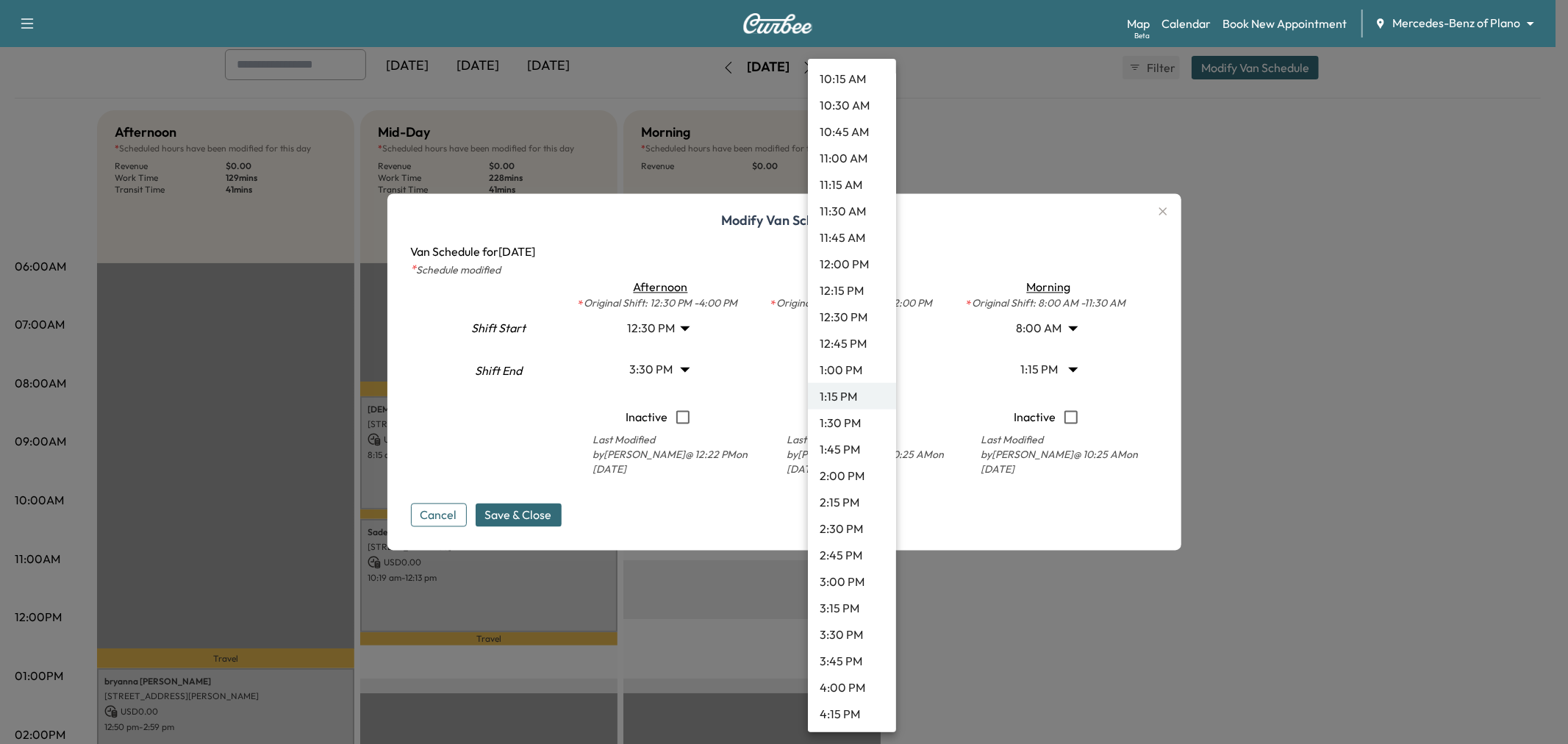
click at [849, 318] on li "12:30 PM" at bounding box center [852, 317] width 89 height 26
type input "****"
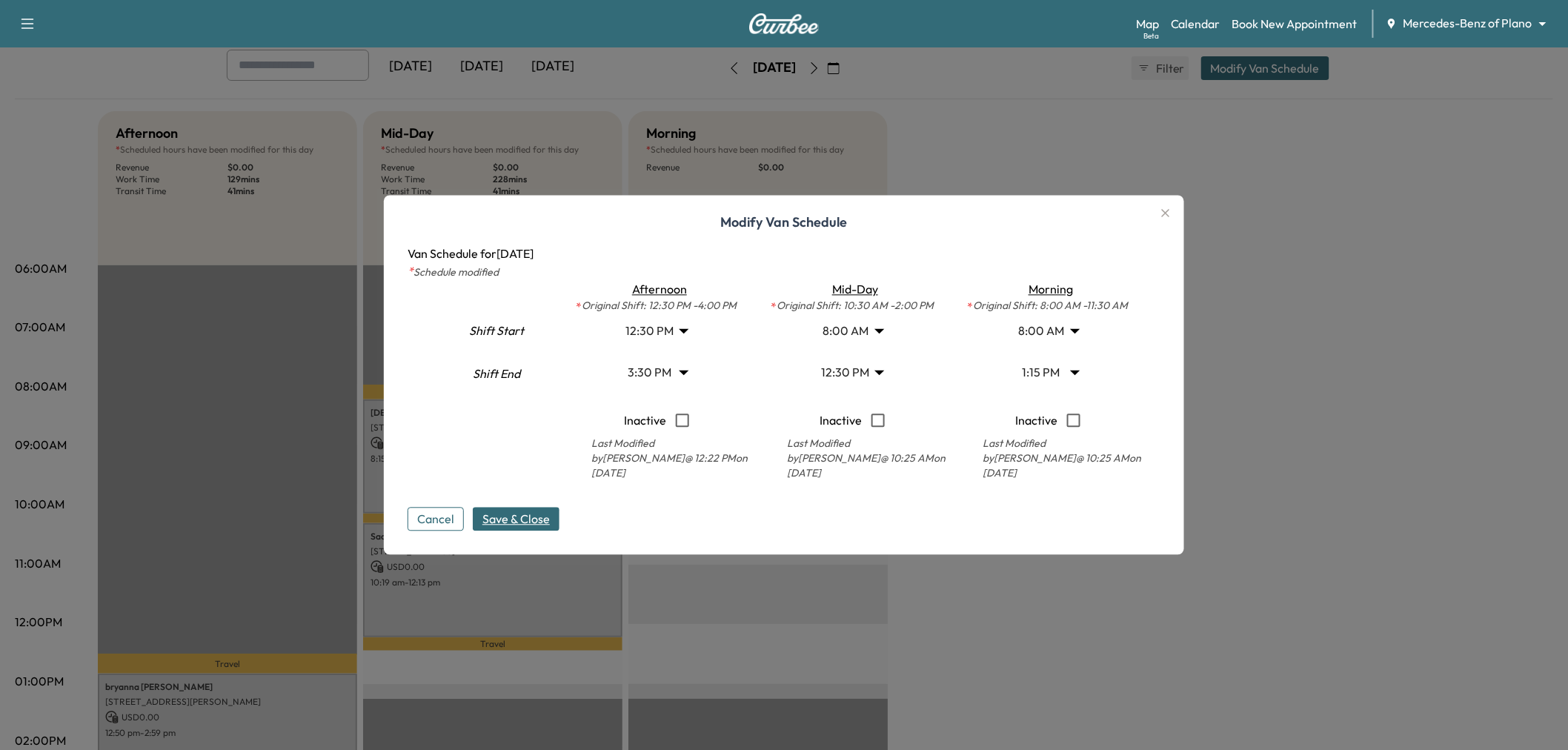
click at [522, 526] on span "Save & Close" at bounding box center [516, 519] width 68 height 18
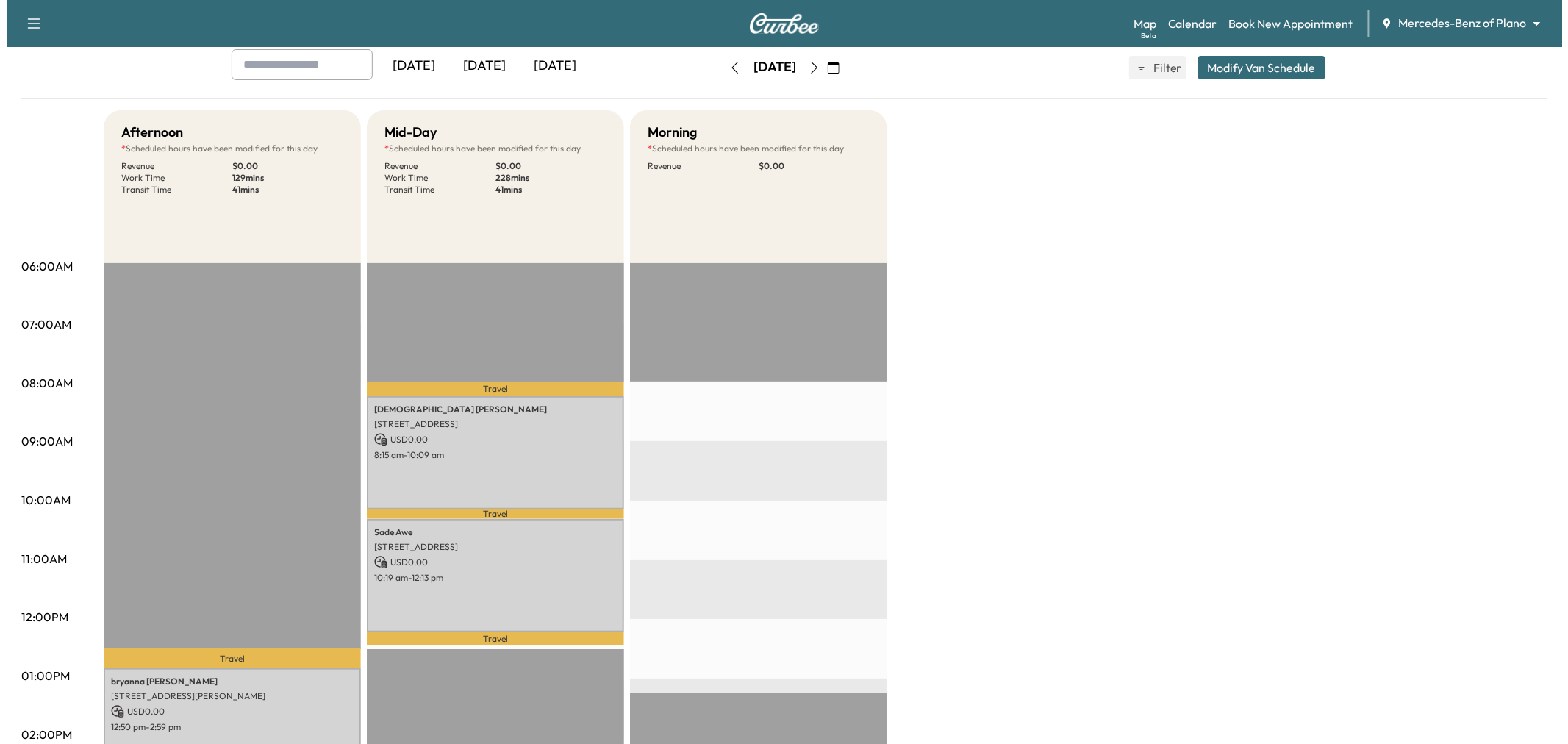
scroll to position [0, 0]
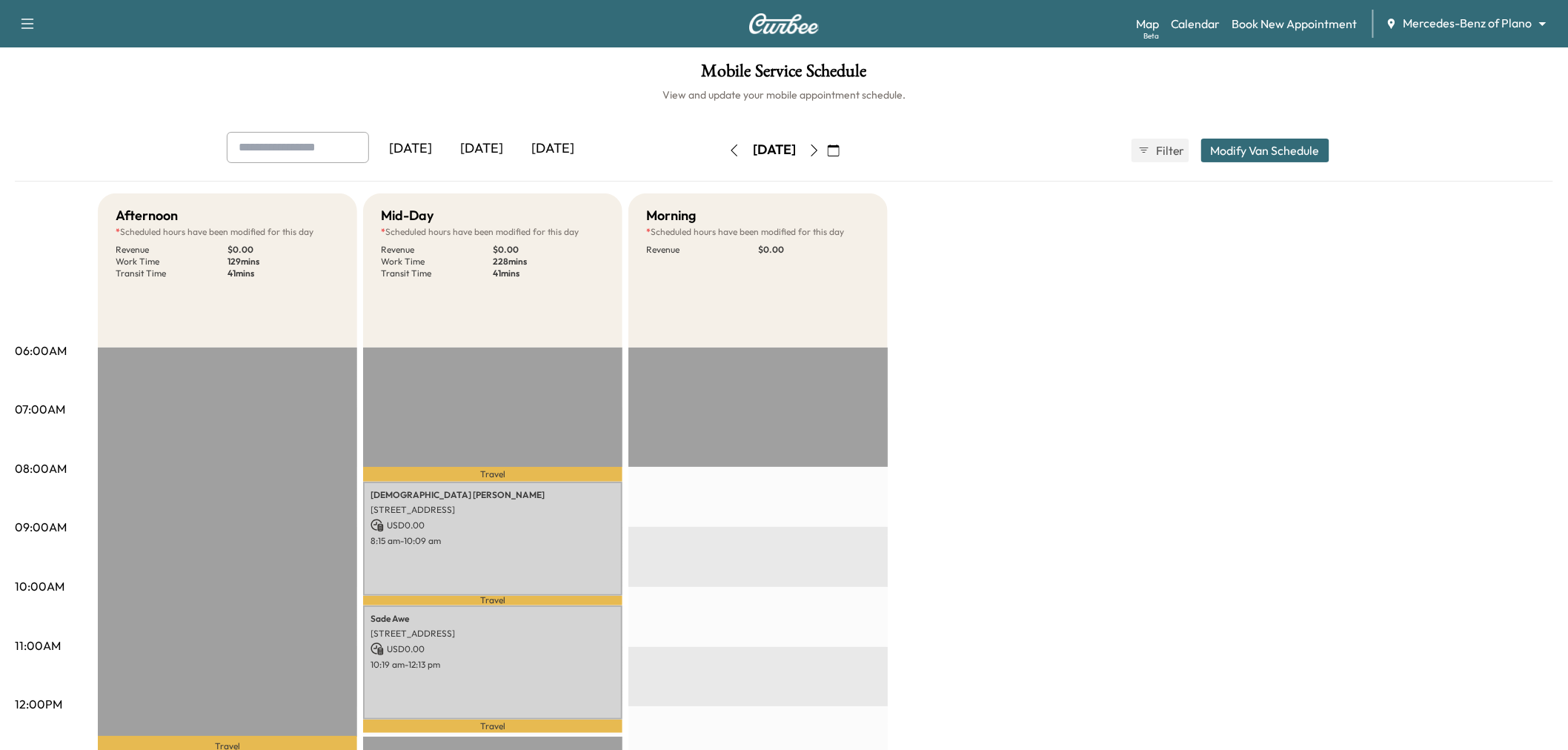
click at [558, 148] on div "[DATE]" at bounding box center [552, 148] width 71 height 34
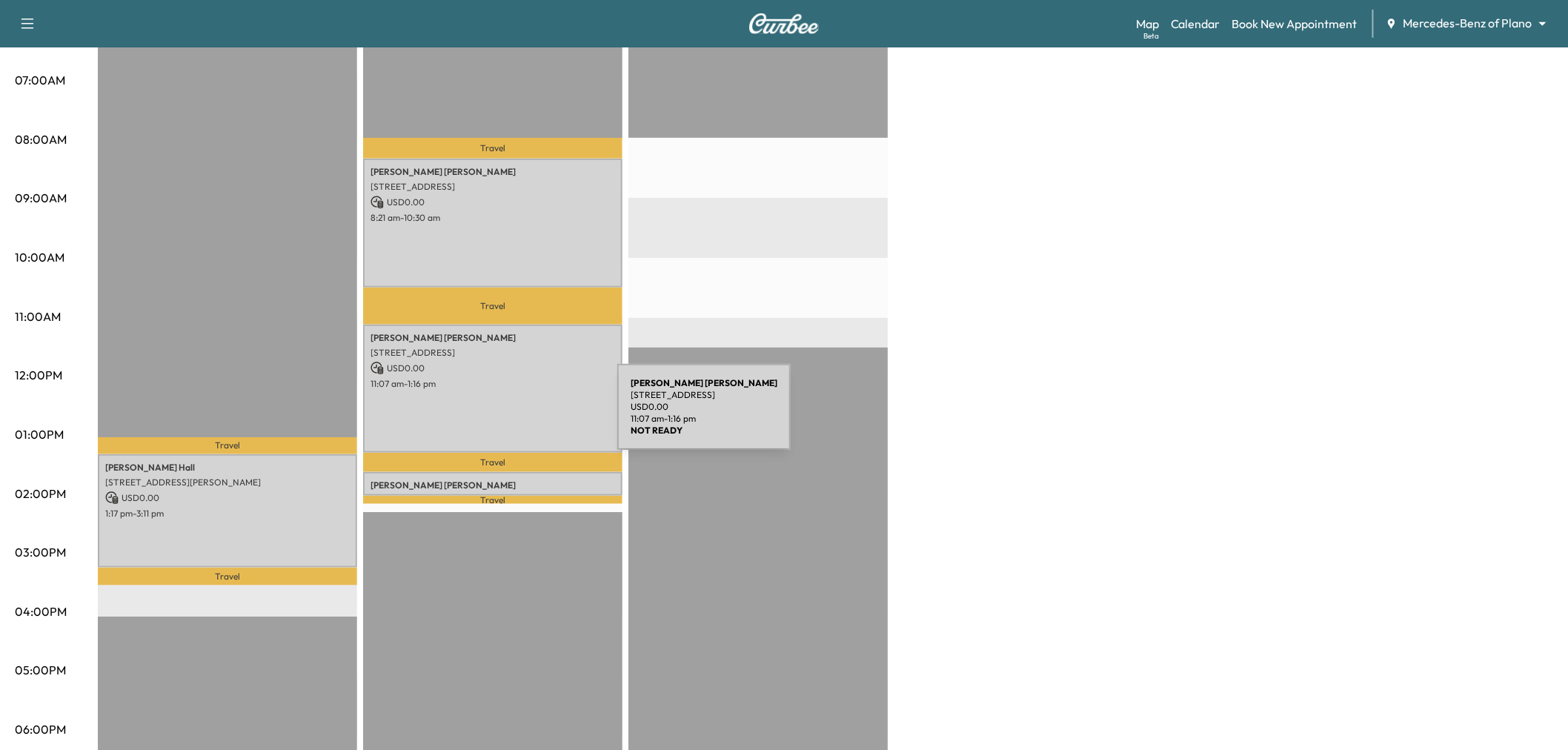
scroll to position [247, 0]
